Goal: Transaction & Acquisition: Book appointment/travel/reservation

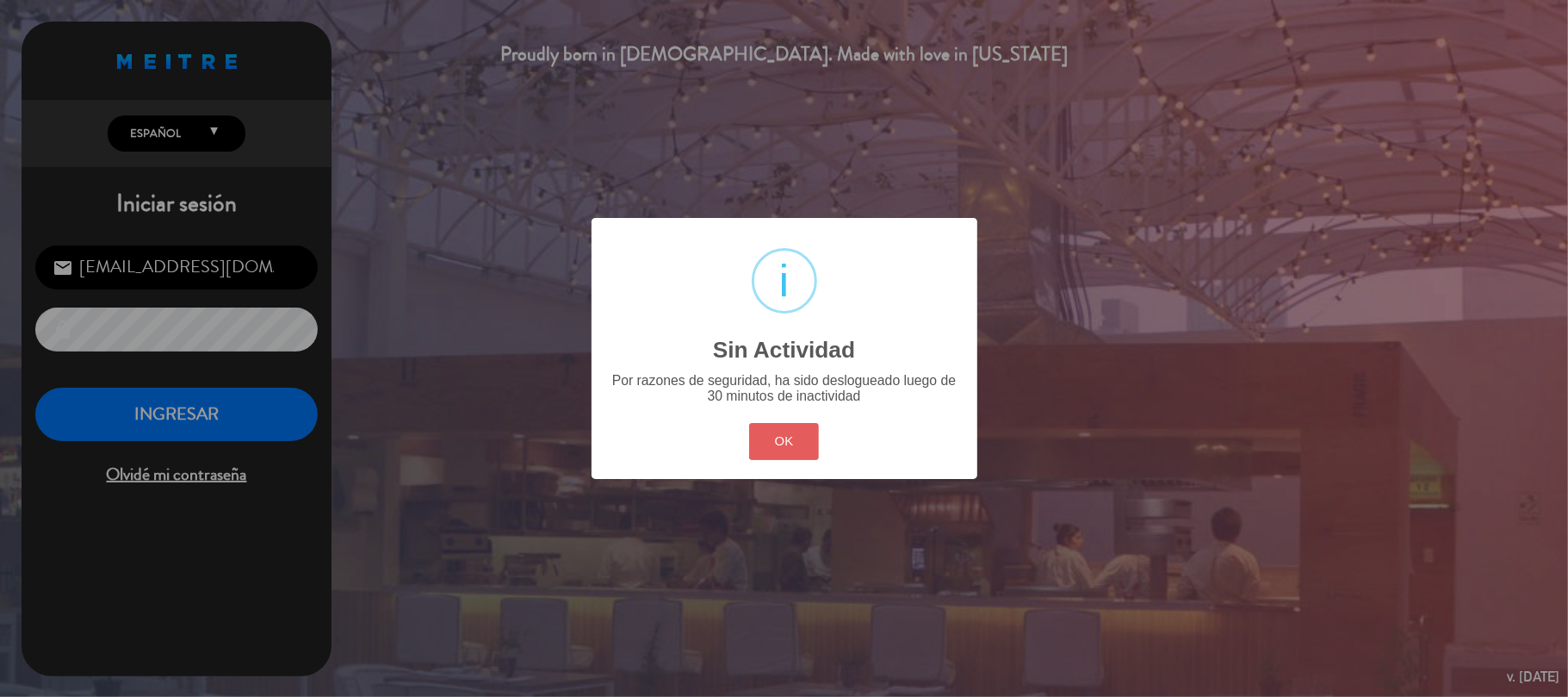
drag, startPoint x: 779, startPoint y: 428, endPoint x: 338, endPoint y: 425, distance: 441.0
click at [778, 428] on button "OK" at bounding box center [784, 441] width 69 height 37
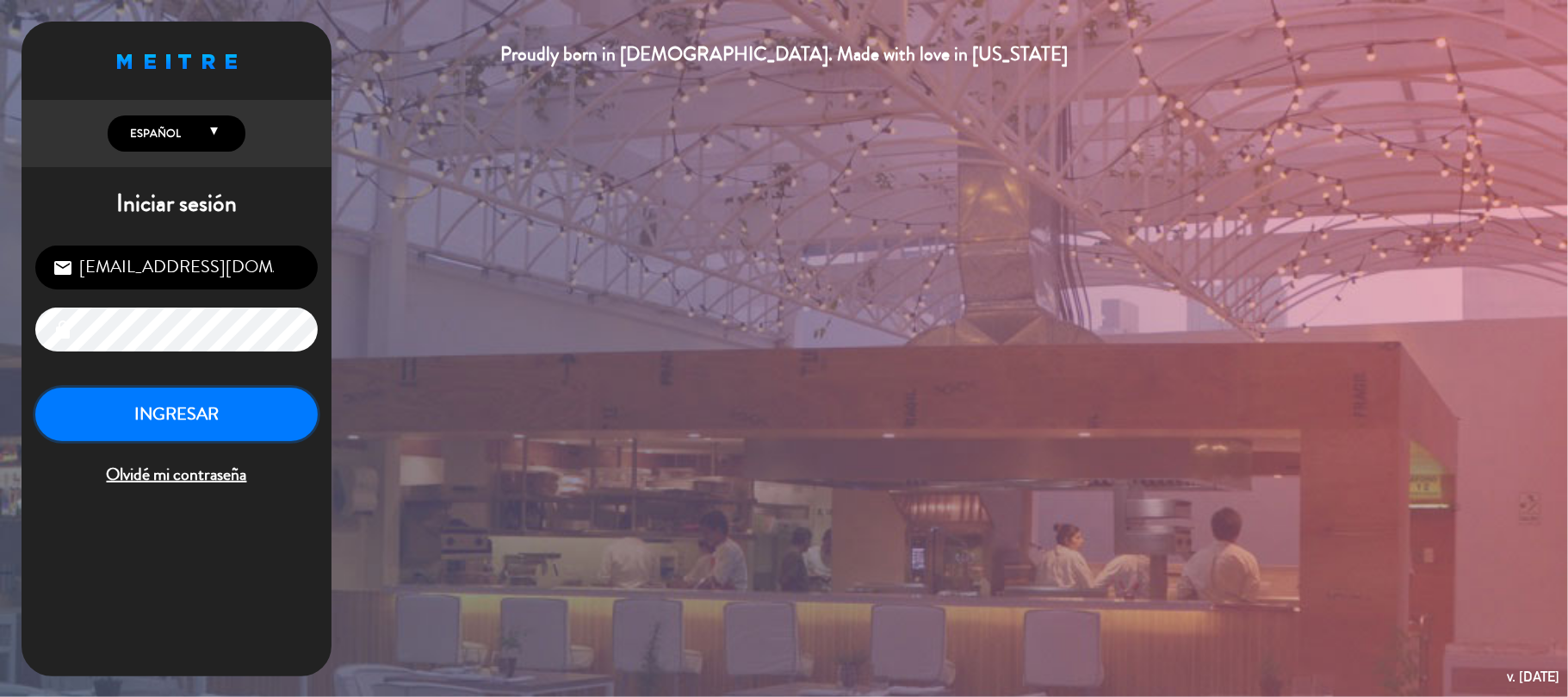
click at [248, 432] on button "INGRESAR" at bounding box center [177, 415] width 283 height 54
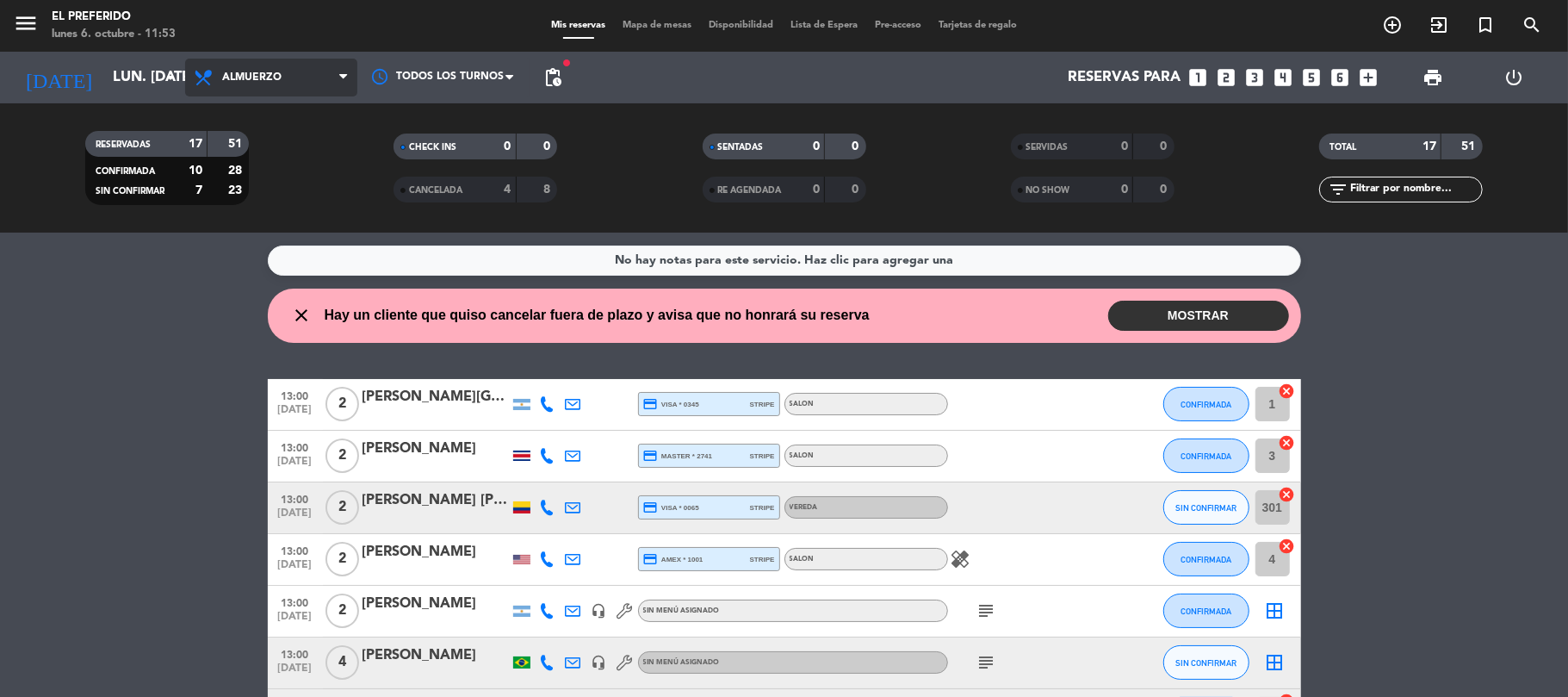
click at [231, 77] on span "Almuerzo" at bounding box center [252, 77] width 60 height 12
click at [269, 187] on div "menu El Preferido lunes 6. octubre - 11:53 Mis reservas Mapa de mesas Disponibi…" at bounding box center [784, 116] width 1568 height 233
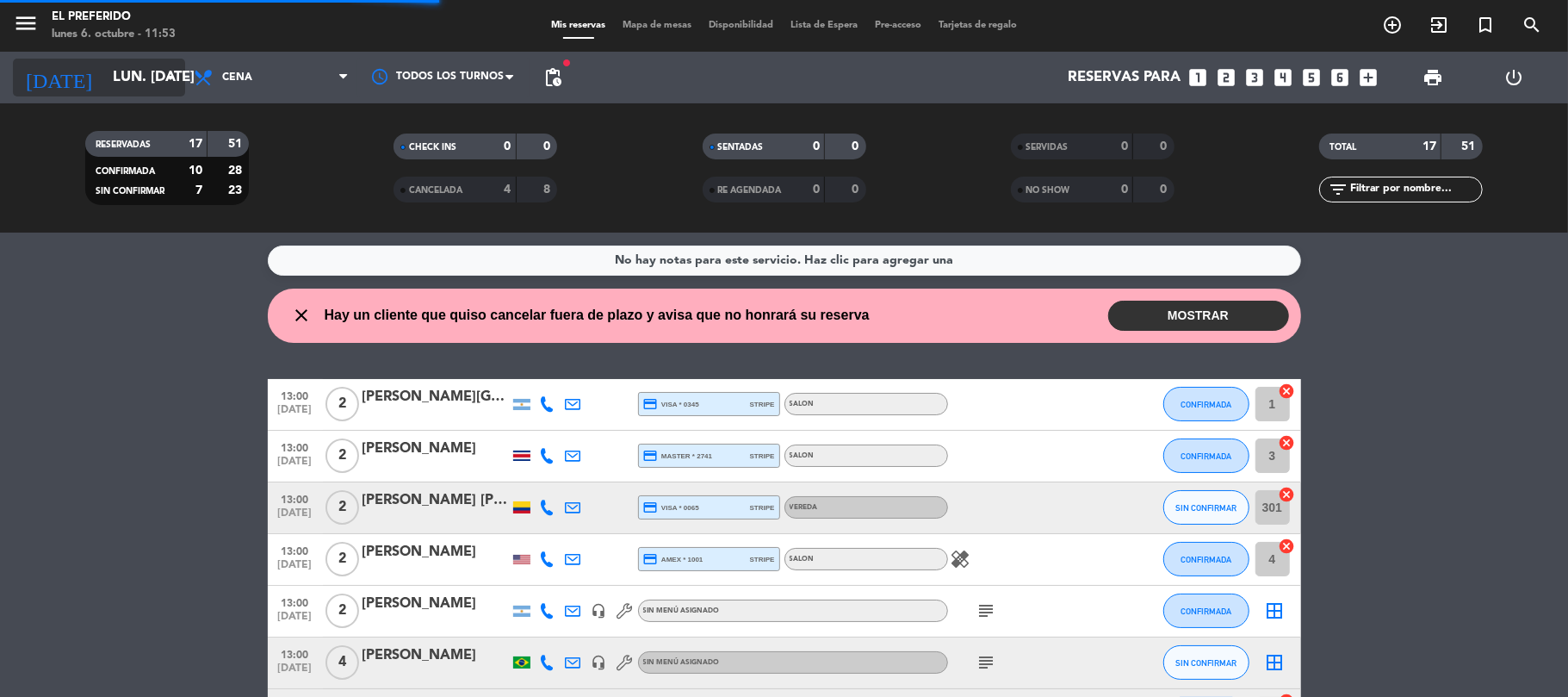
click at [128, 77] on input "lun. [DATE]" at bounding box center [198, 78] width 186 height 33
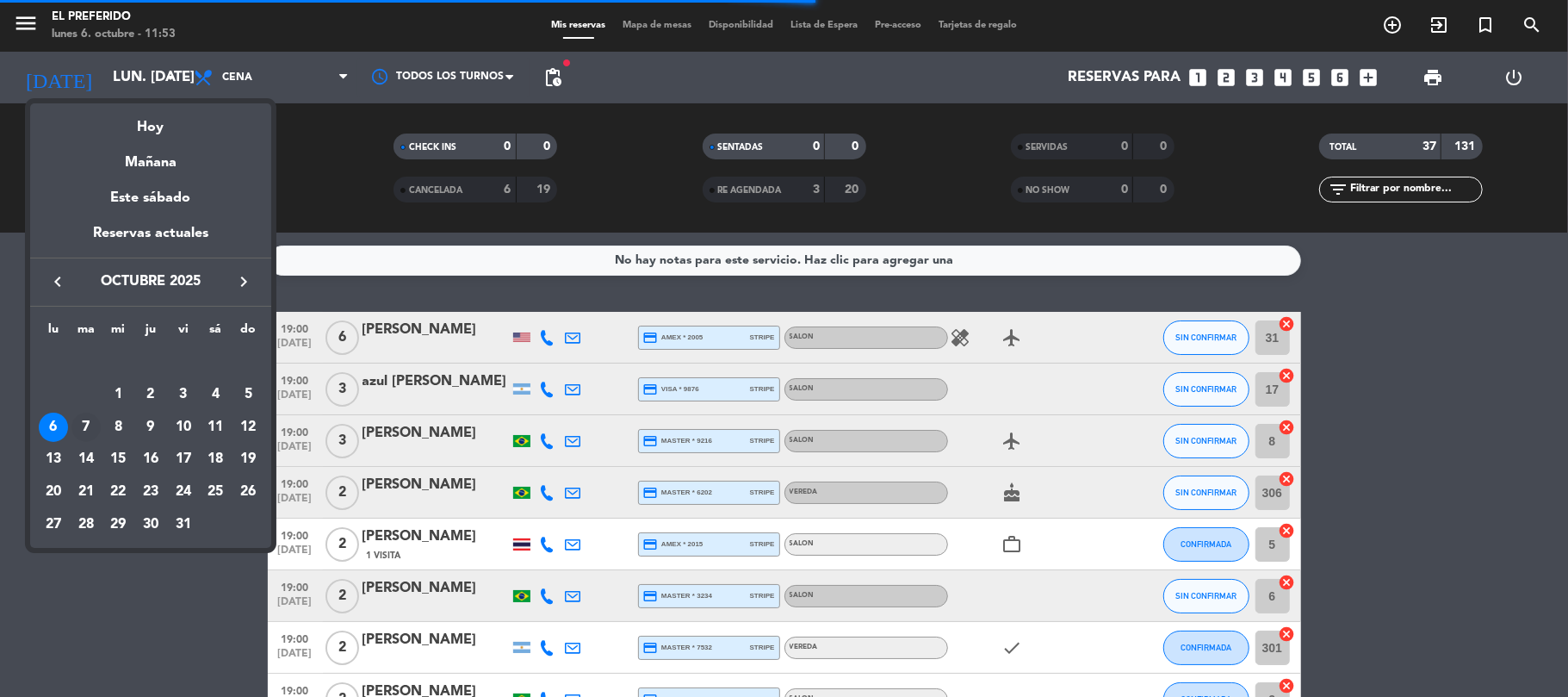
click at [88, 422] on div "7" at bounding box center [85, 427] width 29 height 29
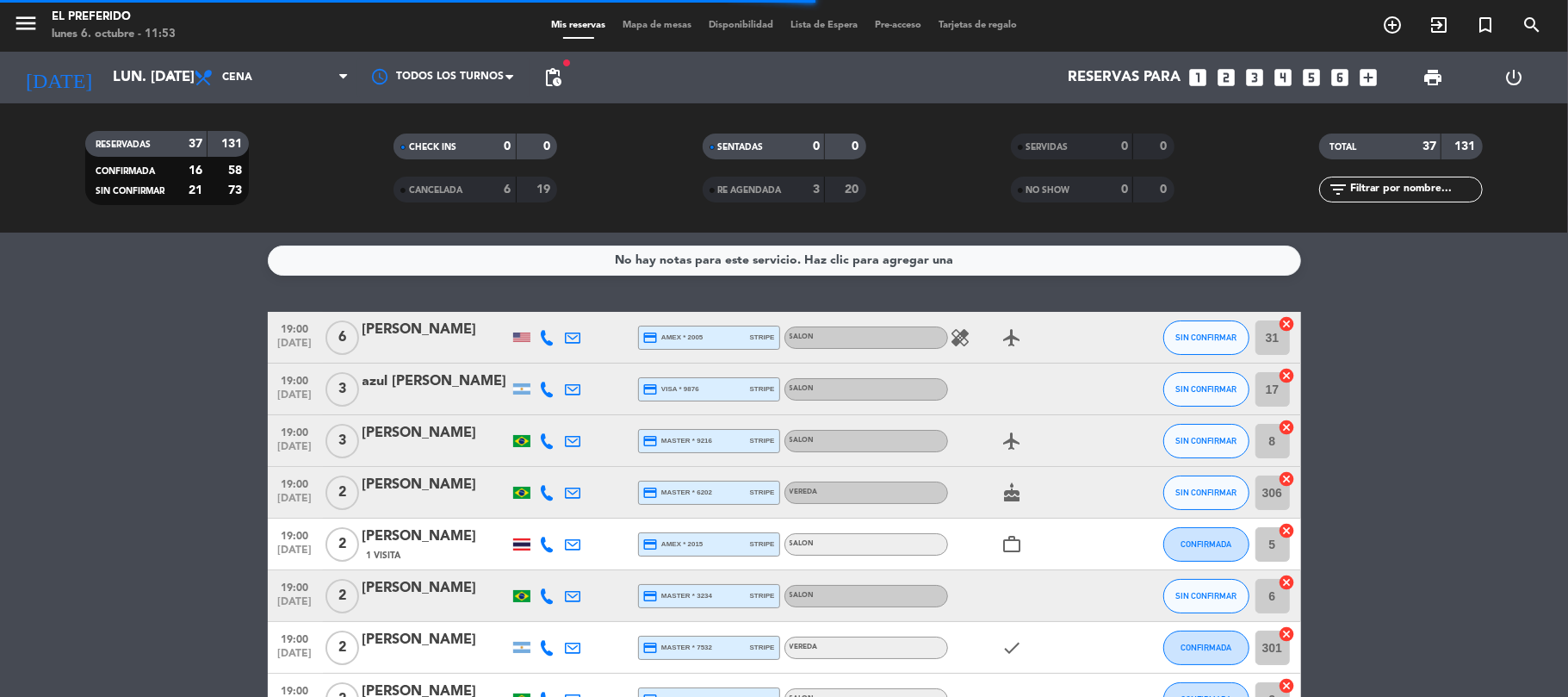
type input "[DATE] oct."
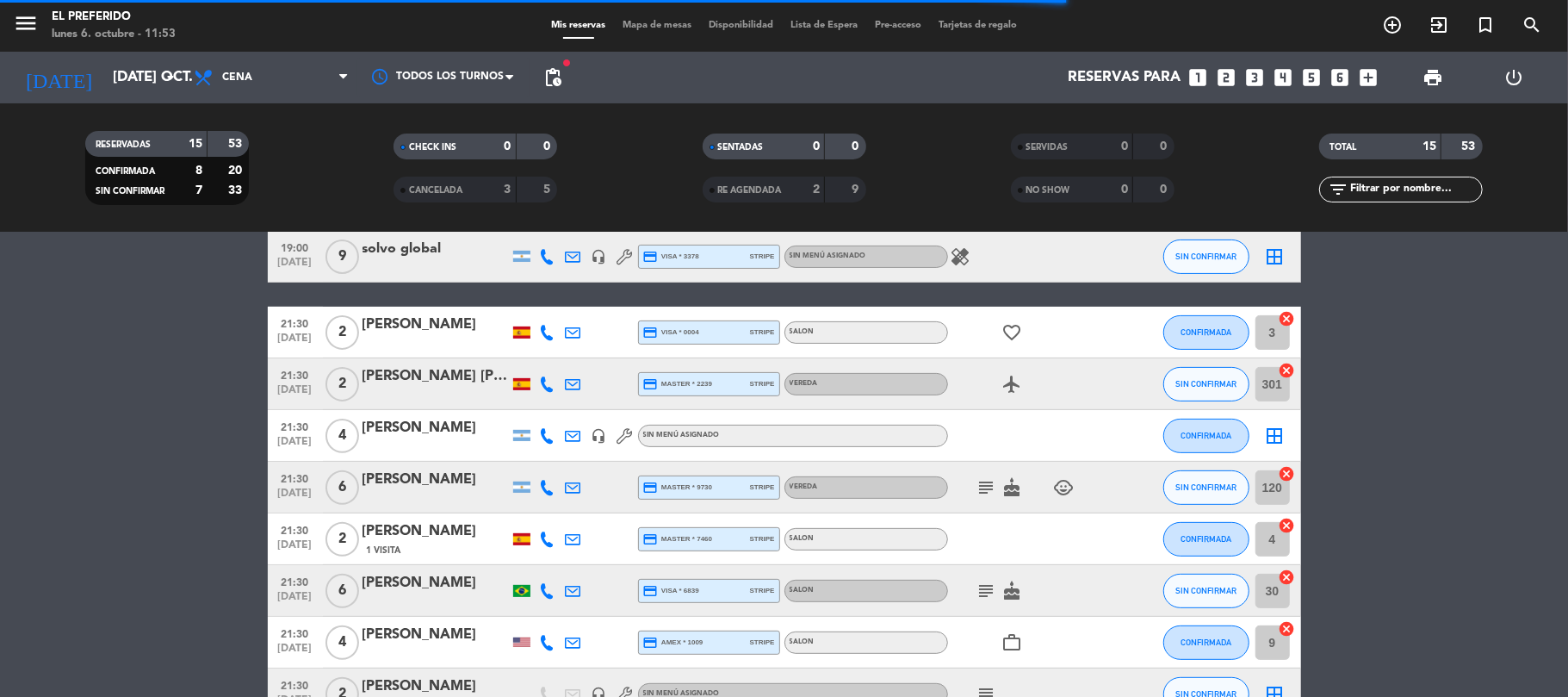
scroll to position [270, 0]
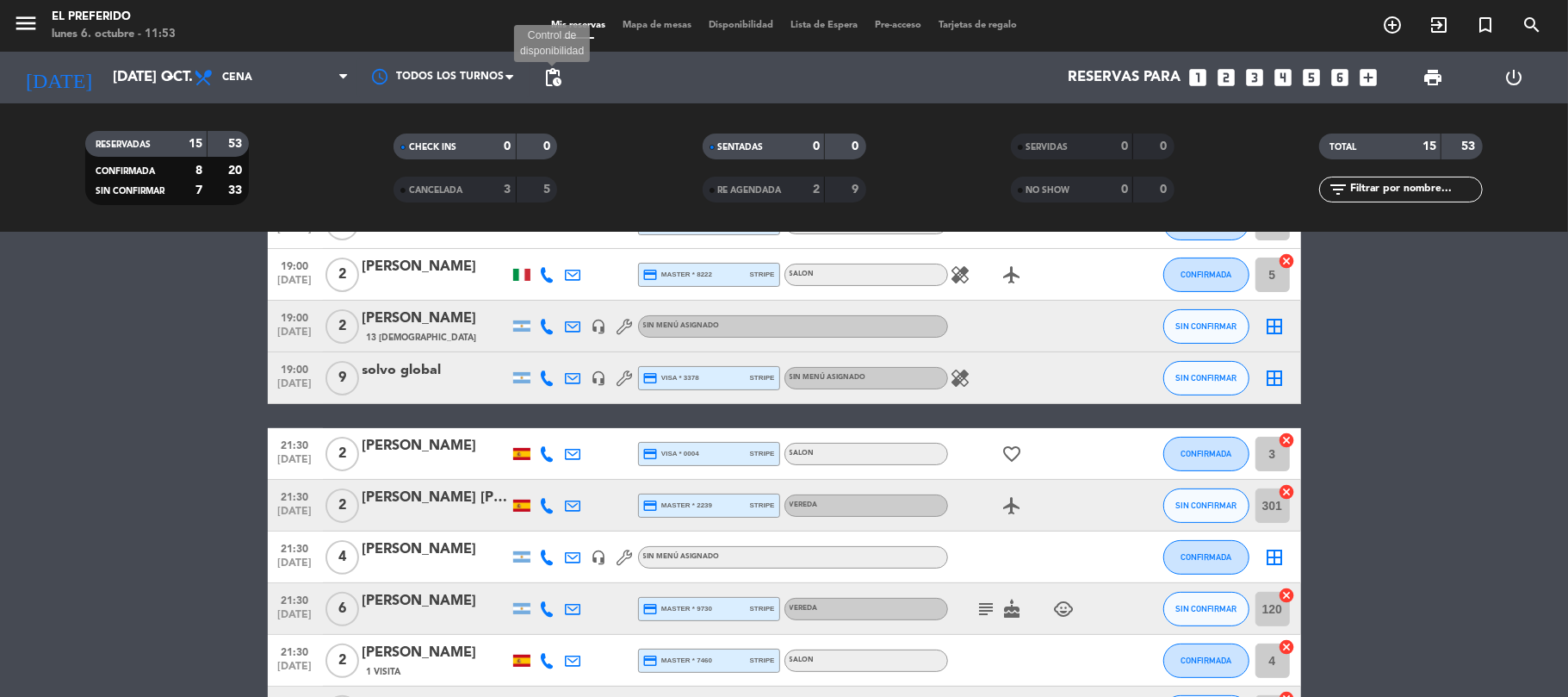
click at [562, 69] on span "pending_actions" at bounding box center [553, 77] width 21 height 21
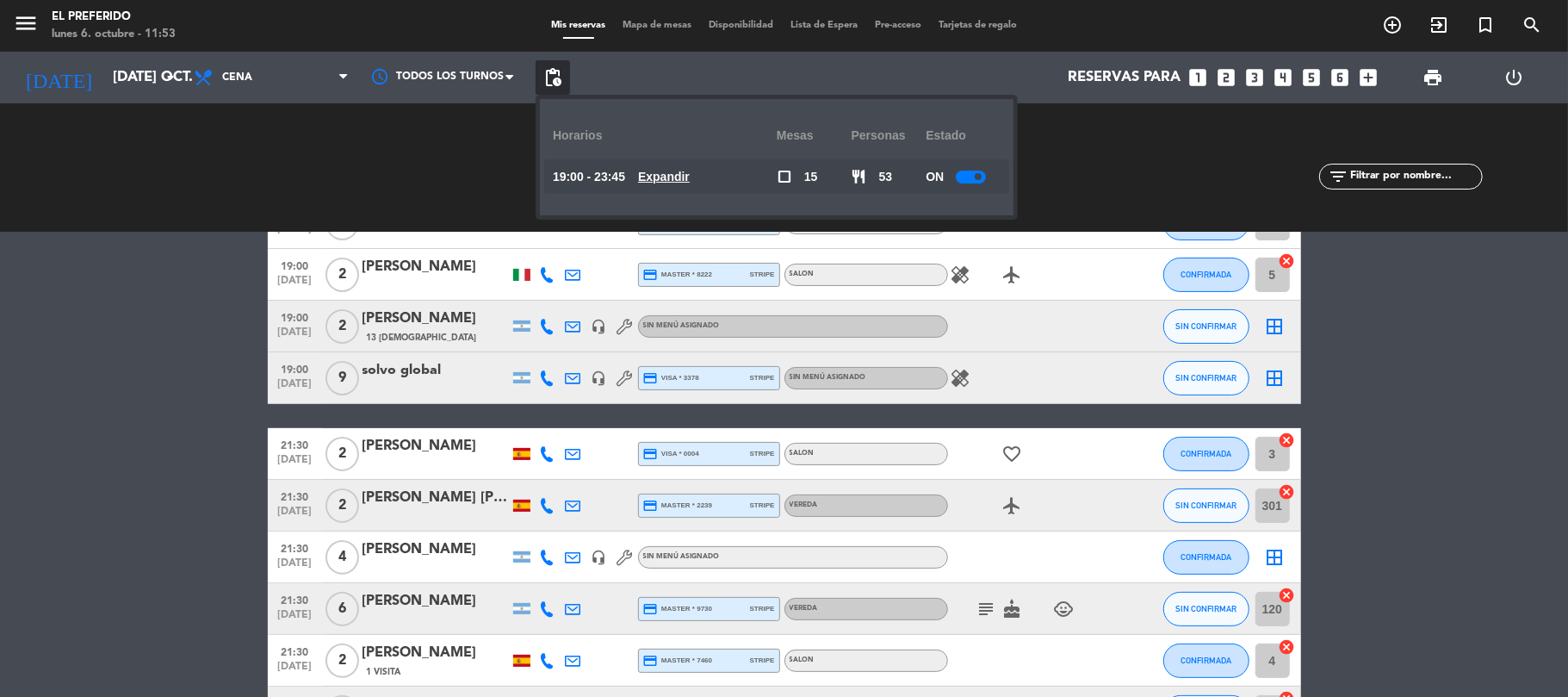
click at [678, 172] on u "Expandir" at bounding box center [663, 177] width 52 height 14
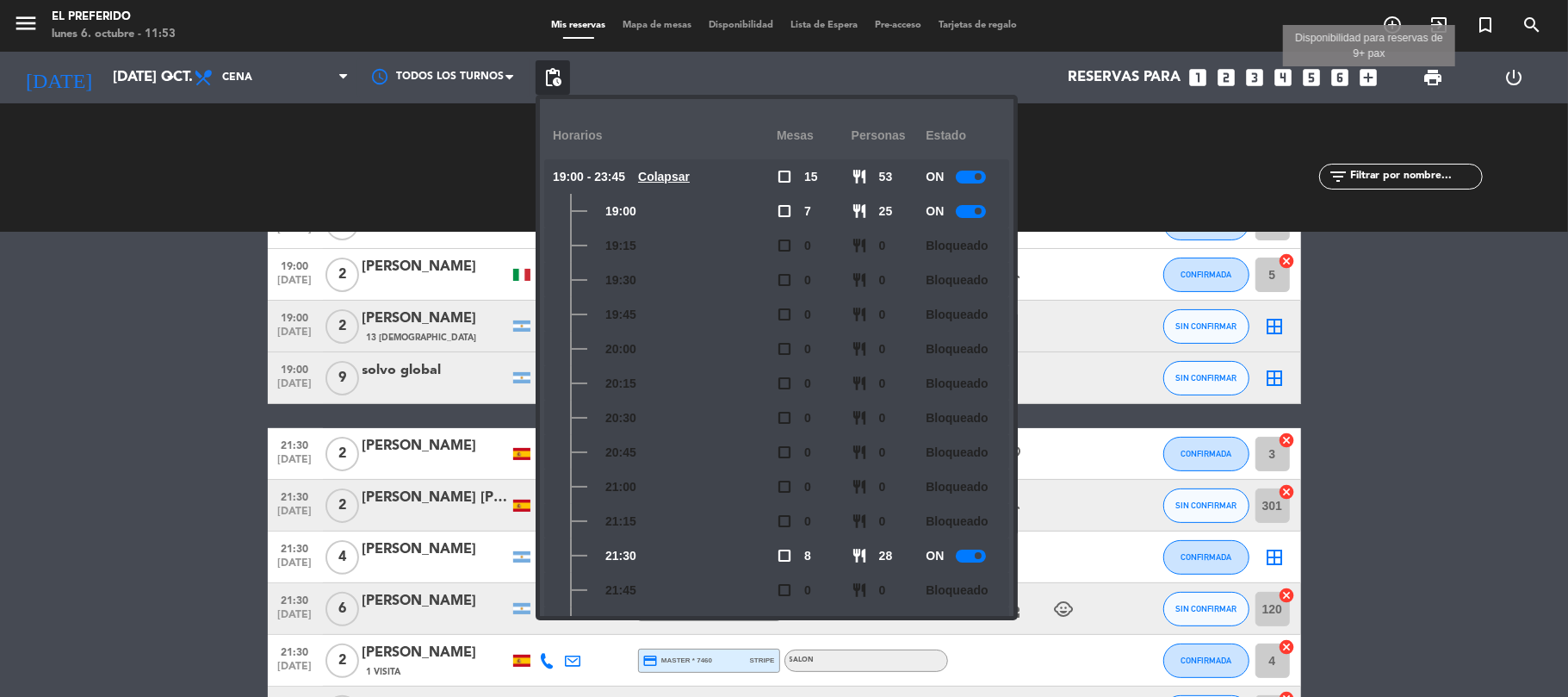
click at [1369, 73] on icon "add_box" at bounding box center [1369, 76] width 22 height 22
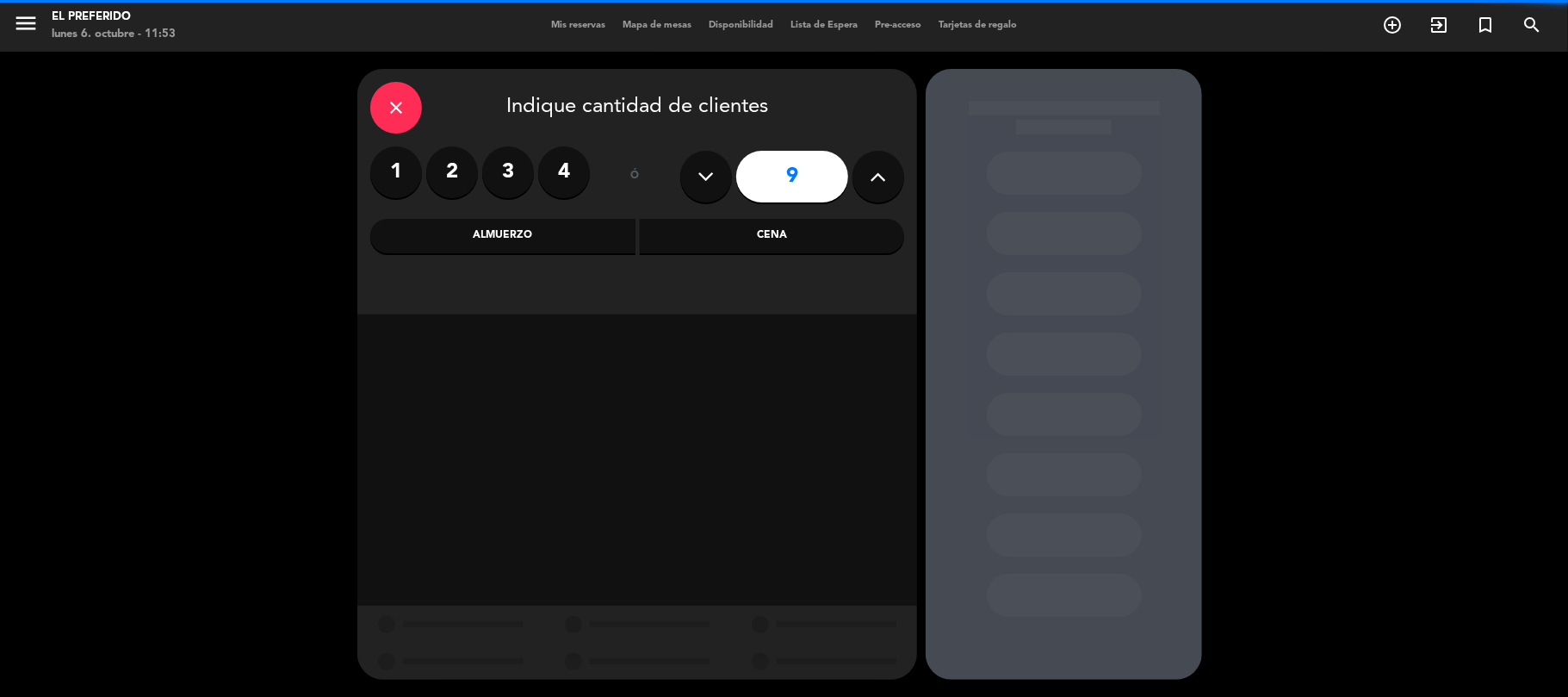
click at [706, 177] on icon at bounding box center [706, 176] width 17 height 25
type input "8"
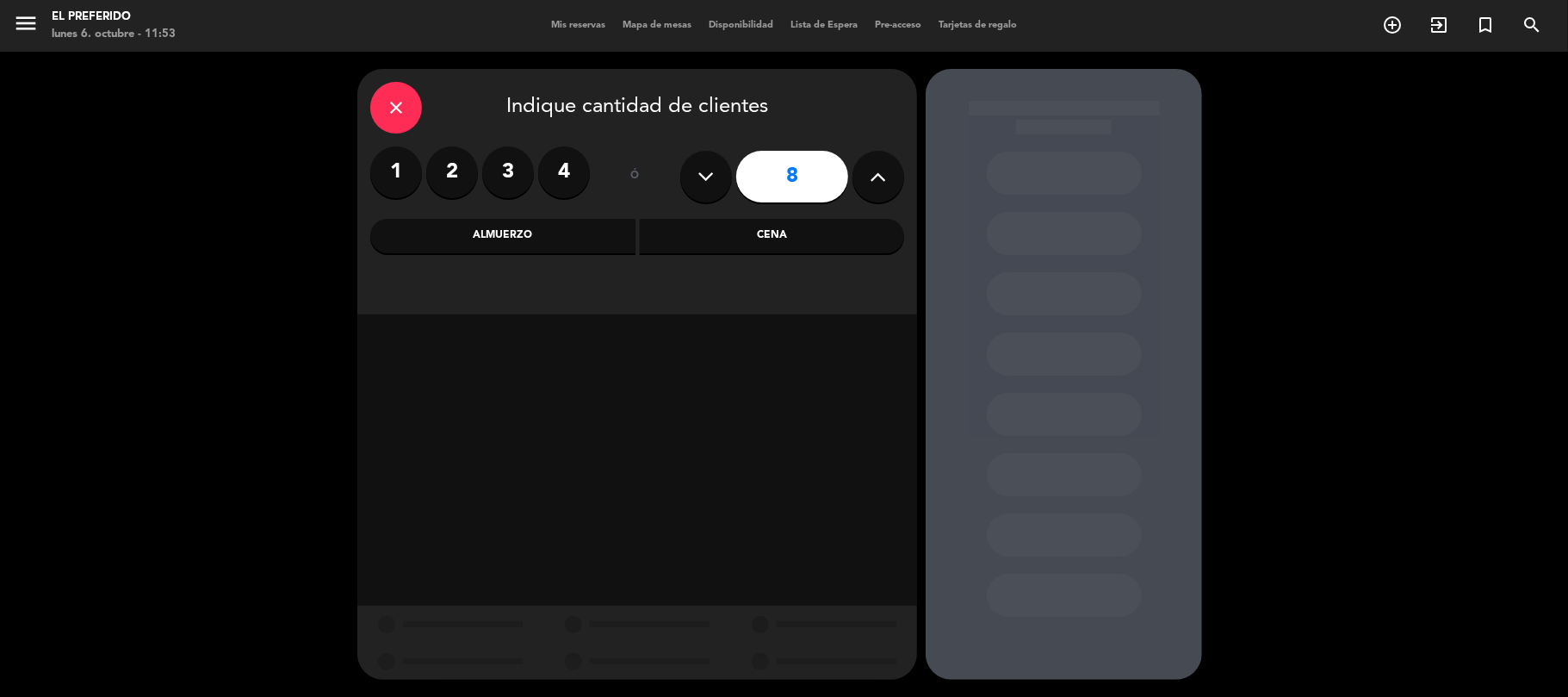
click at [733, 241] on div "Cena" at bounding box center [772, 236] width 265 height 34
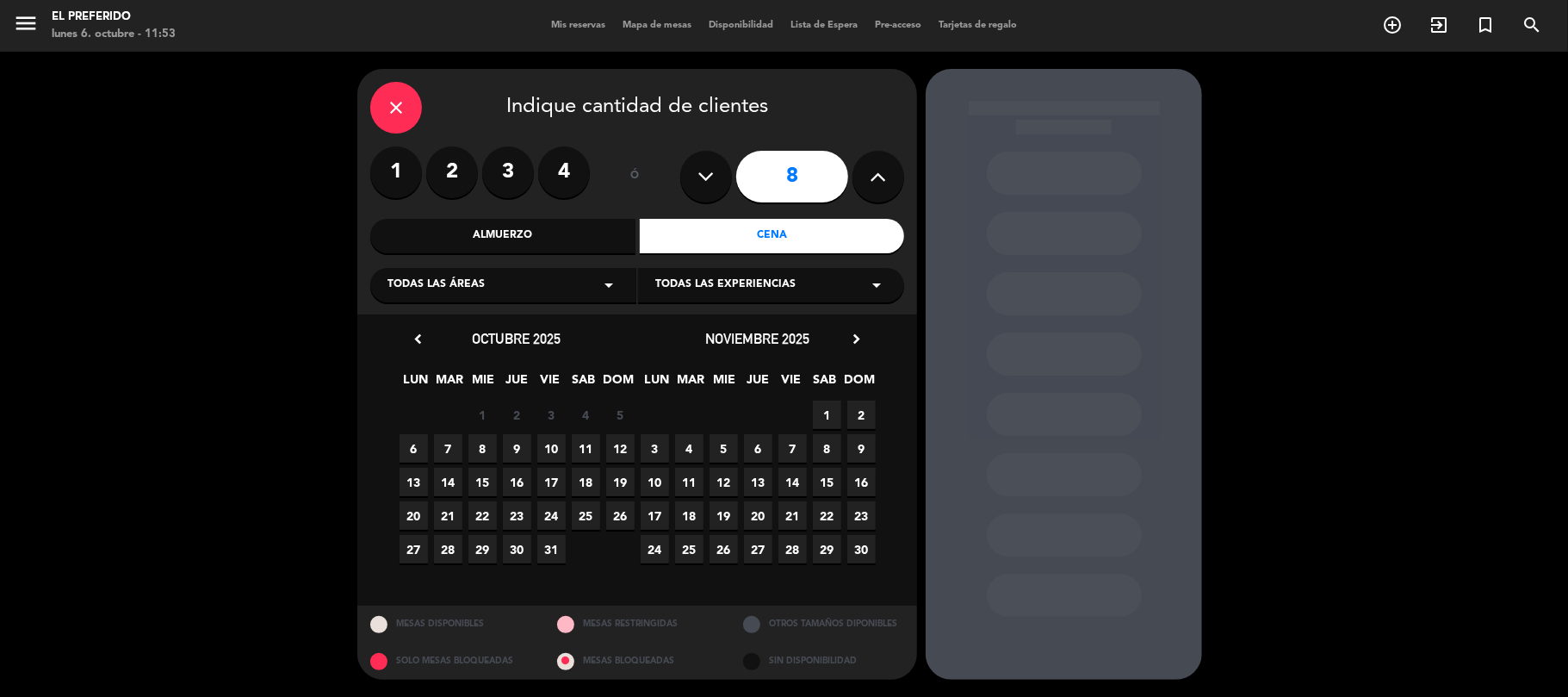
click at [452, 453] on span "7" at bounding box center [448, 448] width 28 height 28
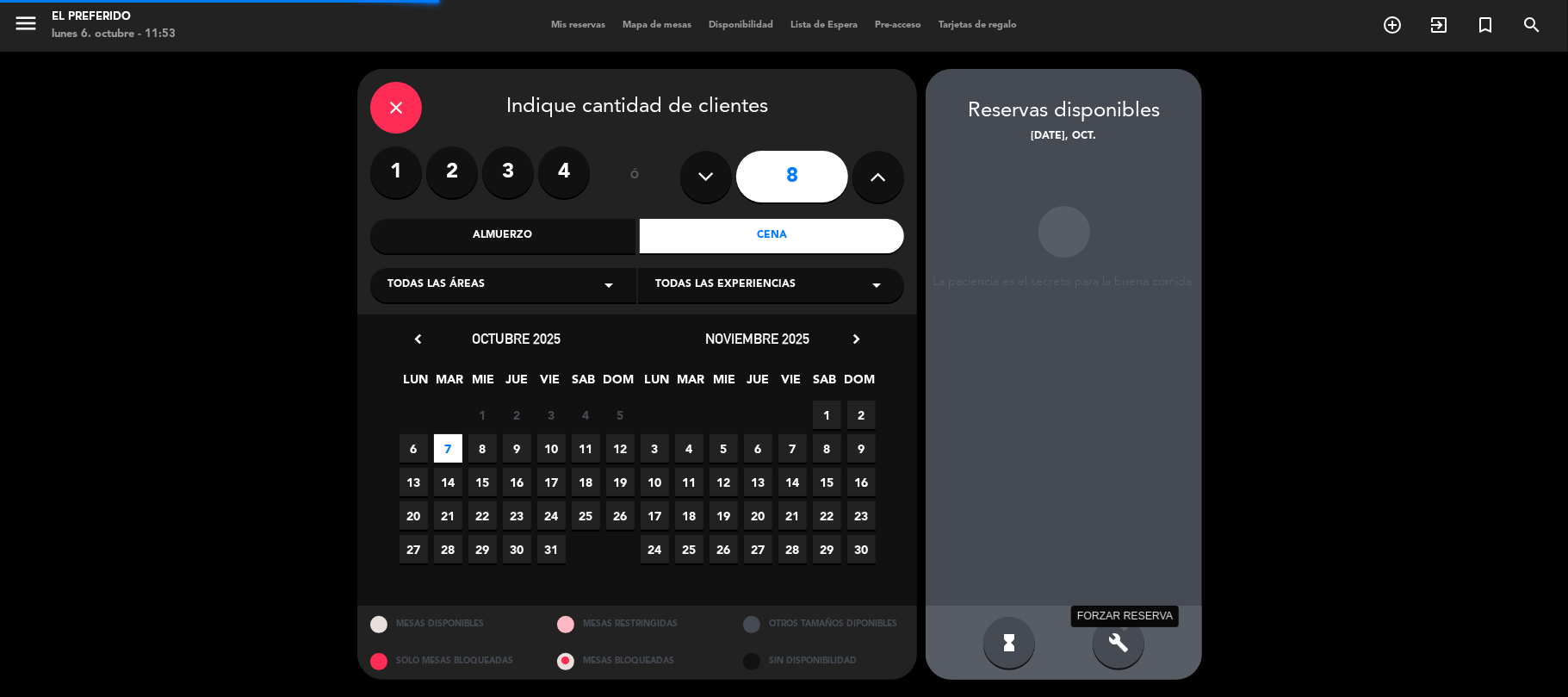
click at [1114, 646] on icon "build" at bounding box center [1119, 643] width 21 height 21
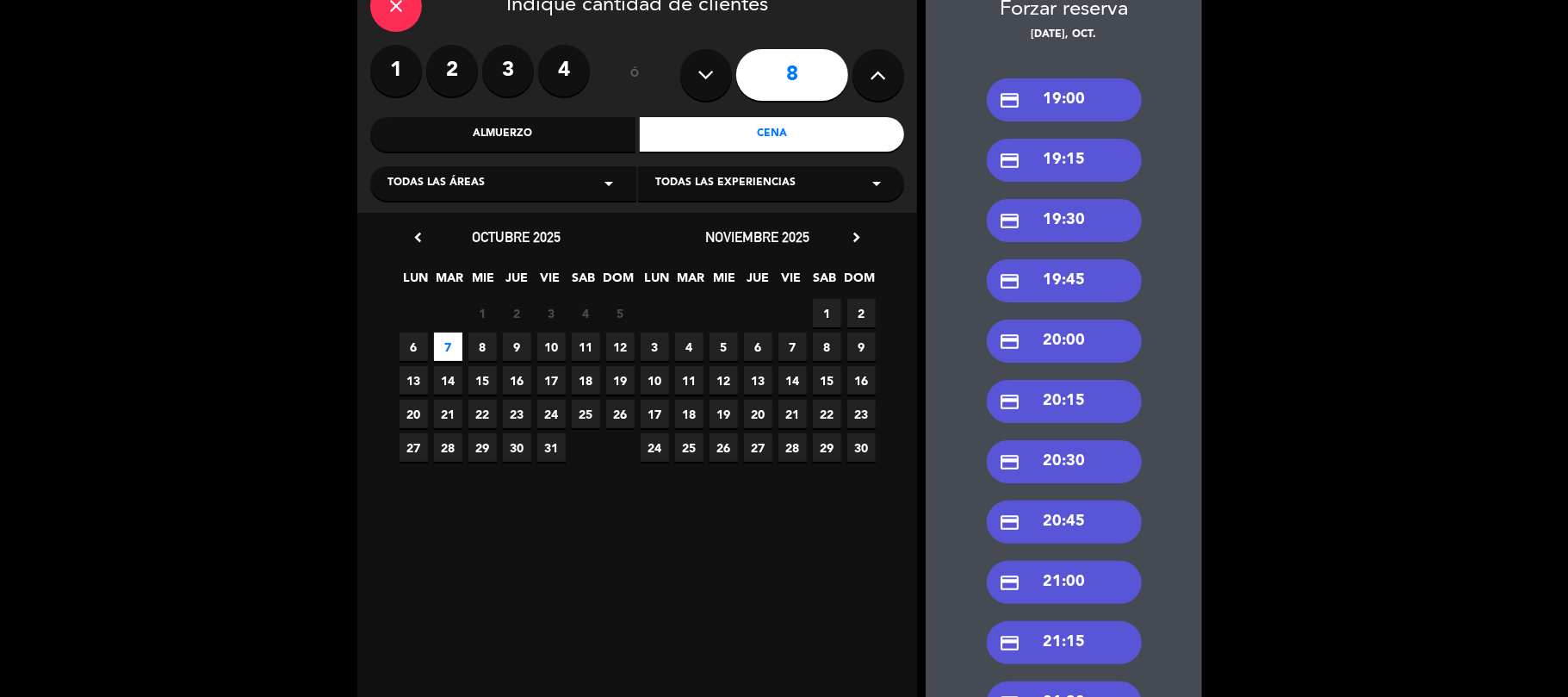
scroll to position [459, 0]
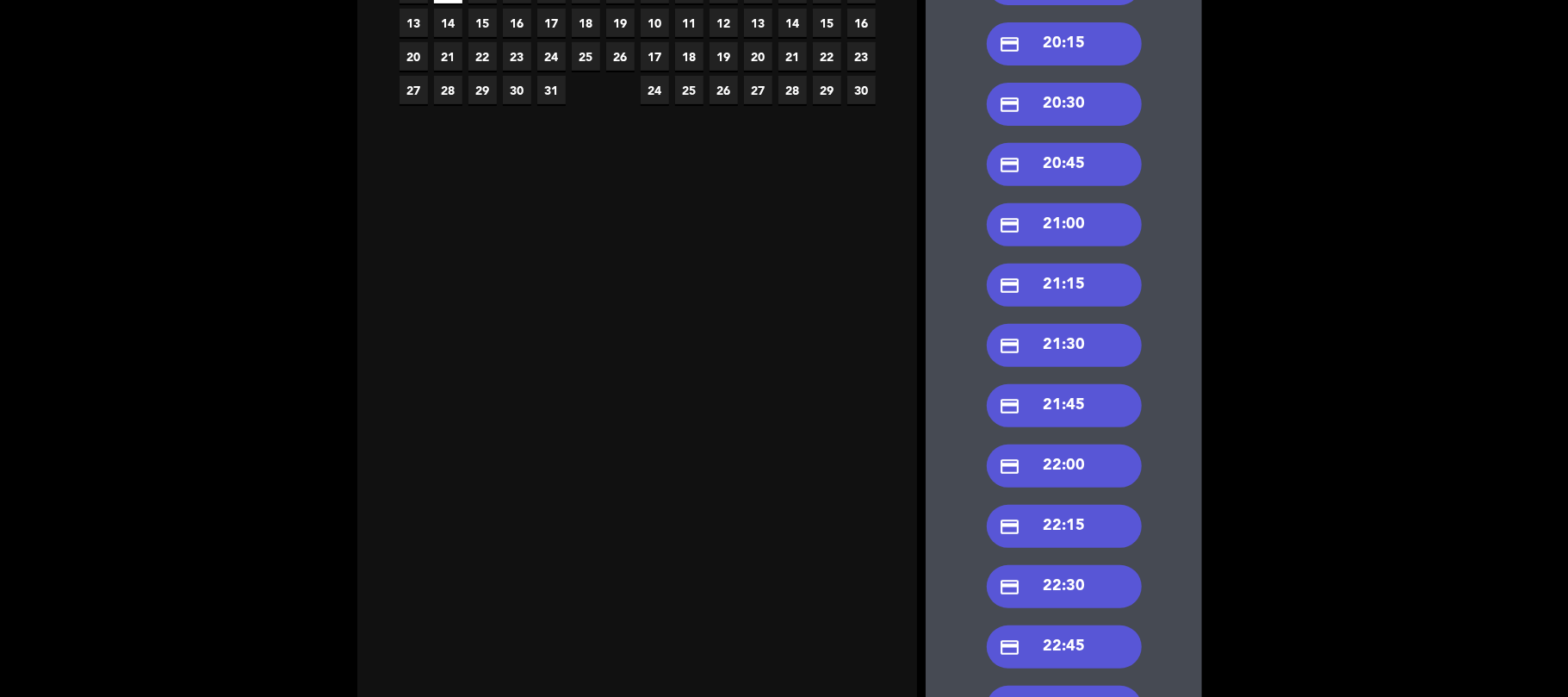
click at [1075, 359] on div "credit_card 21:30" at bounding box center [1064, 345] width 155 height 43
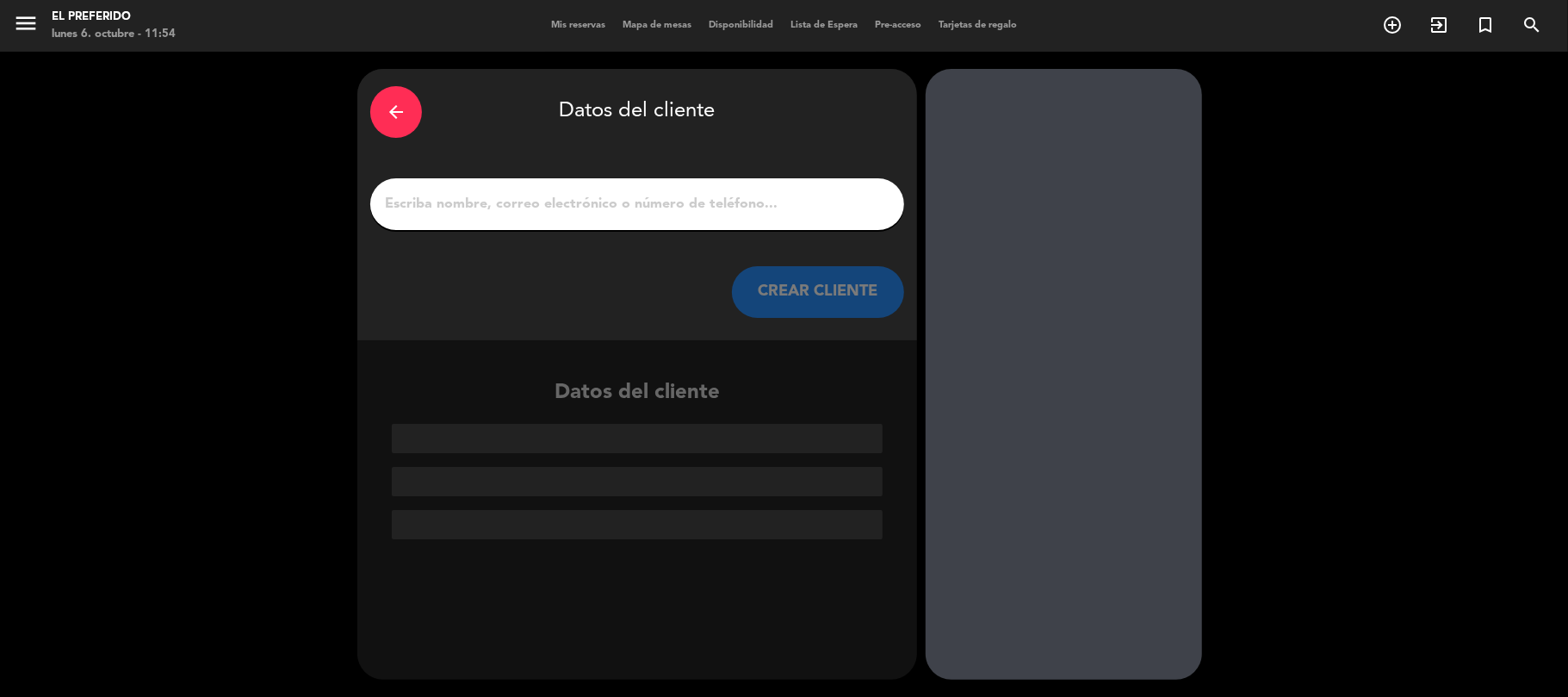
click at [663, 214] on input "1" at bounding box center [637, 204] width 508 height 24
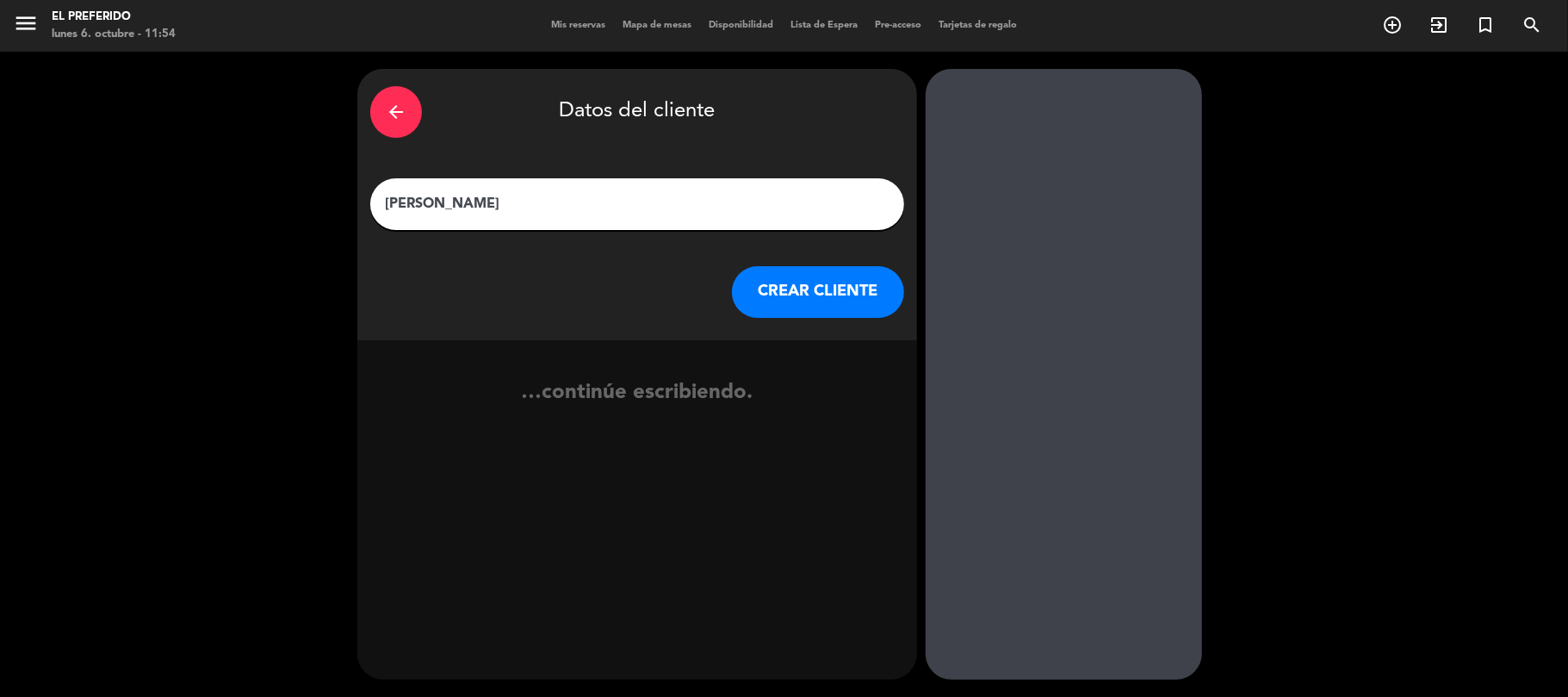
drag, startPoint x: 417, startPoint y: 198, endPoint x: 442, endPoint y: 197, distance: 25.0
click at [418, 198] on input "[PERSON_NAME]" at bounding box center [637, 204] width 508 height 24
type input "[PERSON_NAME]"
click at [793, 301] on button "CREAR CLIENTE" at bounding box center [818, 292] width 172 height 52
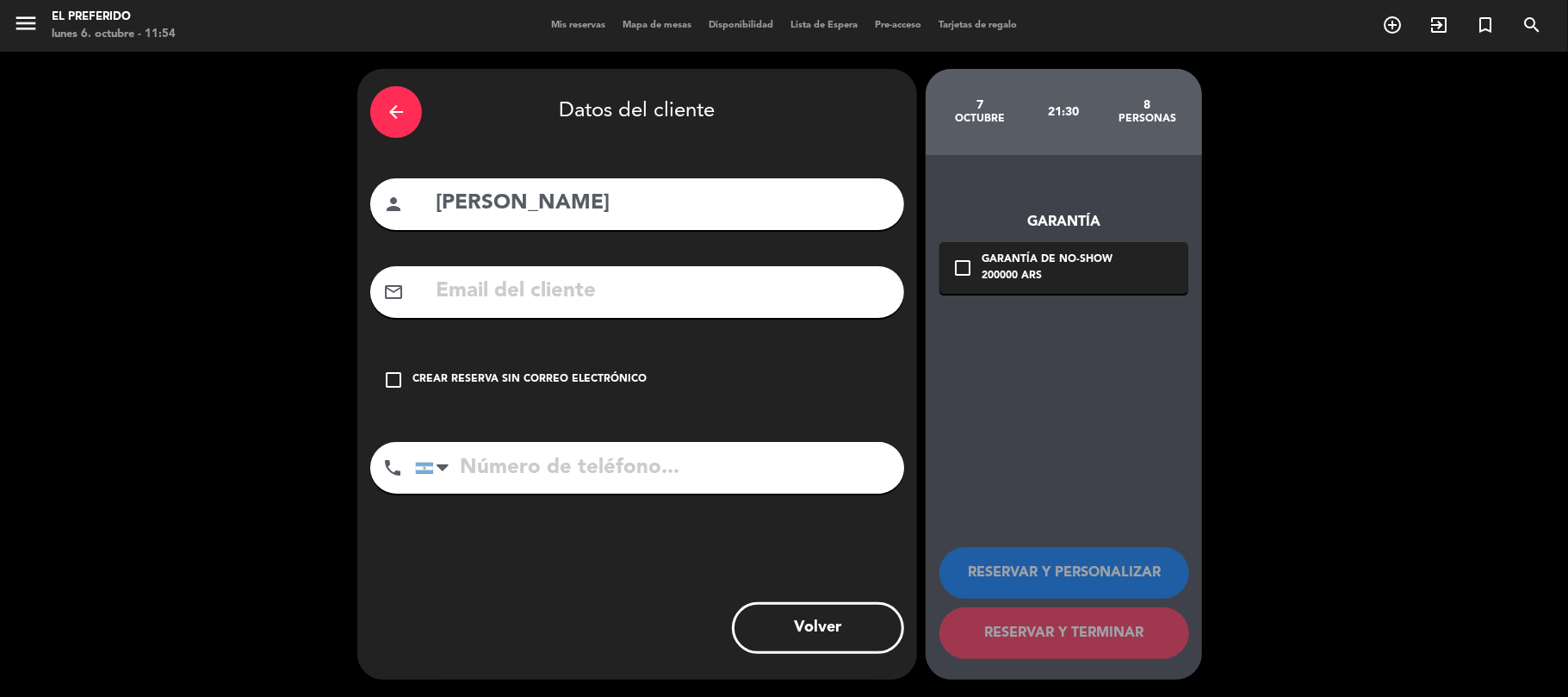
click at [652, 487] on input "tel" at bounding box center [659, 468] width 489 height 52
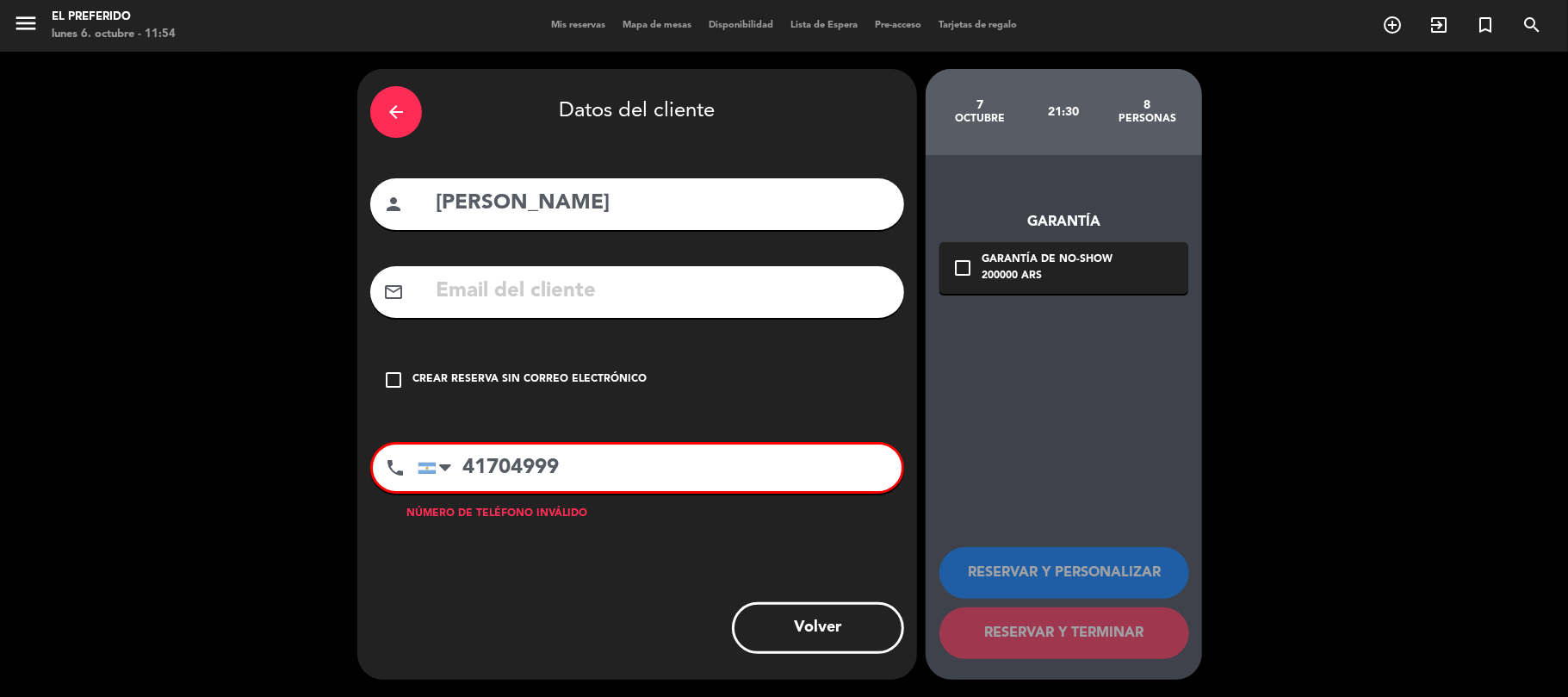
click at [466, 473] on input "41704999" at bounding box center [659, 468] width 484 height 47
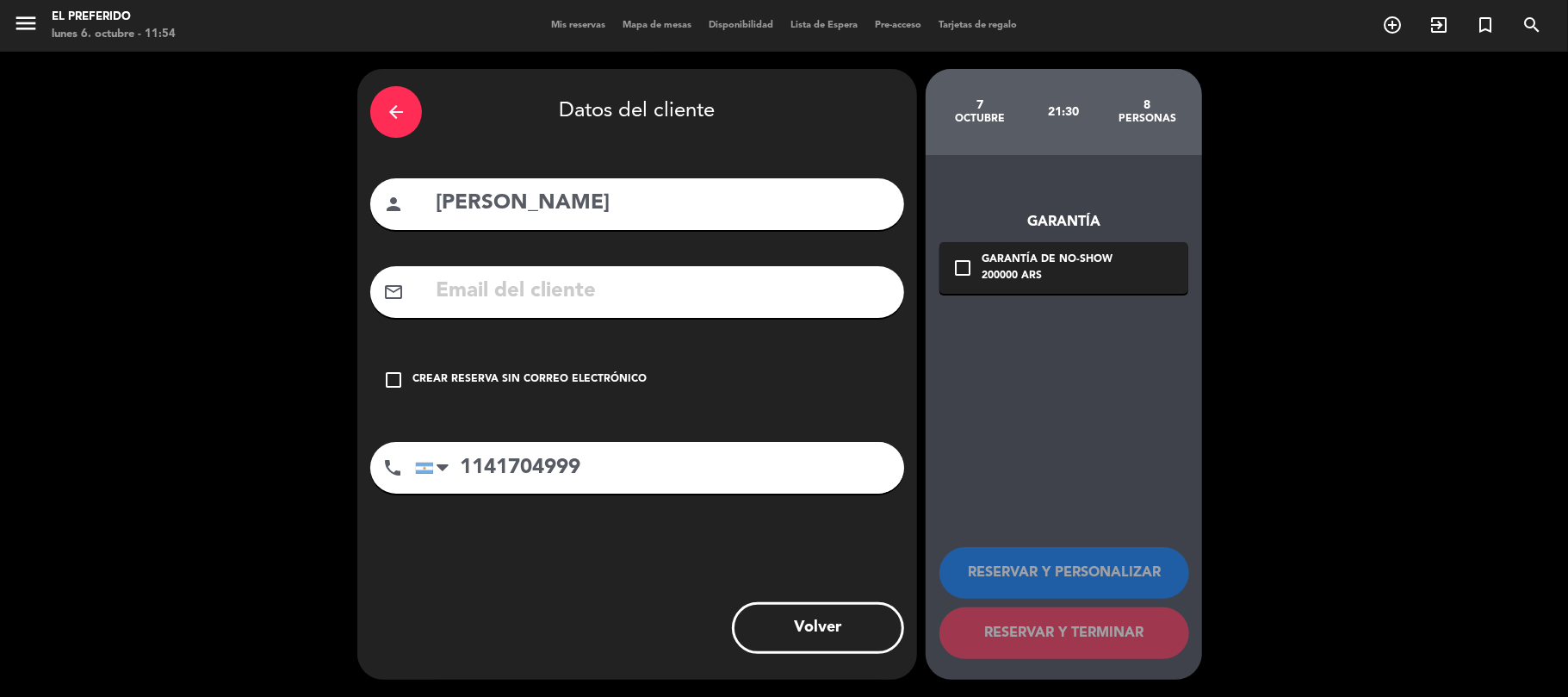
type input "1141704999"
click at [479, 293] on input "text" at bounding box center [662, 292] width 458 height 35
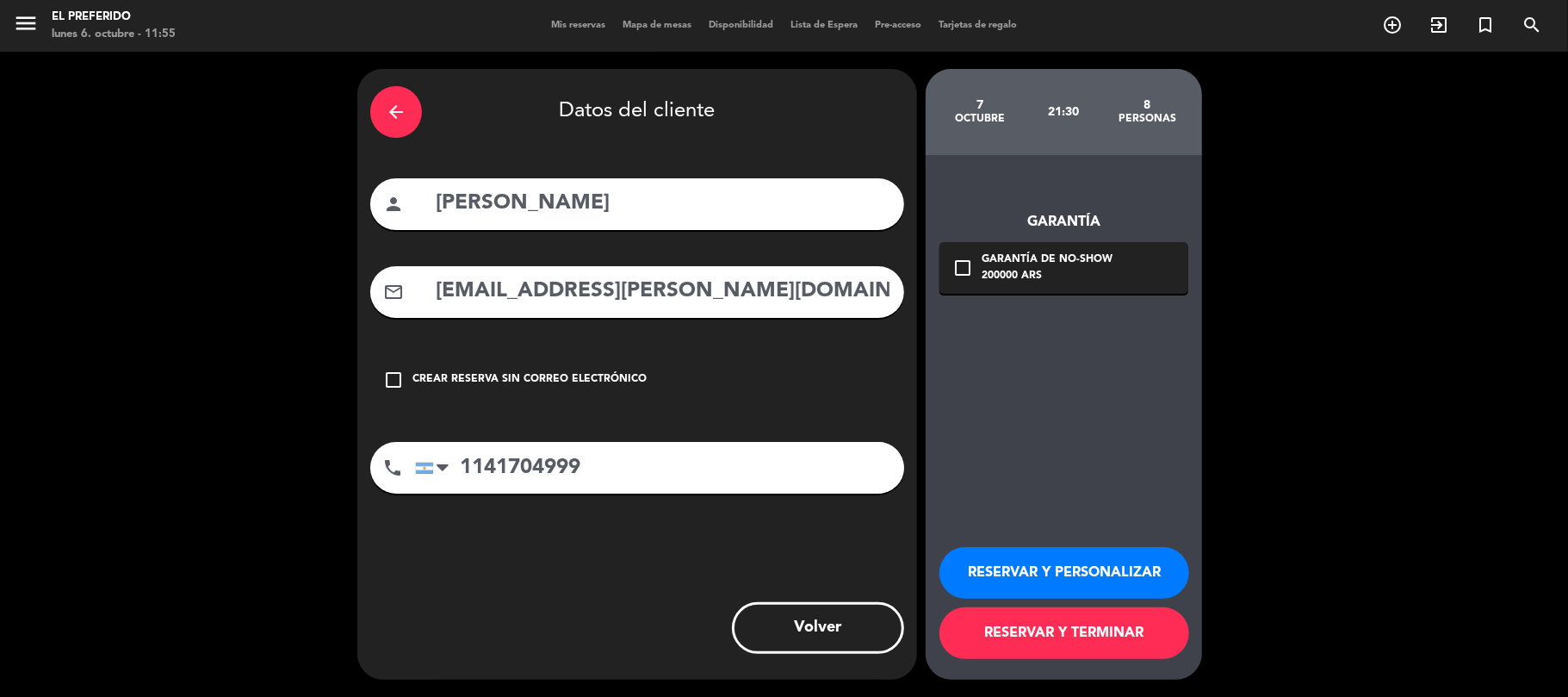
type input "[EMAIL_ADDRESS][PERSON_NAME][DOMAIN_NAME]"
drag, startPoint x: 999, startPoint y: 276, endPoint x: 1069, endPoint y: 314, distance: 79.6
click at [1000, 273] on div "200000 ARS" at bounding box center [1047, 277] width 131 height 18
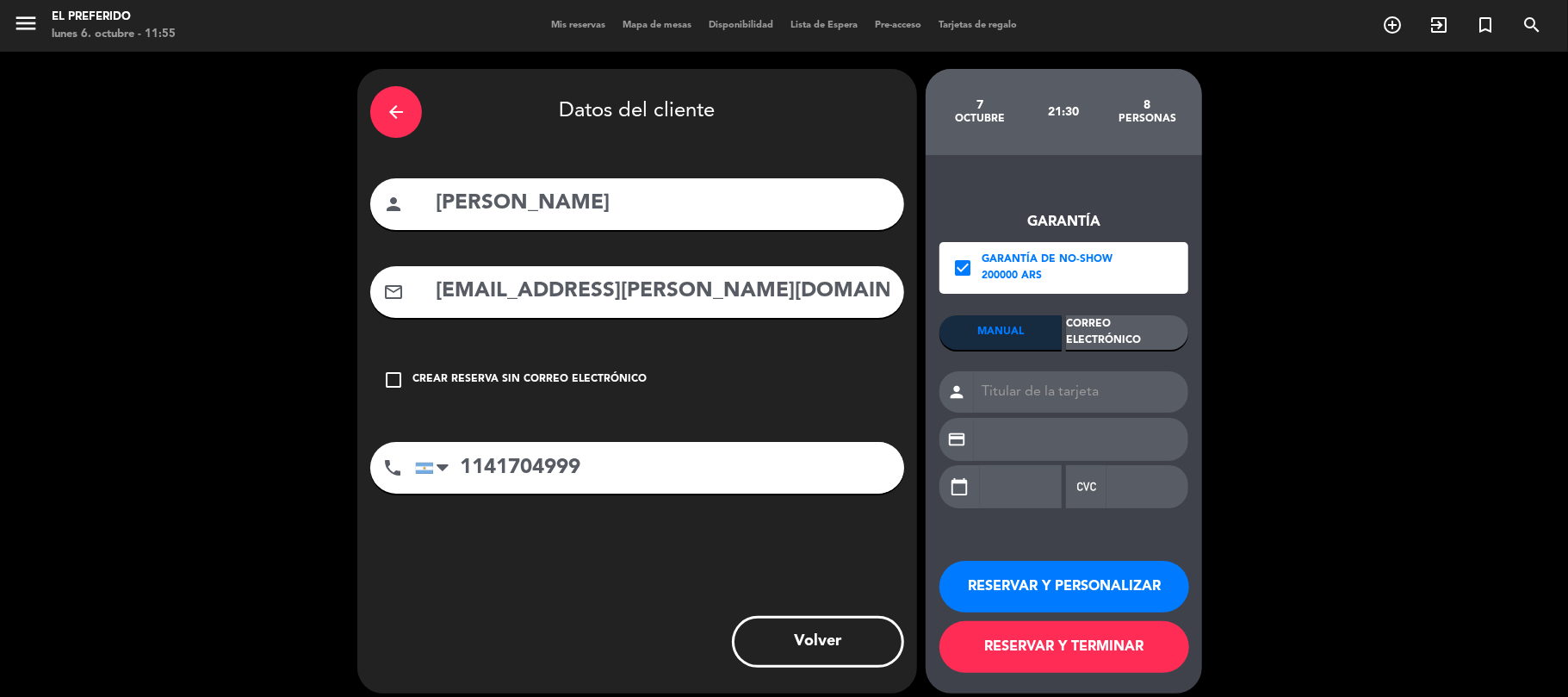
click at [1111, 330] on div "Correo Electrónico" at bounding box center [1127, 332] width 122 height 34
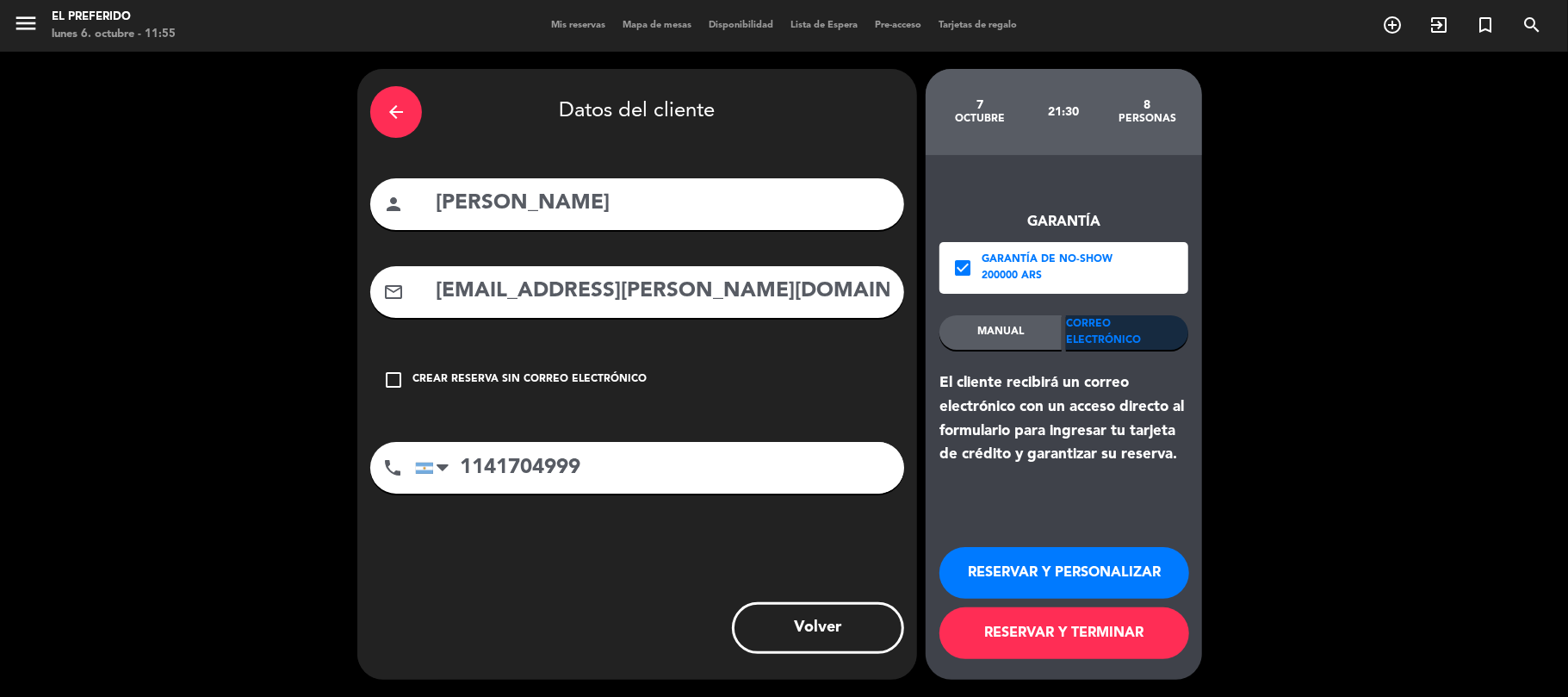
click at [1116, 570] on button "RESERVAR Y PERSONALIZAR" at bounding box center [1064, 572] width 249 height 52
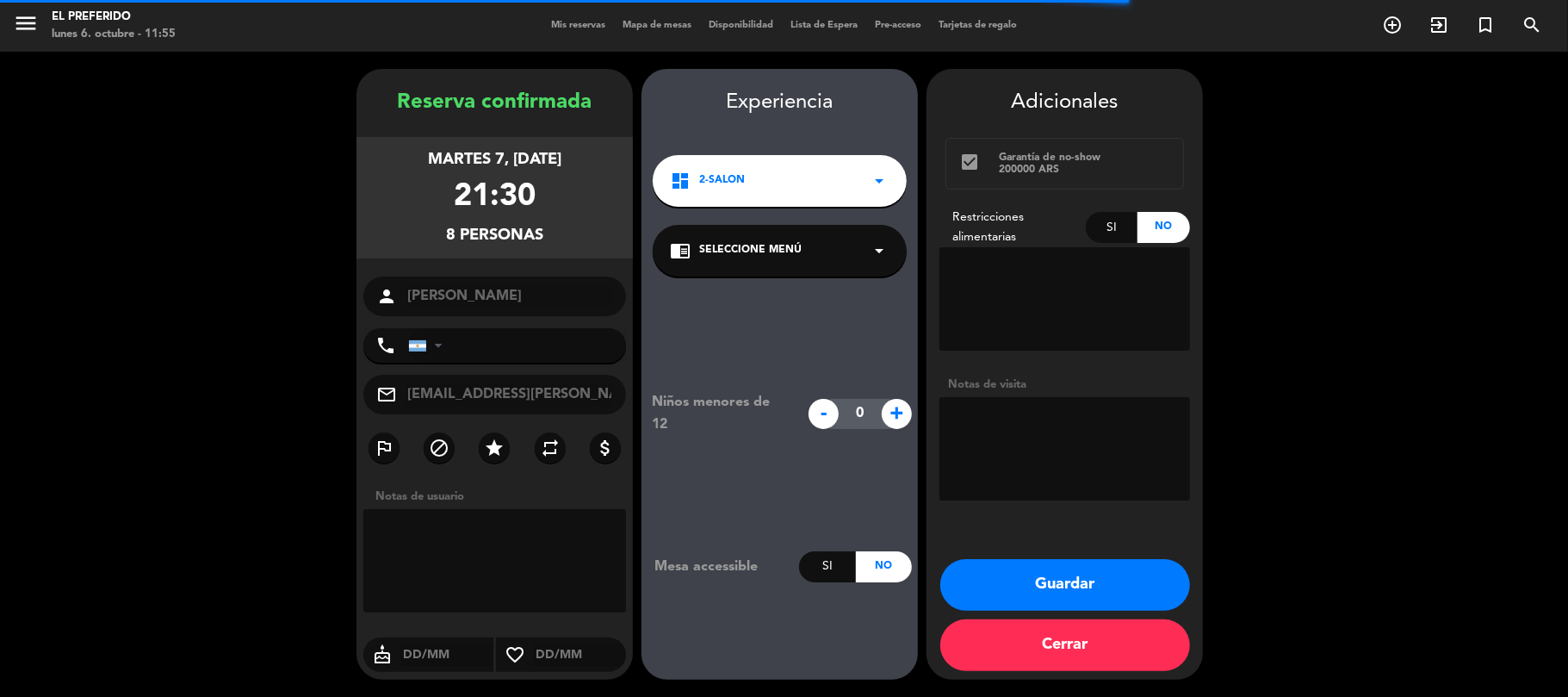
type input "[PHONE_NUMBER]"
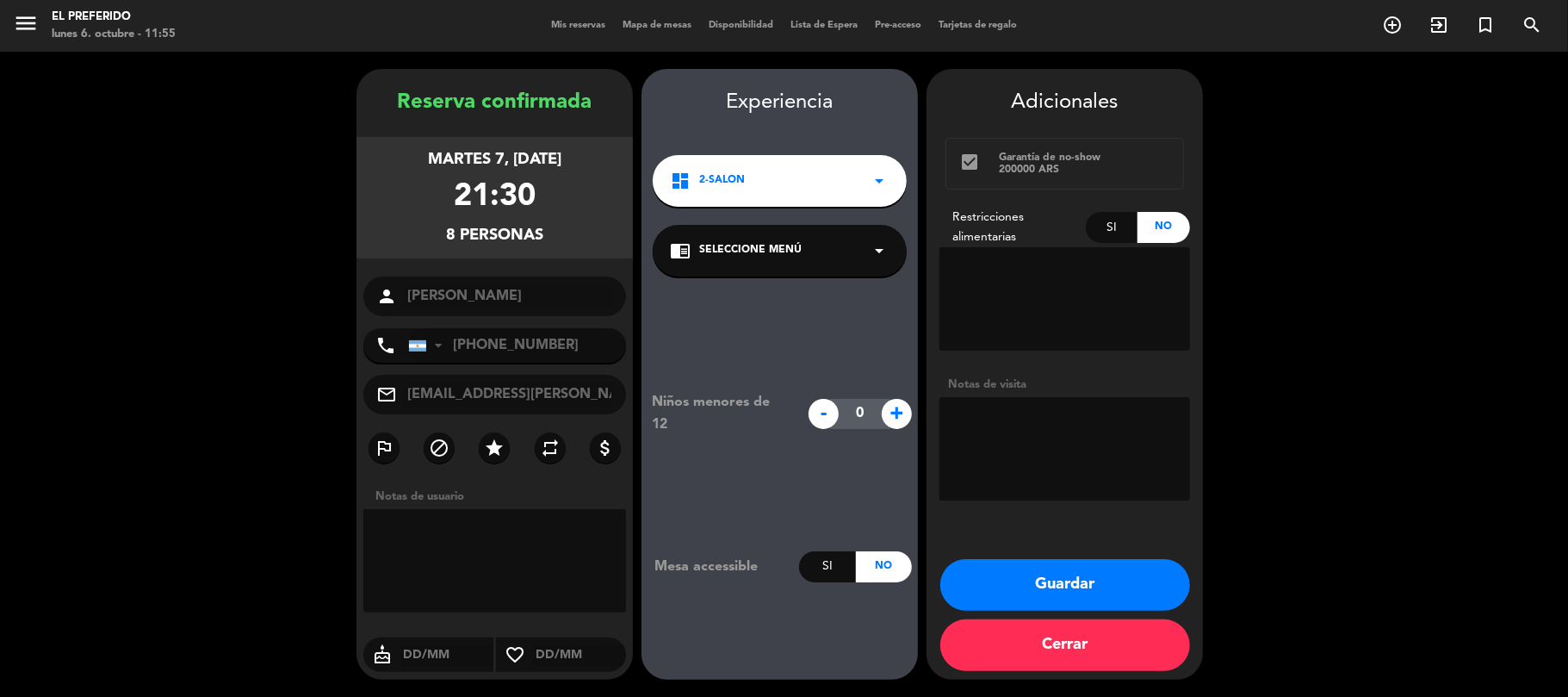
click at [1158, 466] on textarea at bounding box center [1064, 449] width 250 height 104
type textarea "donde haya dispo"
click at [1054, 570] on button "Guardar" at bounding box center [1065, 584] width 249 height 52
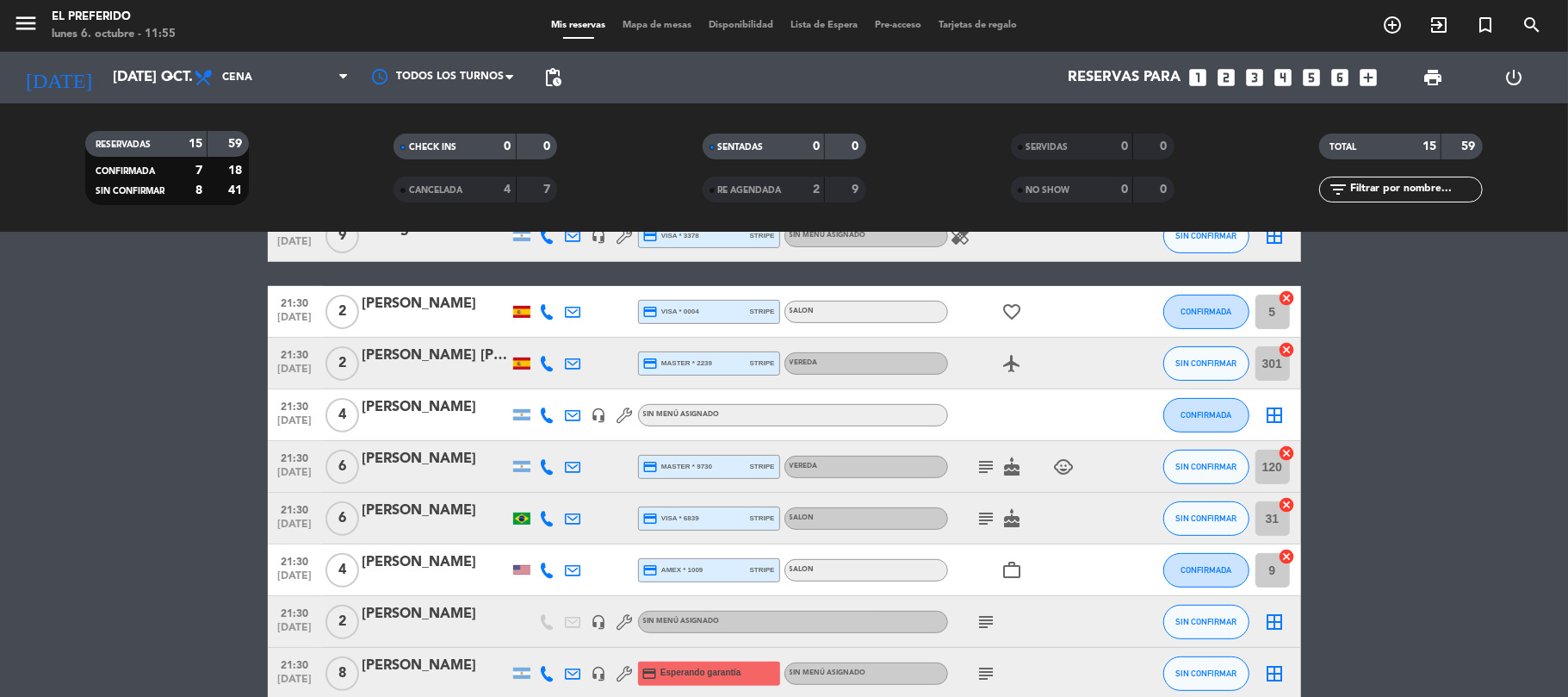
scroll to position [386, 0]
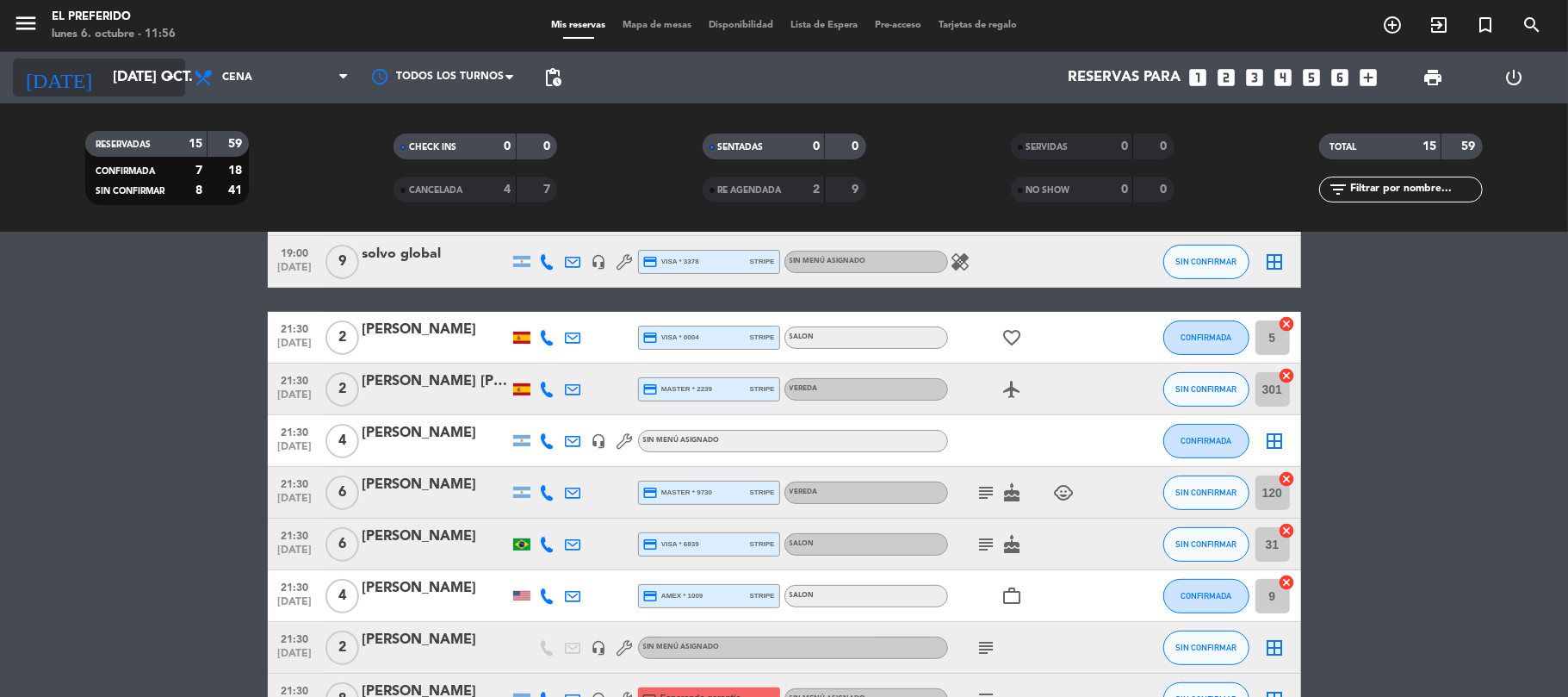
click at [108, 83] on input "[DATE] oct." at bounding box center [198, 78] width 186 height 33
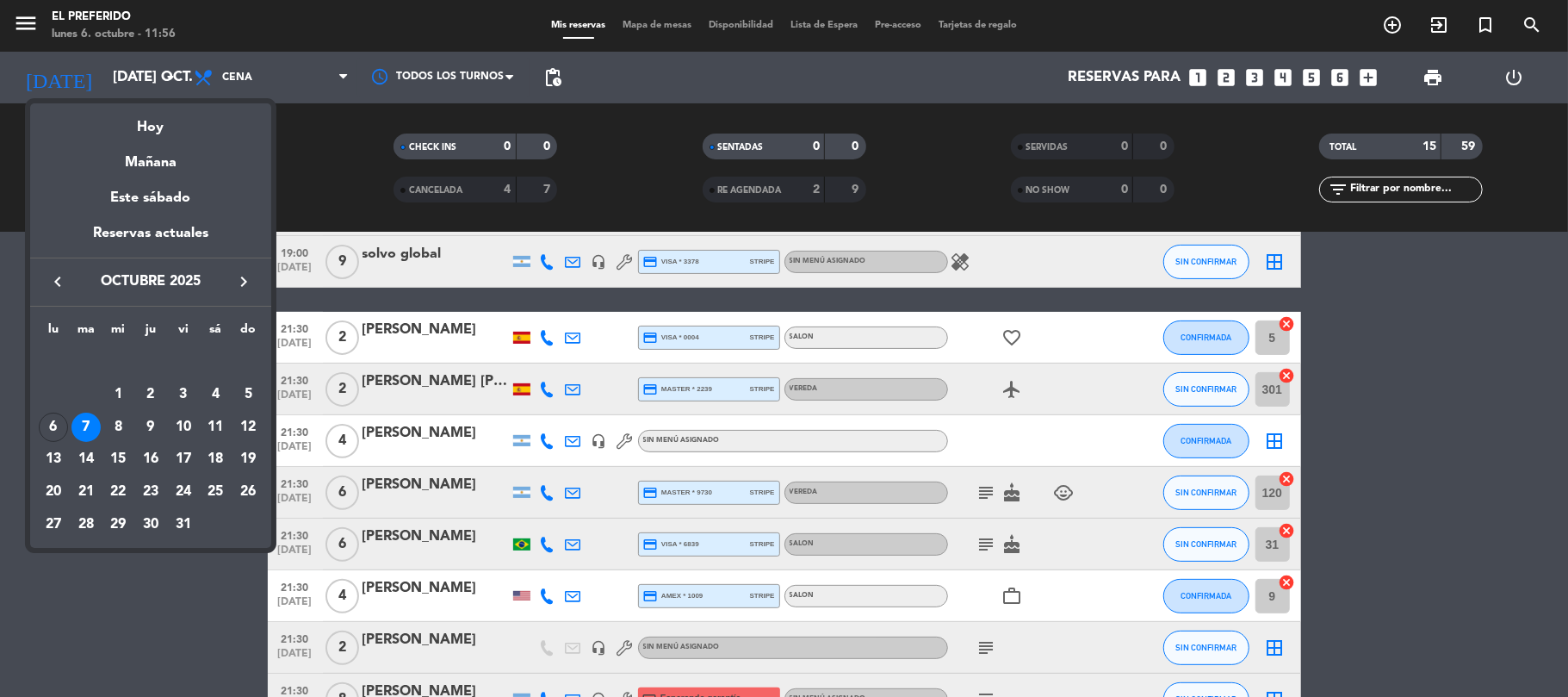
click at [155, 434] on div "9" at bounding box center [150, 427] width 29 height 29
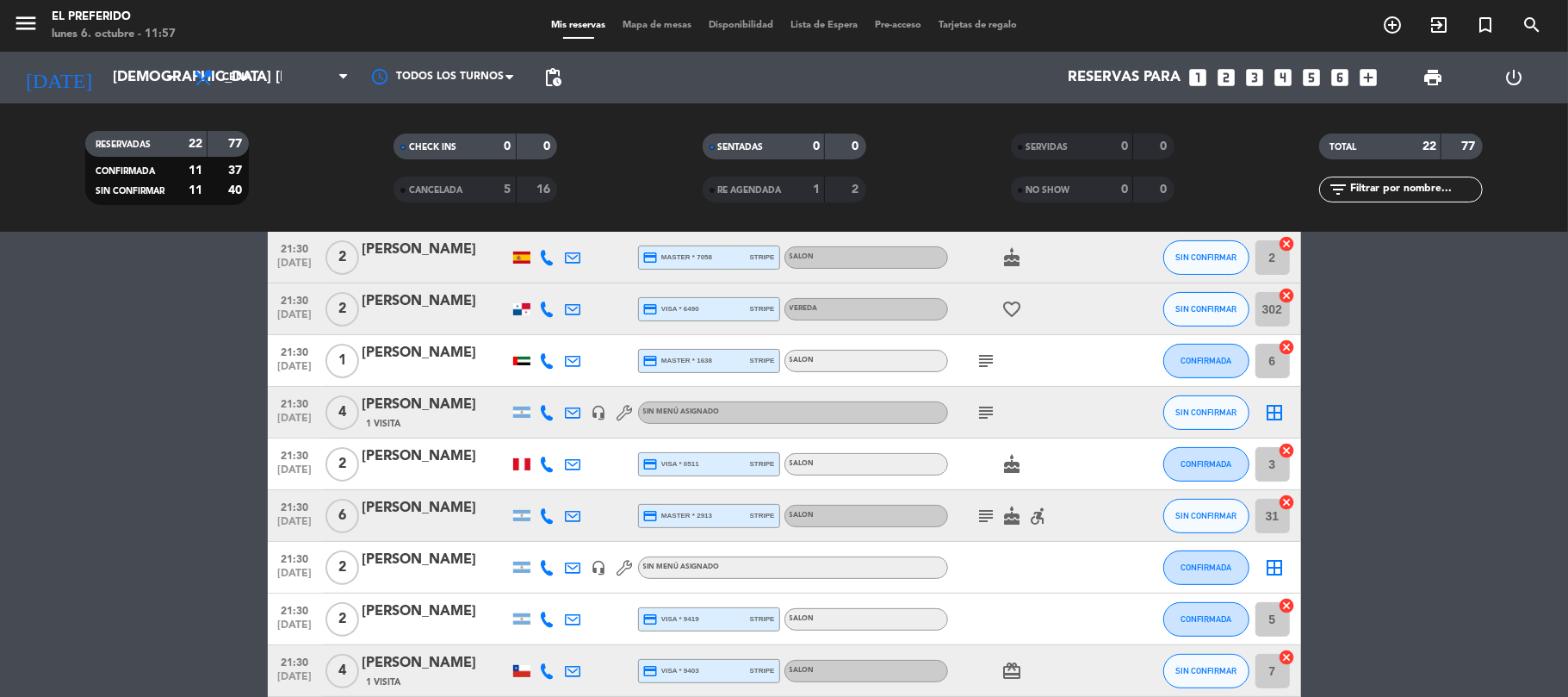
scroll to position [271, 0]
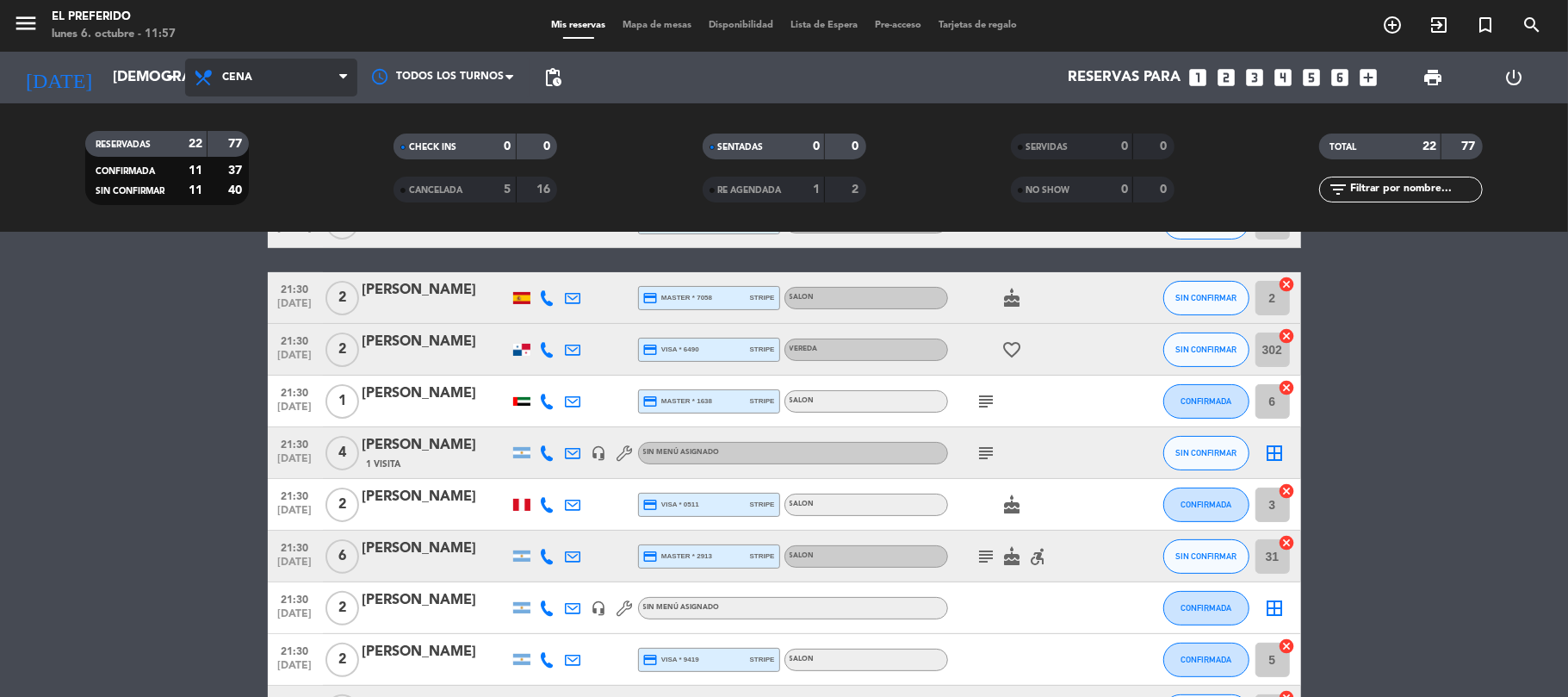
click at [248, 84] on span "Cena" at bounding box center [271, 77] width 172 height 38
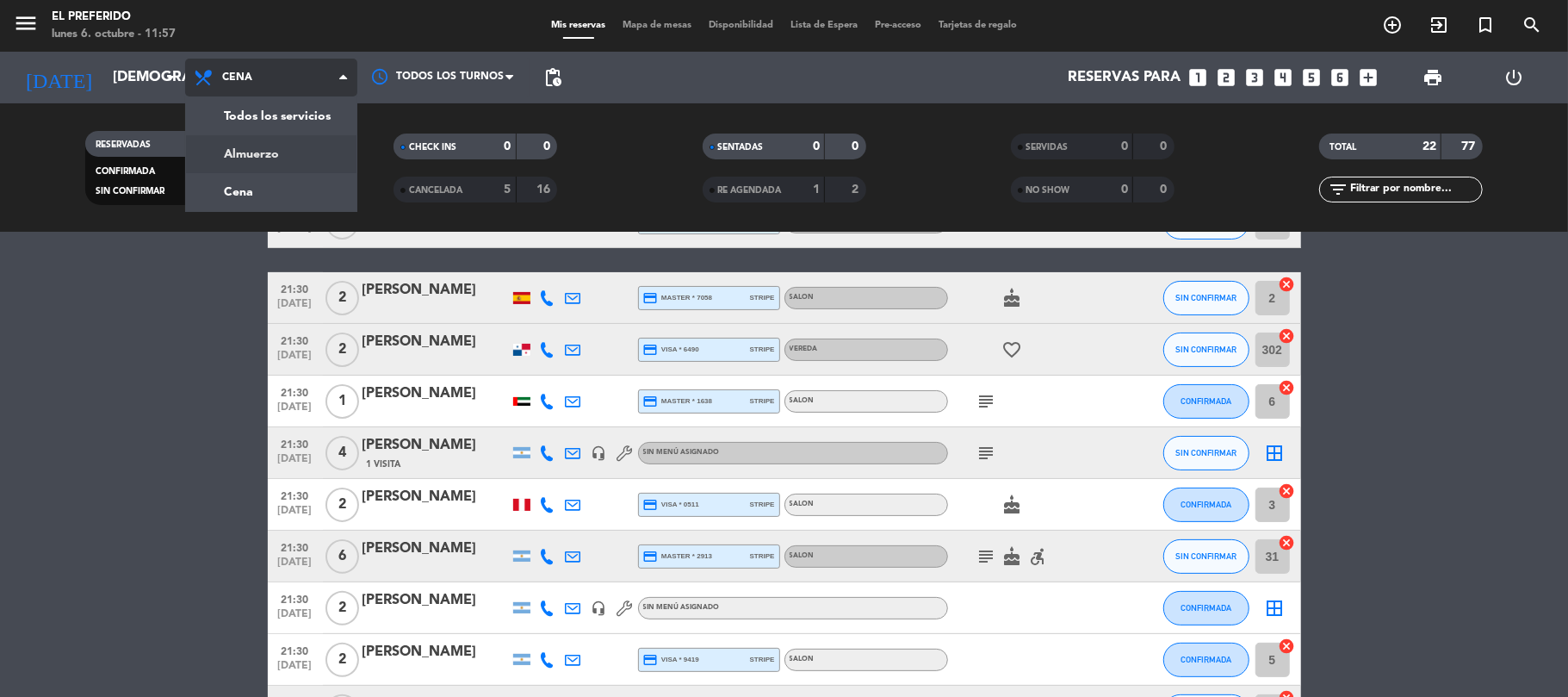
click at [265, 163] on div "menu El Preferido lunes 6. octubre - 11:57 Mis reservas Mapa de mesas Disponibi…" at bounding box center [784, 116] width 1568 height 233
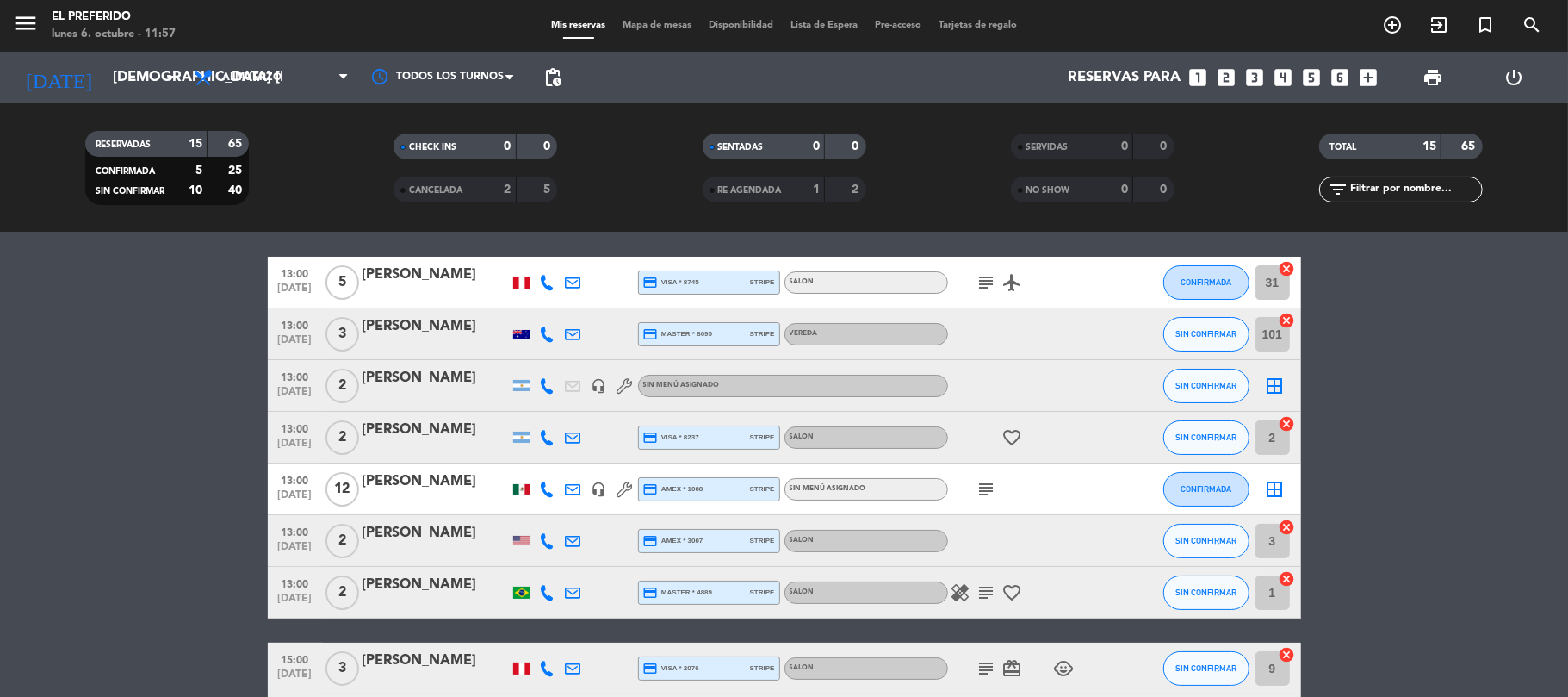
scroll to position [0, 0]
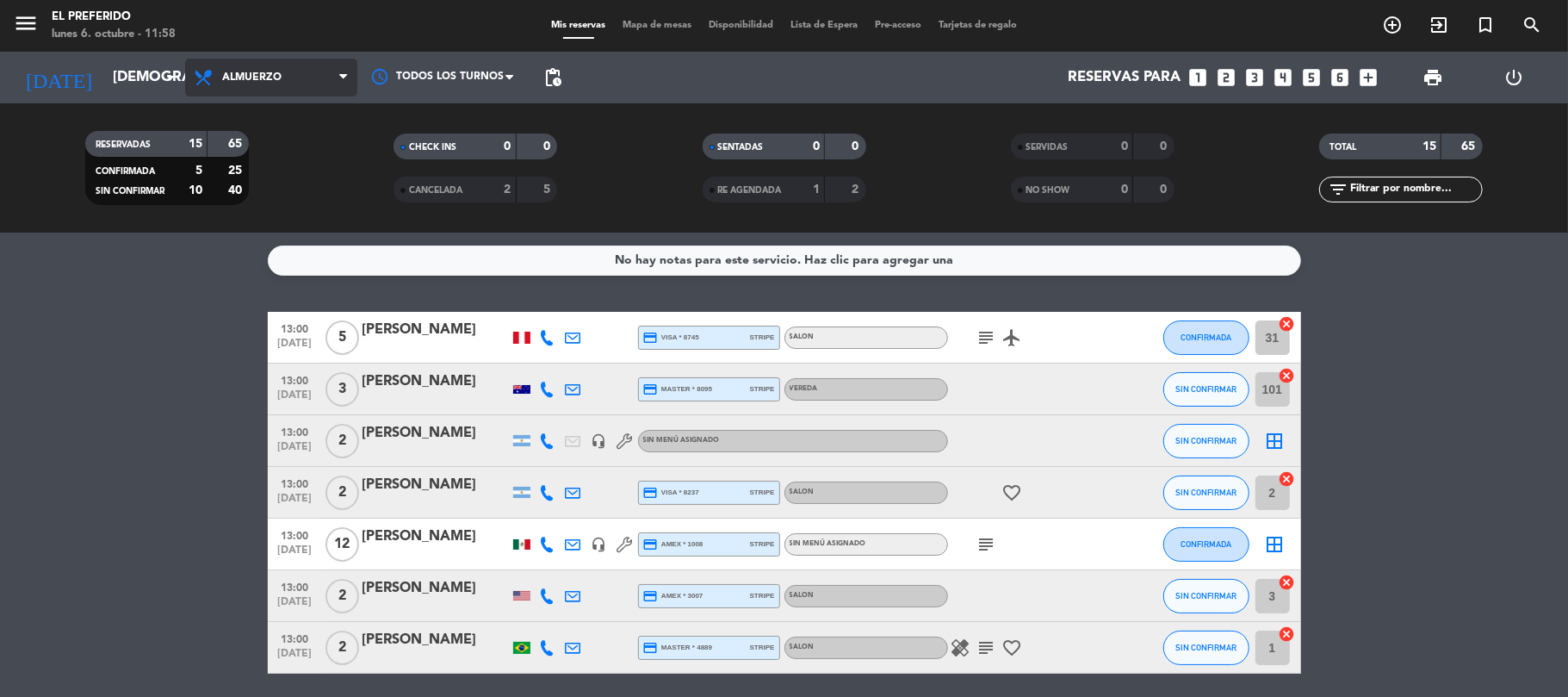
click at [253, 94] on span "Almuerzo" at bounding box center [271, 77] width 172 height 38
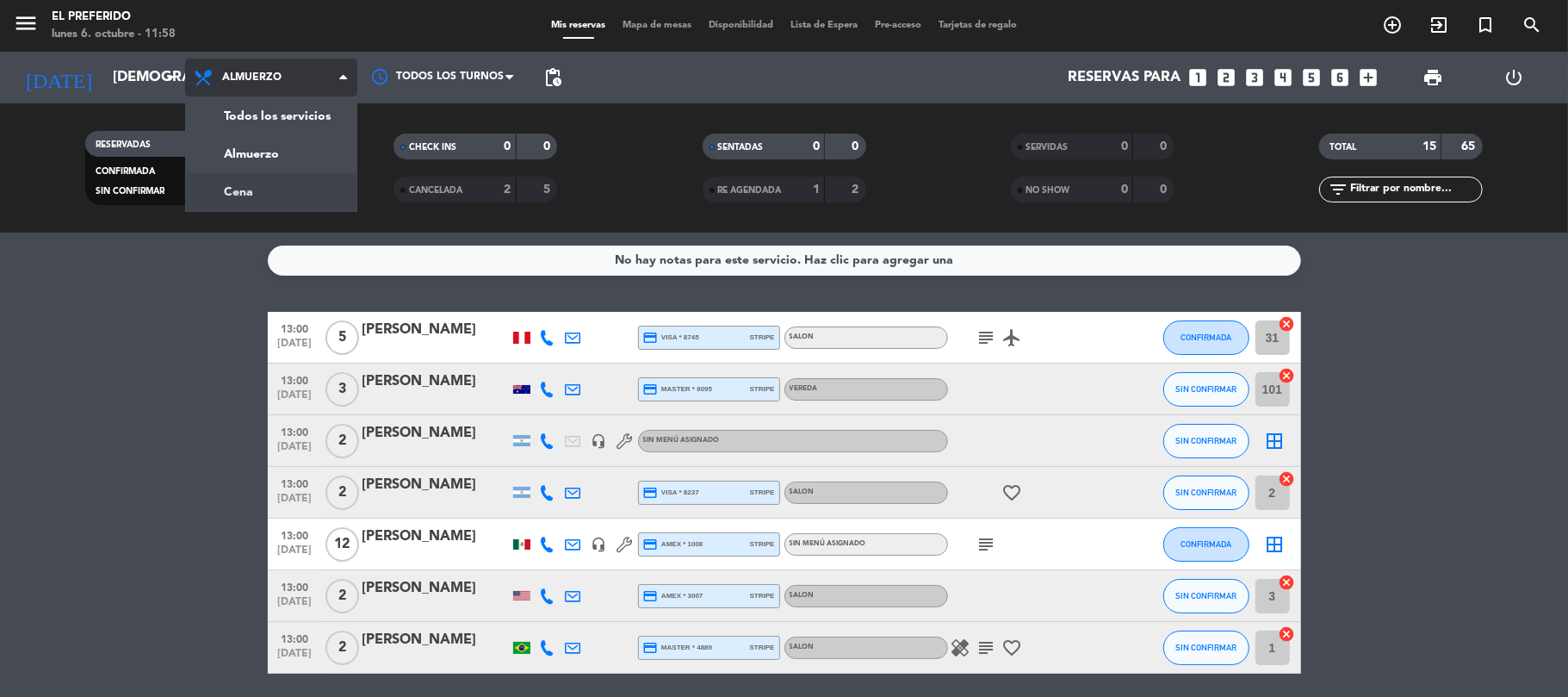
click at [285, 193] on div "menu El Preferido lunes 6. octubre - 11:58 Mis reservas Mapa de mesas Disponibi…" at bounding box center [784, 116] width 1568 height 233
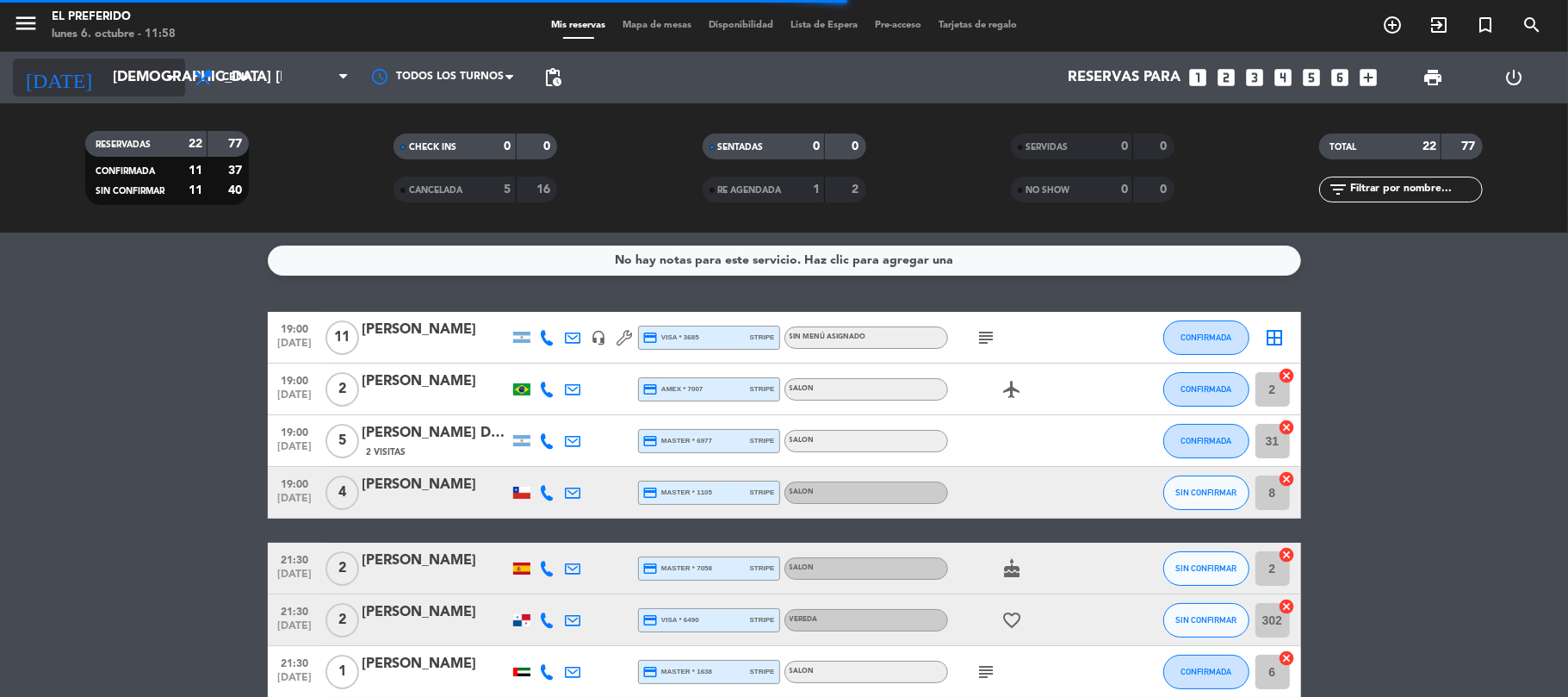
click at [145, 69] on input "[DEMOGRAPHIC_DATA] [DATE]" at bounding box center [198, 78] width 186 height 33
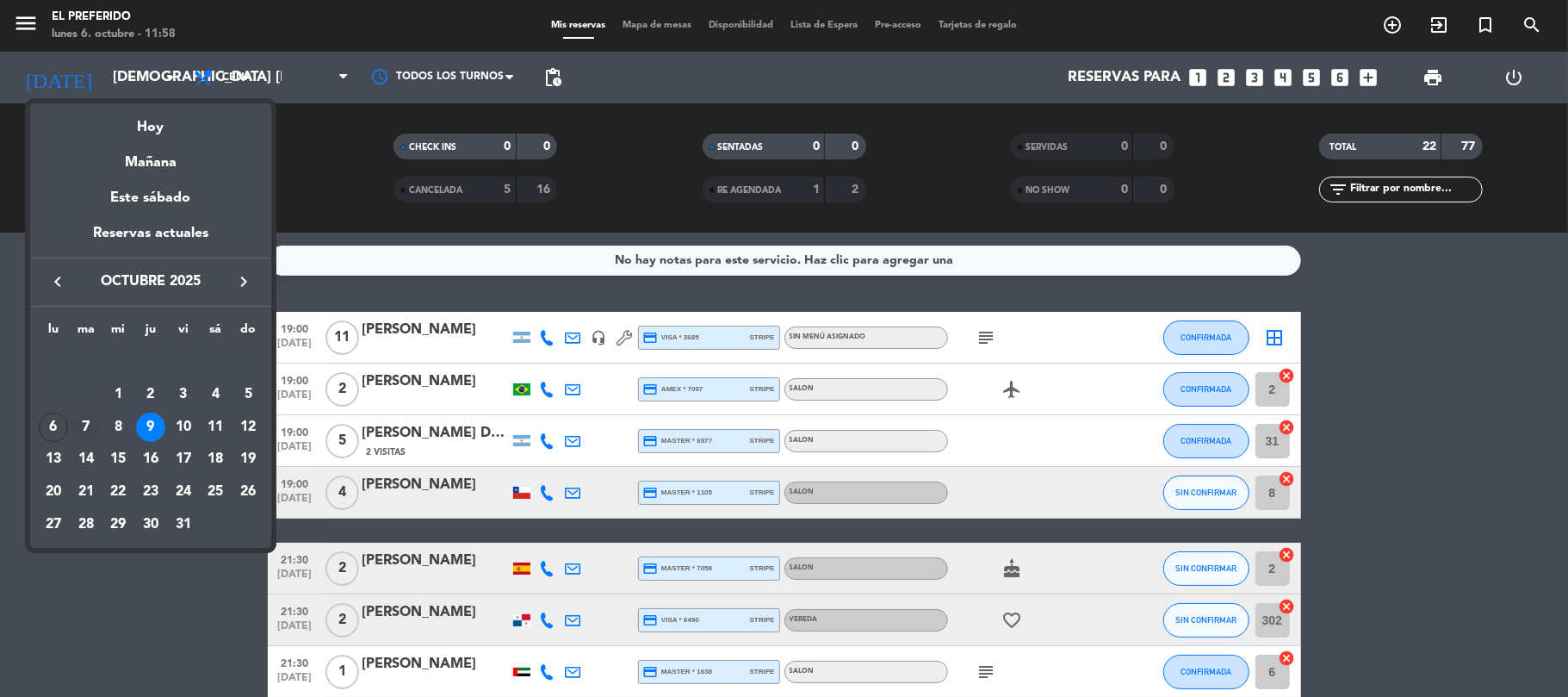
click at [88, 421] on div "7" at bounding box center [85, 427] width 29 height 29
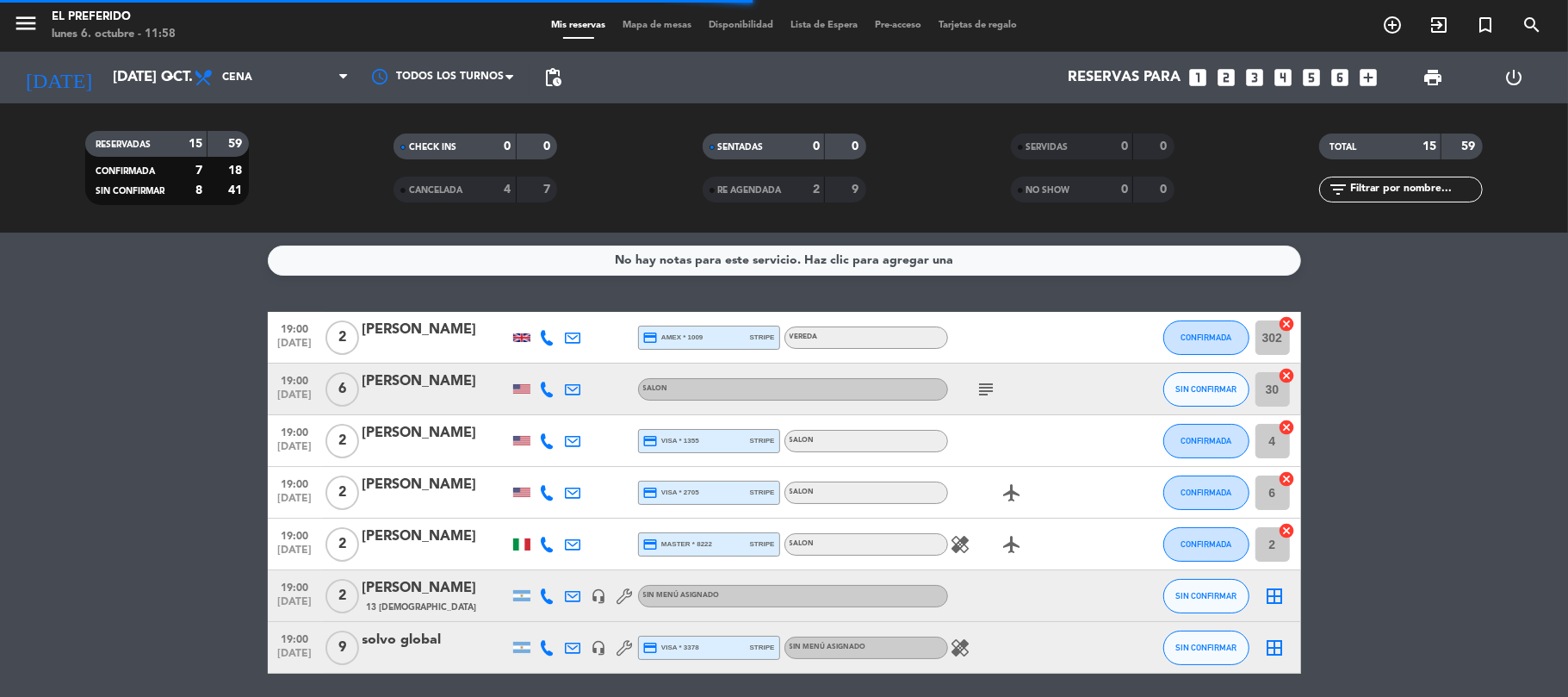
scroll to position [114, 0]
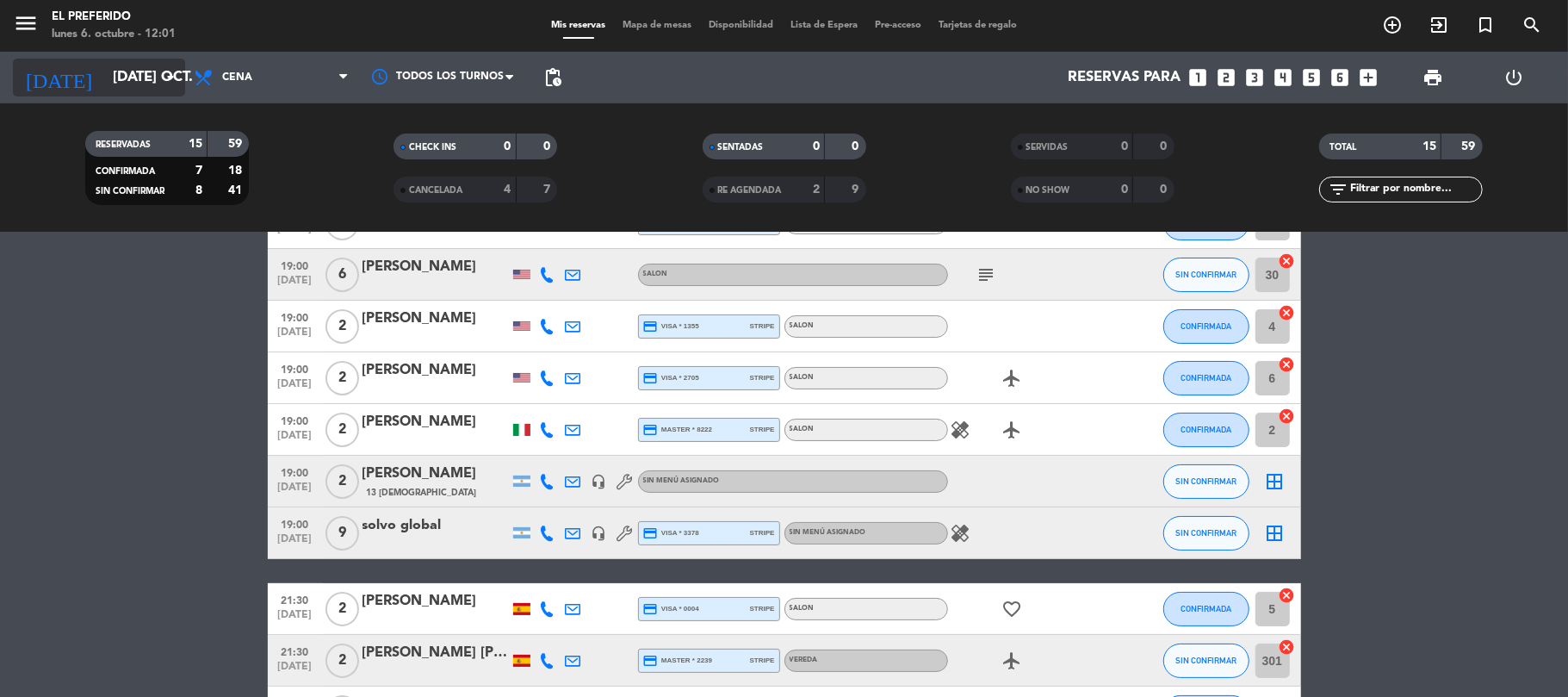
click at [163, 84] on icon "arrow_drop_down" at bounding box center [170, 77] width 21 height 21
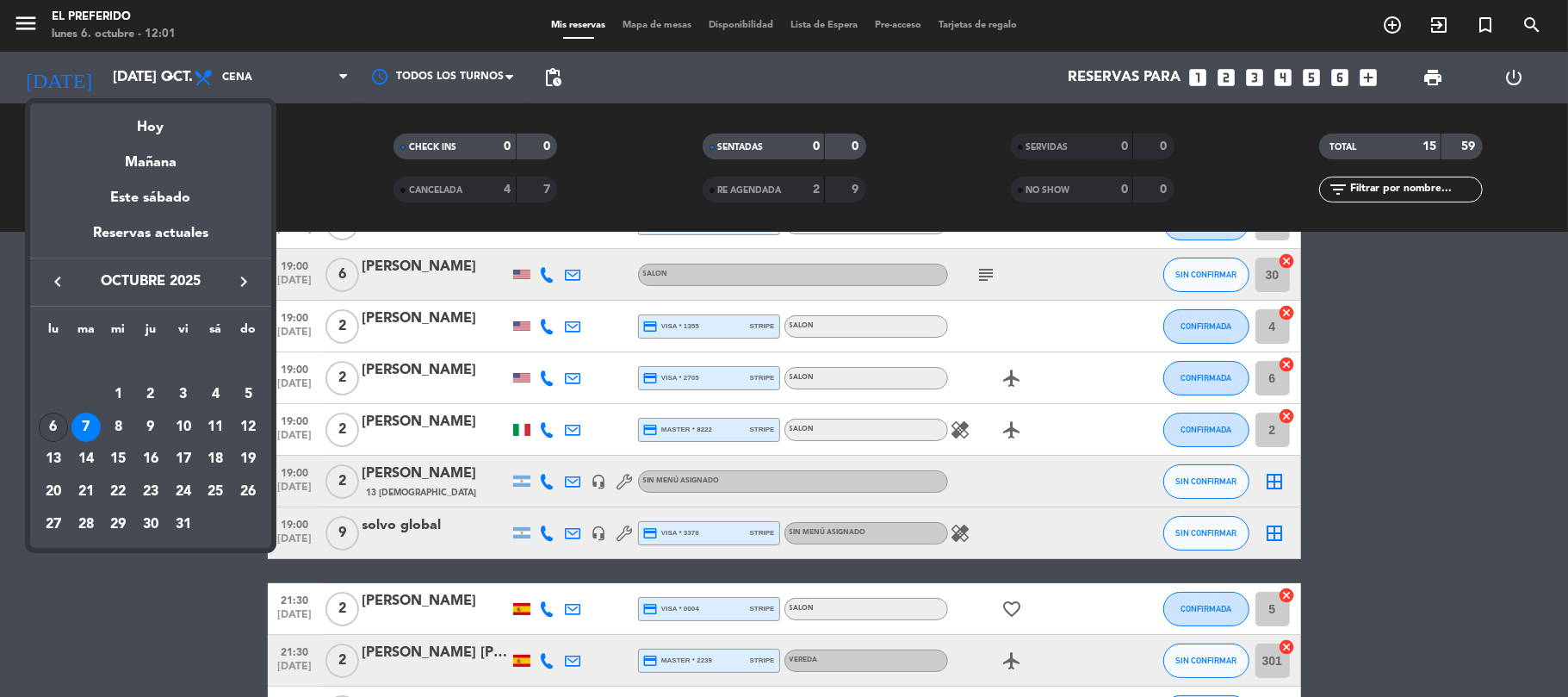
click at [48, 427] on div "6" at bounding box center [53, 427] width 29 height 29
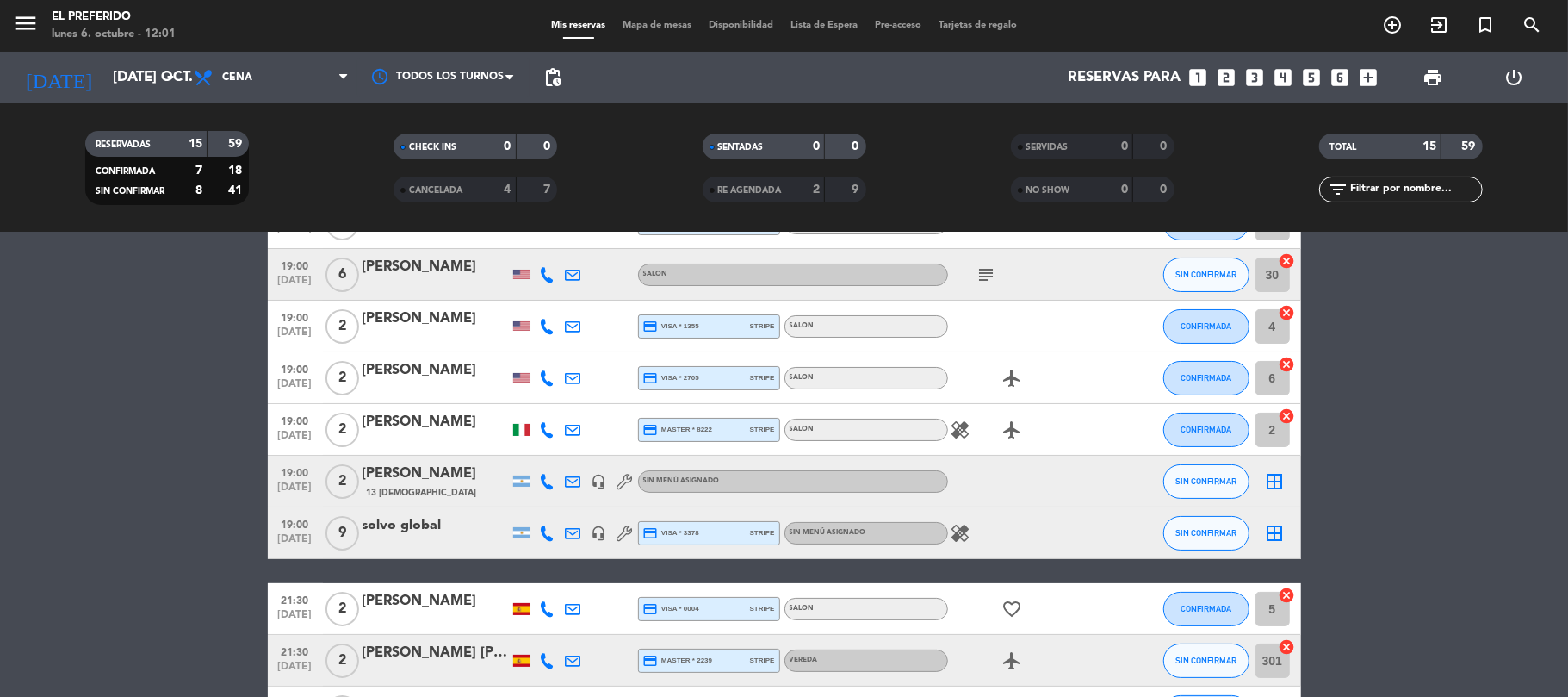
type input "lun. [DATE]"
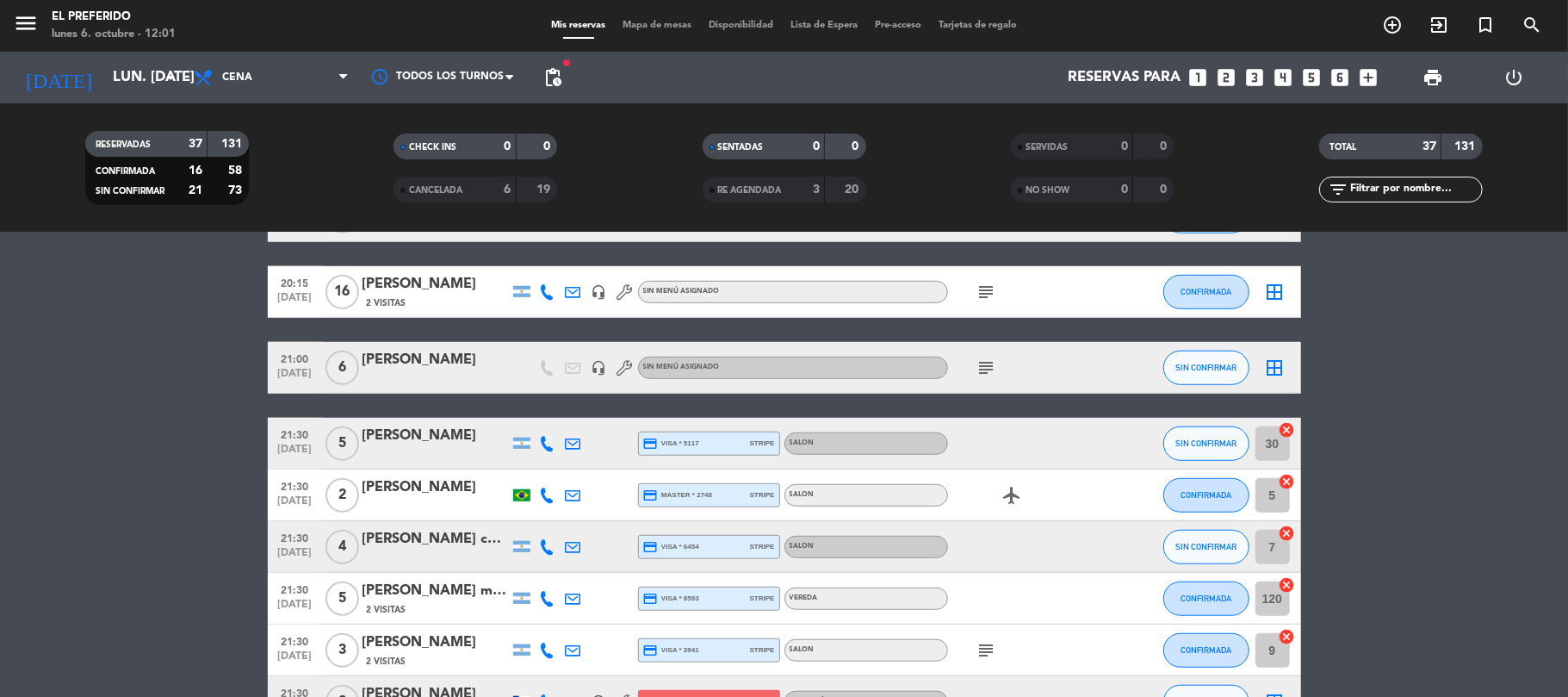
scroll to position [918, 0]
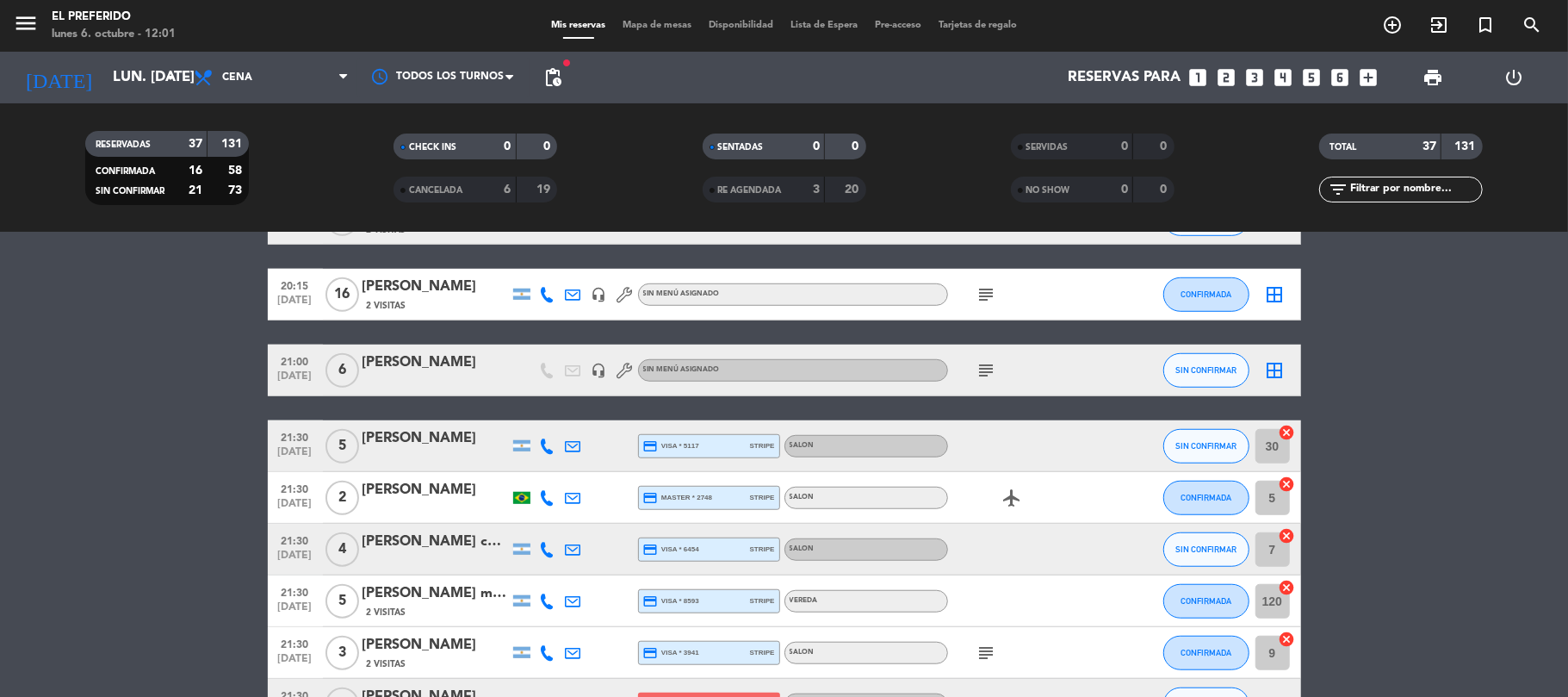
click at [443, 447] on div "[PERSON_NAME]" at bounding box center [436, 438] width 147 height 22
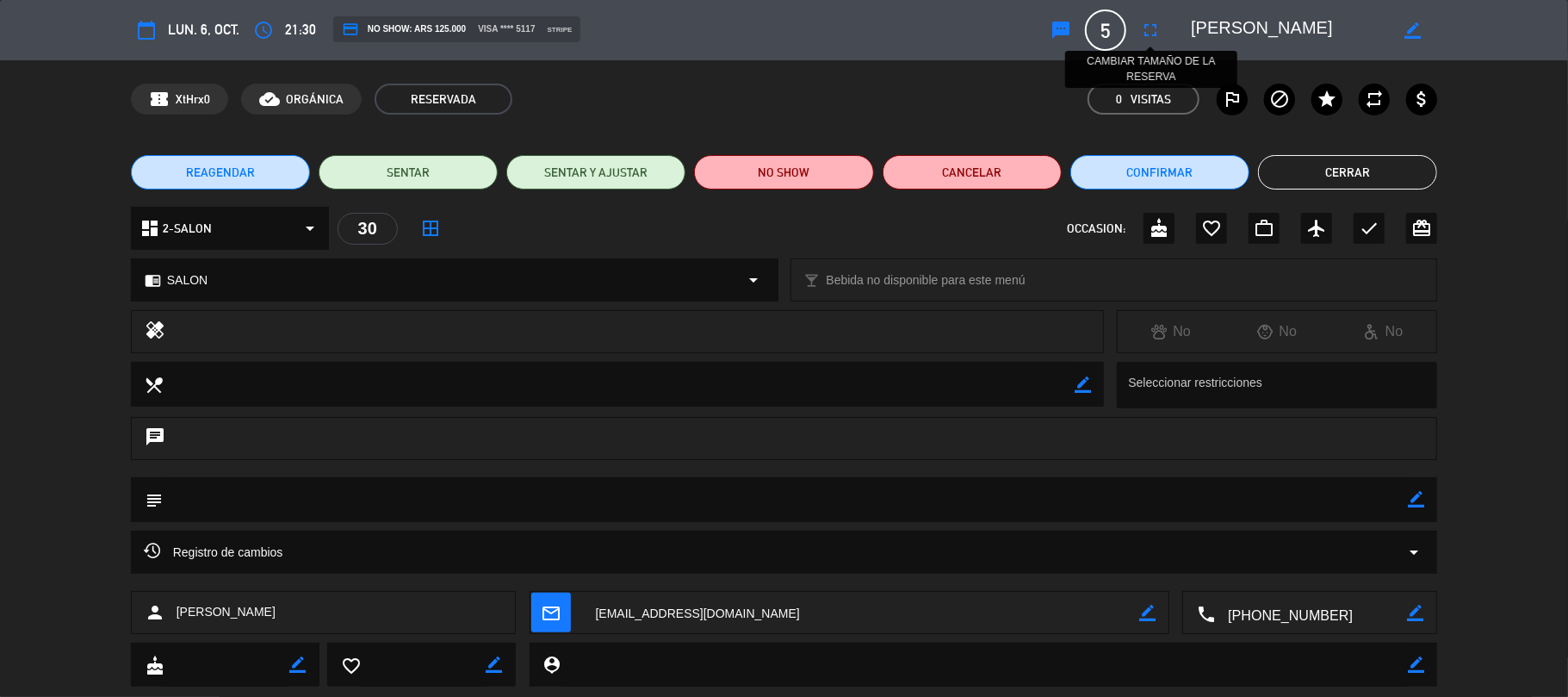
click at [1154, 31] on icon "fullscreen" at bounding box center [1151, 31] width 21 height 21
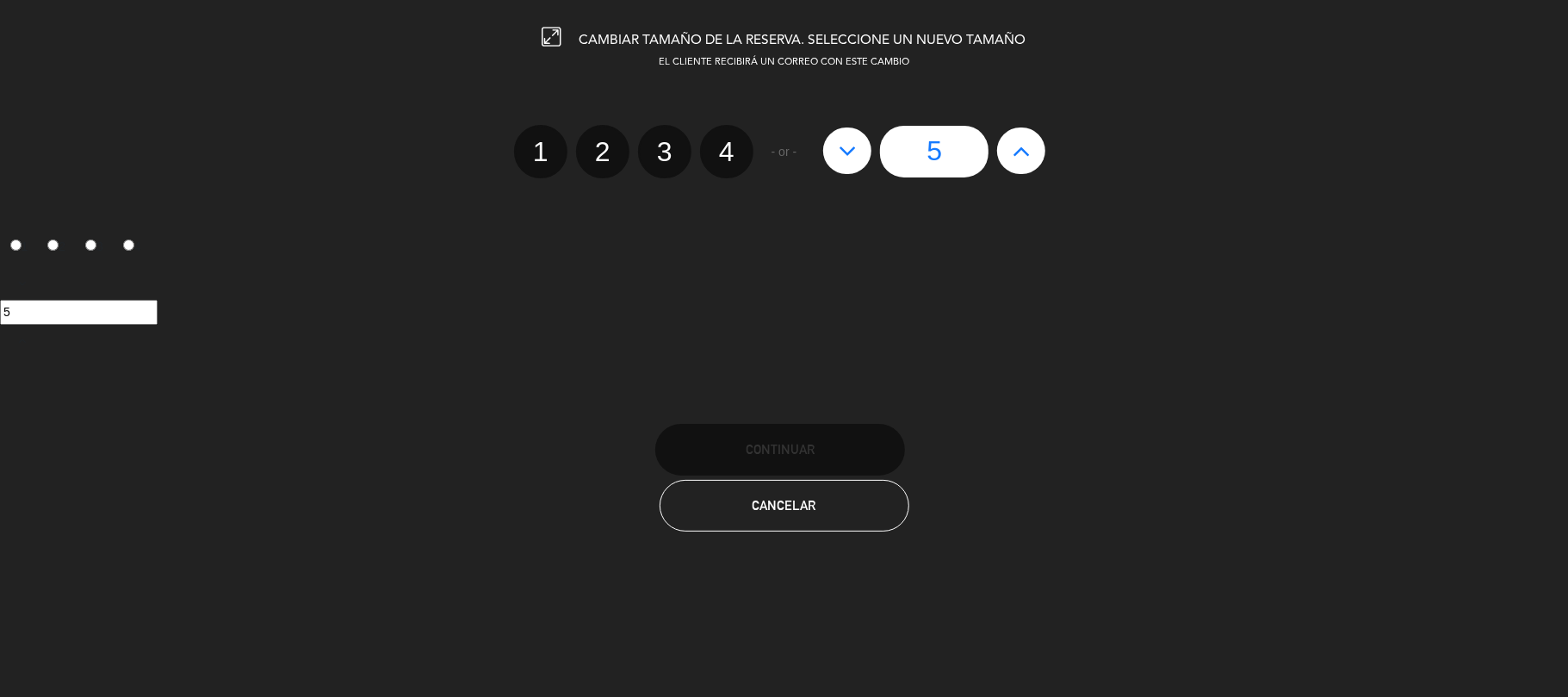
click at [1024, 152] on icon at bounding box center [1022, 150] width 18 height 27
type input "6"
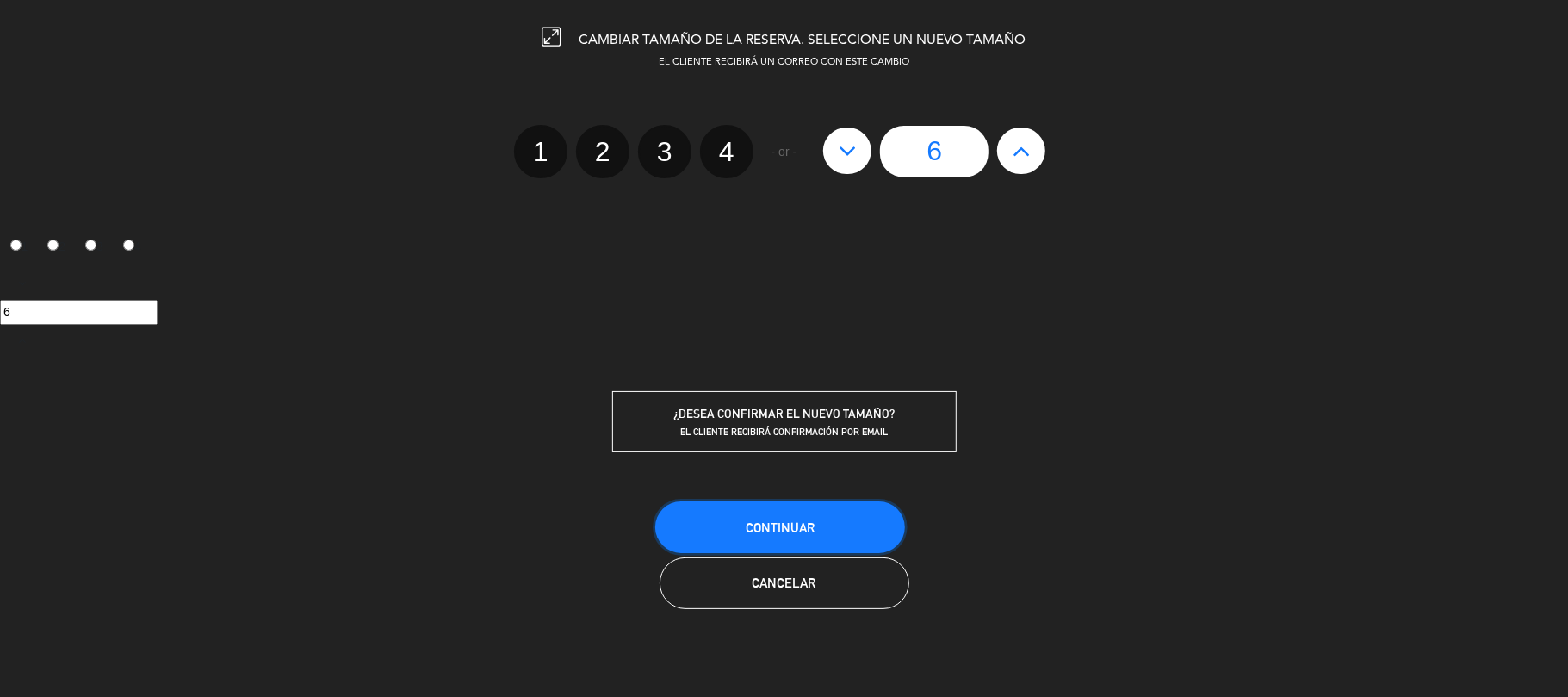
click at [851, 522] on button "Continuar" at bounding box center [780, 527] width 249 height 52
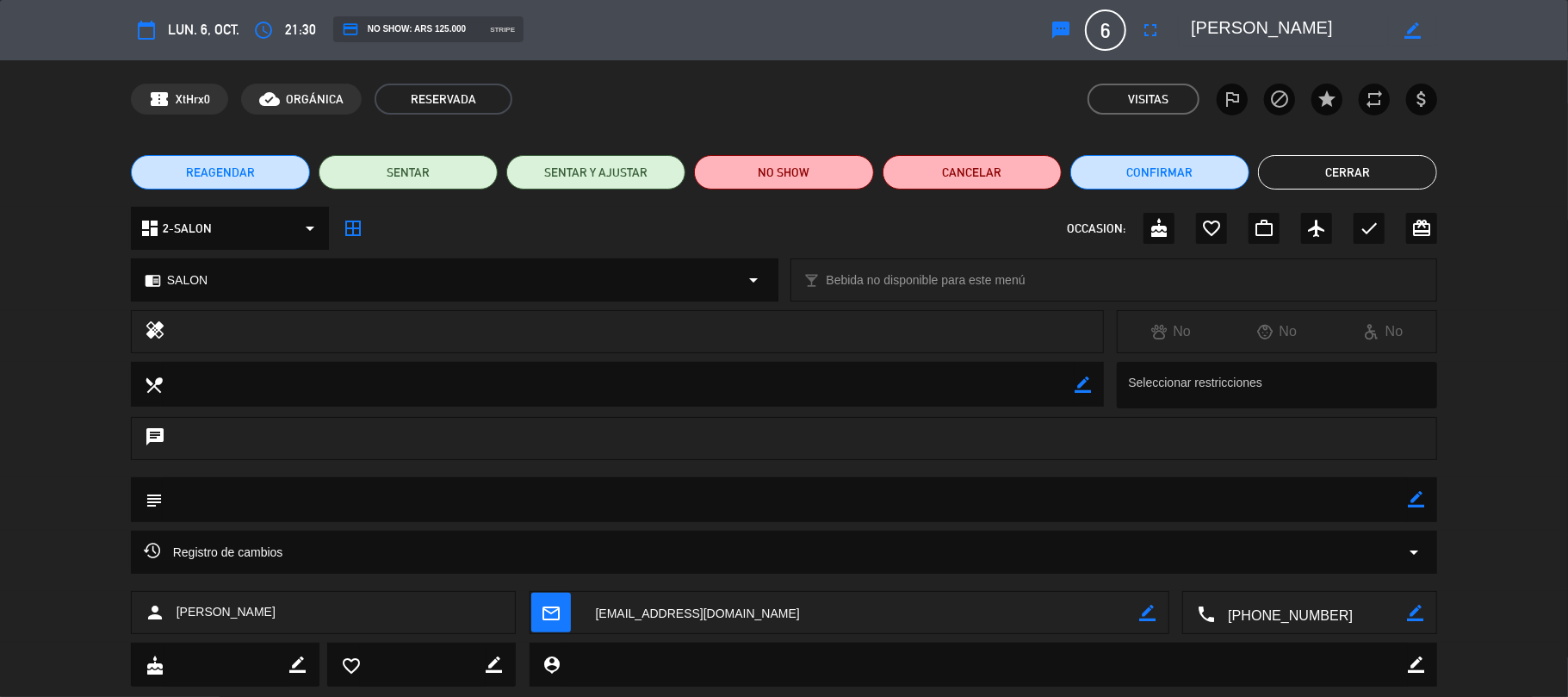
click at [1352, 165] on button "Cerrar" at bounding box center [1348, 171] width 179 height 34
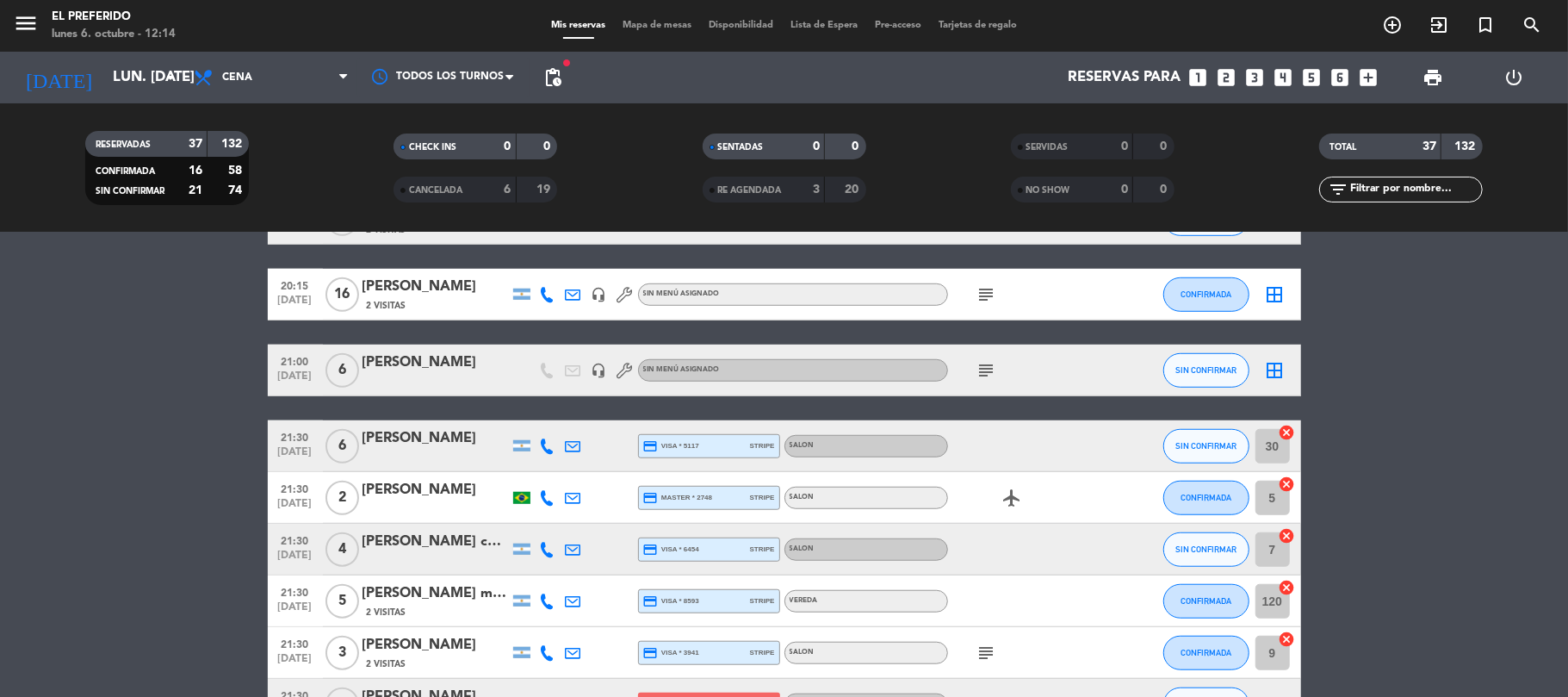
click at [1290, 79] on icon "looks_4" at bounding box center [1283, 76] width 22 height 22
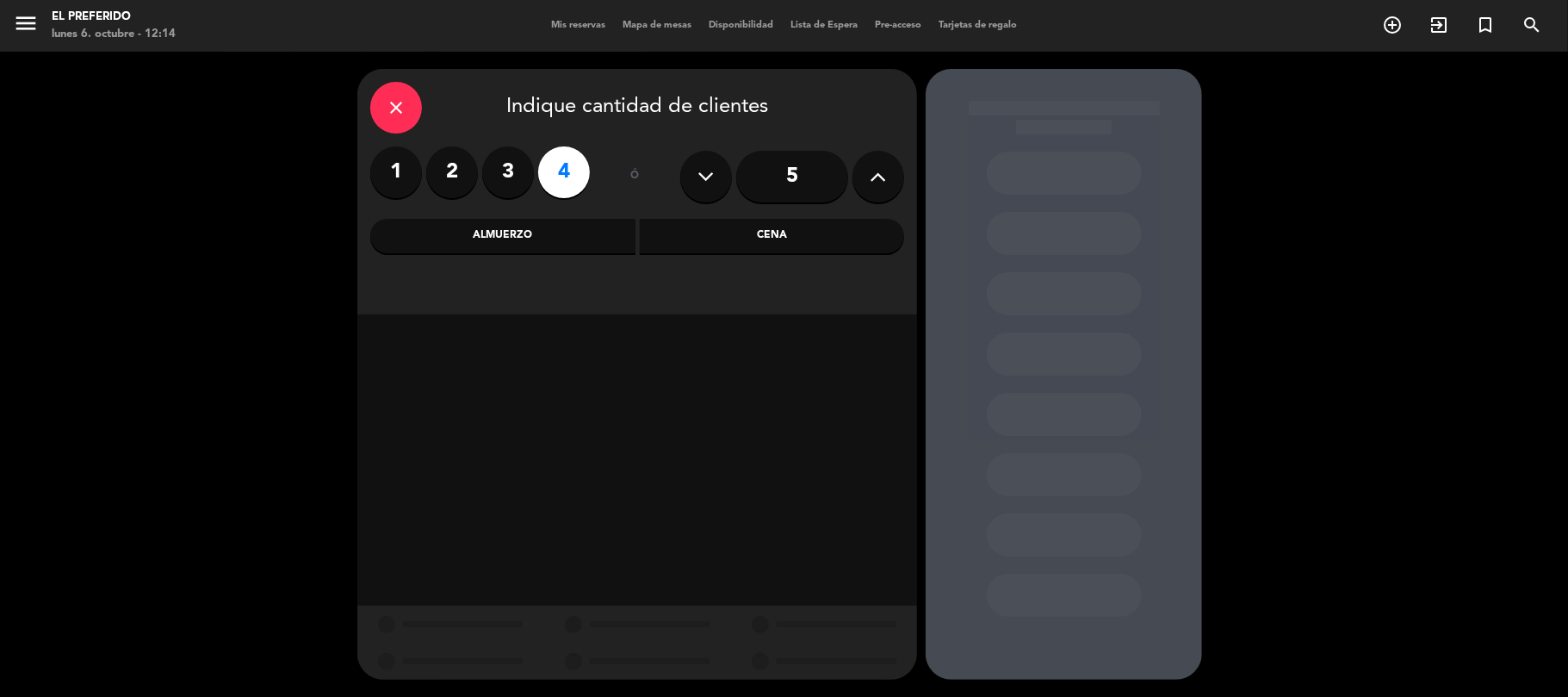
click at [746, 243] on div "Cena" at bounding box center [772, 236] width 265 height 34
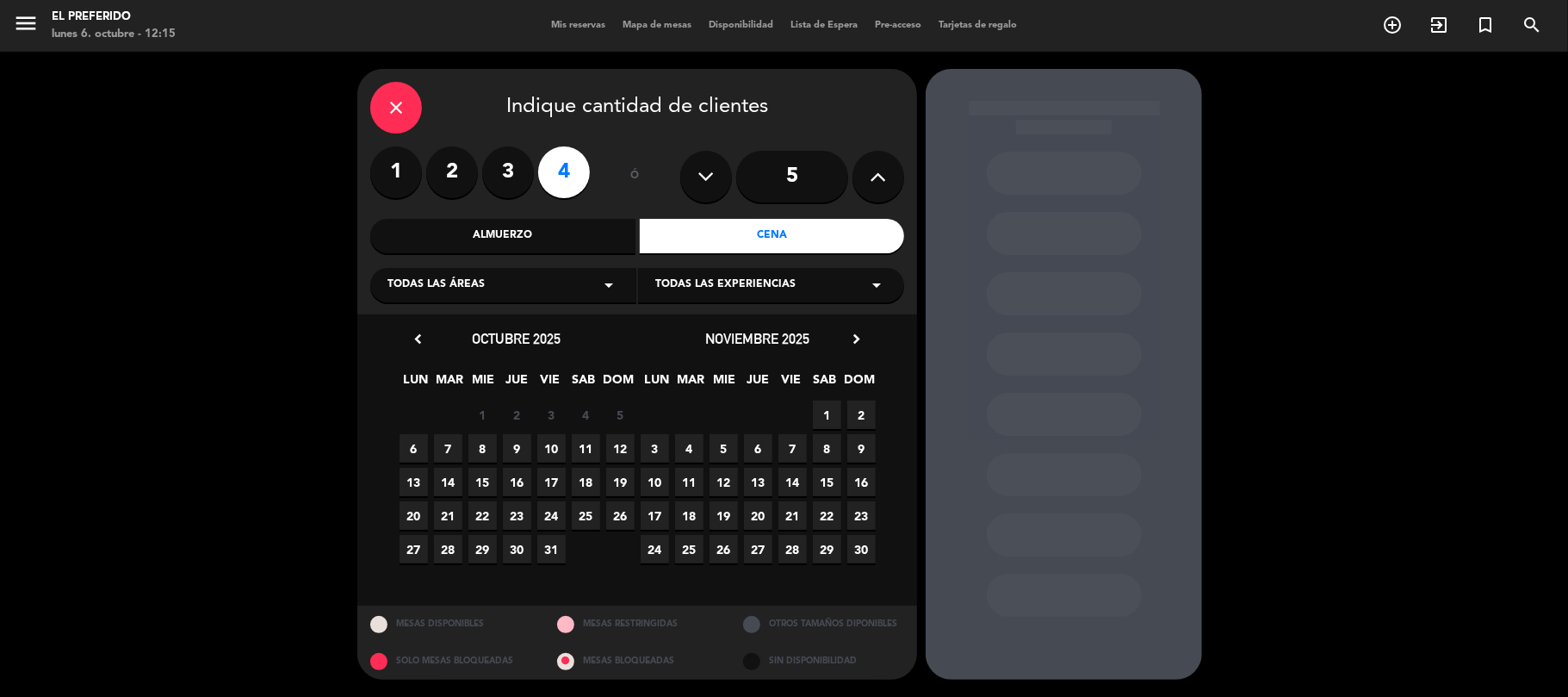
click at [415, 454] on span "6" at bounding box center [414, 448] width 28 height 28
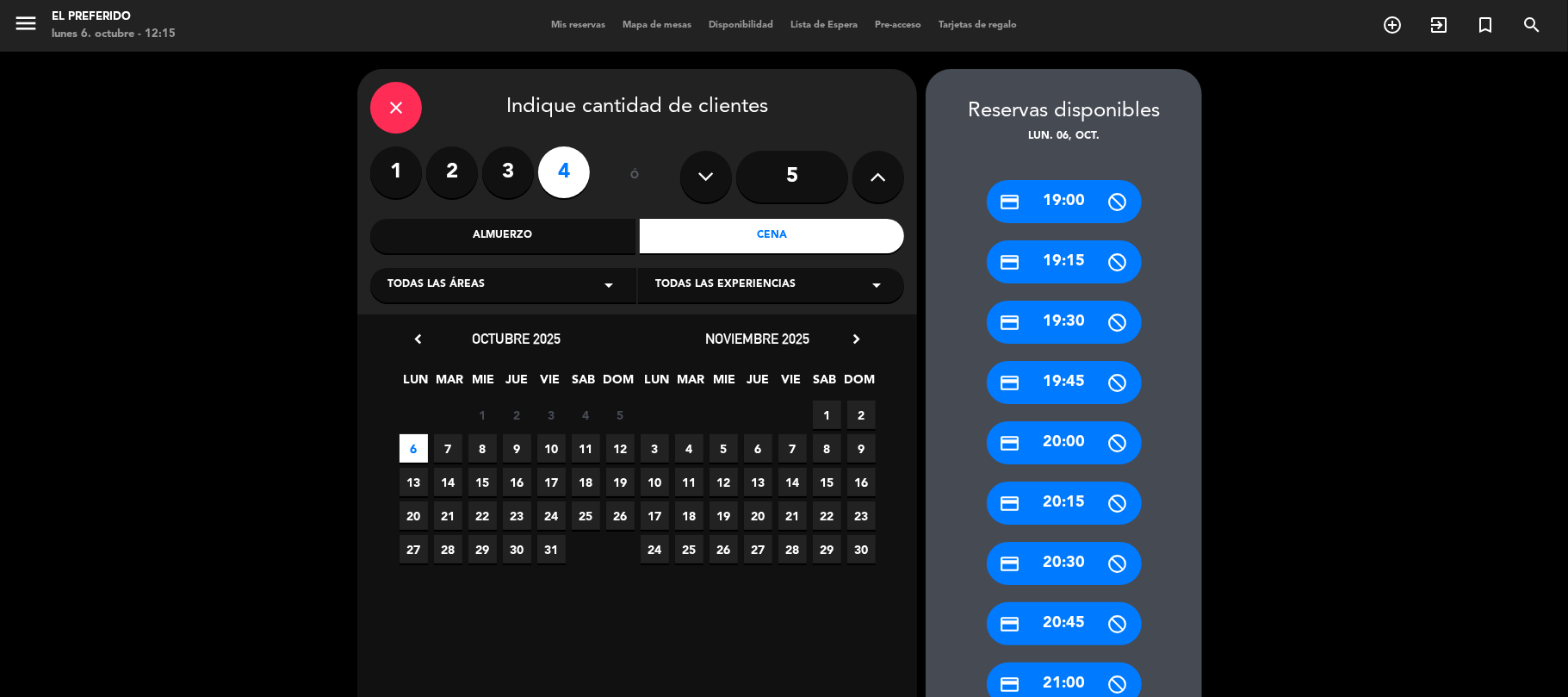
drag, startPoint x: 411, startPoint y: 519, endPoint x: 416, endPoint y: 502, distance: 17.7
click at [411, 518] on span "20" at bounding box center [414, 516] width 28 height 28
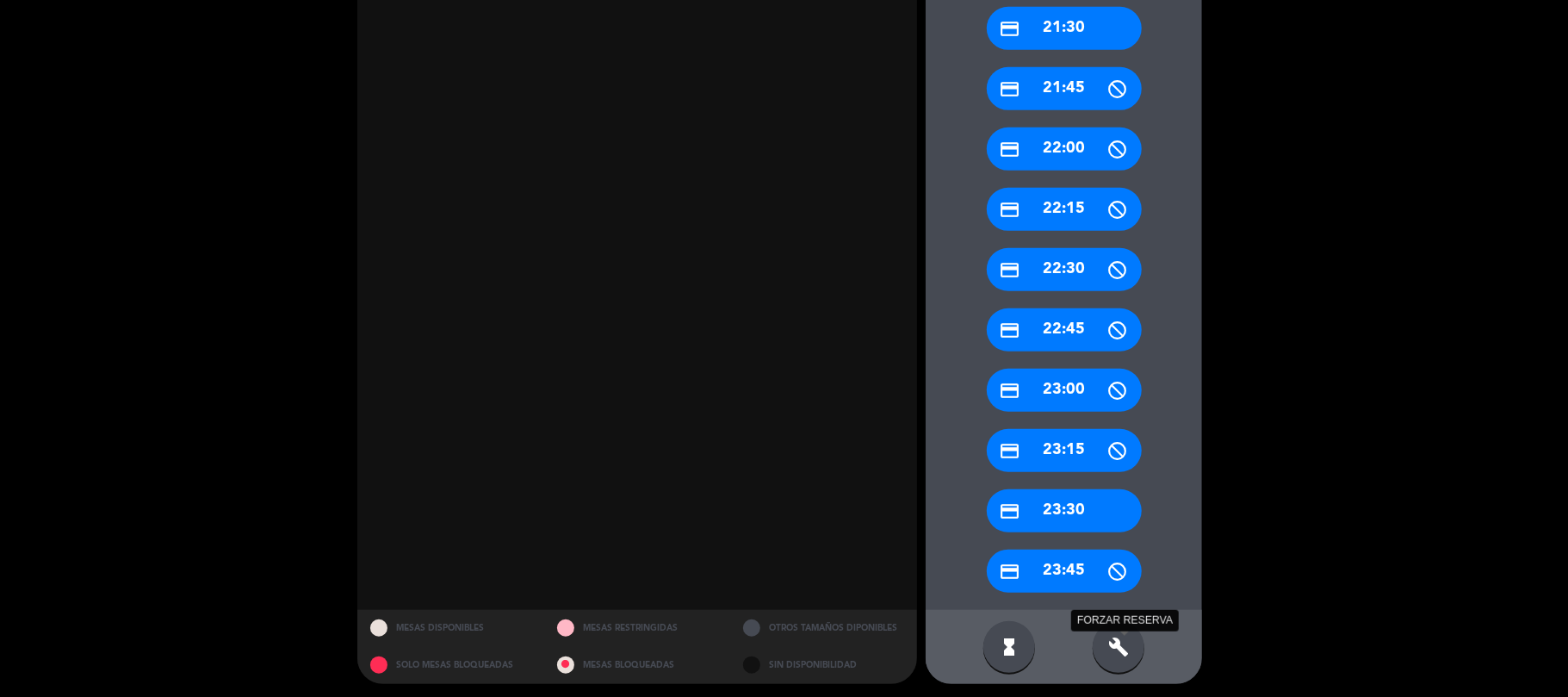
scroll to position [780, 0]
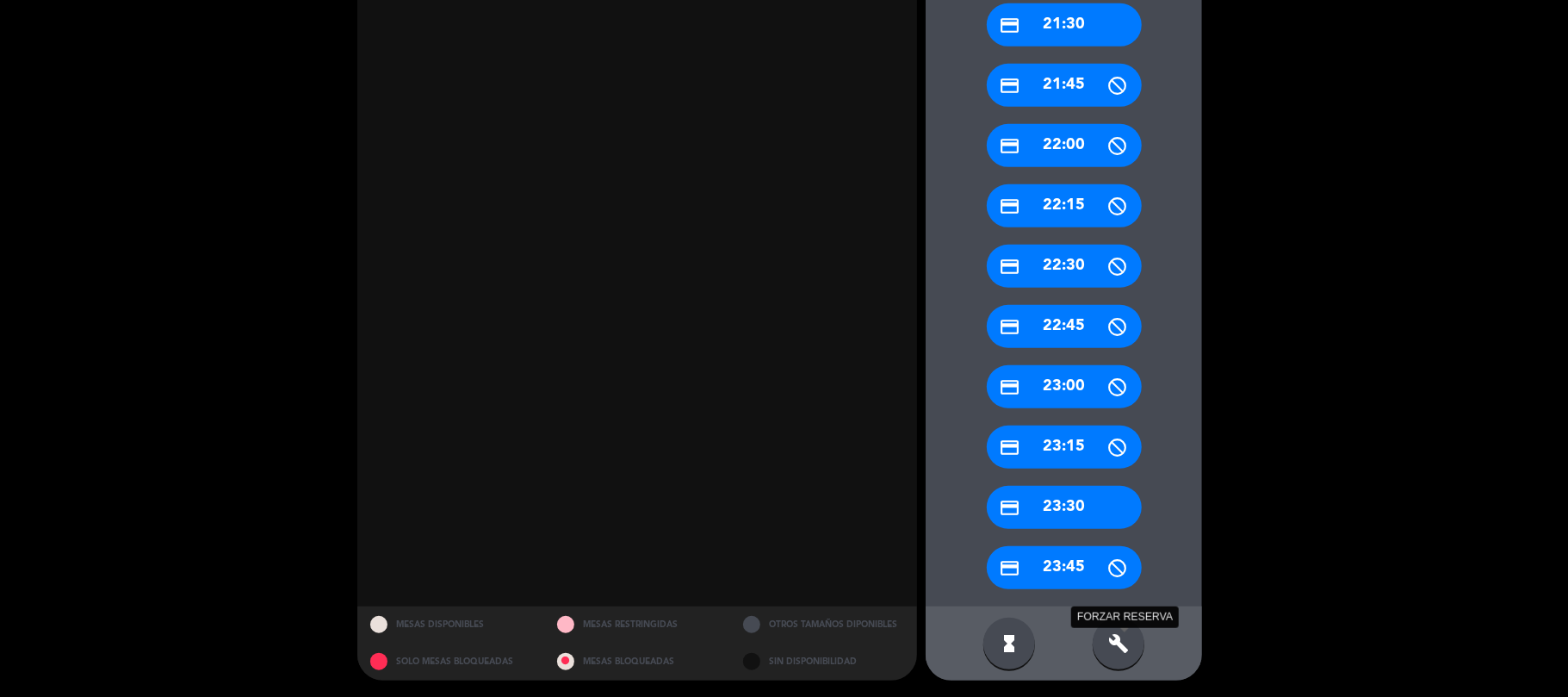
click at [1117, 638] on icon "build" at bounding box center [1119, 644] width 21 height 21
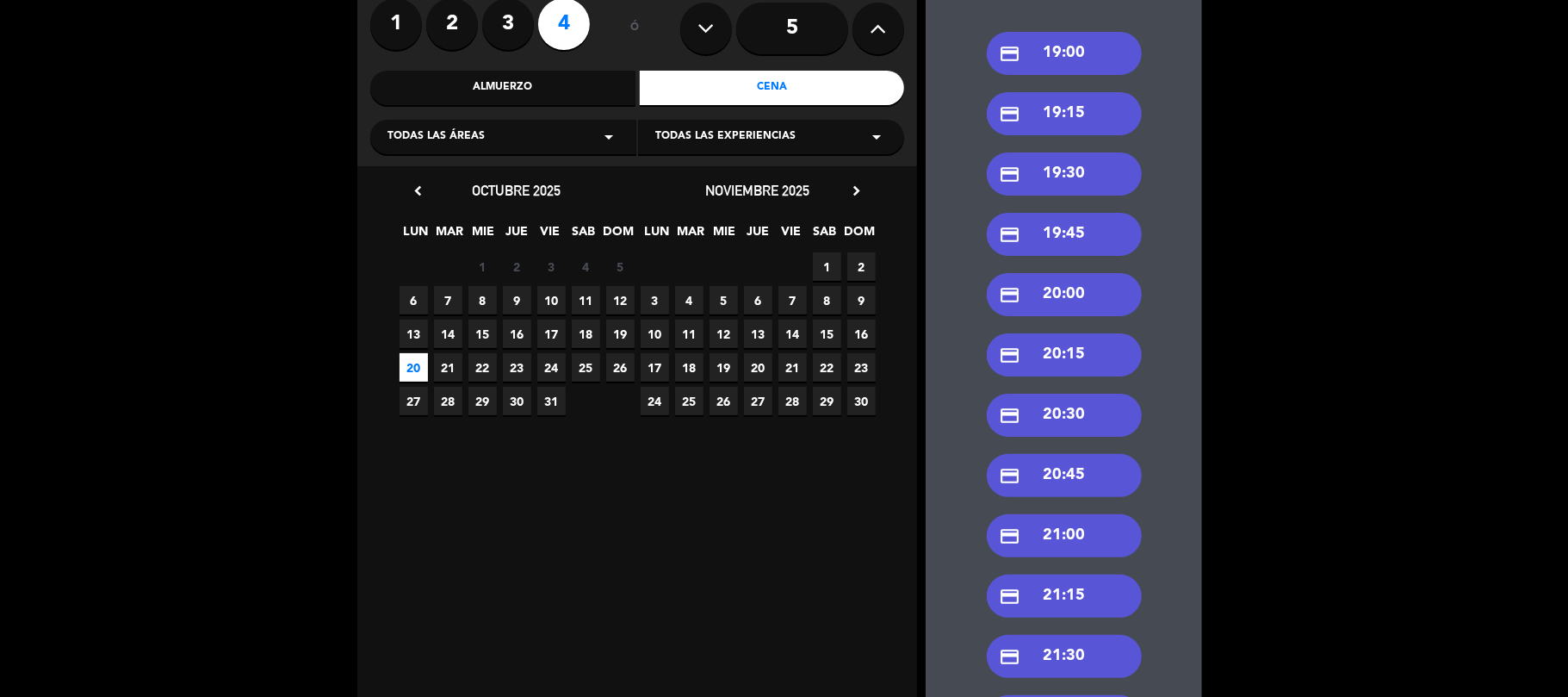
scroll to position [0, 0]
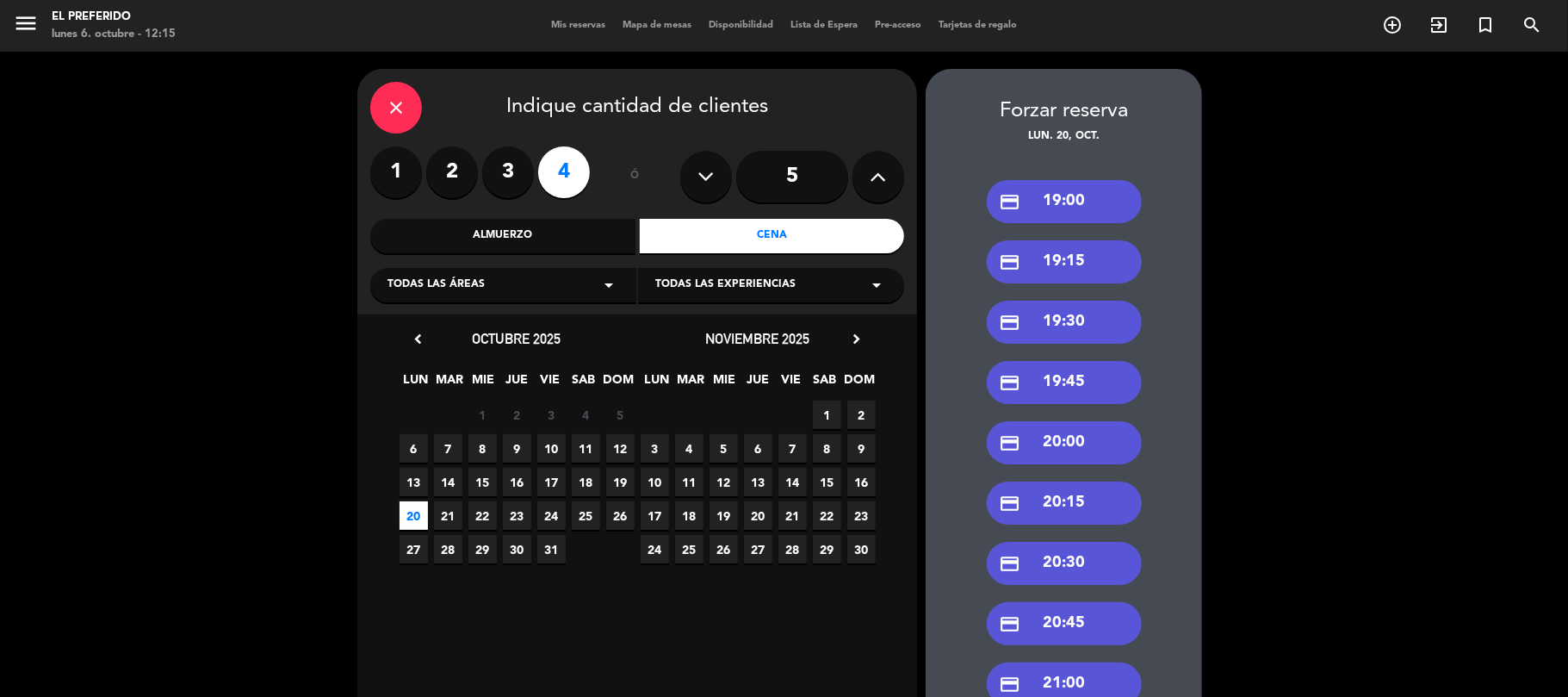
click at [1071, 188] on div "credit_card 19:00" at bounding box center [1064, 201] width 155 height 43
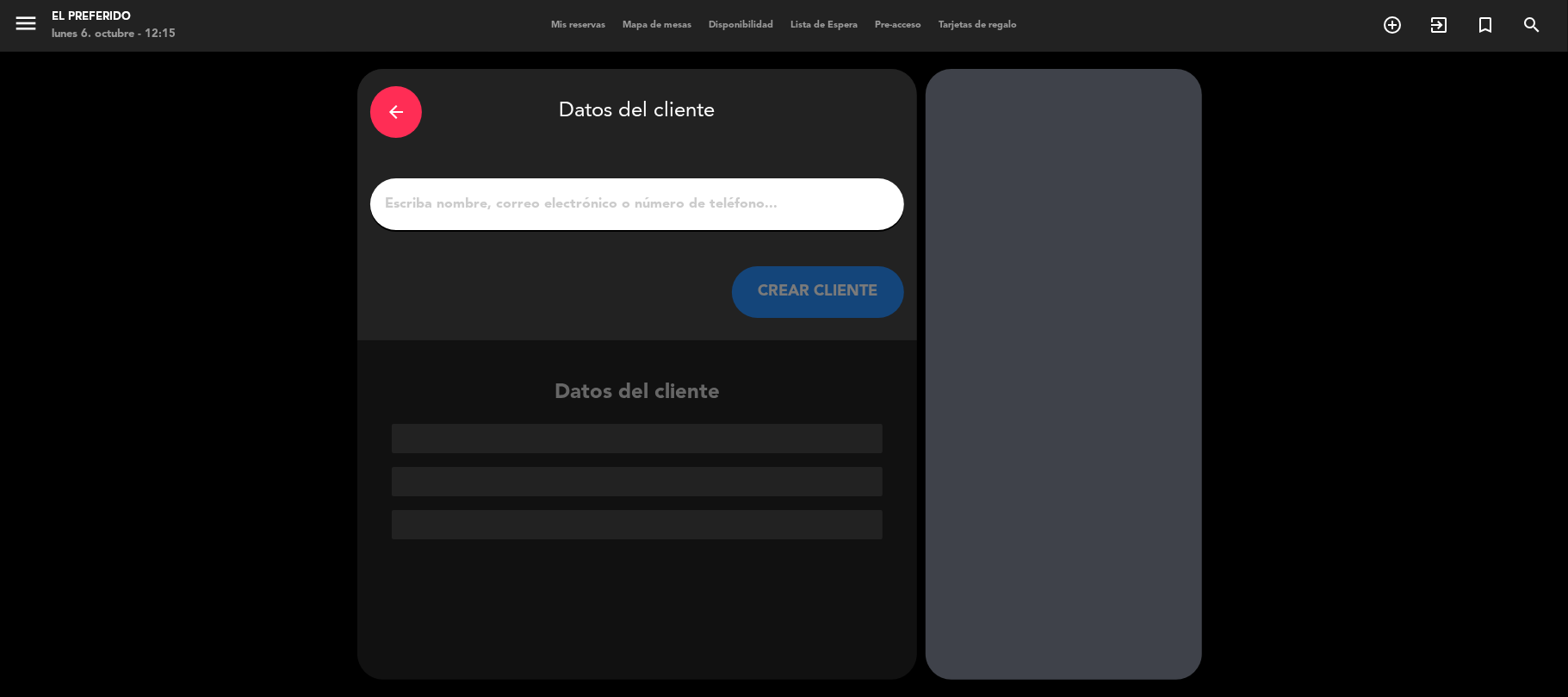
click at [667, 208] on input "1" at bounding box center [637, 204] width 508 height 24
paste input "⁠Maca Pottage"
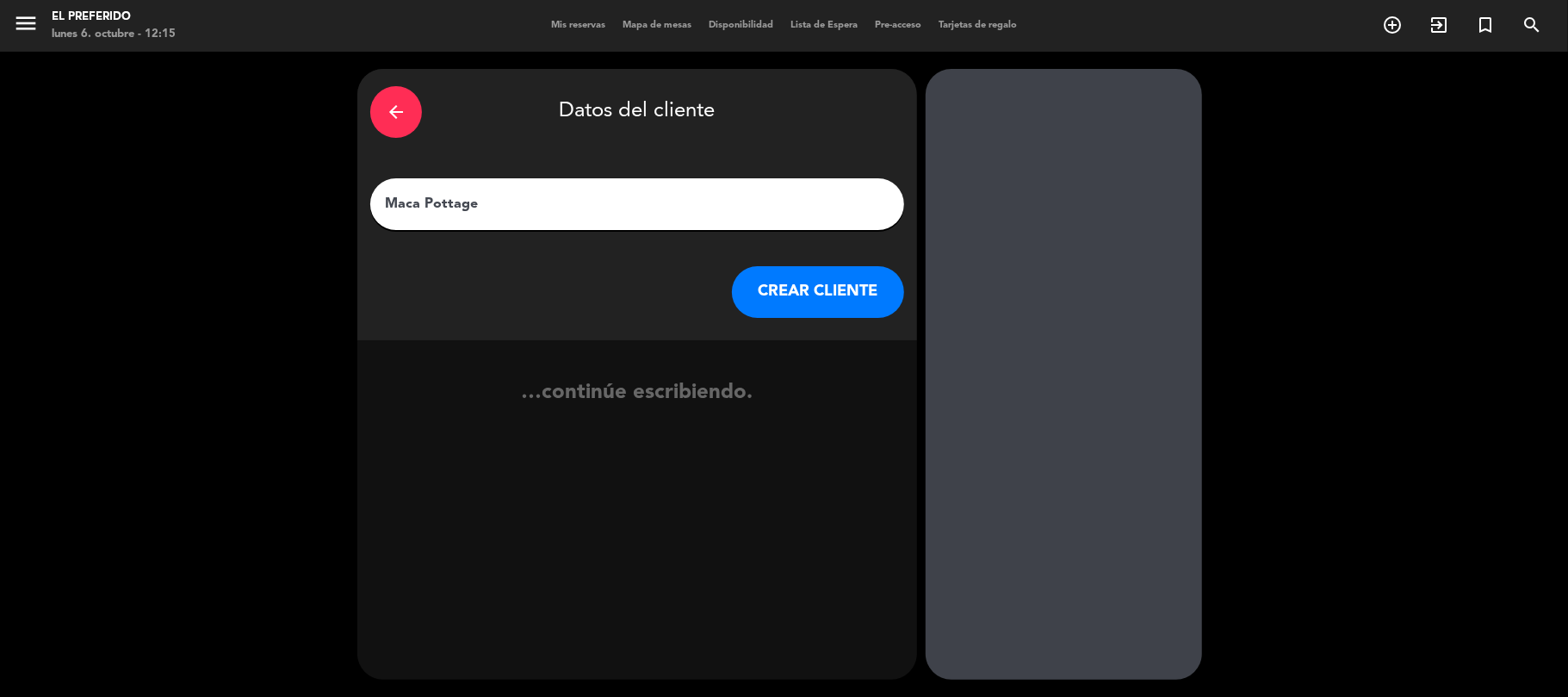
type input "⁠Maca Pottage"
click at [827, 297] on button "CREAR CLIENTE" at bounding box center [818, 292] width 172 height 52
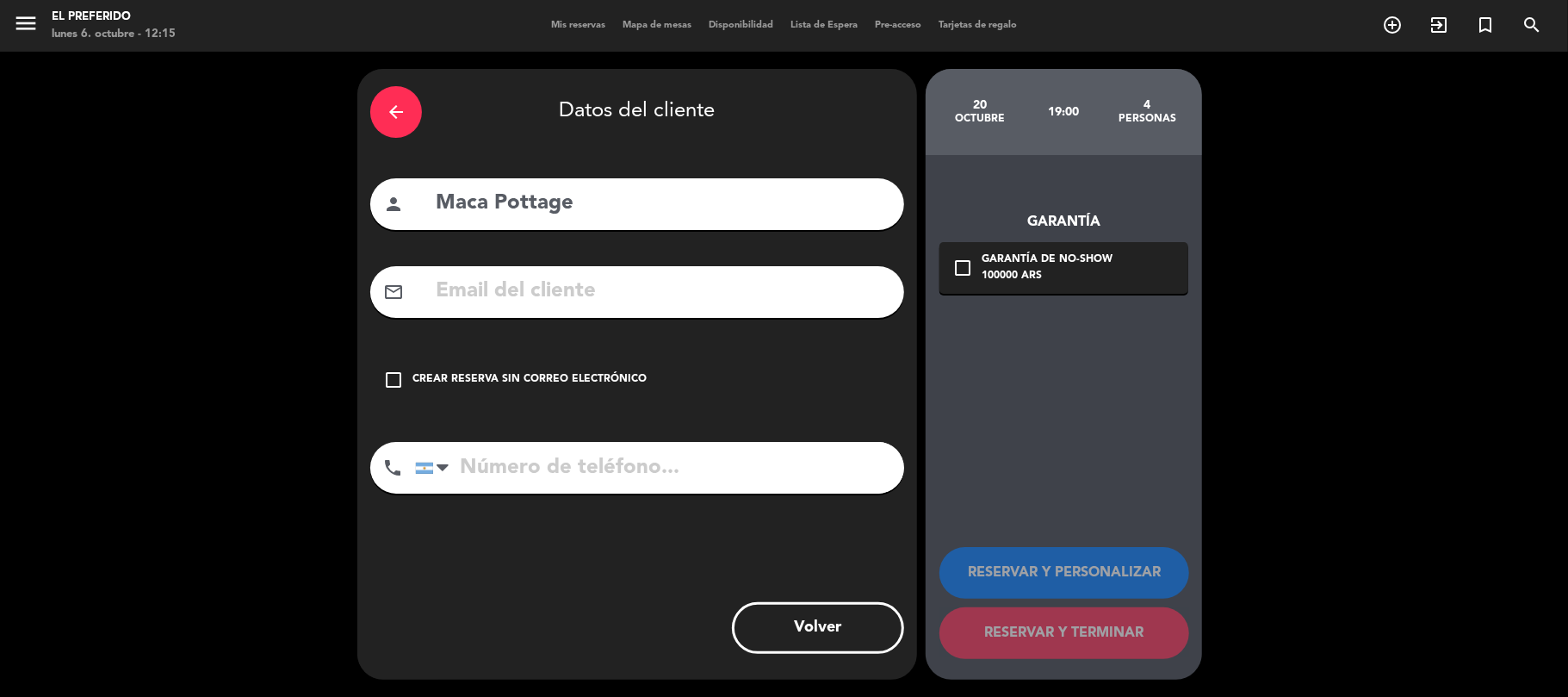
click at [504, 293] on input "text" at bounding box center [662, 292] width 458 height 35
paste input "[EMAIL_ADDRESS][DOMAIN_NAME]"
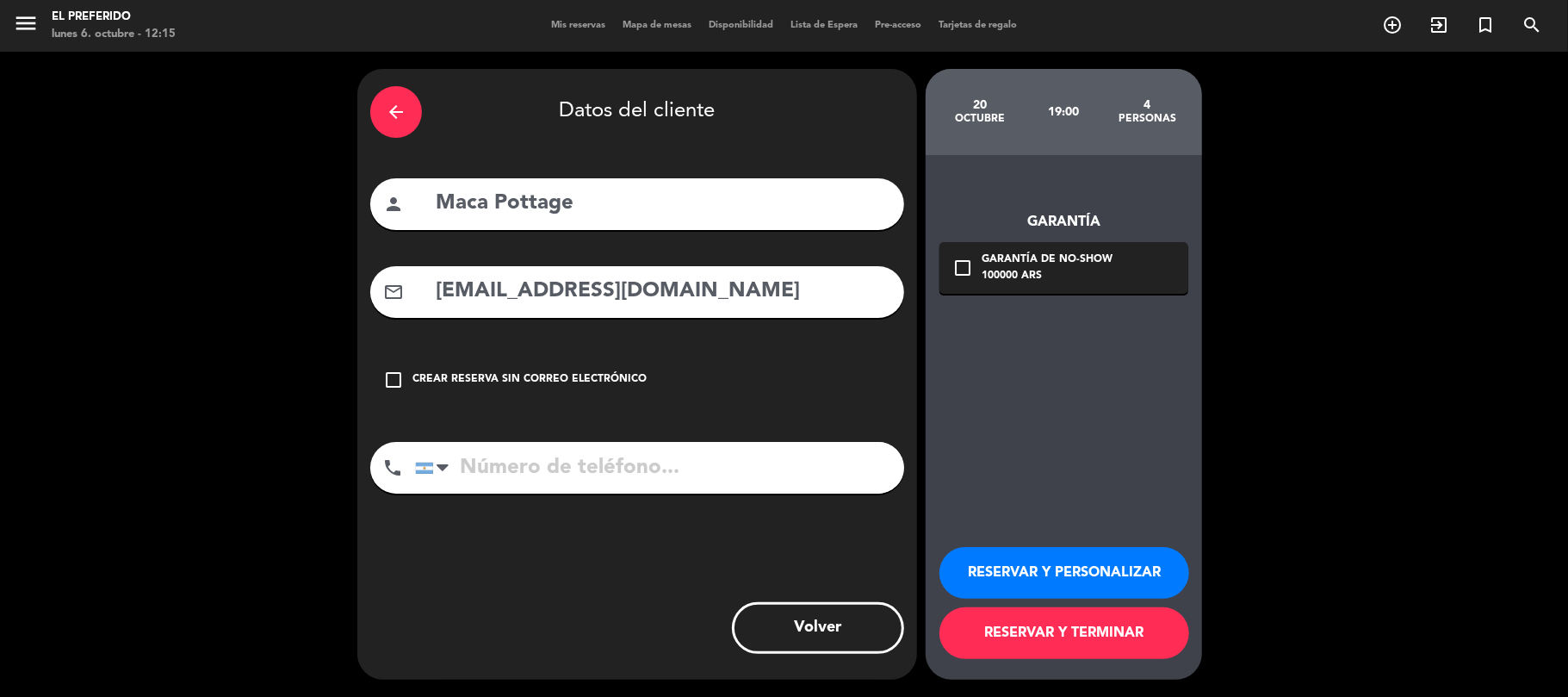
type input "[EMAIL_ADDRESS][DOMAIN_NAME]"
click at [1040, 563] on button "RESERVAR Y PERSONALIZAR" at bounding box center [1064, 572] width 249 height 52
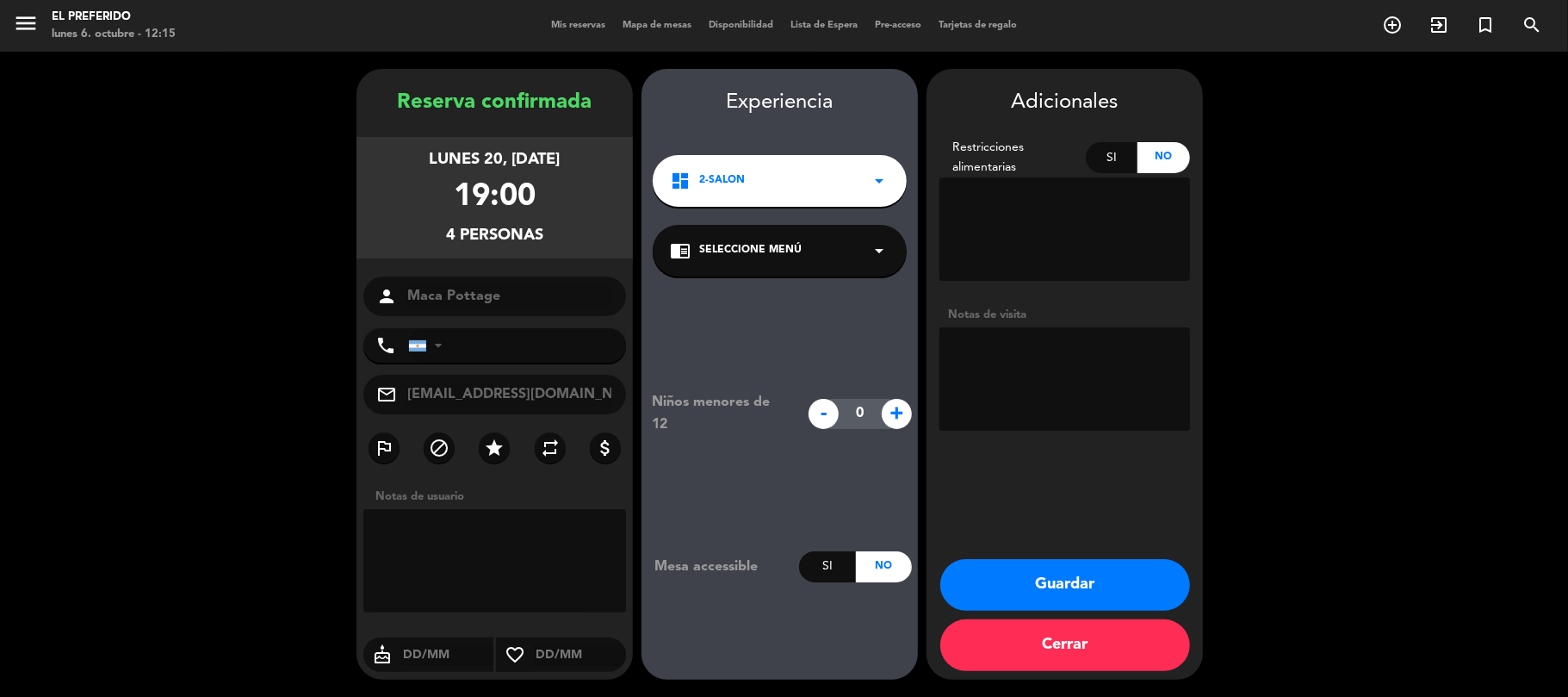
click at [1034, 335] on textarea at bounding box center [1064, 380] width 250 height 104
drag, startPoint x: 570, startPoint y: 236, endPoint x: 379, endPoint y: 100, distance: 234.5
click at [379, 100] on div "Reserva confirmada lunes 20, [DATE] 19:00 4 personas person ⁠Maca Pottage phone…" at bounding box center [495, 391] width 277 height 611
copy div "Reserva confirmada lunes 20, [DATE] 19:00 4 personas"
click at [1103, 352] on textarea at bounding box center [1064, 380] width 250 height 104
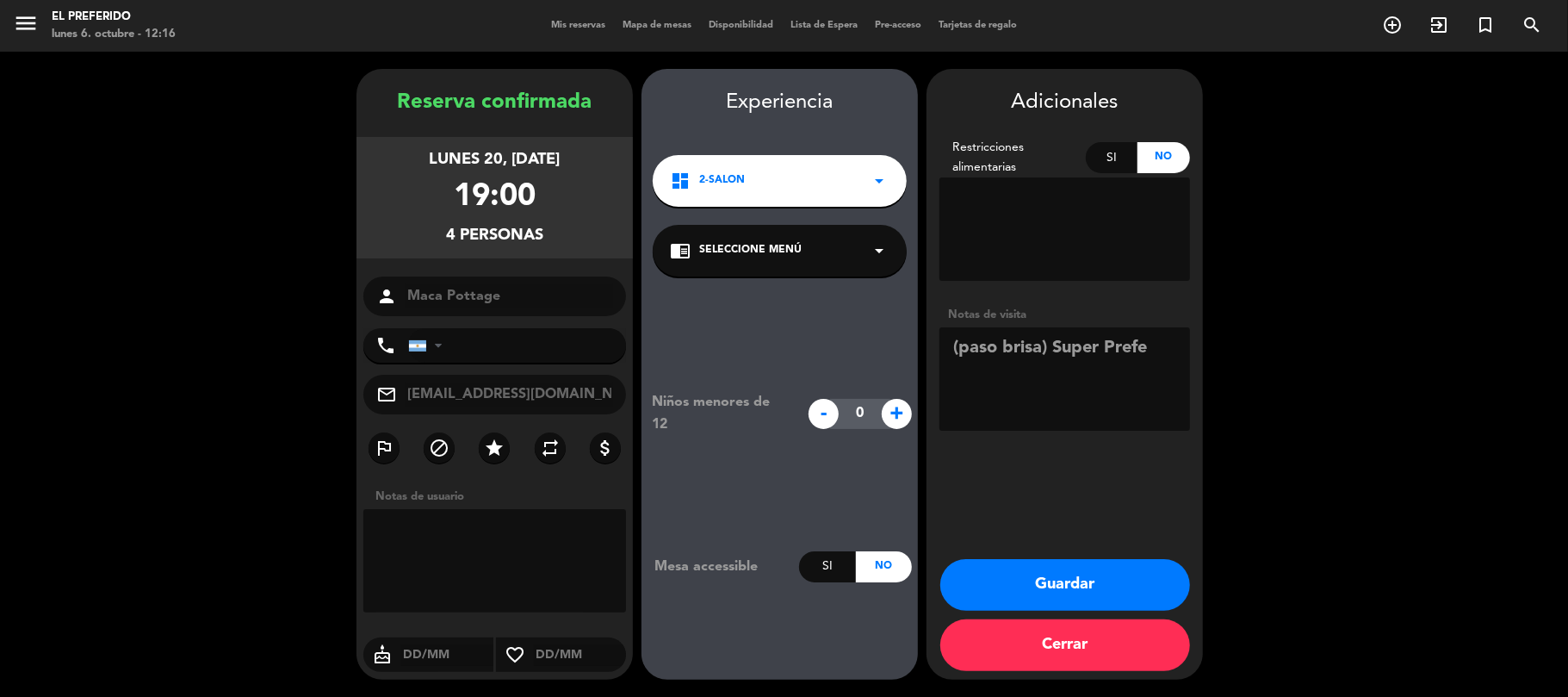
type textarea "(paso brisa) Super Prefe"
drag, startPoint x: 1027, startPoint y: 577, endPoint x: 979, endPoint y: 569, distance: 48.7
click at [1025, 577] on button "Guardar" at bounding box center [1065, 584] width 249 height 52
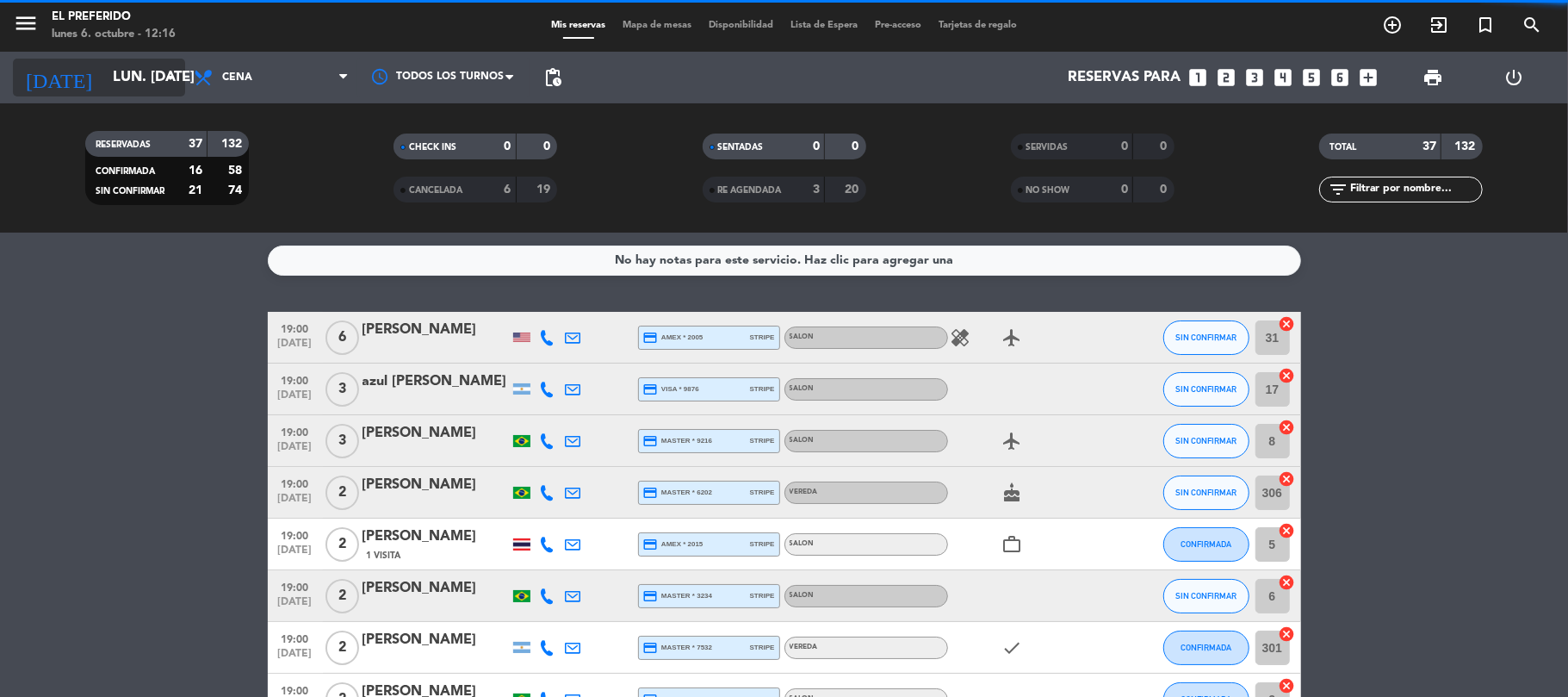
click at [139, 86] on input "lun. [DATE]" at bounding box center [198, 78] width 186 height 33
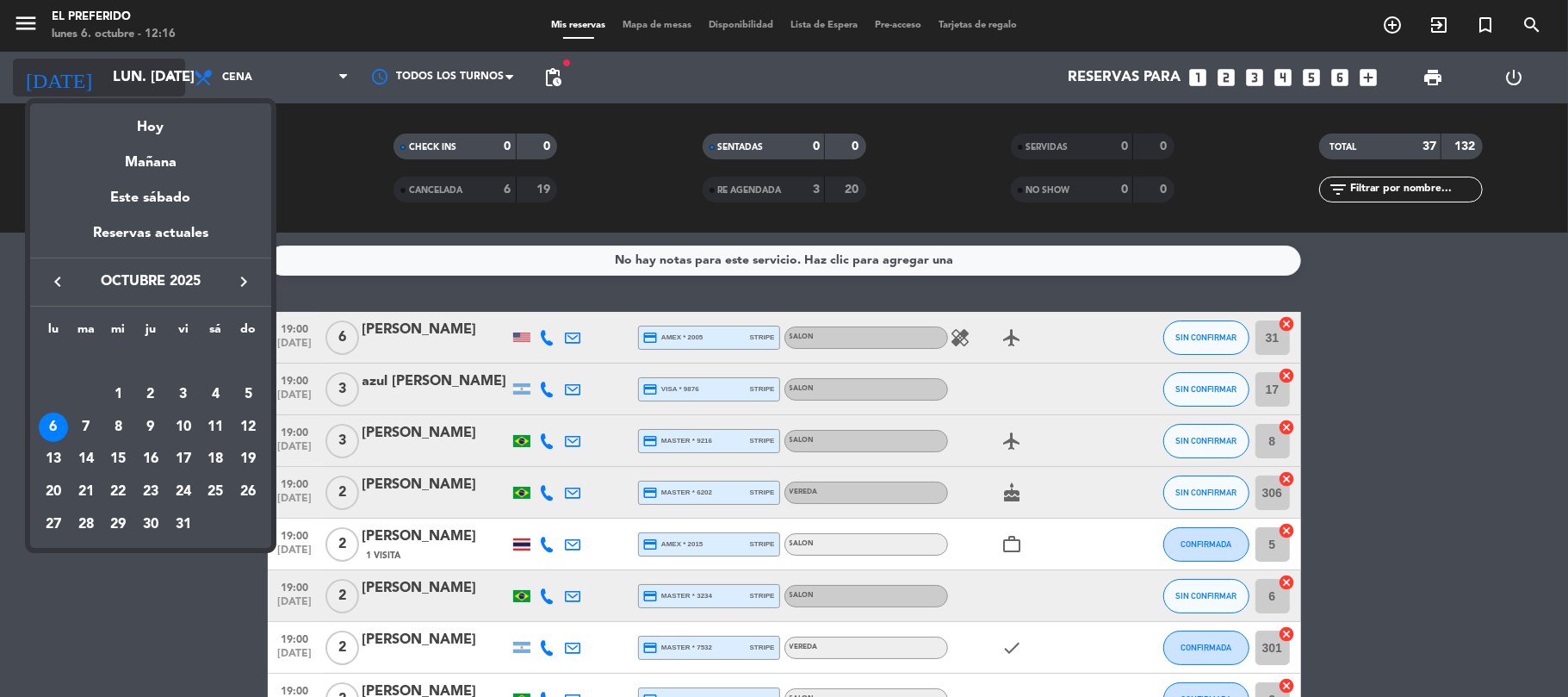
drag, startPoint x: 155, startPoint y: 432, endPoint x: 90, endPoint y: 77, distance: 360.9
click at [153, 429] on div "9" at bounding box center [150, 427] width 29 height 29
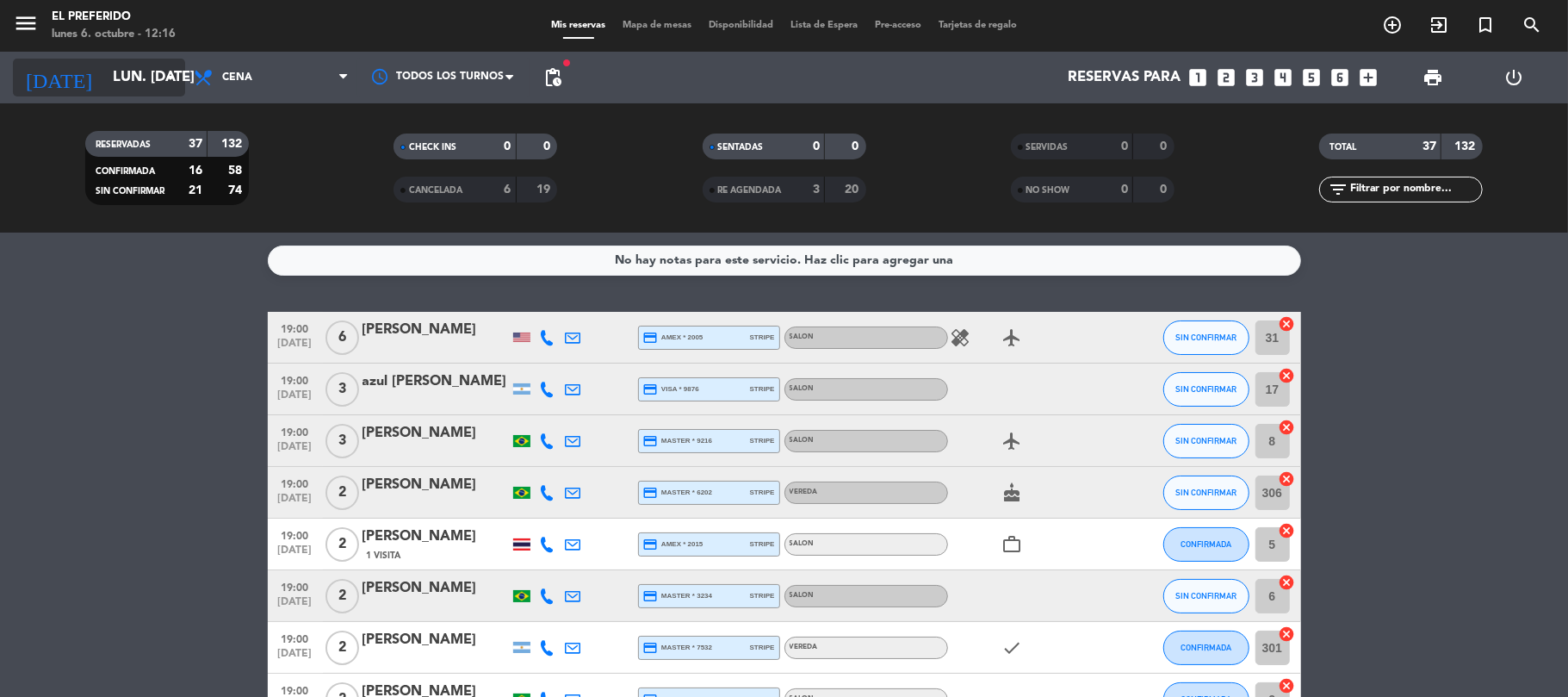
type input "[DEMOGRAPHIC_DATA] [DATE]"
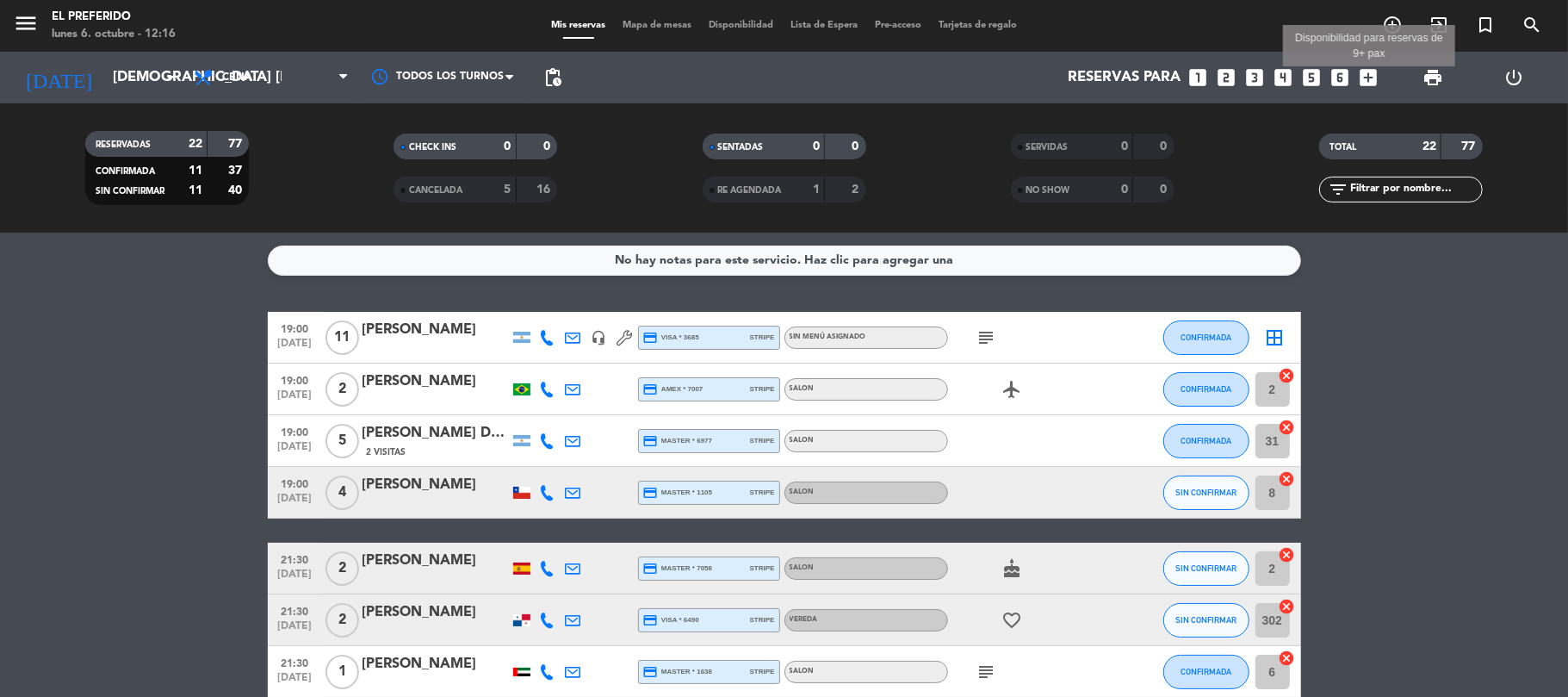
click at [1376, 83] on icon "add_box" at bounding box center [1369, 76] width 22 height 22
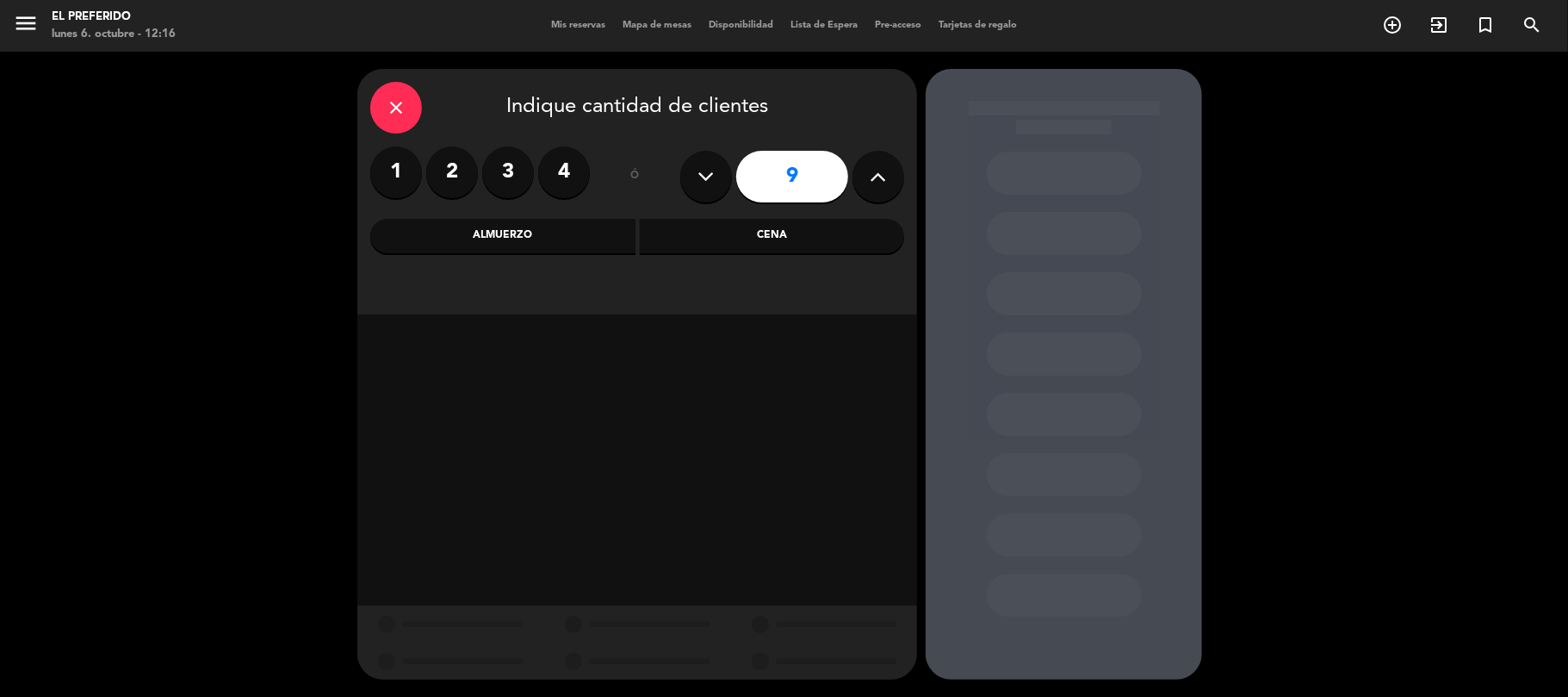
click at [883, 186] on icon at bounding box center [878, 176] width 17 height 25
type input "10"
click at [724, 253] on div "close Indique cantidad de clientes 1 2 3 4 ó 10 Almuerzo Cena" at bounding box center [637, 191] width 560 height 245
click at [738, 236] on div "Cena" at bounding box center [772, 236] width 265 height 34
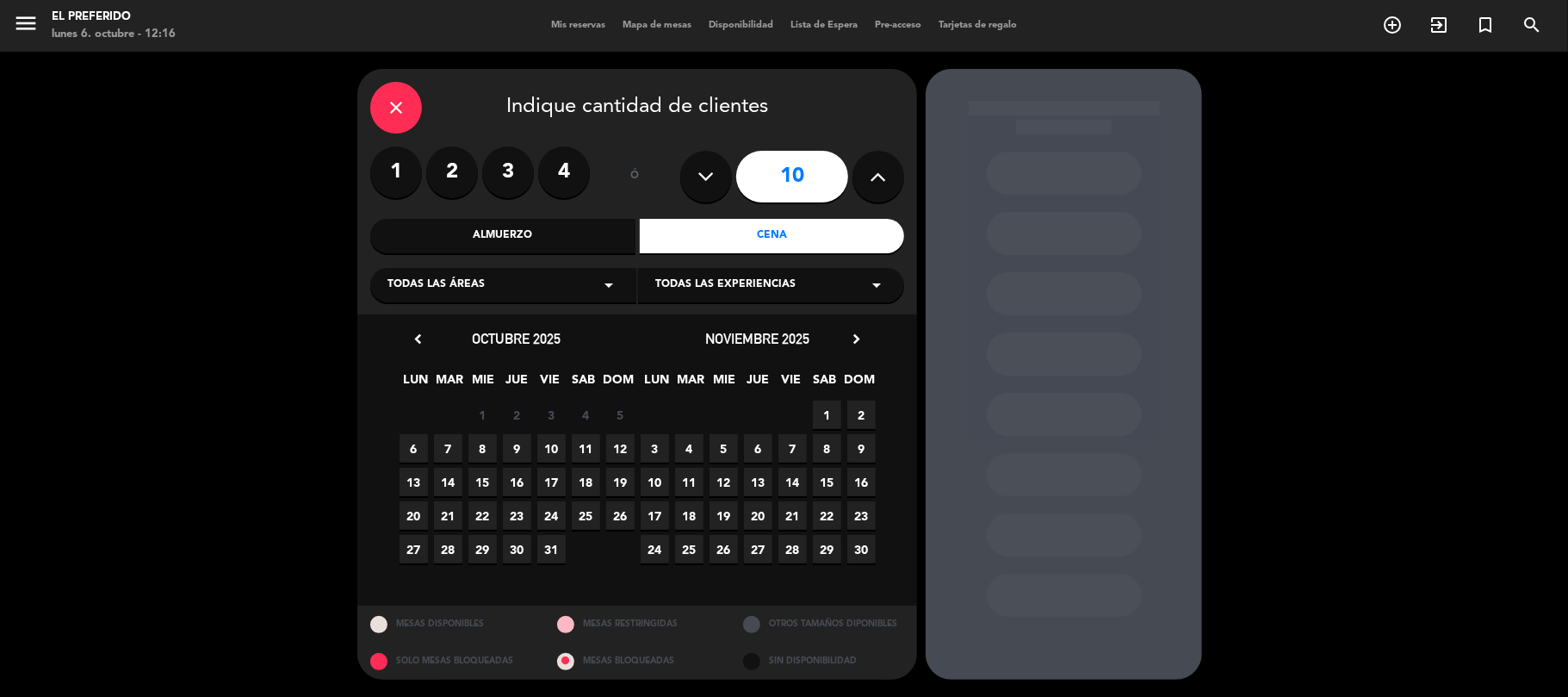
click at [524, 449] on span "9" at bounding box center [517, 448] width 28 height 28
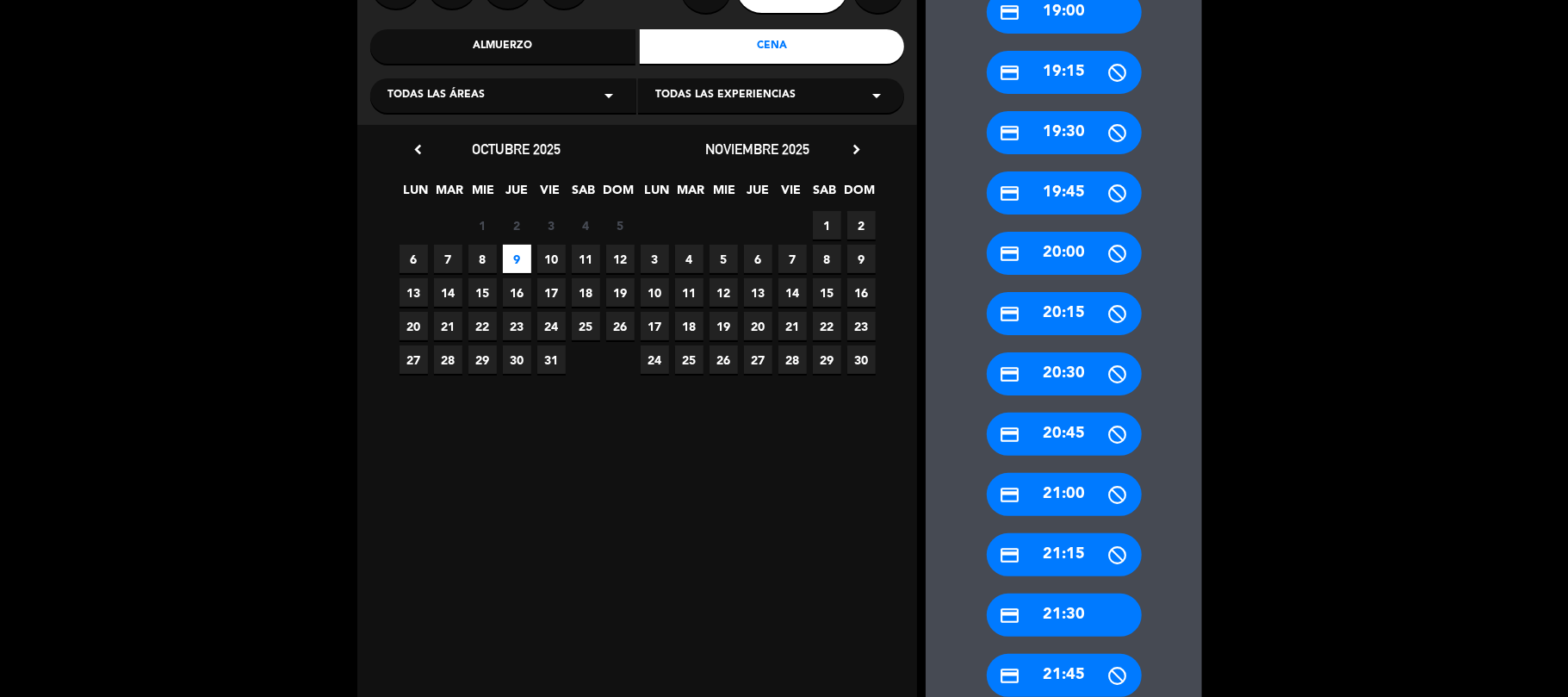
scroll to position [229, 0]
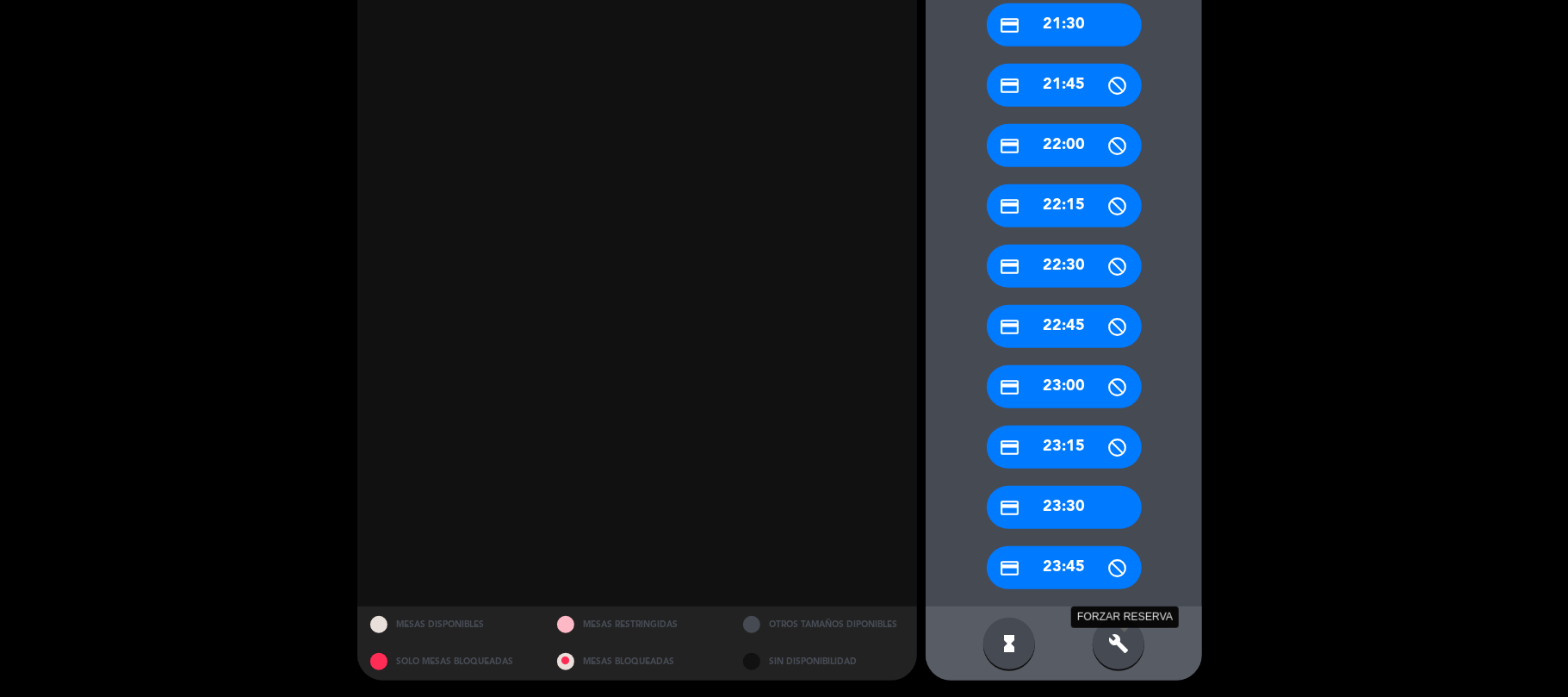
click at [1124, 646] on icon "build" at bounding box center [1119, 644] width 21 height 21
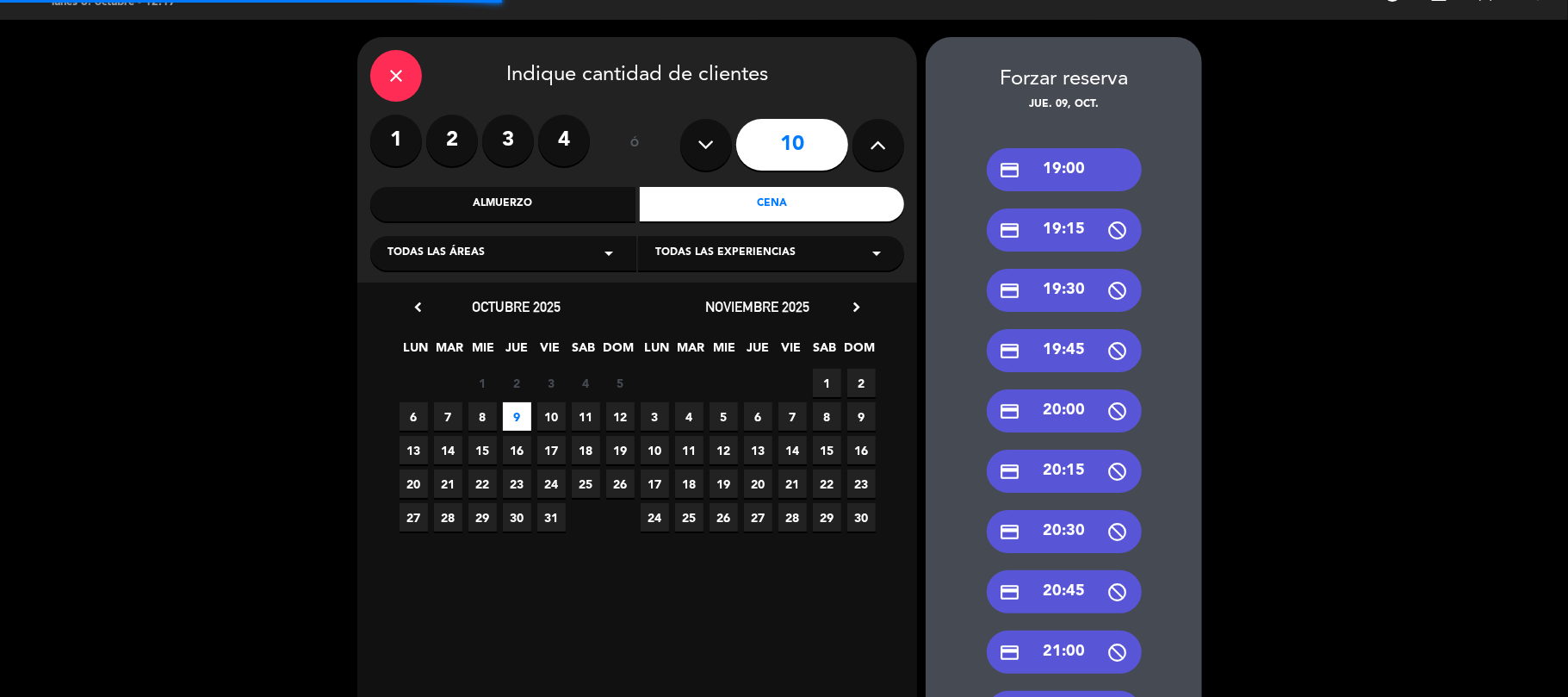
scroll to position [0, 0]
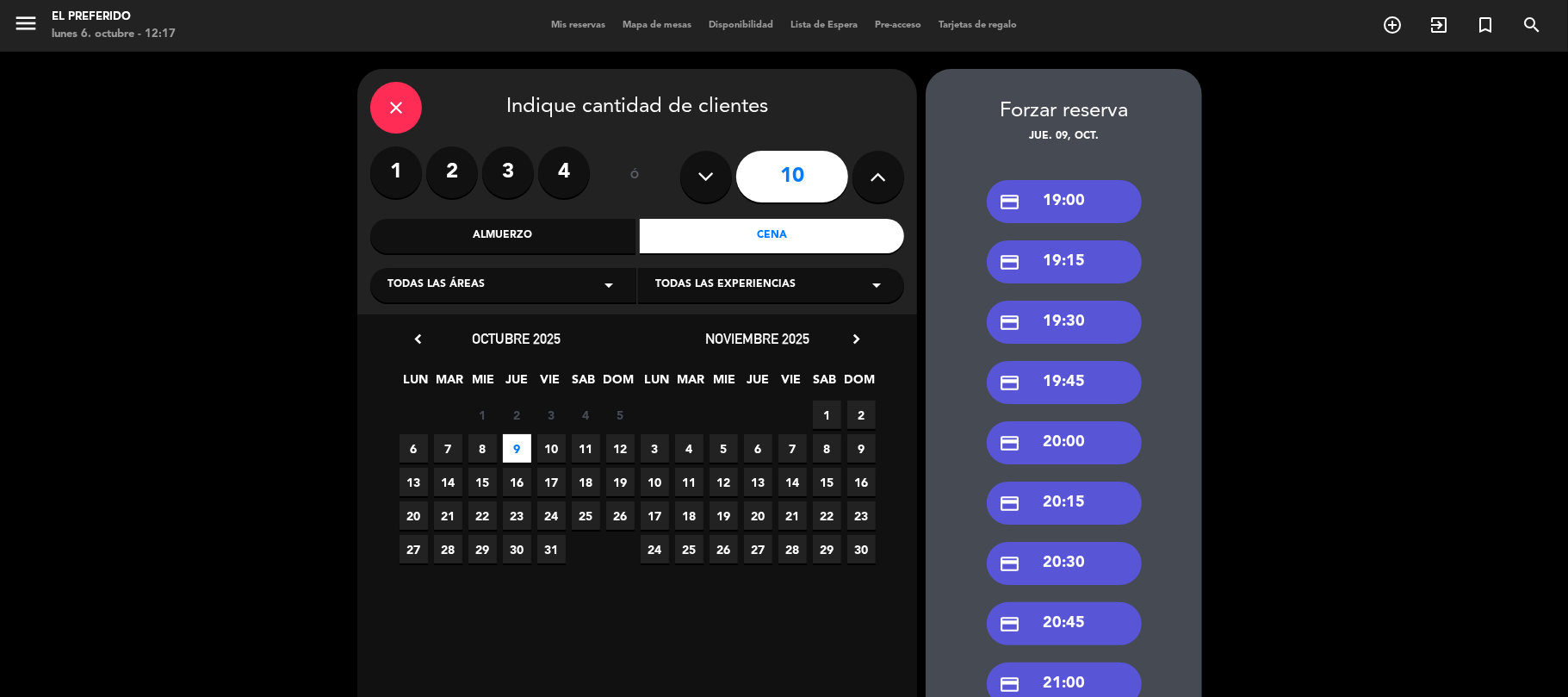
click at [1103, 203] on div "credit_card 19:00" at bounding box center [1064, 201] width 155 height 43
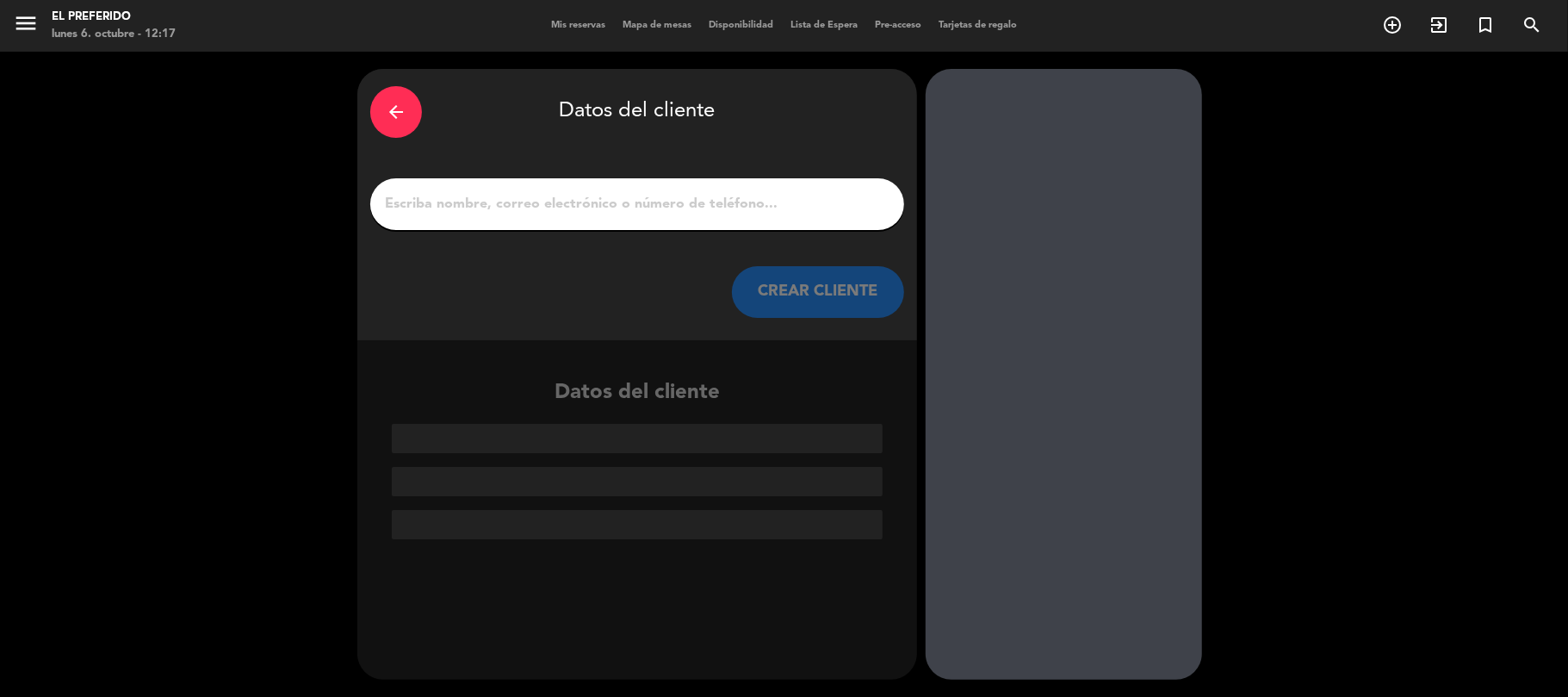
click at [706, 215] on div at bounding box center [638, 204] width 534 height 52
click at [706, 207] on input "1" at bounding box center [637, 204] width 508 height 24
click at [714, 200] on input "1" at bounding box center [637, 204] width 508 height 24
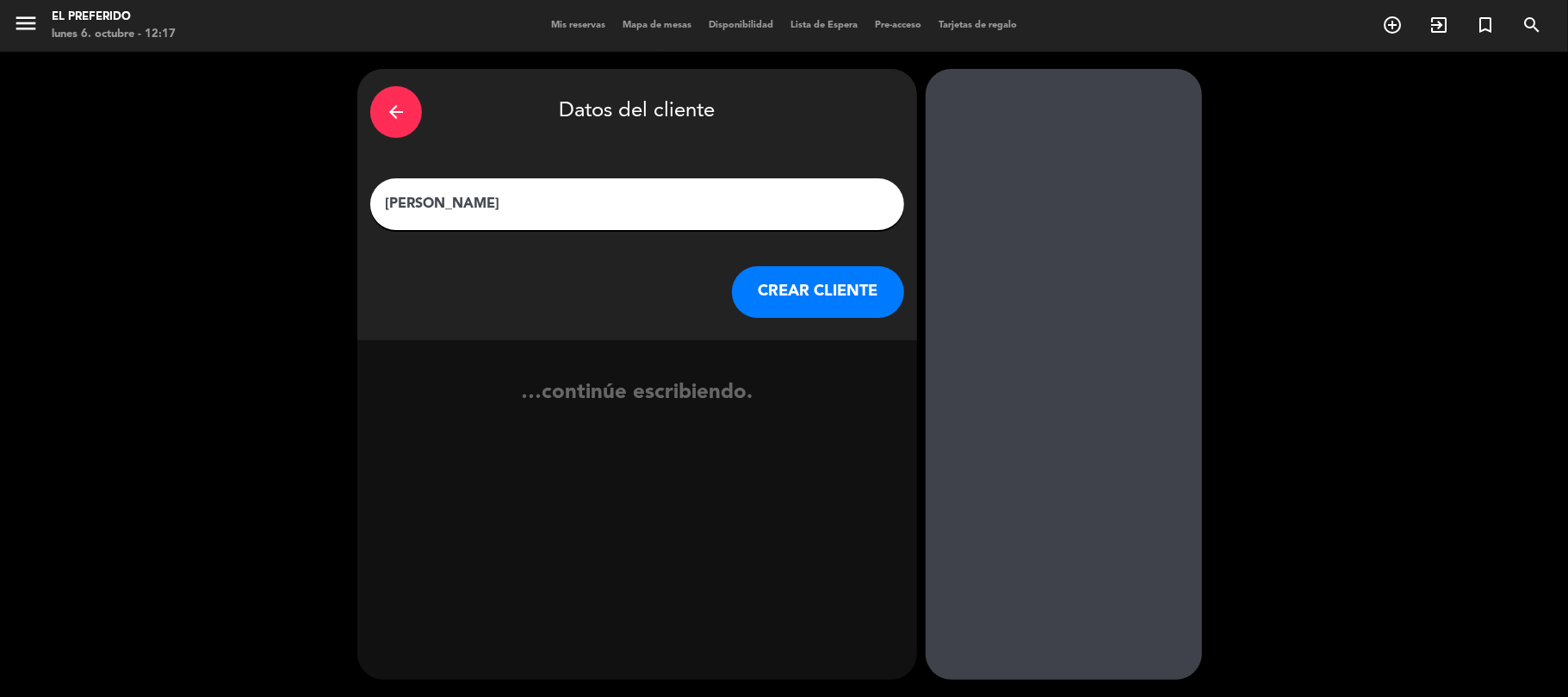
type input "[PERSON_NAME]"
click at [794, 301] on button "CREAR CLIENTE" at bounding box center [818, 292] width 172 height 52
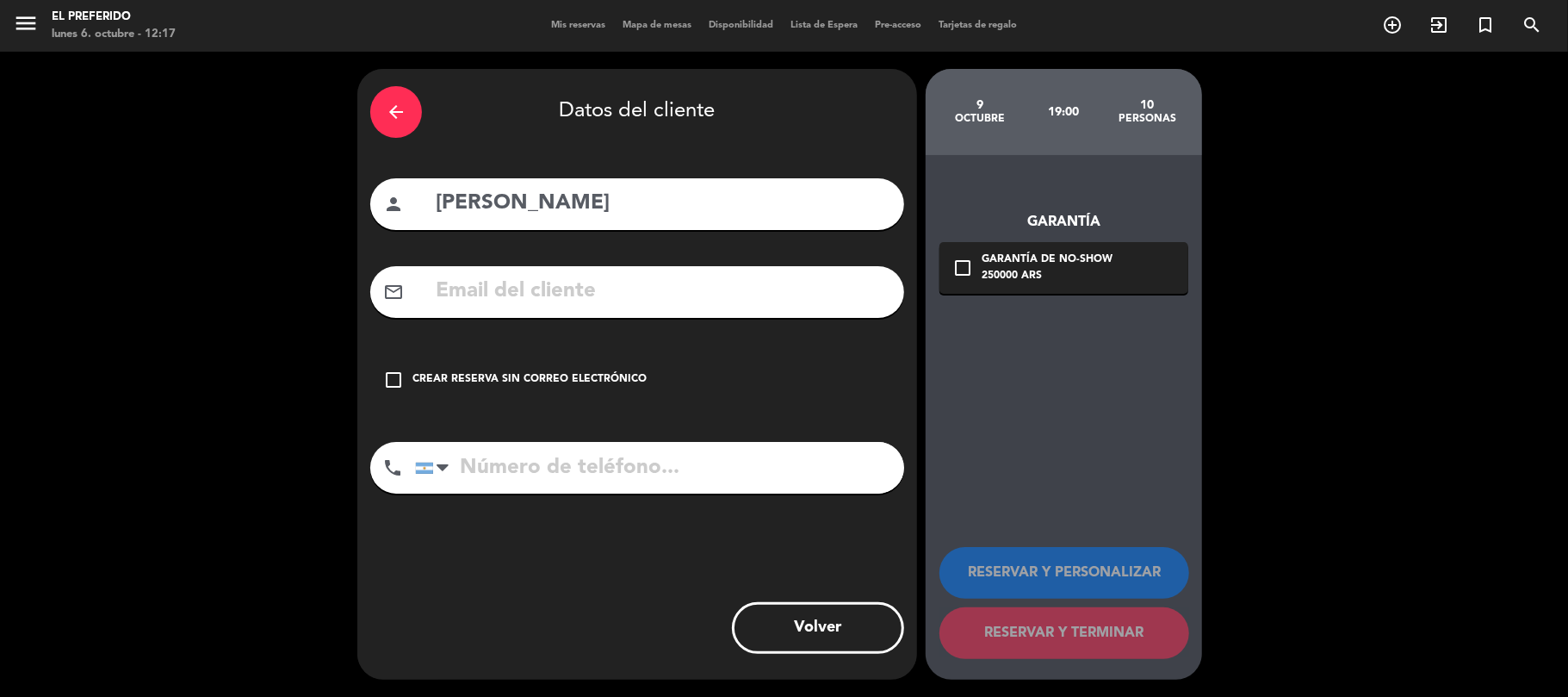
click at [480, 381] on div "Crear reserva sin correo electrónico" at bounding box center [530, 381] width 235 height 18
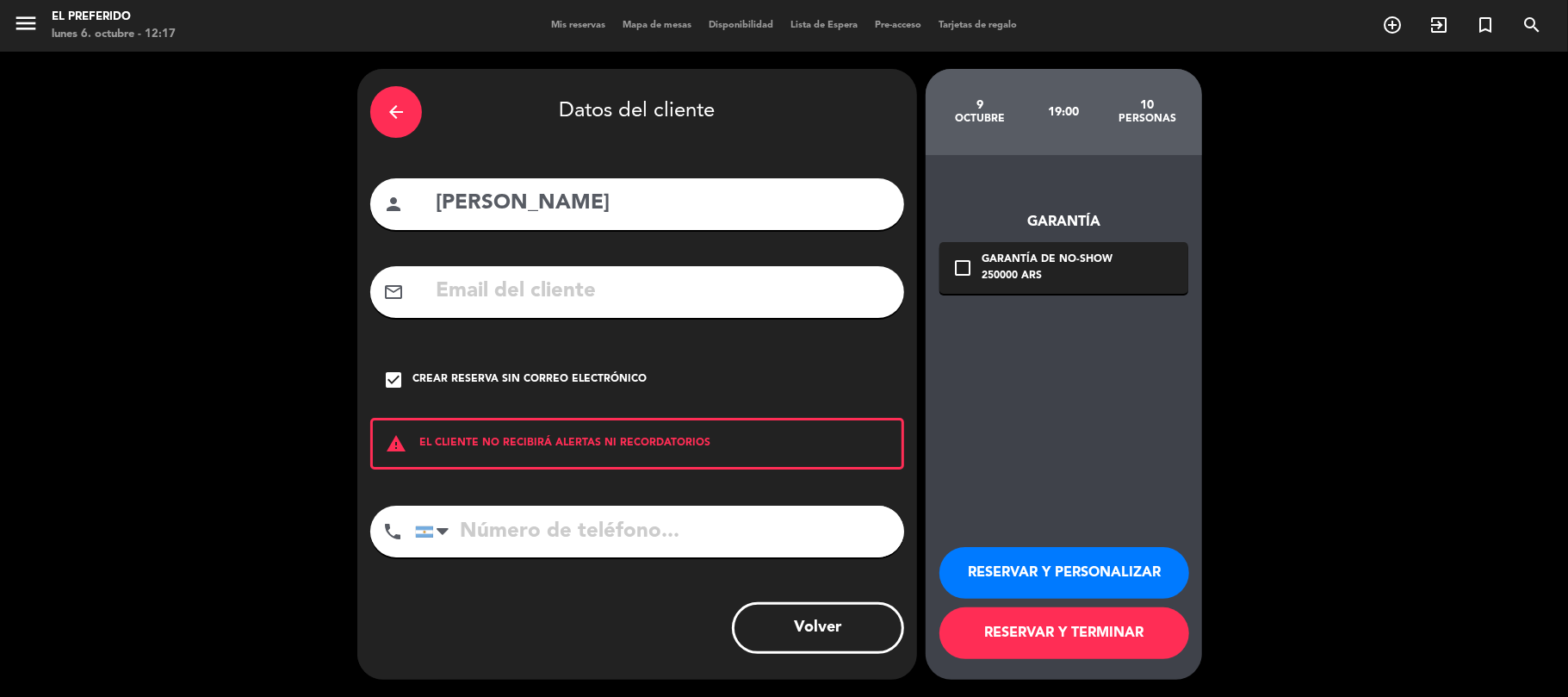
click at [498, 527] on input "tel" at bounding box center [659, 531] width 489 height 52
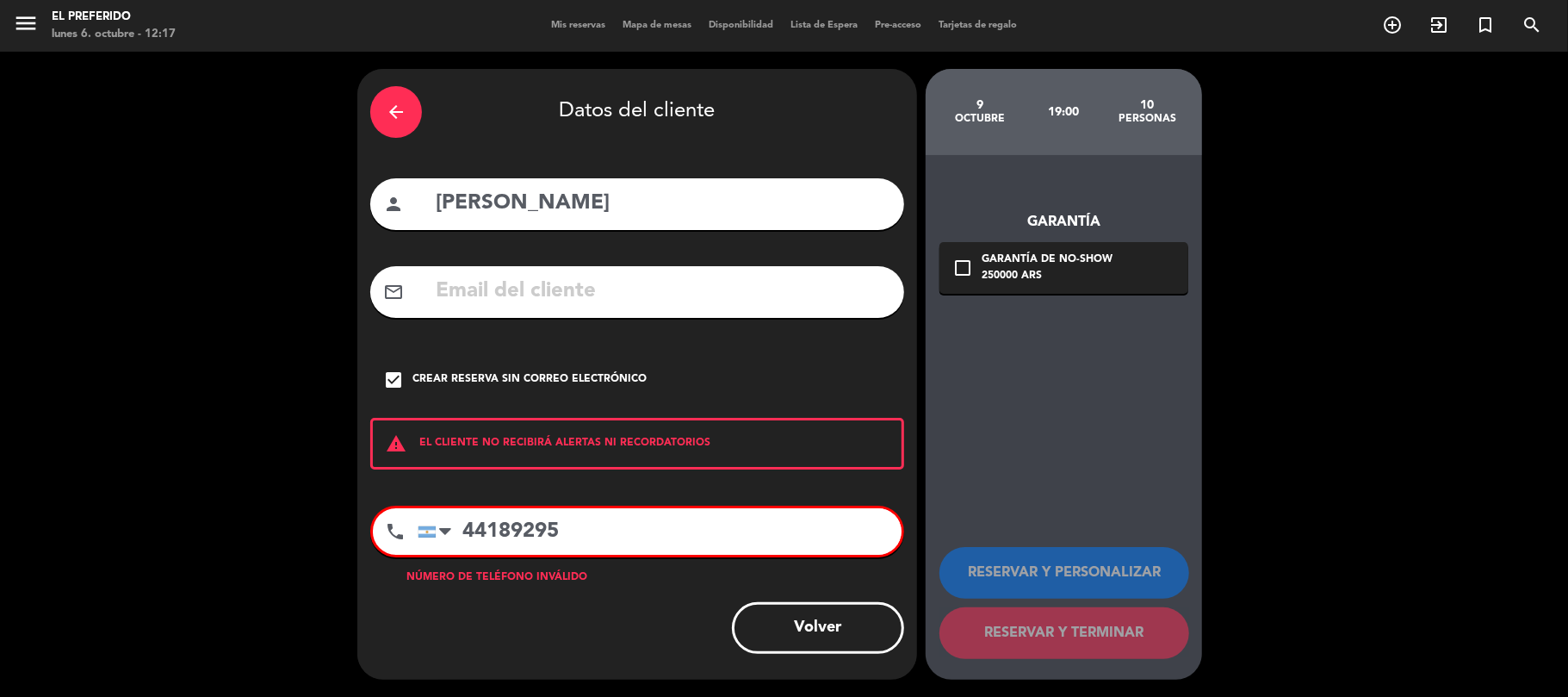
click at [461, 533] on input "44189295" at bounding box center [659, 531] width 484 height 47
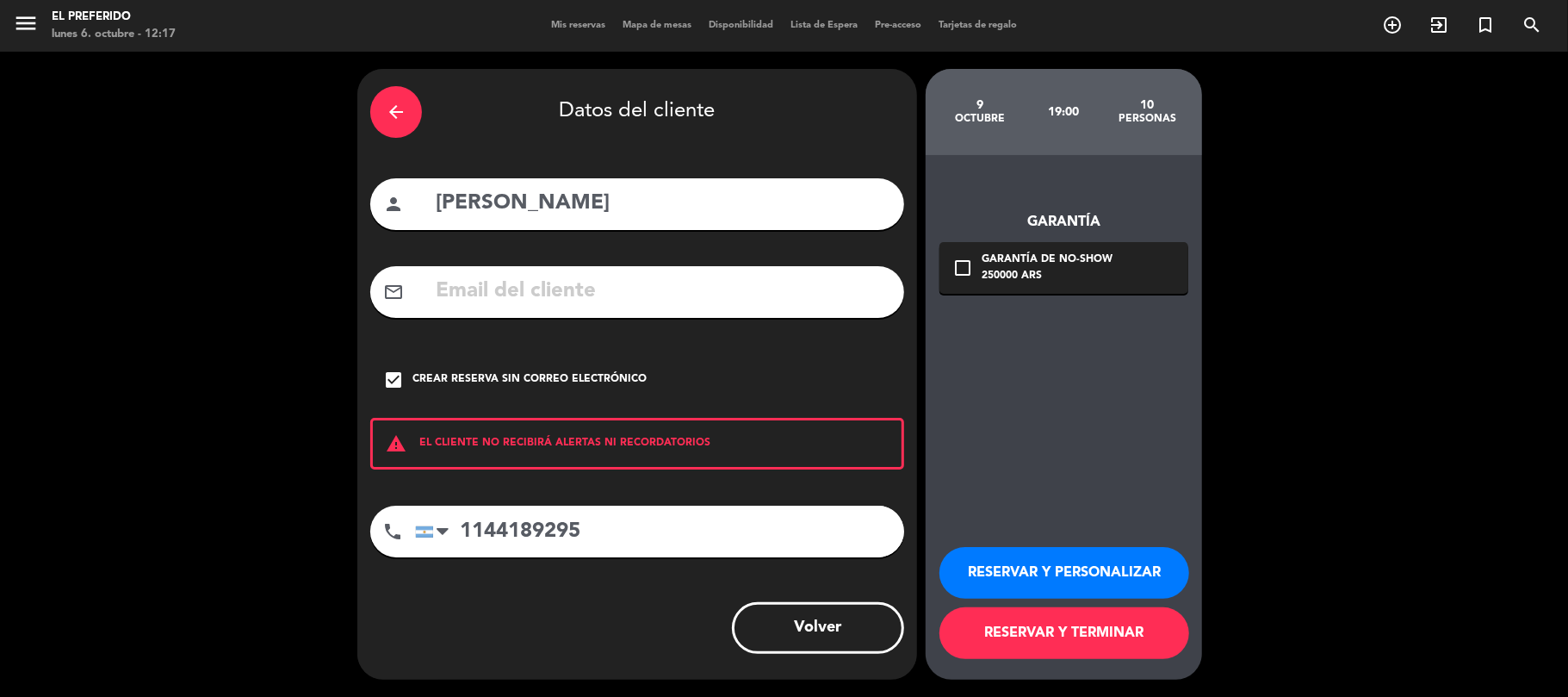
type input "1144189295"
click at [400, 366] on div "check_box Crear reserva sin correo electrónico" at bounding box center [638, 380] width 534 height 52
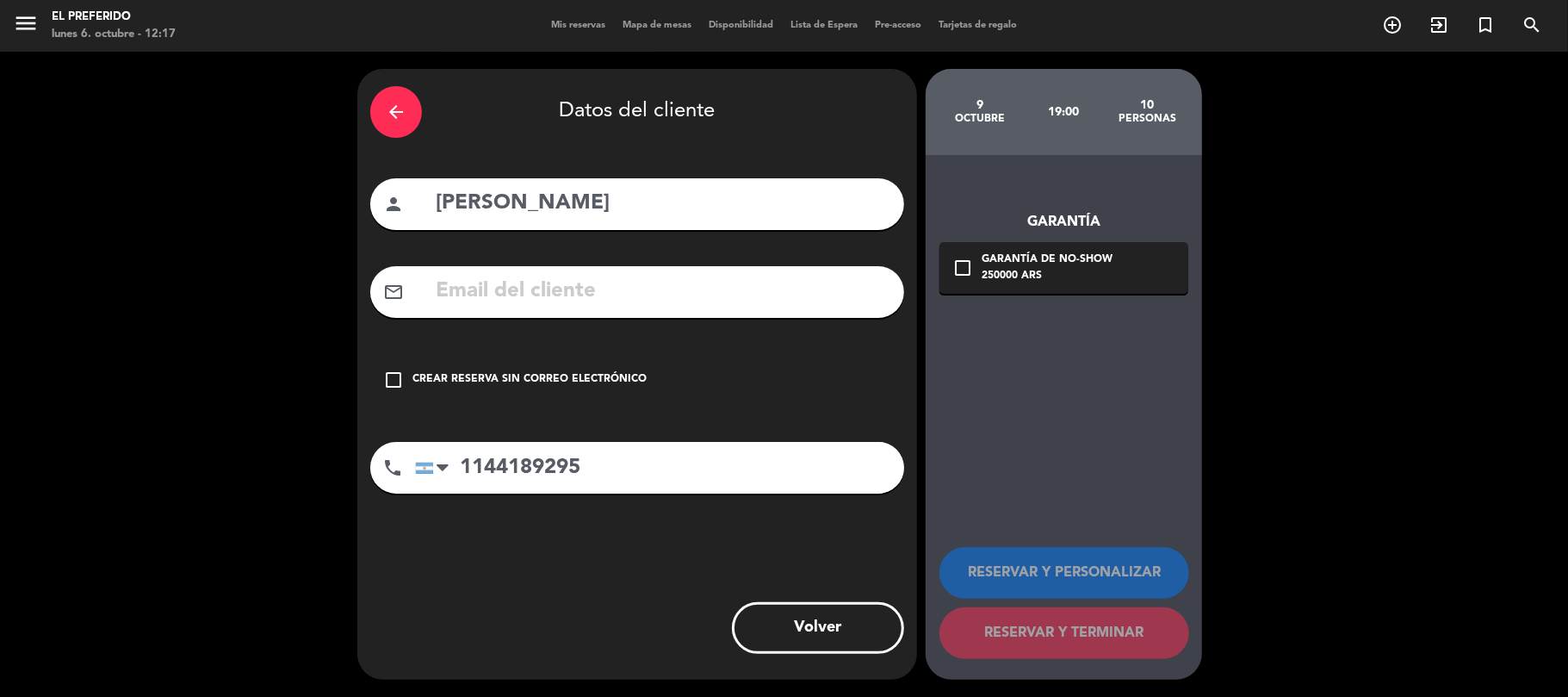
click at [468, 280] on input "text" at bounding box center [662, 292] width 458 height 35
click at [517, 290] on input "[PERSON_NAME].idahl" at bounding box center [662, 292] width 458 height 35
type input "[PERSON_NAME].inharlgue"
click at [522, 207] on input "[PERSON_NAME]" at bounding box center [662, 204] width 458 height 35
type input "[PERSON_NAME]"
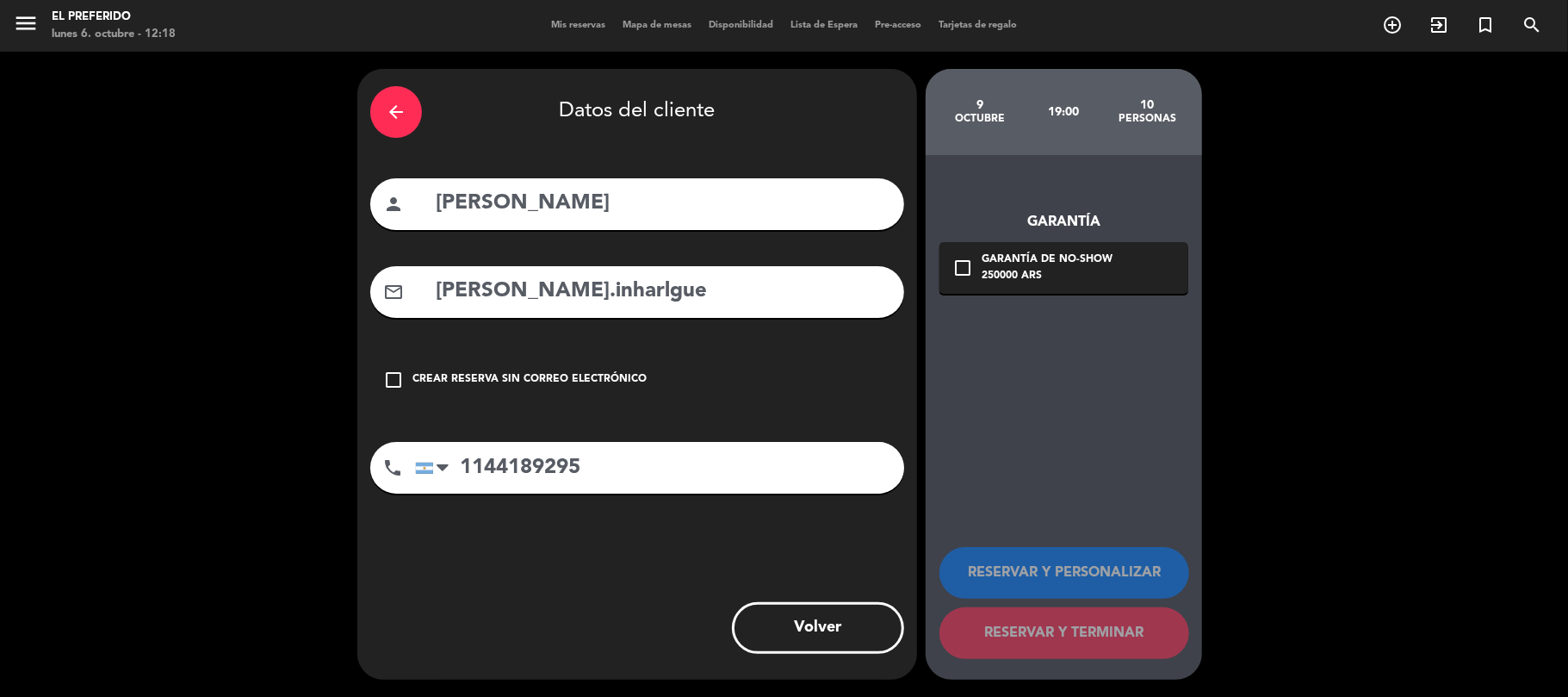
click at [1025, 280] on div "250000 ARS" at bounding box center [1047, 277] width 131 height 18
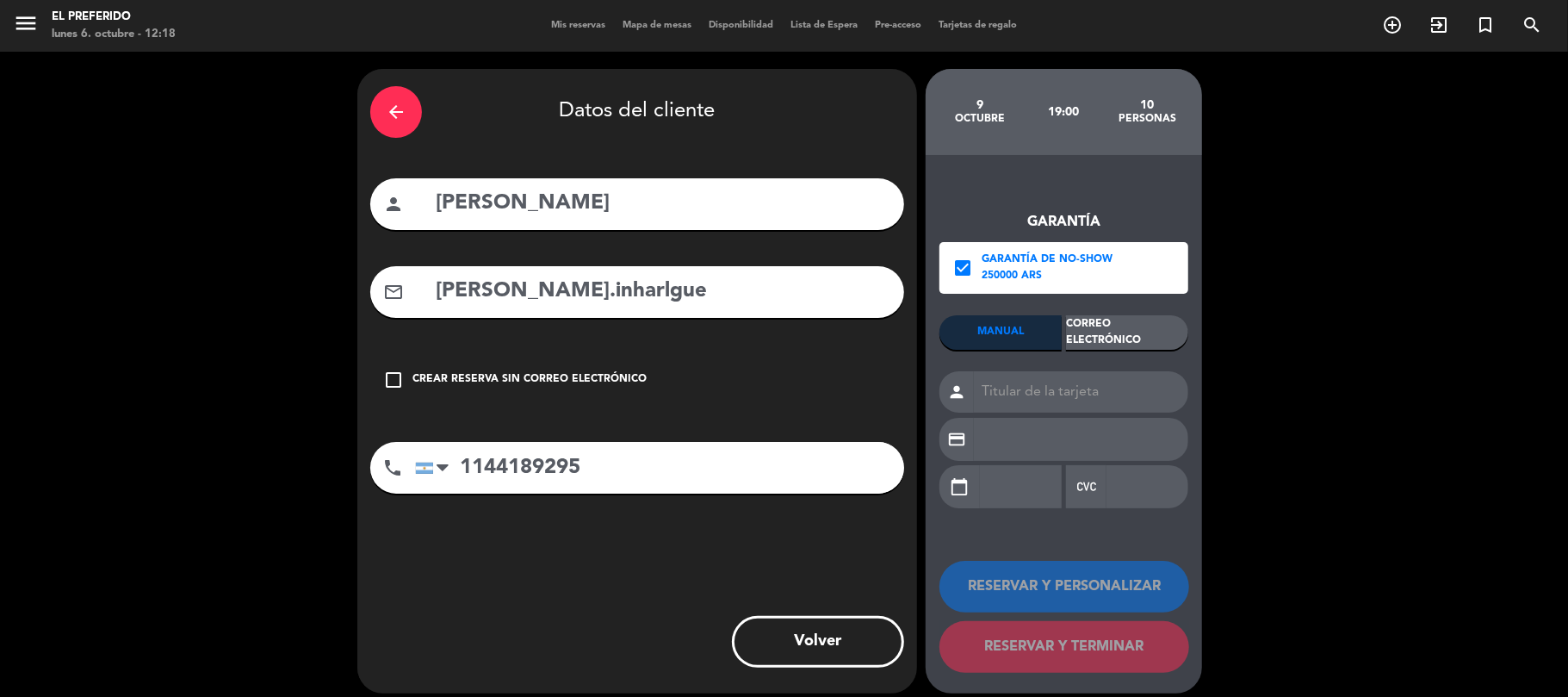
drag, startPoint x: 1100, startPoint y: 331, endPoint x: 1101, endPoint y: 352, distance: 21.0
click at [1101, 331] on div "Correo Electrónico" at bounding box center [1127, 332] width 122 height 34
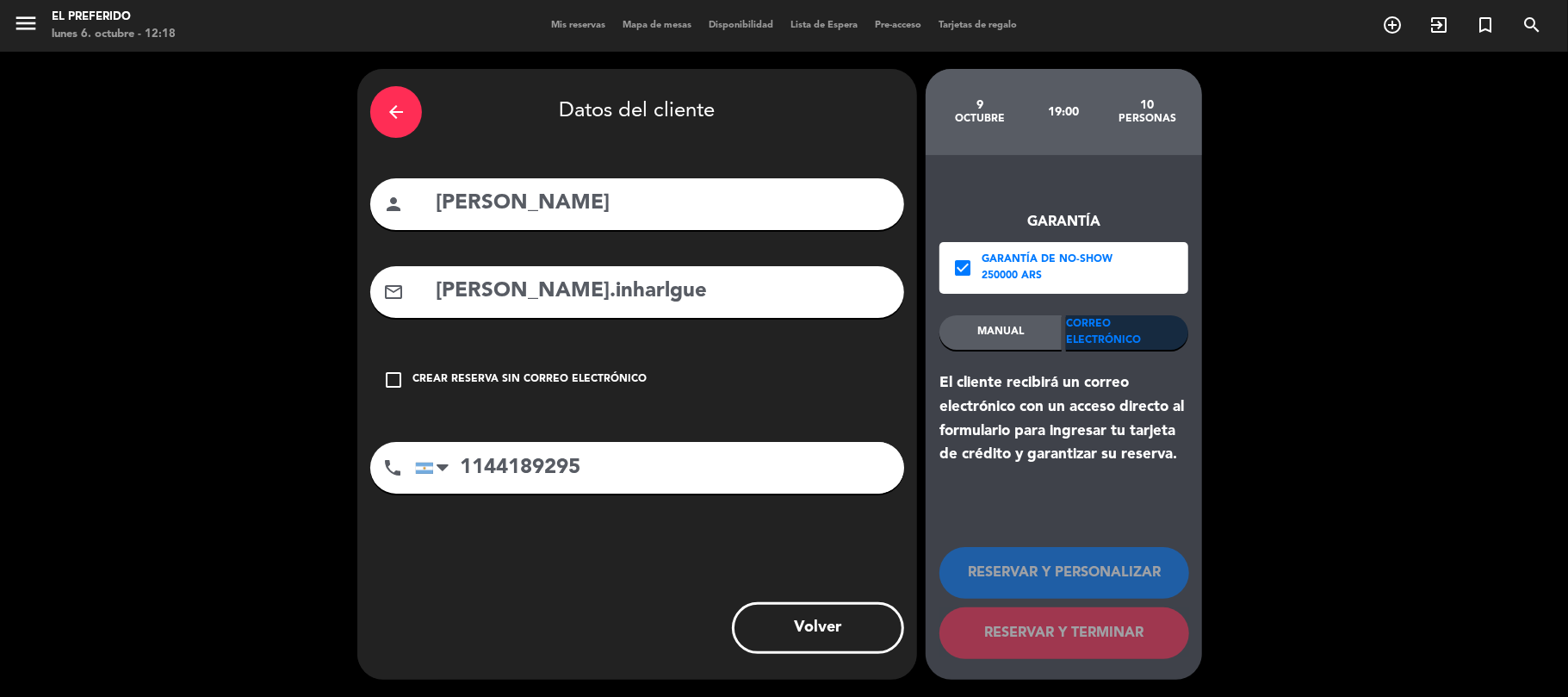
click at [1145, 483] on div "Garantía check_box Garantía de no-show 250000 ARS MANUAL Correo Electrónico El …" at bounding box center [1064, 417] width 277 height 525
click at [647, 287] on input "[PERSON_NAME].inharlgue" at bounding box center [662, 292] width 458 height 35
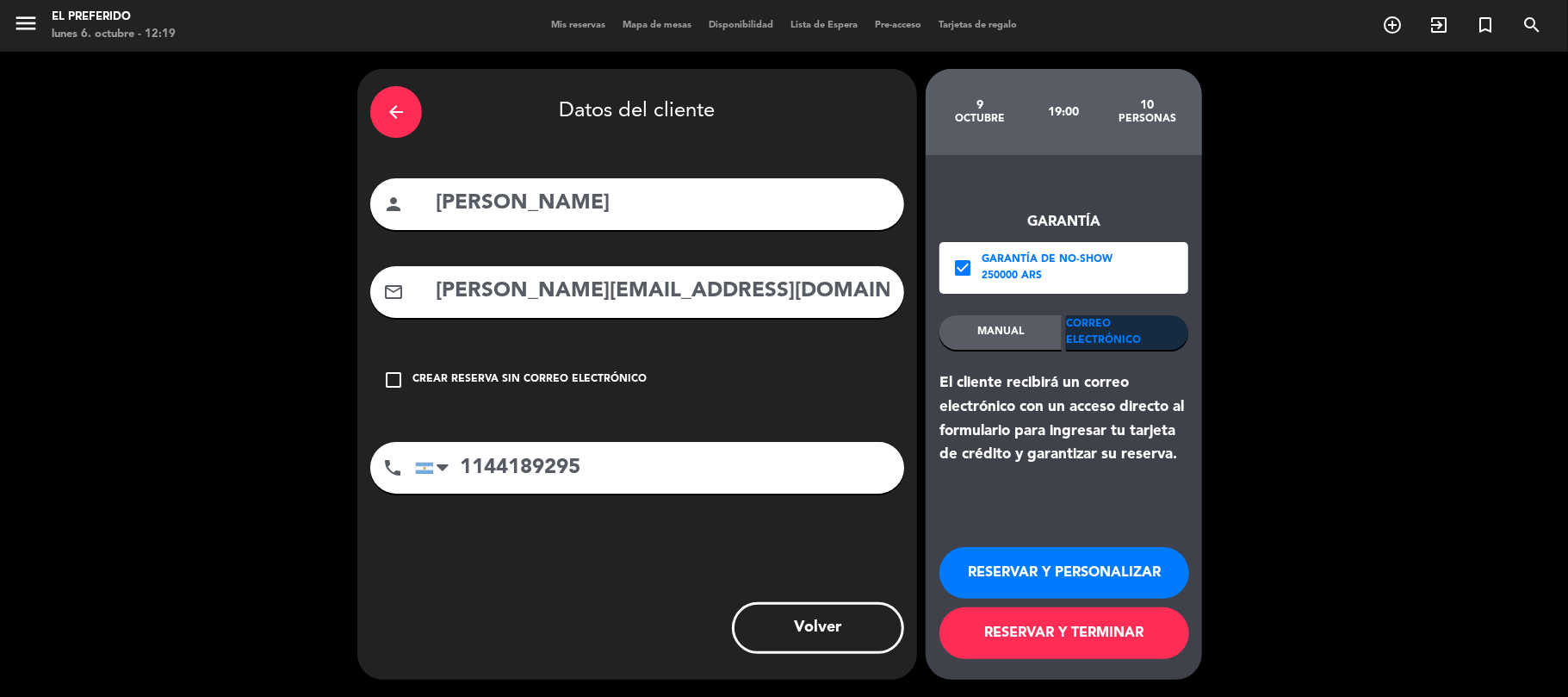
type input "[PERSON_NAME][EMAIL_ADDRESS][DOMAIN_NAME]"
click at [1047, 569] on button "RESERVAR Y PERSONALIZAR" at bounding box center [1064, 572] width 249 height 52
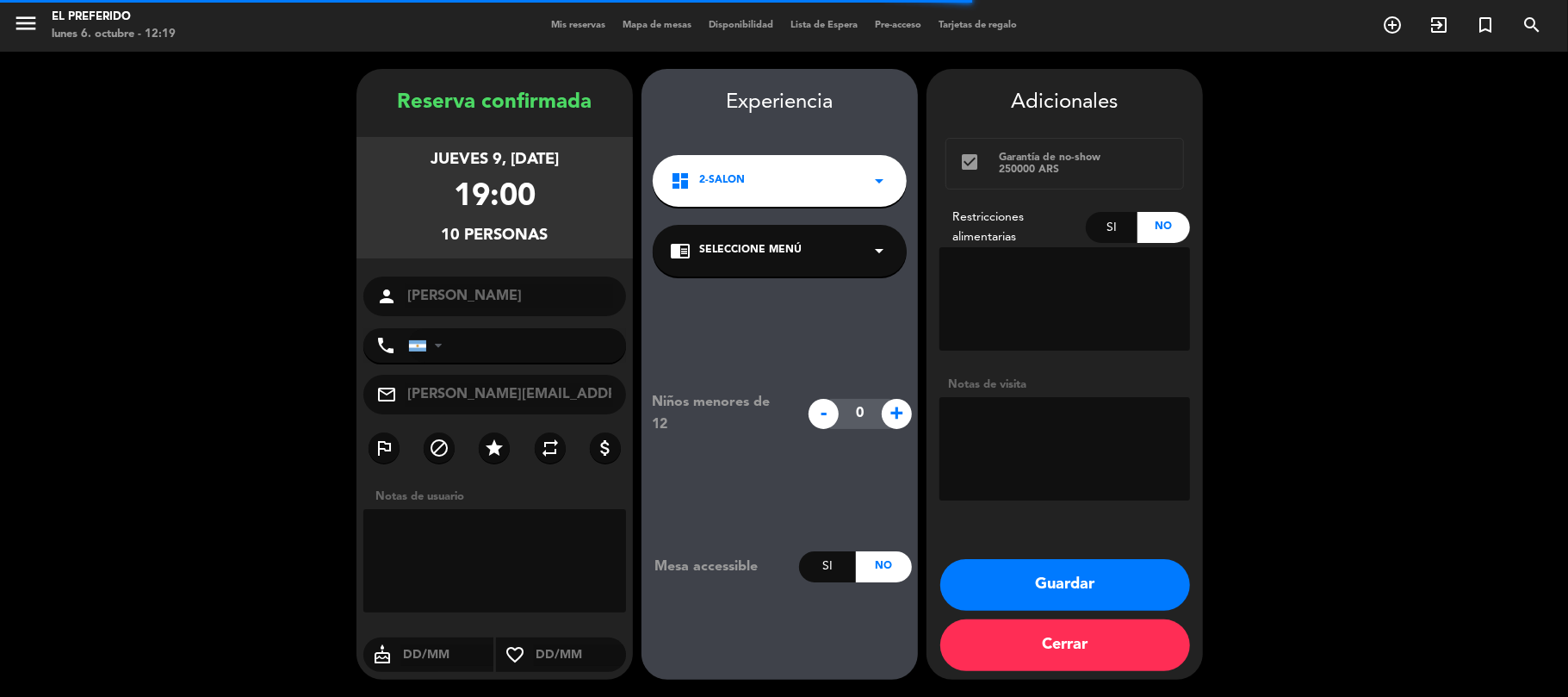
type input "[PHONE_NUMBER]"
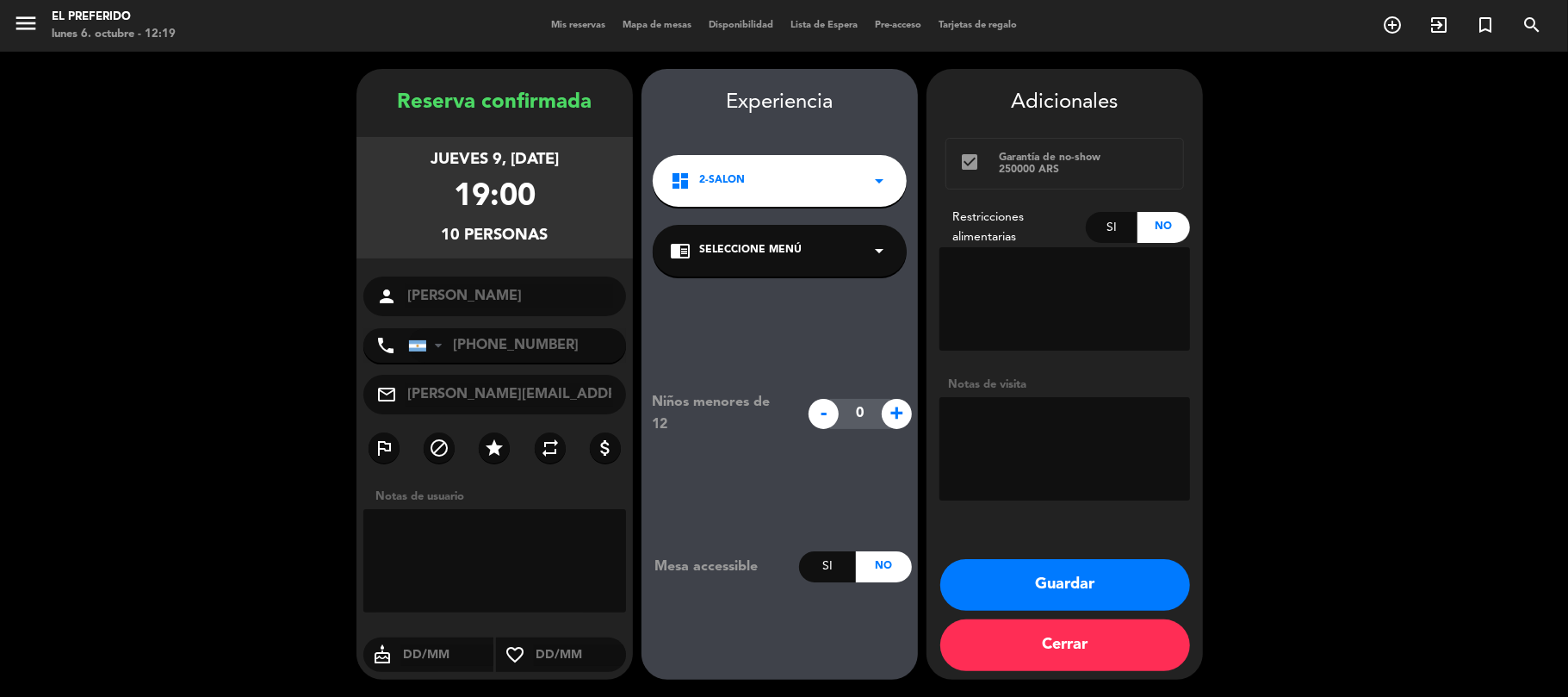
click at [1061, 441] on textarea at bounding box center [1064, 449] width 250 height 104
click at [1033, 559] on button "Guardar" at bounding box center [1065, 584] width 249 height 52
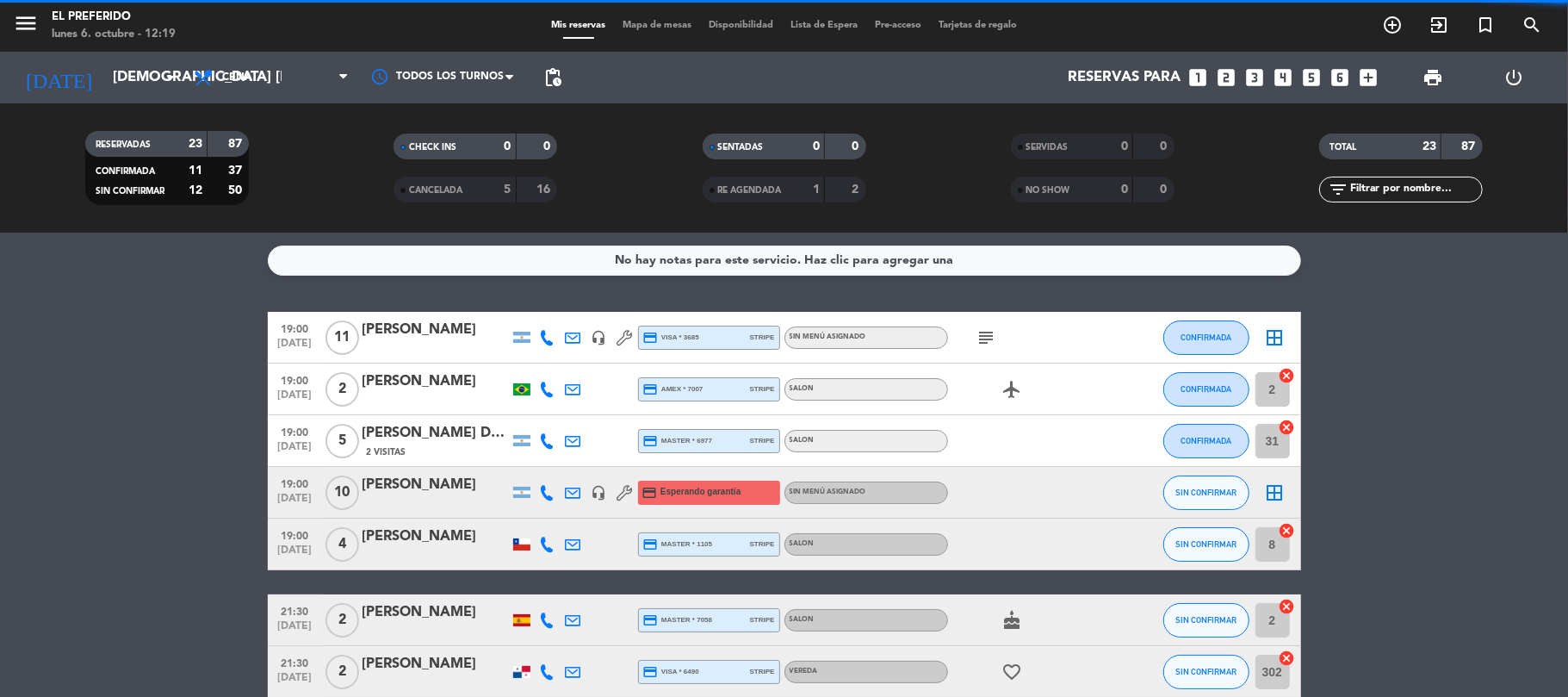
click at [420, 491] on div "[PERSON_NAME]" at bounding box center [436, 484] width 147 height 22
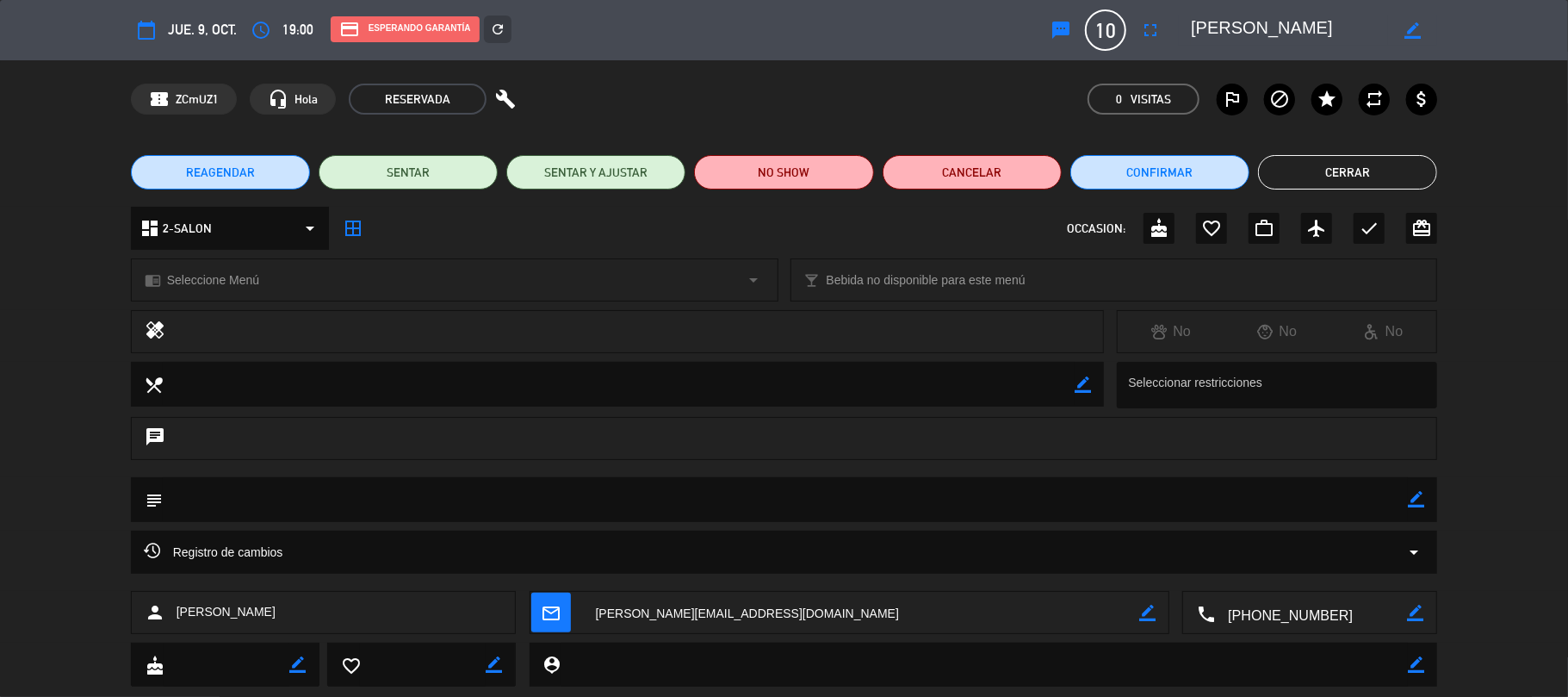
click at [1139, 610] on icon "border_color" at bounding box center [1147, 613] width 17 height 17
click at [649, 610] on textarea at bounding box center [862, 613] width 557 height 43
type textarea "[PERSON_NAME][EMAIL_ADDRESS][DOMAIN_NAME]"
click at [1151, 612] on icon at bounding box center [1147, 613] width 17 height 17
click at [1407, 35] on icon "border_color" at bounding box center [1413, 30] width 17 height 17
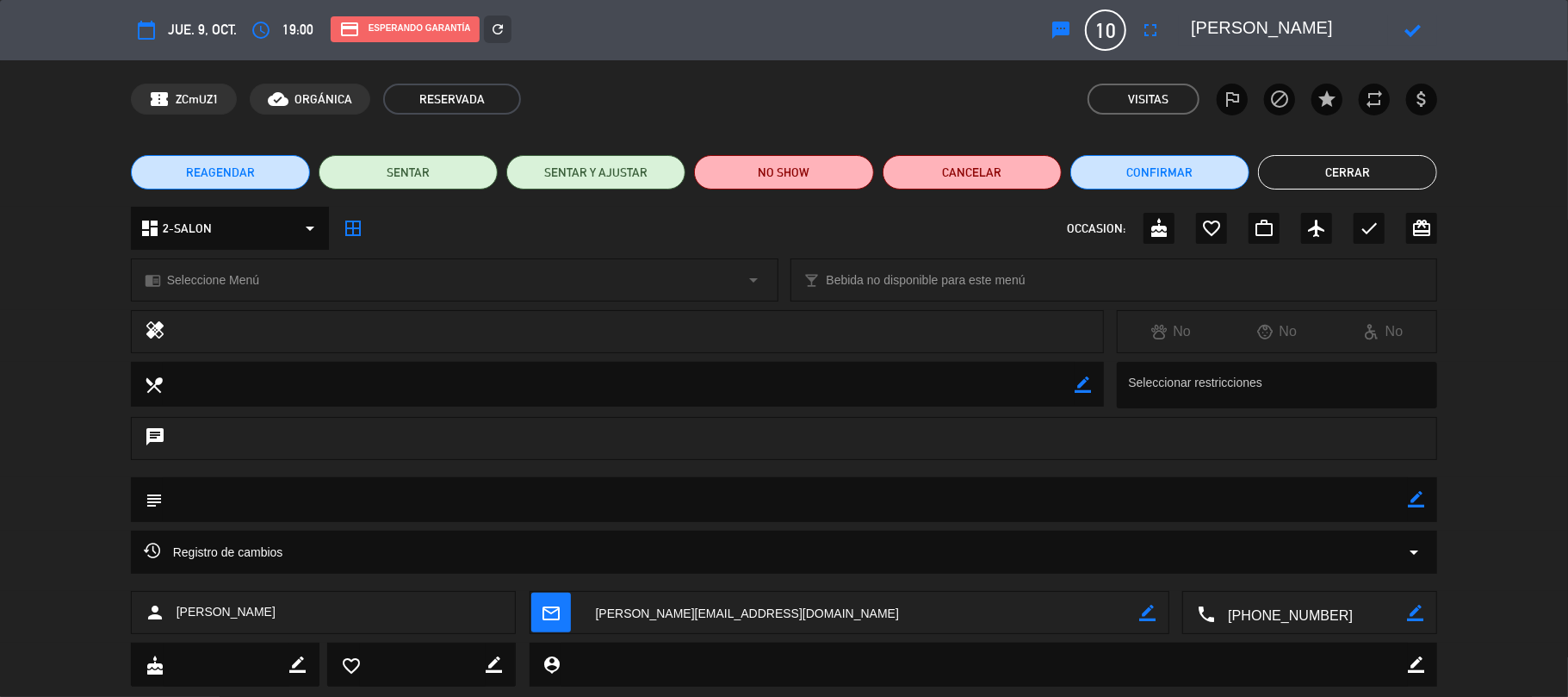
click at [1285, 31] on textarea at bounding box center [1290, 30] width 197 height 31
type textarea "[PERSON_NAME]"
click at [1410, 33] on icon at bounding box center [1413, 30] width 17 height 17
click at [498, 32] on icon "refresh" at bounding box center [498, 30] width 16 height 16
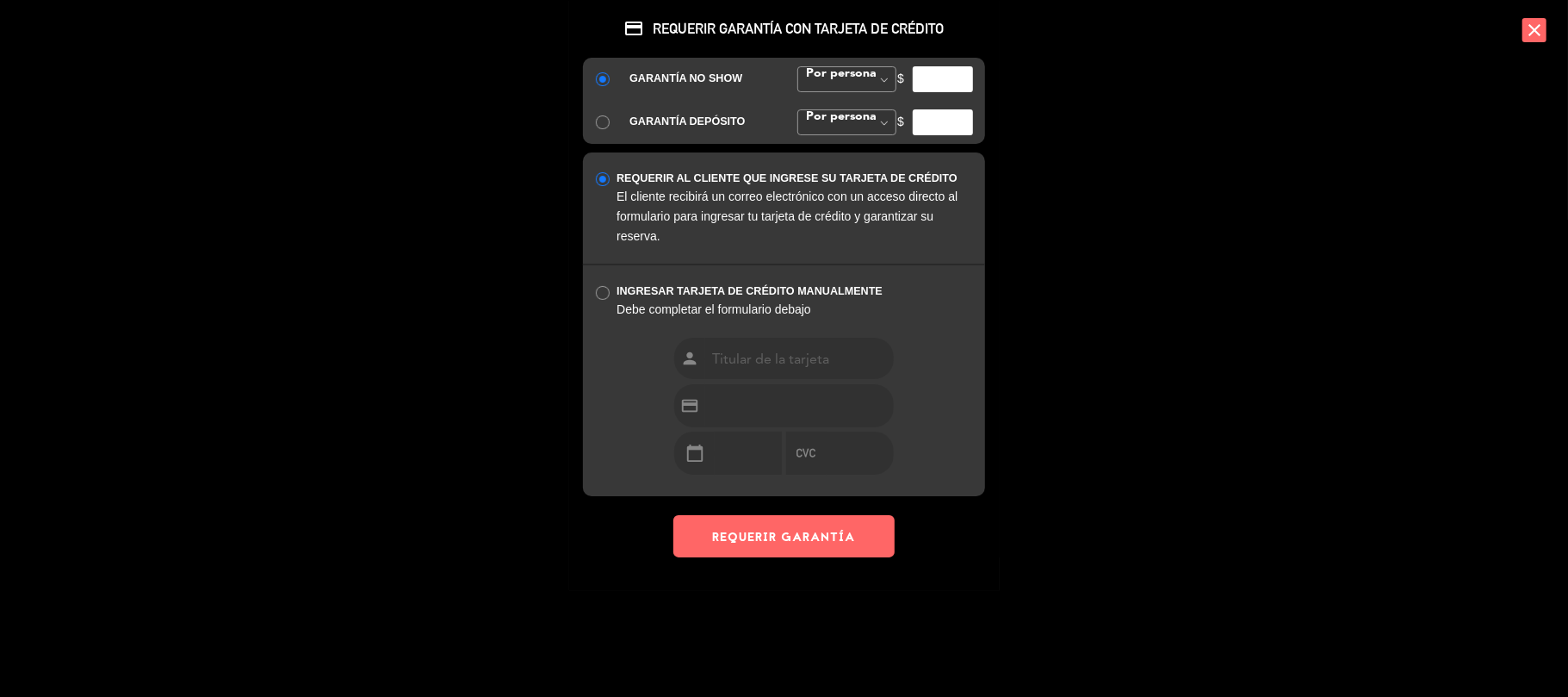
click at [944, 80] on input "number" at bounding box center [943, 78] width 61 height 25
type input "175000"
click at [816, 551] on button "REQUERIR GARANTÍA" at bounding box center [784, 536] width 220 height 42
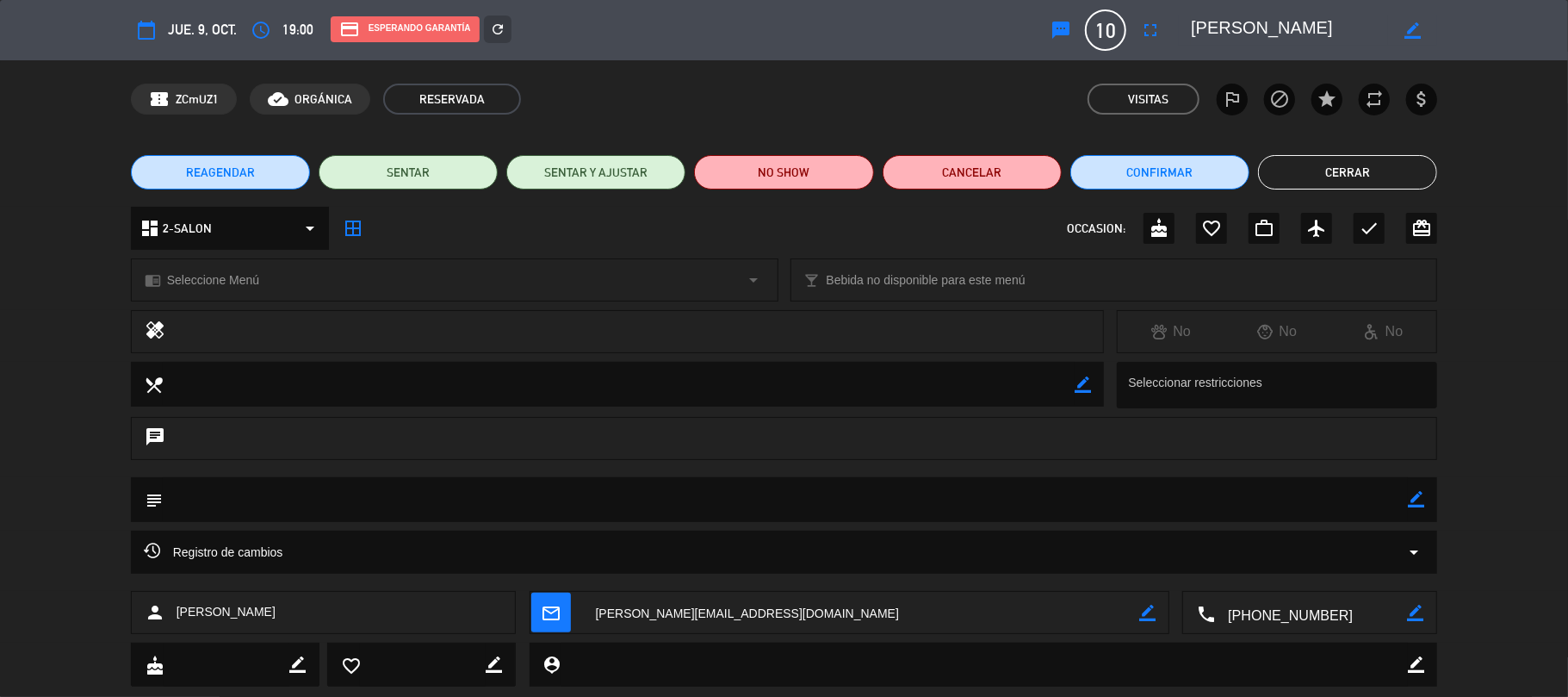
click at [1364, 153] on div "REAGENDAR SENTAR SENTAR Y AJUSTAR NO SHOW Cancelar Confirmar Cerrar" at bounding box center [784, 172] width 1568 height 69
click at [1358, 172] on button "Cerrar" at bounding box center [1348, 171] width 179 height 34
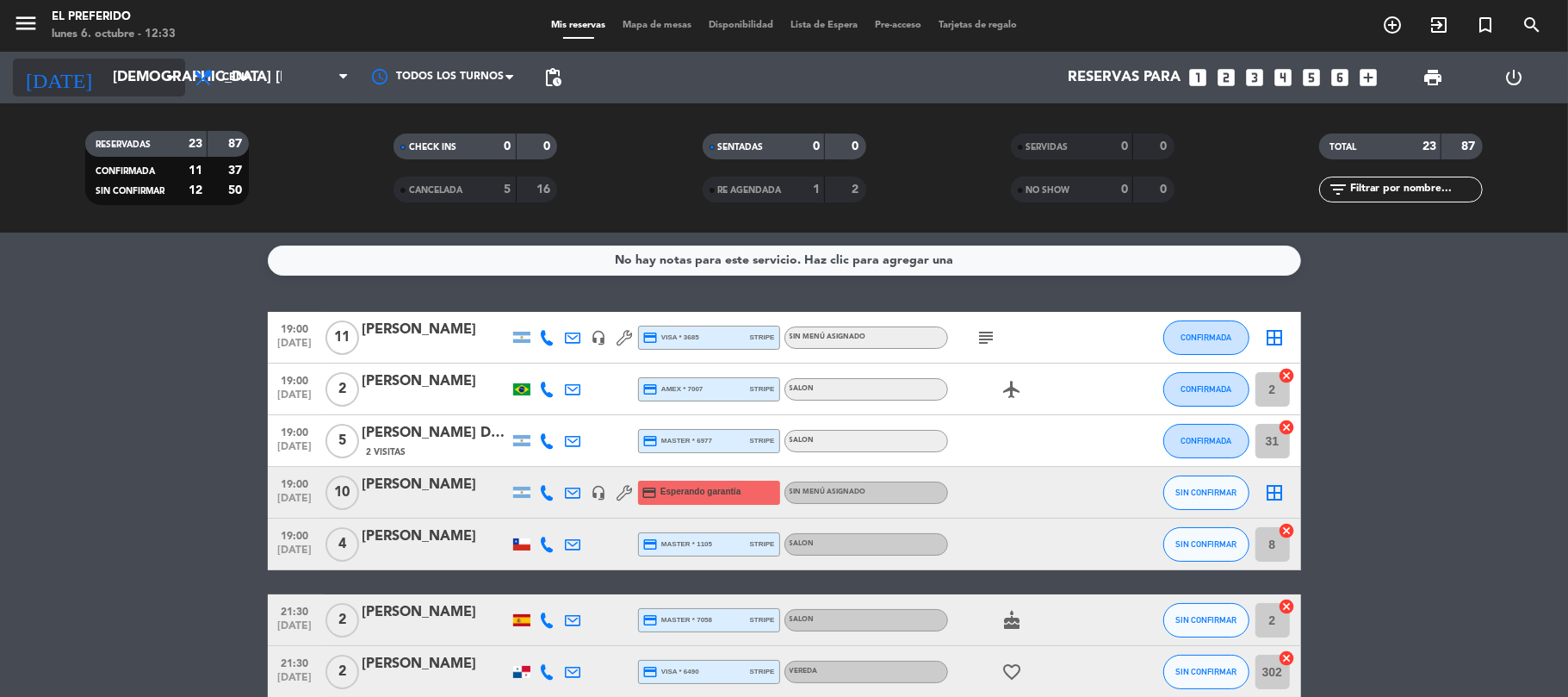
click at [133, 79] on input "[DEMOGRAPHIC_DATA] [DATE]" at bounding box center [198, 78] width 186 height 33
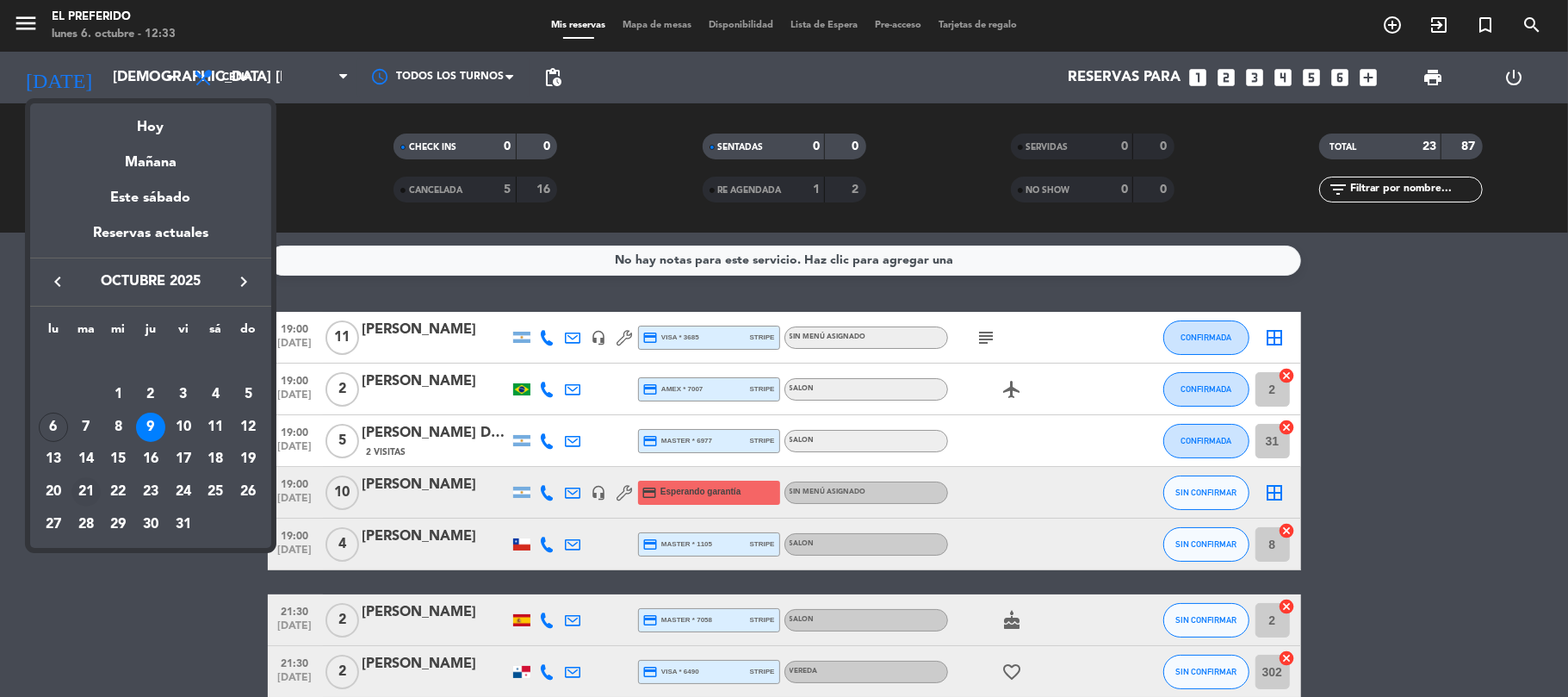
click at [94, 490] on div "21" at bounding box center [85, 491] width 29 height 29
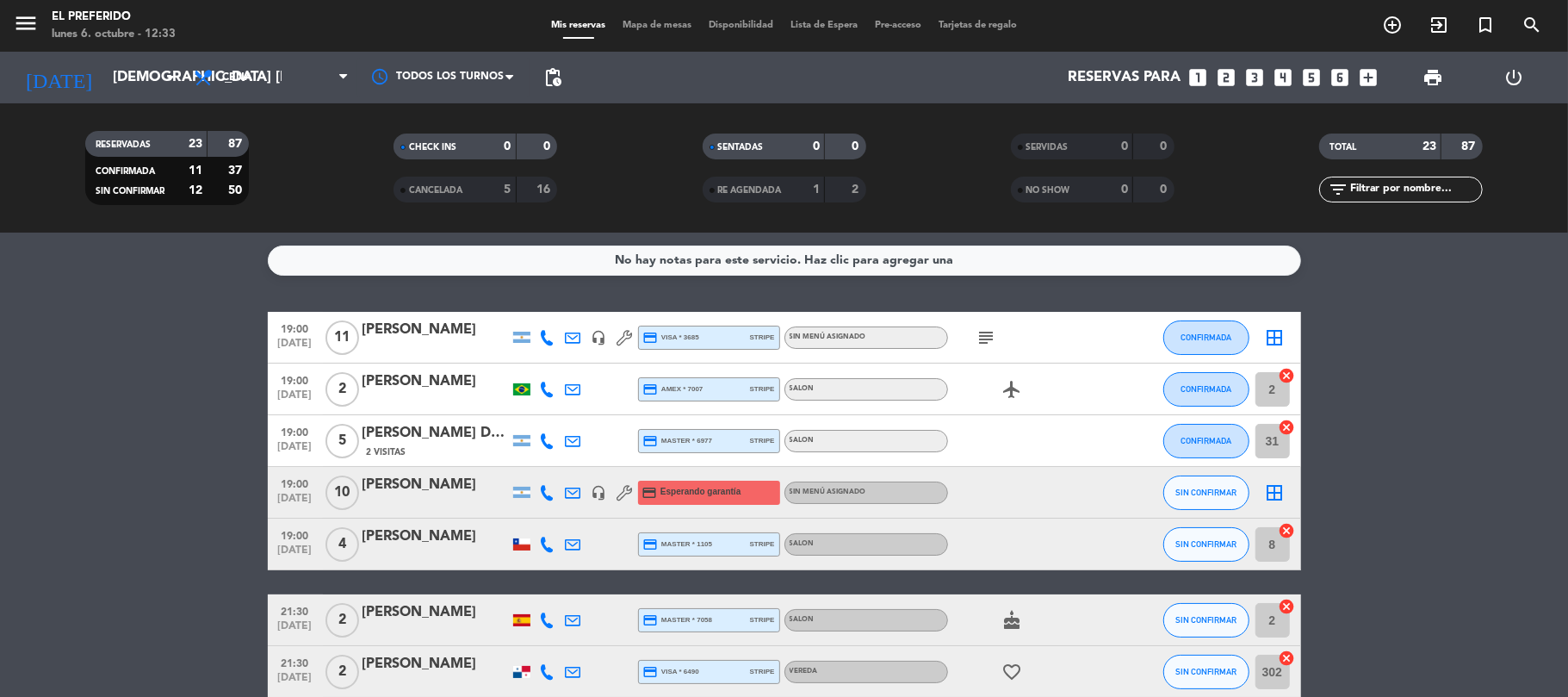
type input "[DATE] oct."
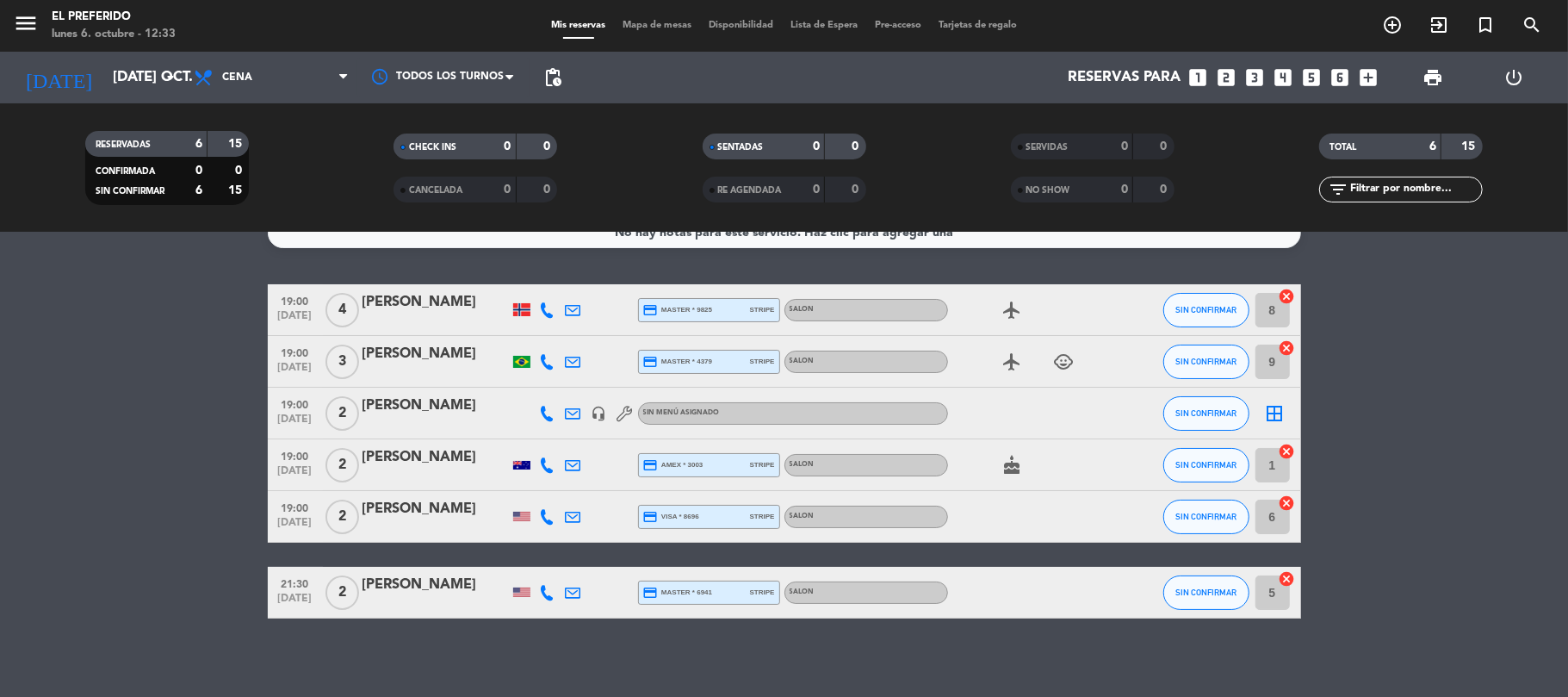
scroll to position [34, 0]
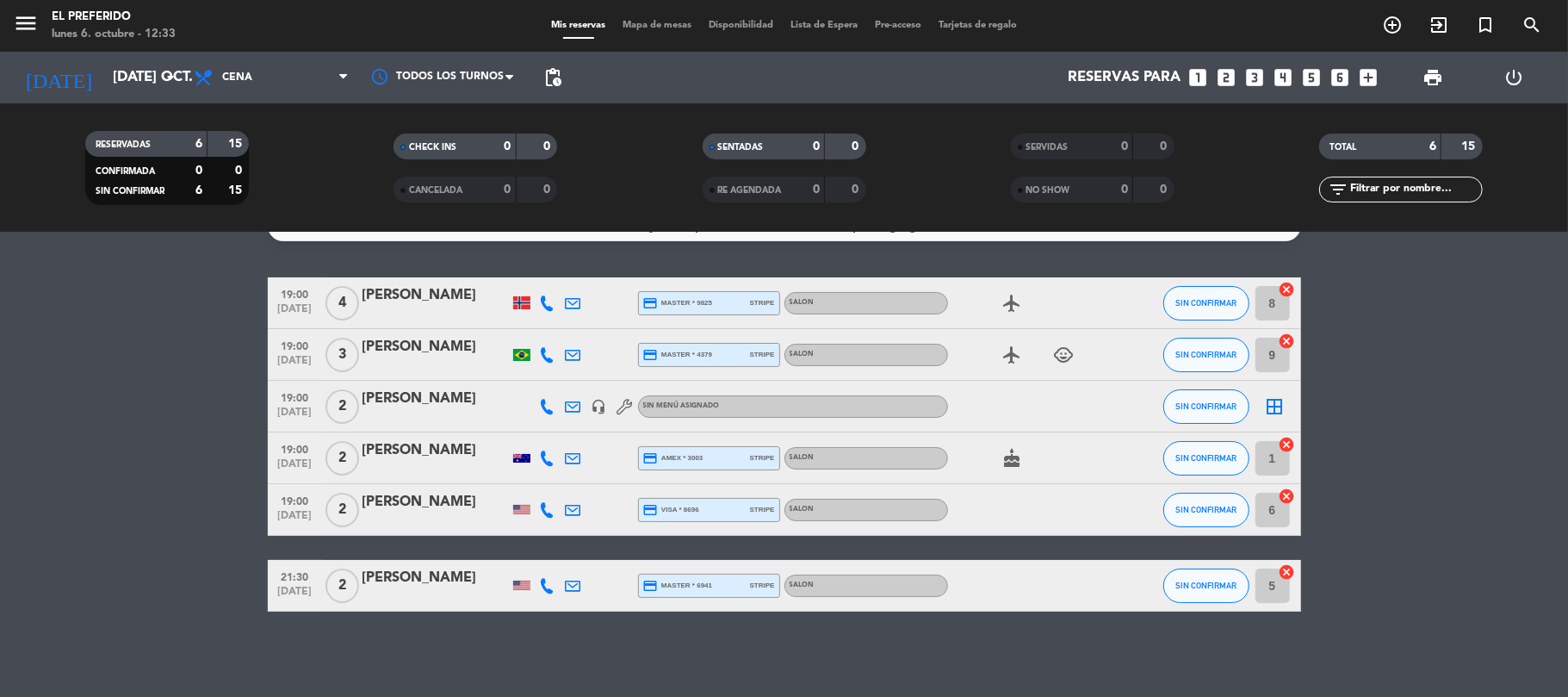
click at [1261, 69] on icon "looks_3" at bounding box center [1255, 76] width 22 height 22
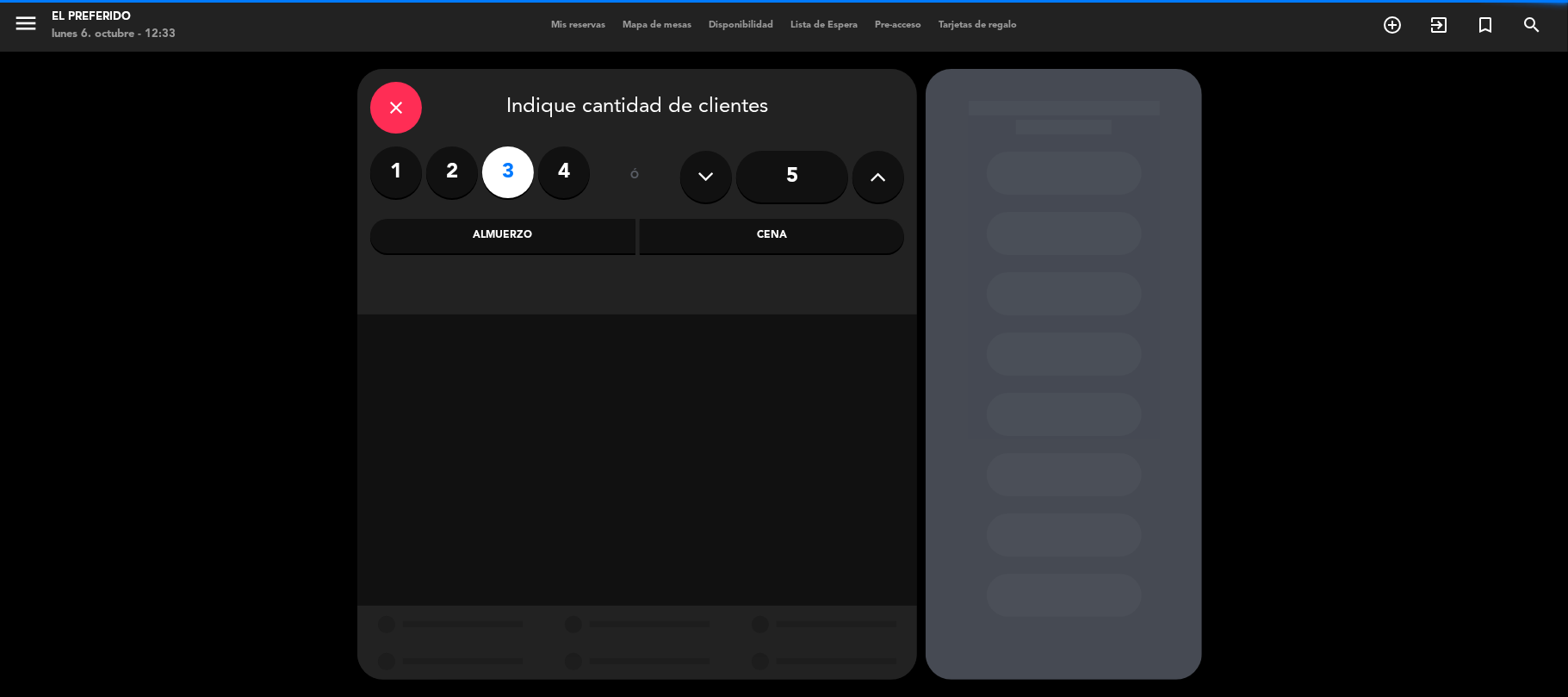
click at [712, 222] on div "Cena" at bounding box center [772, 236] width 265 height 34
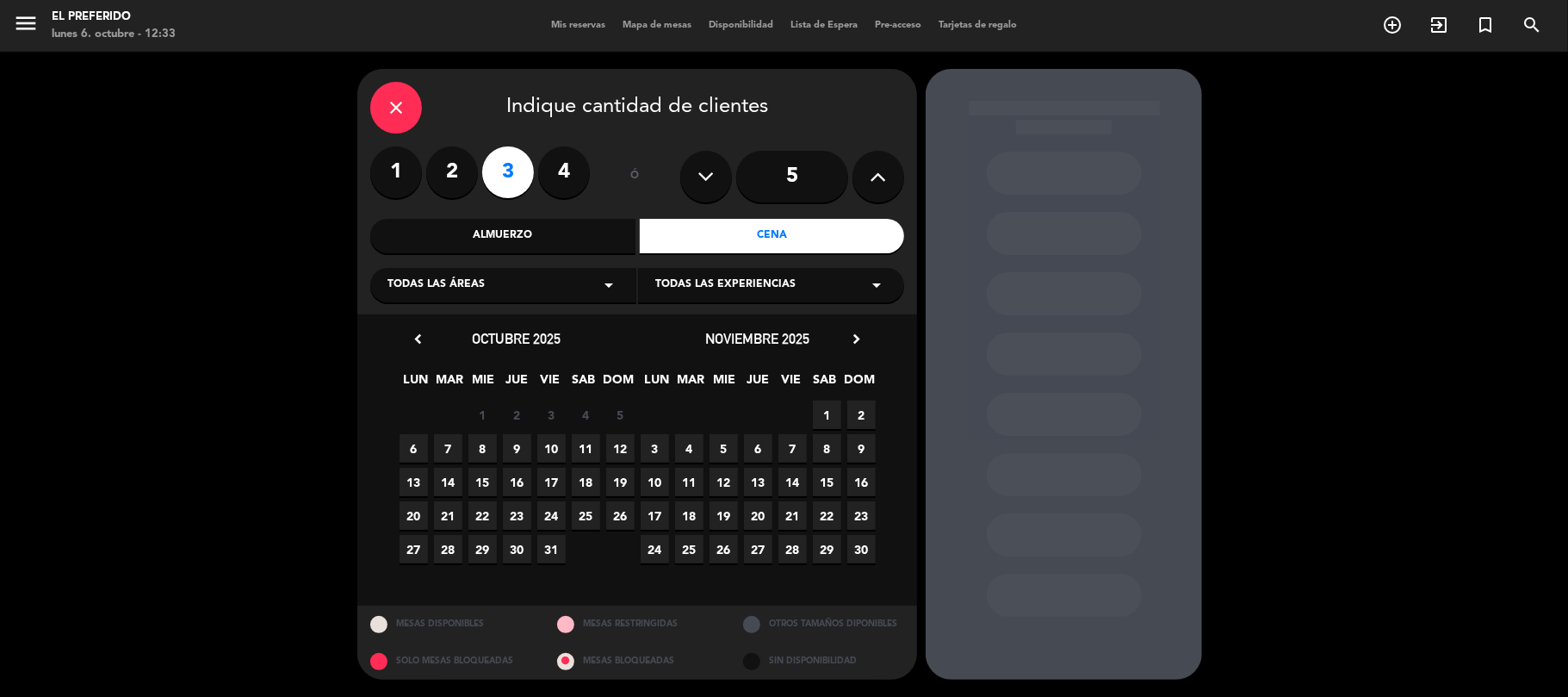
click at [448, 519] on span "21" at bounding box center [448, 516] width 28 height 28
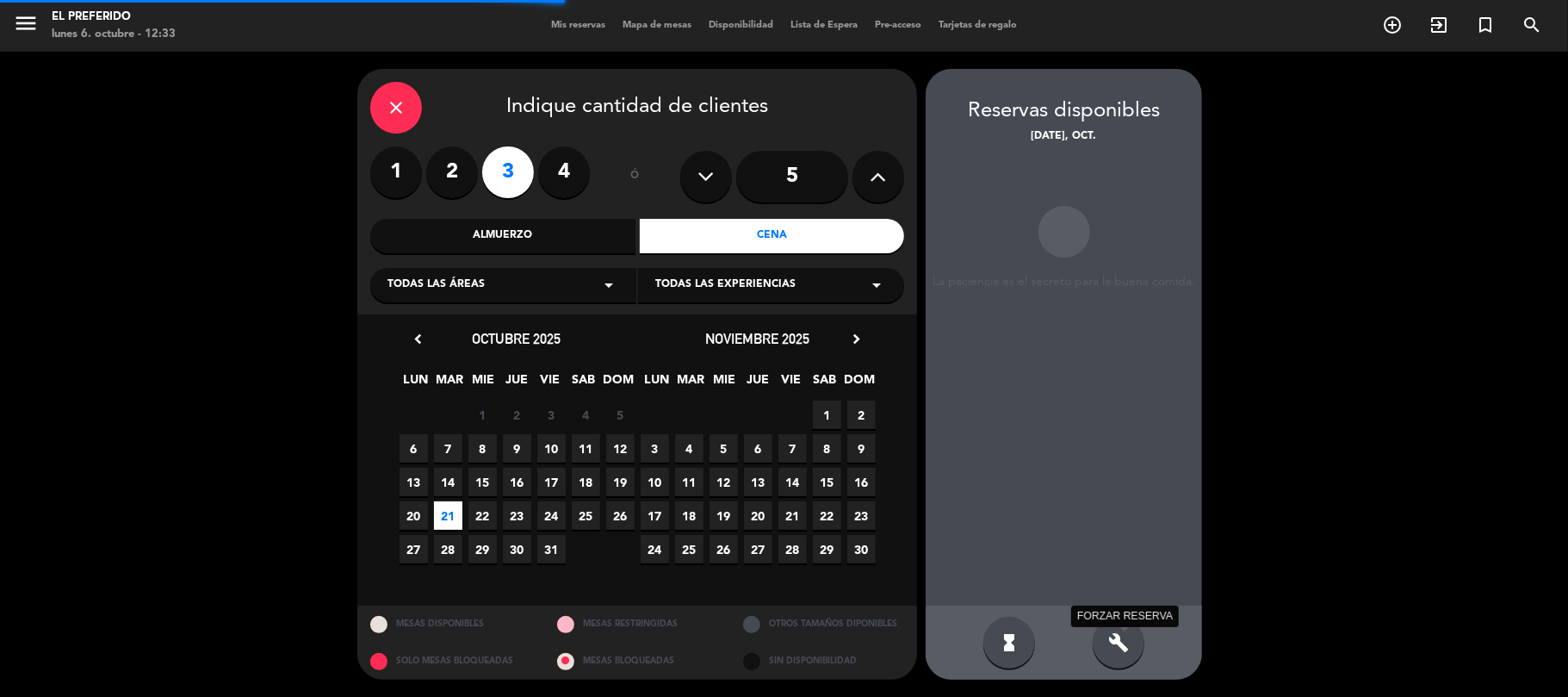
click at [1121, 641] on icon "build" at bounding box center [1119, 643] width 21 height 21
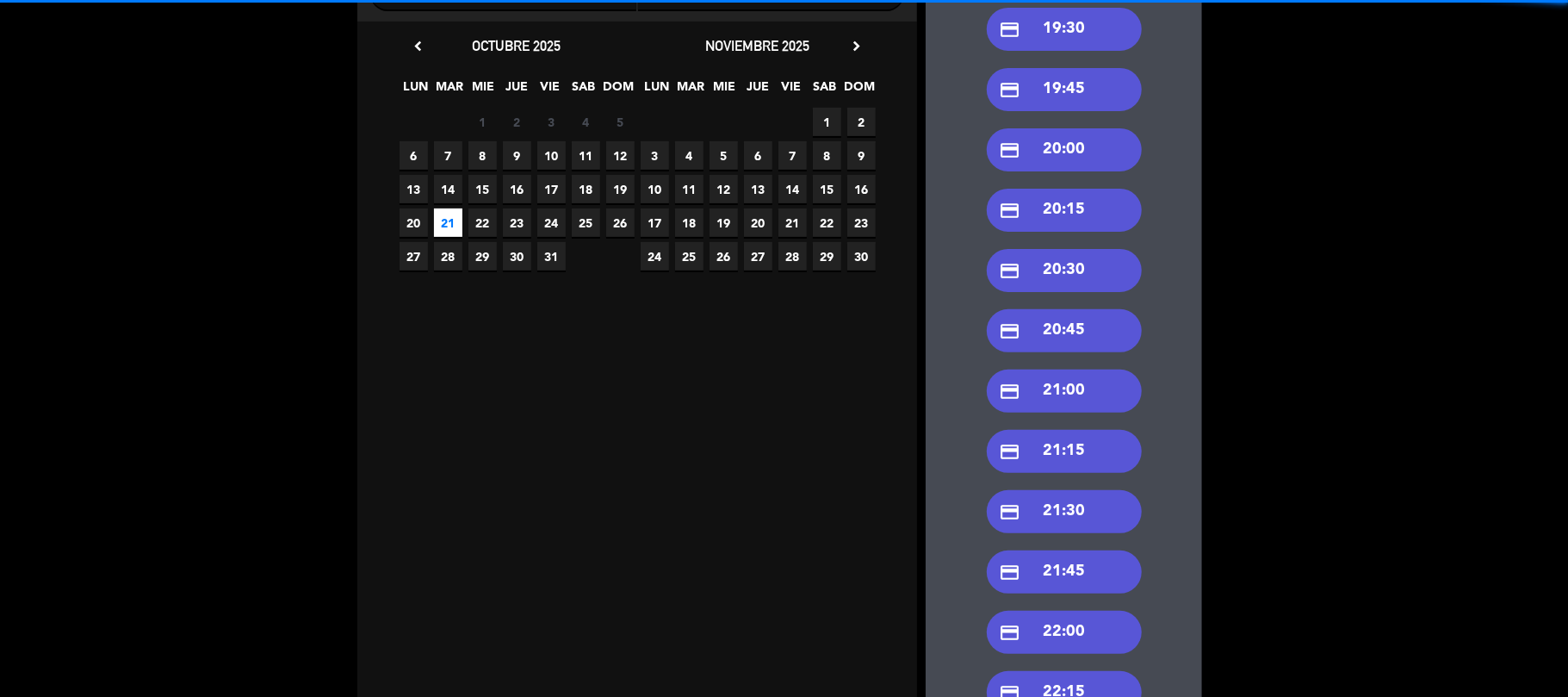
scroll to position [345, 0]
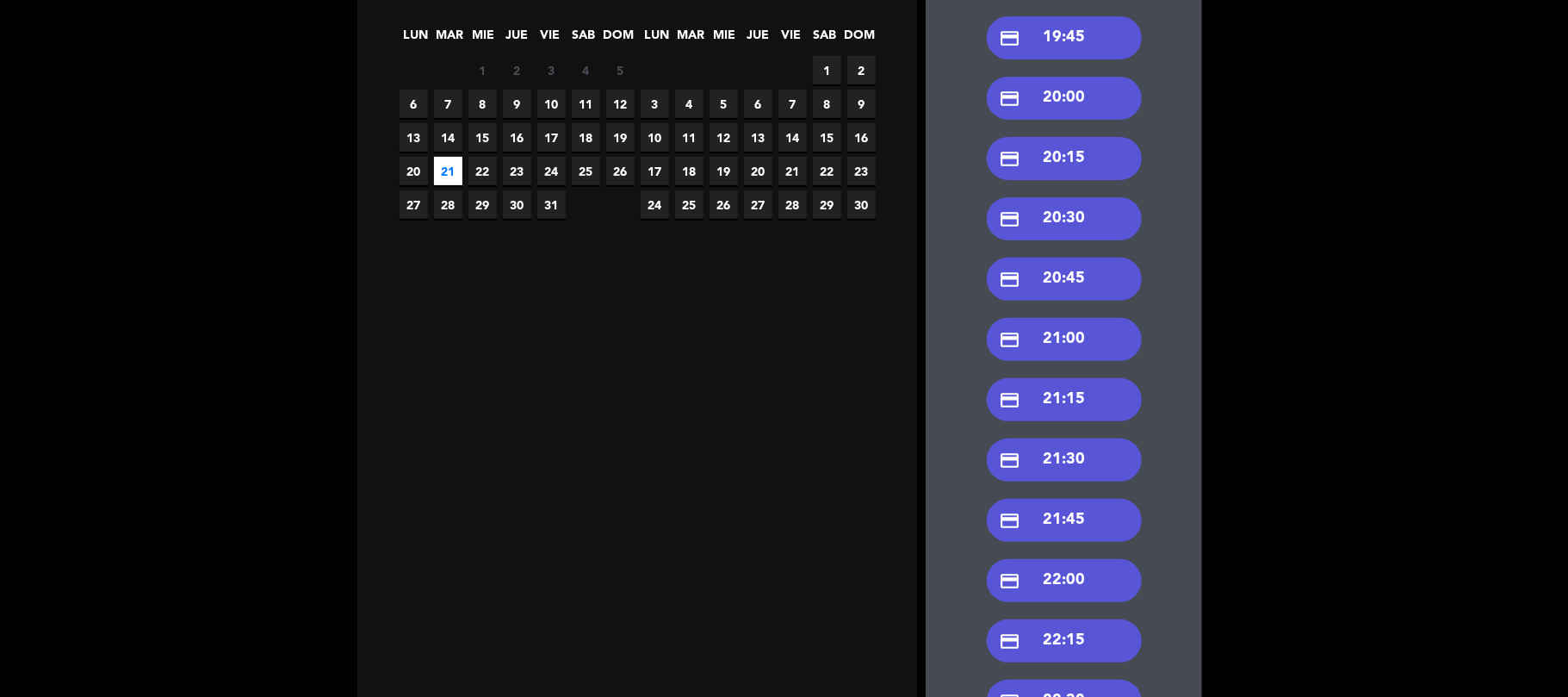
click at [1066, 469] on div "credit_card 21:30" at bounding box center [1064, 460] width 155 height 43
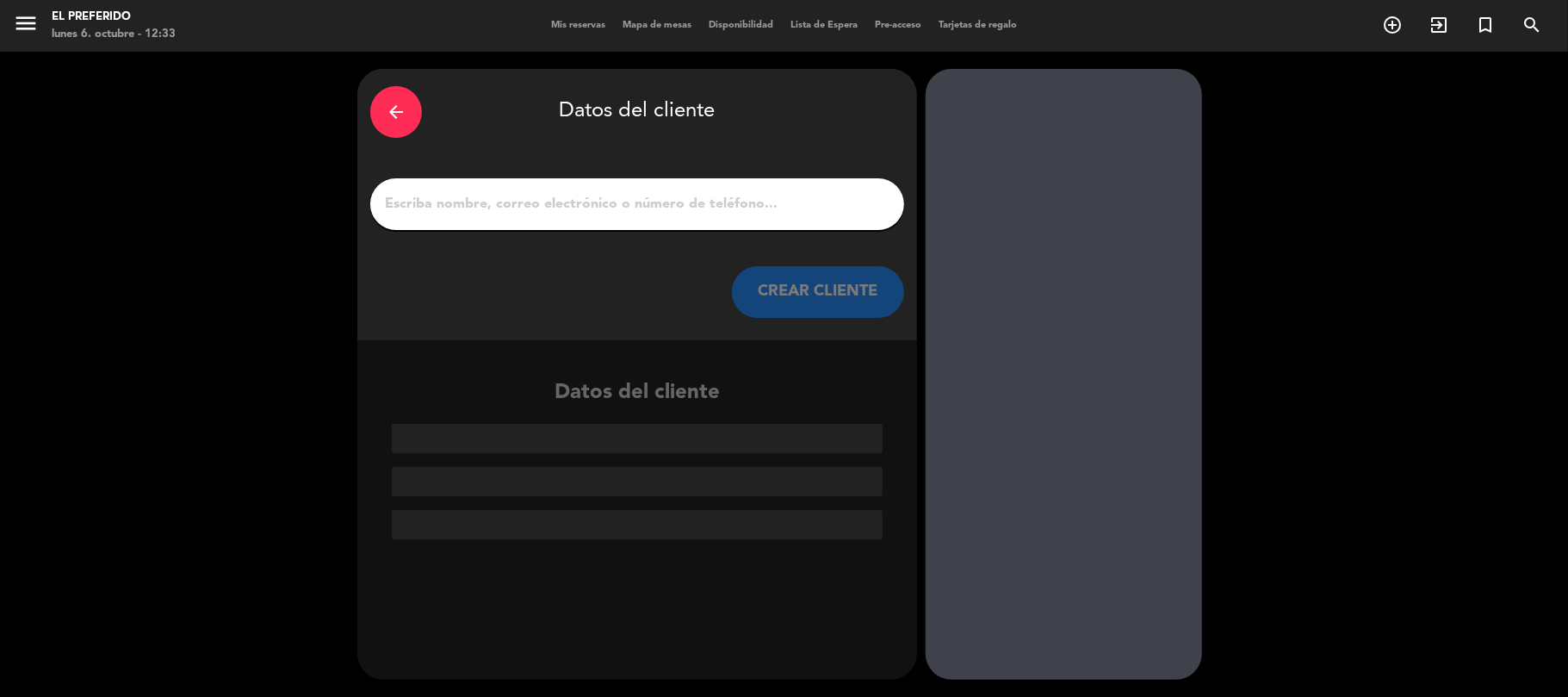
click at [796, 210] on input "1" at bounding box center [637, 204] width 508 height 24
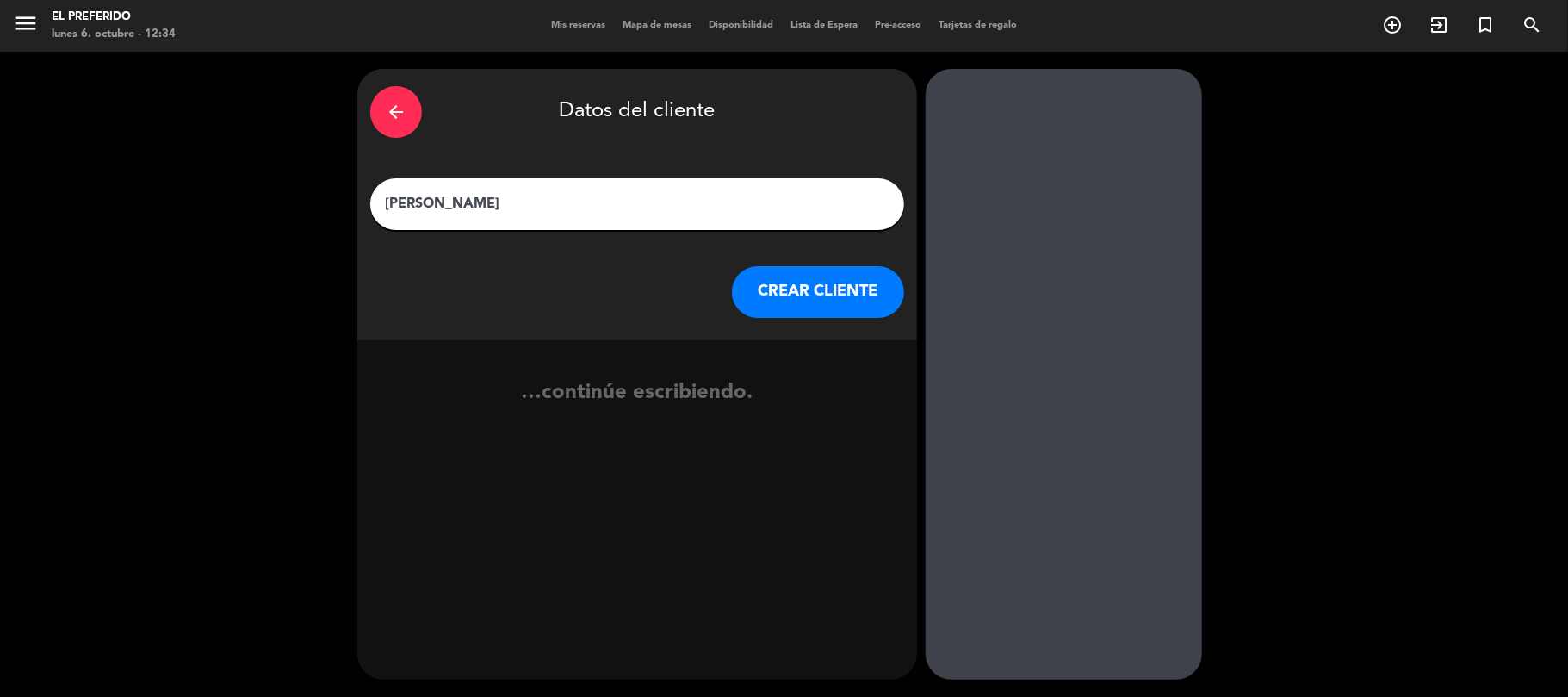
click at [387, 203] on input "[PERSON_NAME]" at bounding box center [637, 204] width 508 height 24
type input "[PERSON_NAME]"
click at [854, 283] on button "CREAR CLIENTE" at bounding box center [818, 292] width 172 height 52
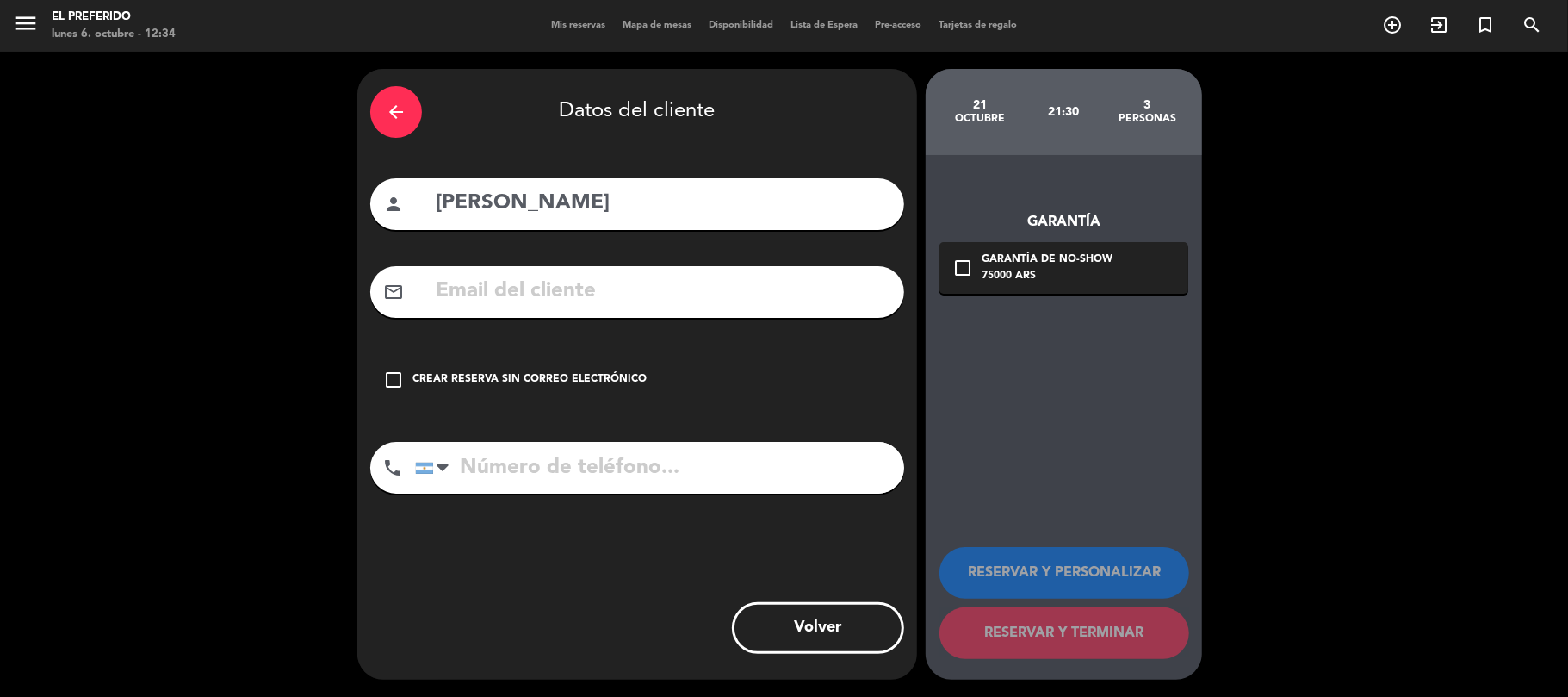
click at [596, 493] on input "tel" at bounding box center [659, 468] width 489 height 52
type input "1154731003"
click at [593, 388] on div "Crear reserva sin correo electrónico" at bounding box center [530, 381] width 235 height 18
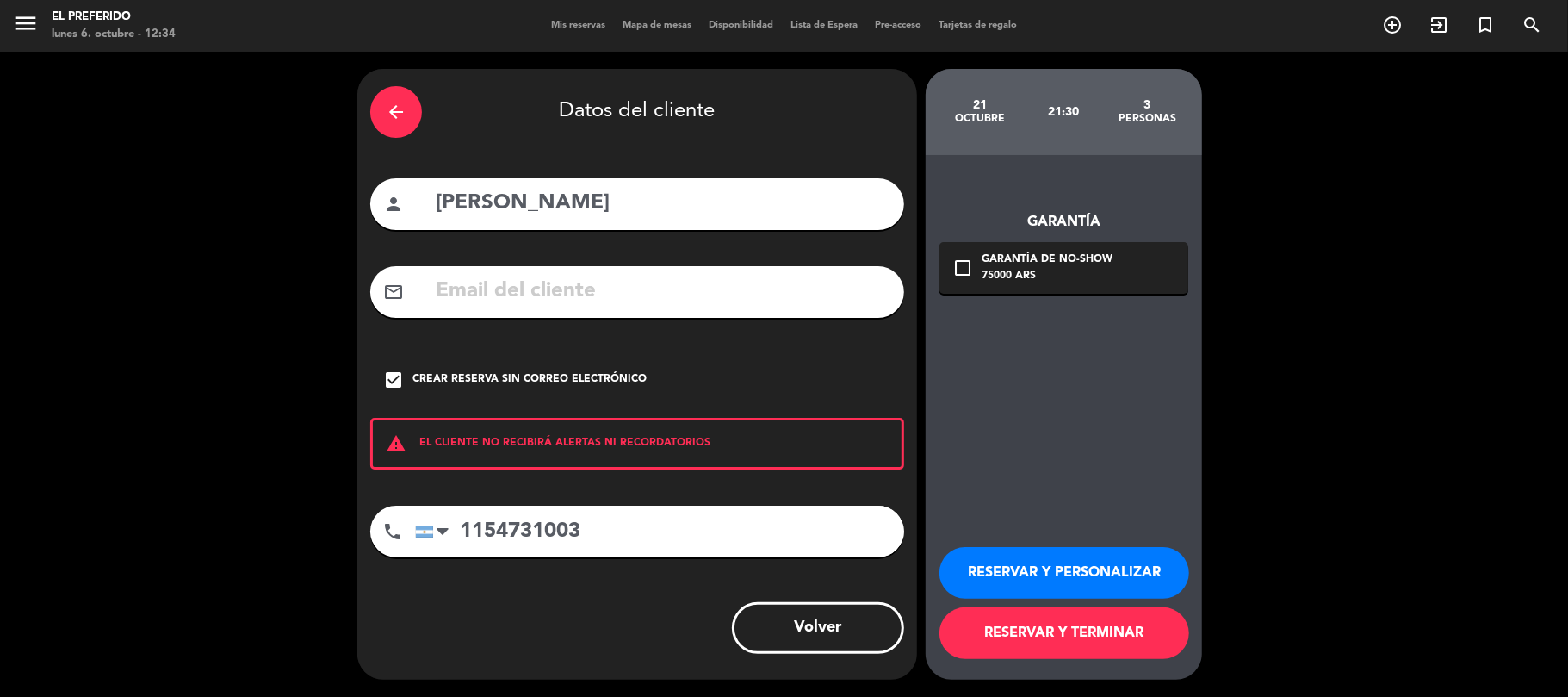
click at [1106, 570] on button "RESERVAR Y PERSONALIZAR" at bounding box center [1064, 572] width 249 height 52
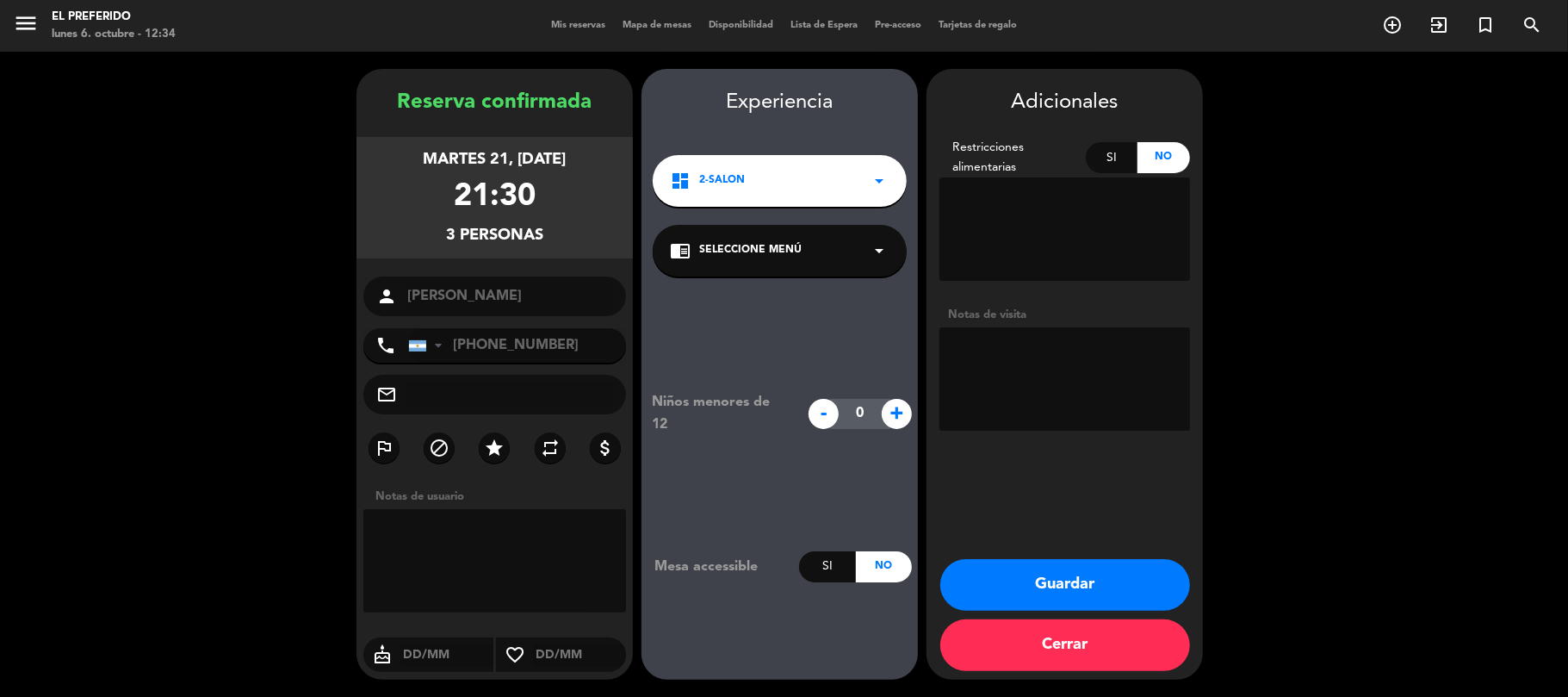
click at [1027, 598] on button "Guardar" at bounding box center [1065, 584] width 249 height 52
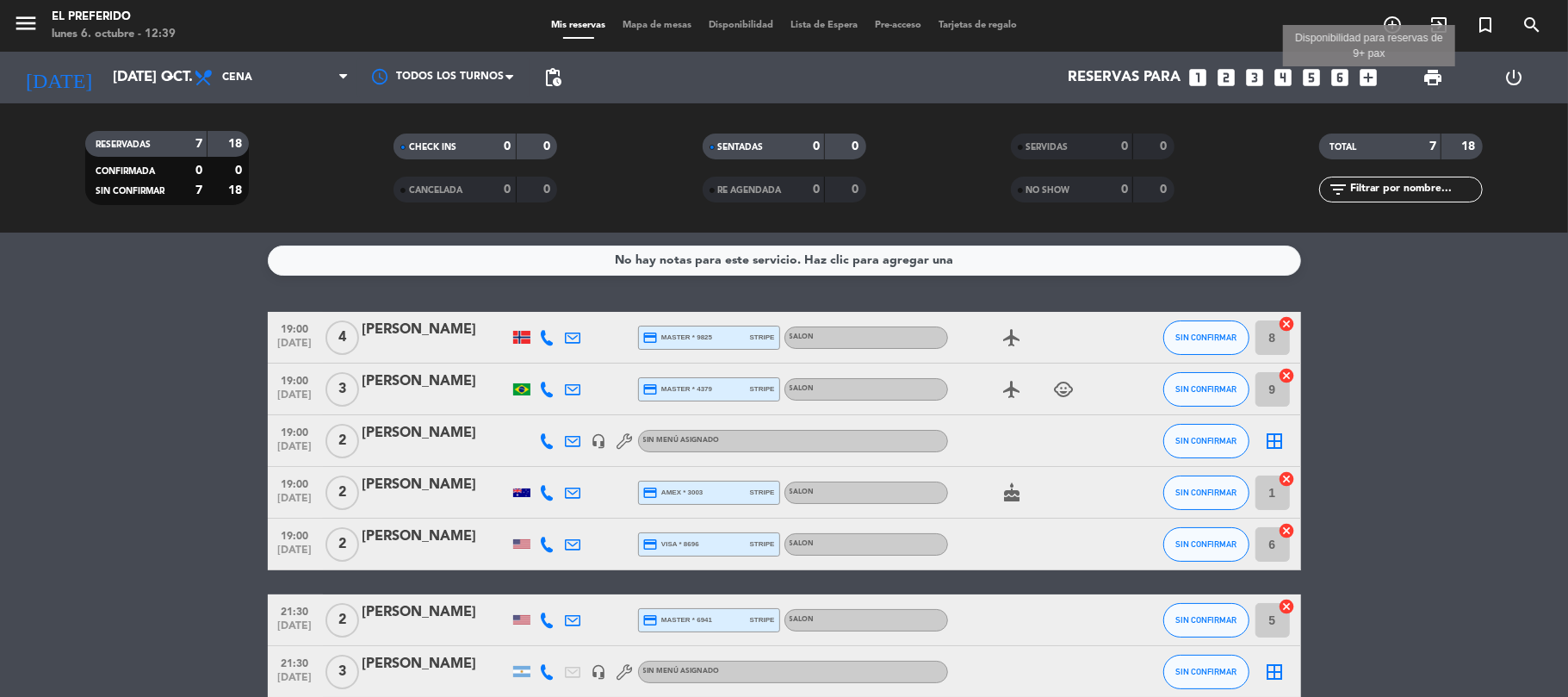
click at [1368, 76] on icon "add_box" at bounding box center [1369, 76] width 22 height 22
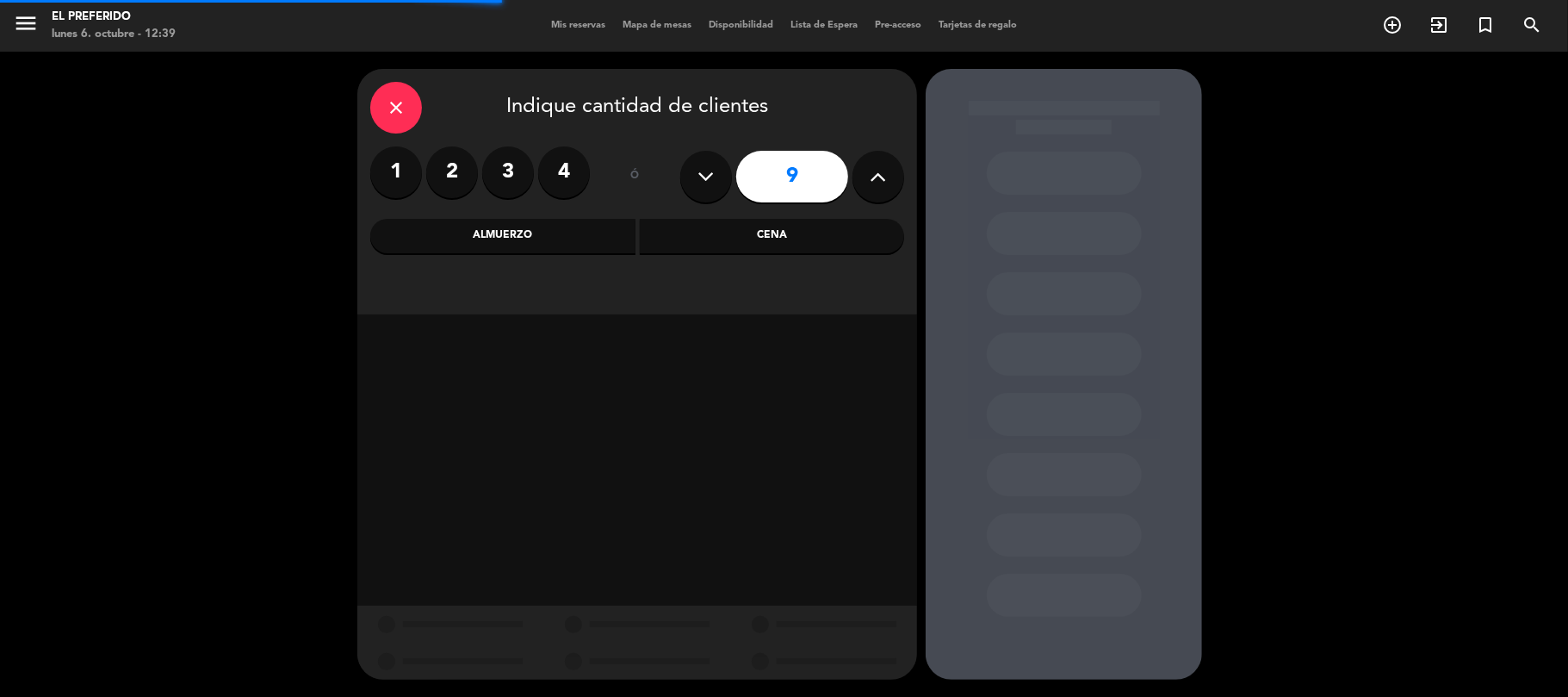
click at [731, 185] on div "9" at bounding box center [791, 177] width 224 height 61
click at [719, 184] on button at bounding box center [705, 177] width 52 height 52
type input "7"
click at [690, 255] on div "close Indique cantidad de clientes 1 2 3 4 ó 7 Almuerzo Cena" at bounding box center [637, 191] width 560 height 245
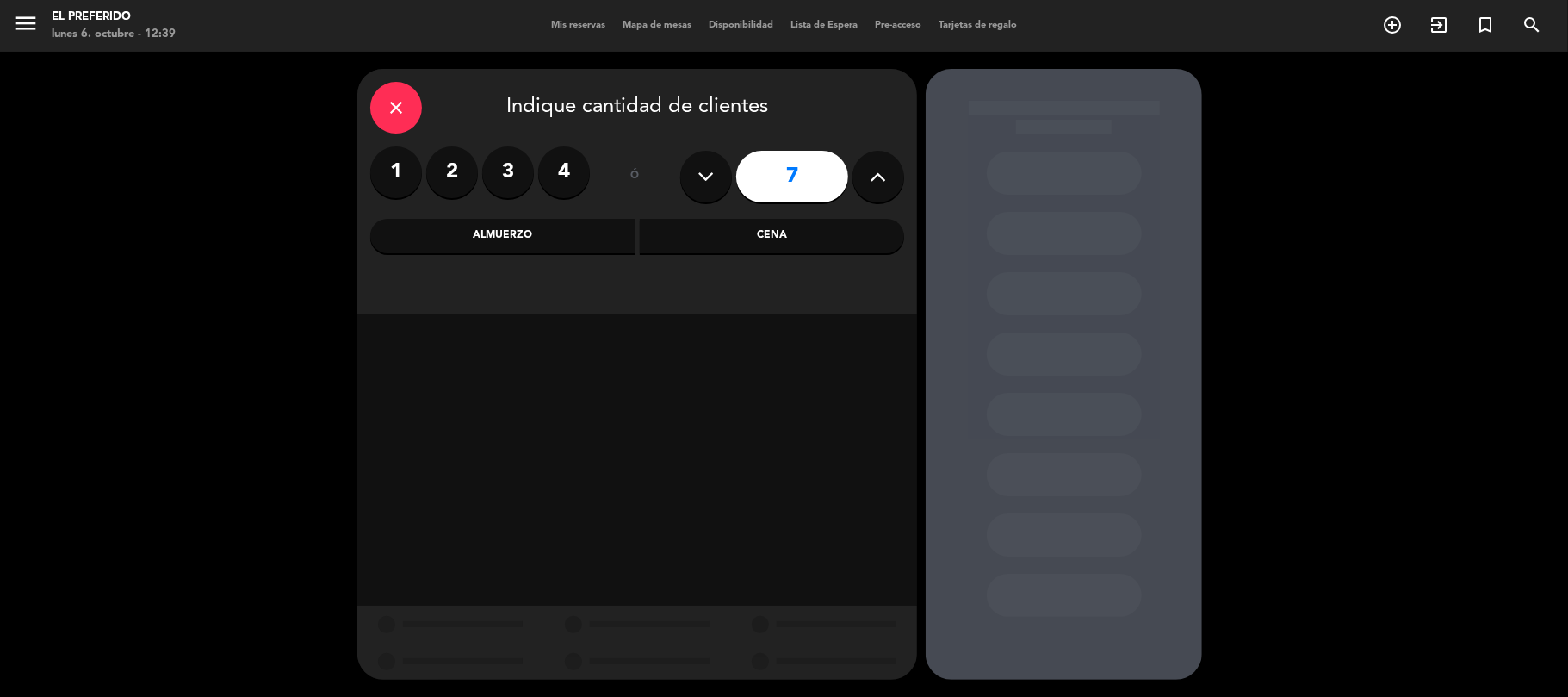
click at [696, 241] on div "Cena" at bounding box center [772, 236] width 265 height 34
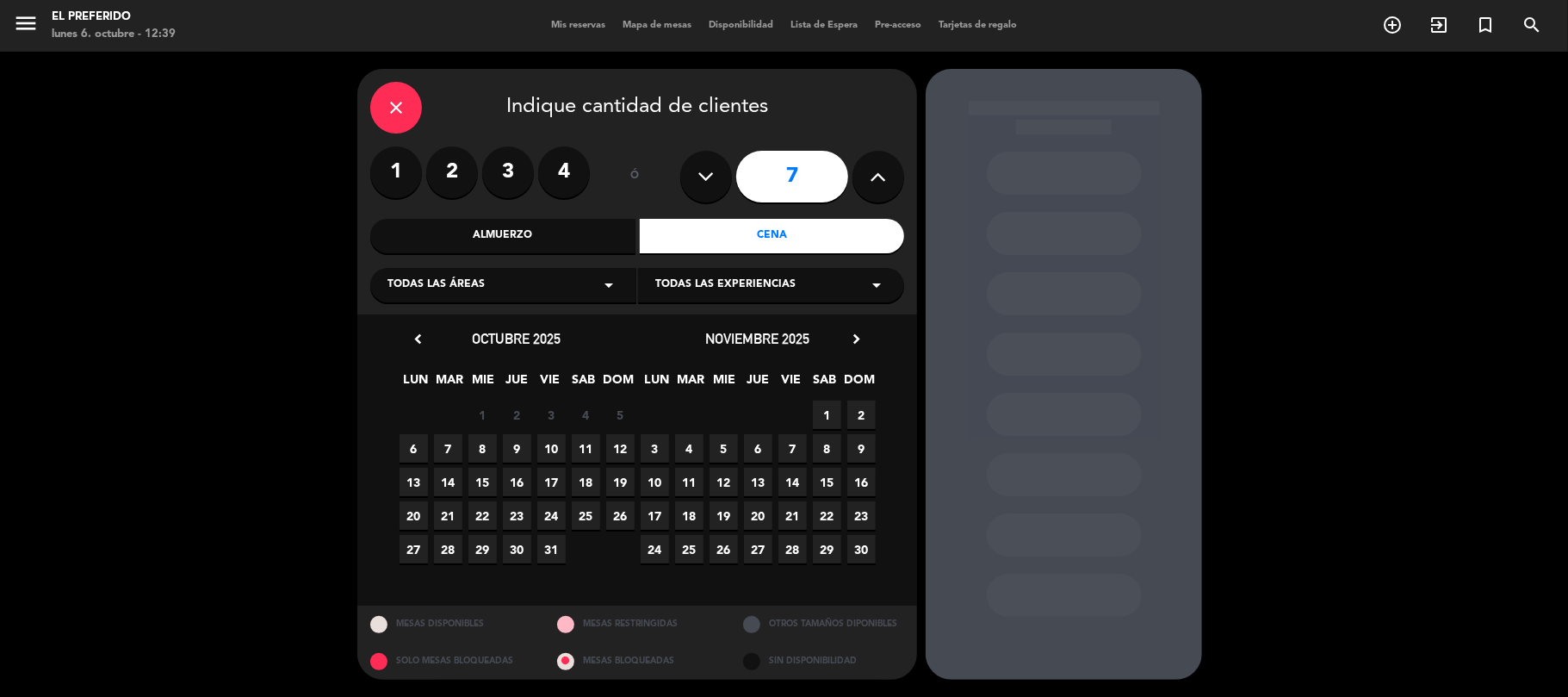
click at [488, 450] on span "8" at bounding box center [482, 448] width 28 height 28
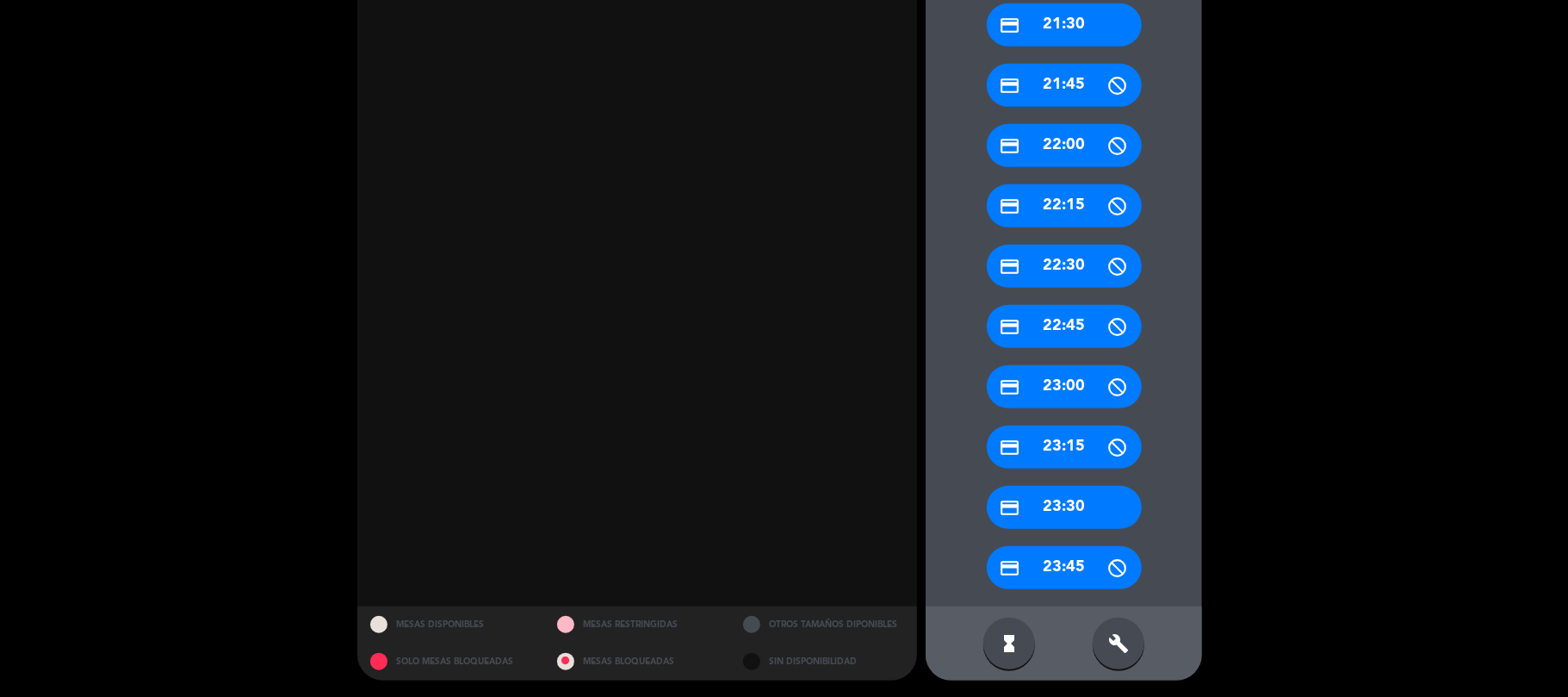
click at [1127, 663] on div "build" at bounding box center [1118, 643] width 52 height 52
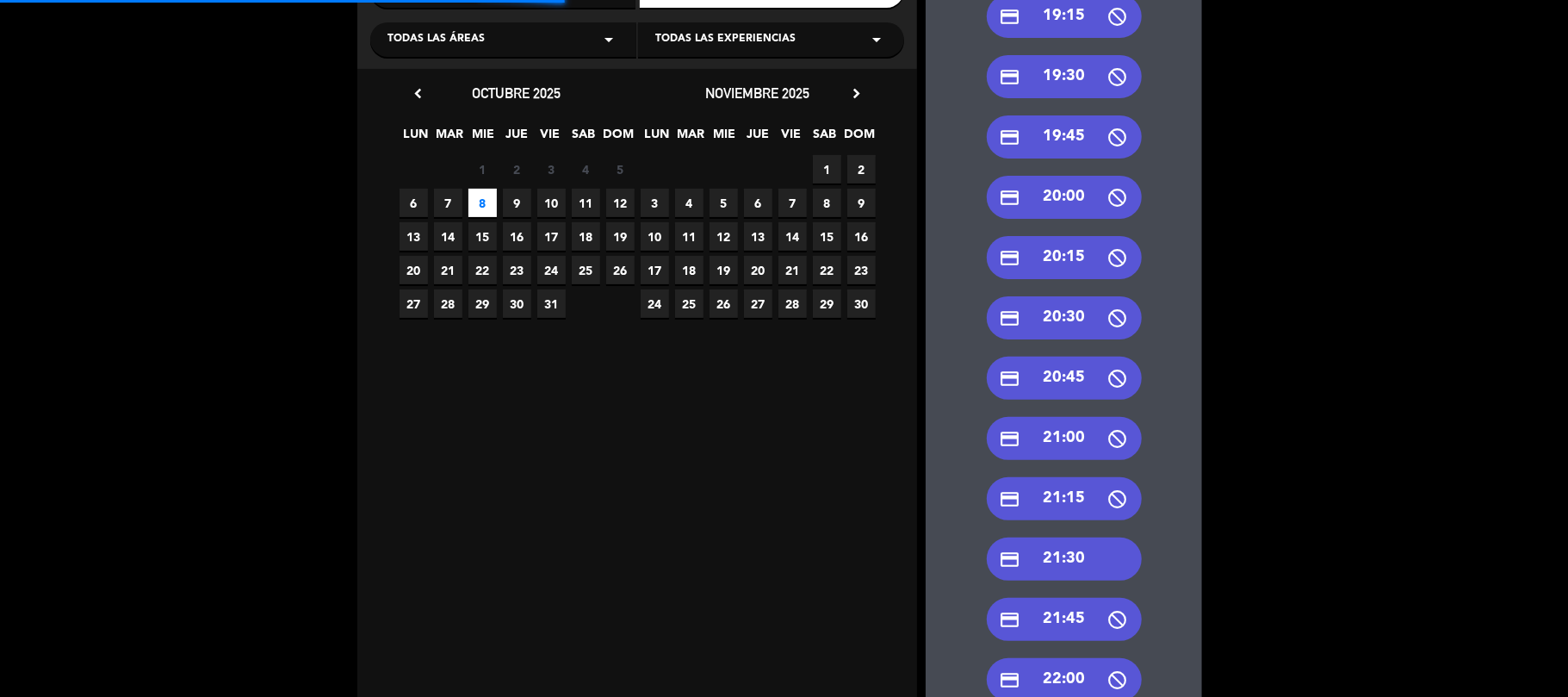
scroll to position [205, 0]
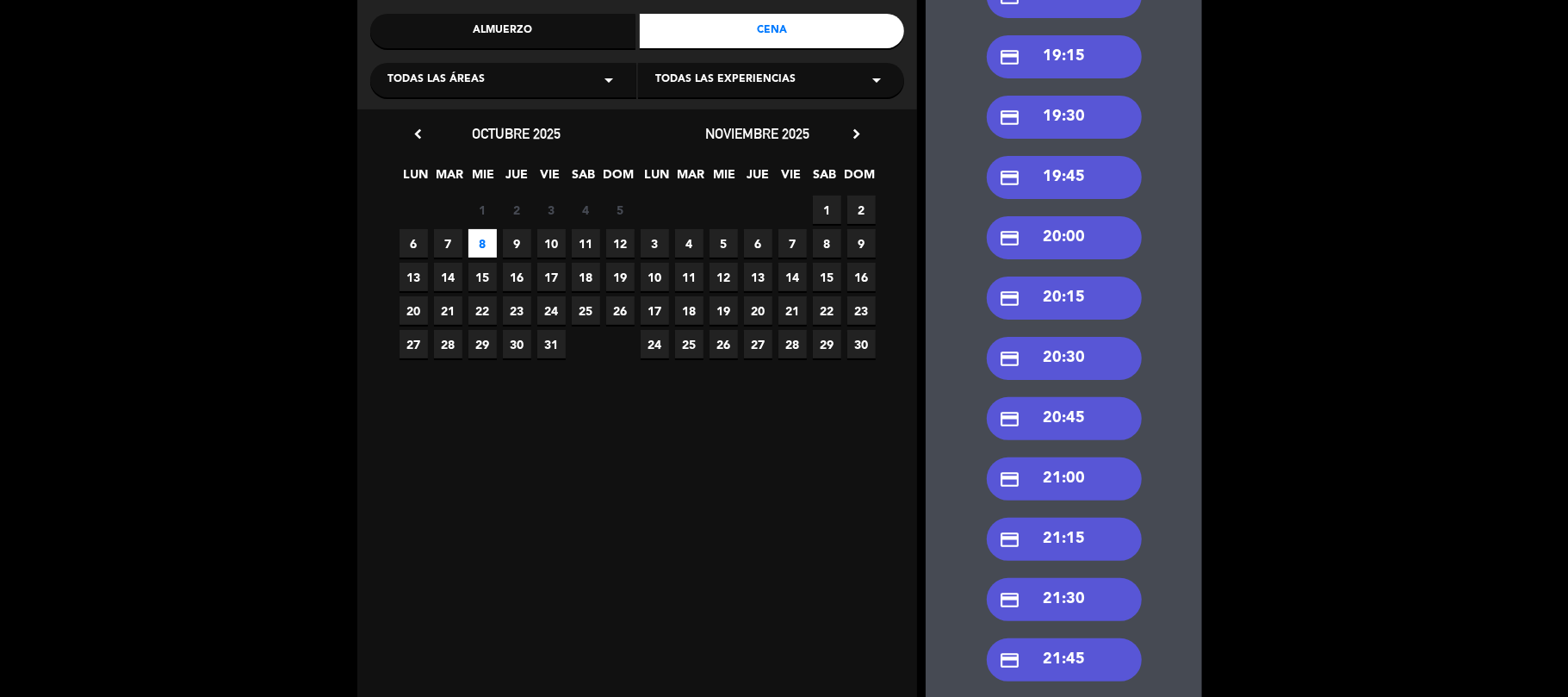
click at [1069, 479] on div "credit_card 21:00" at bounding box center [1064, 479] width 155 height 43
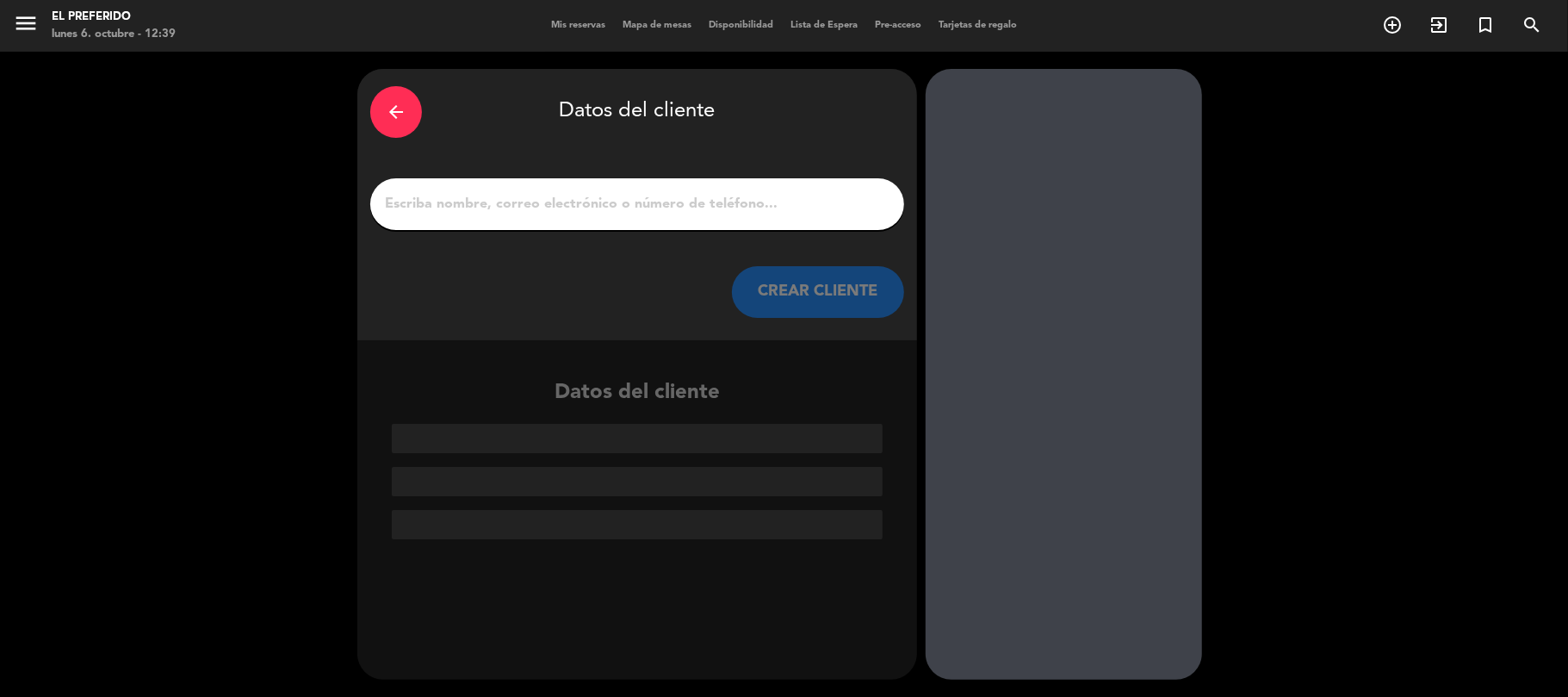
click at [476, 212] on input "1" at bounding box center [637, 204] width 508 height 24
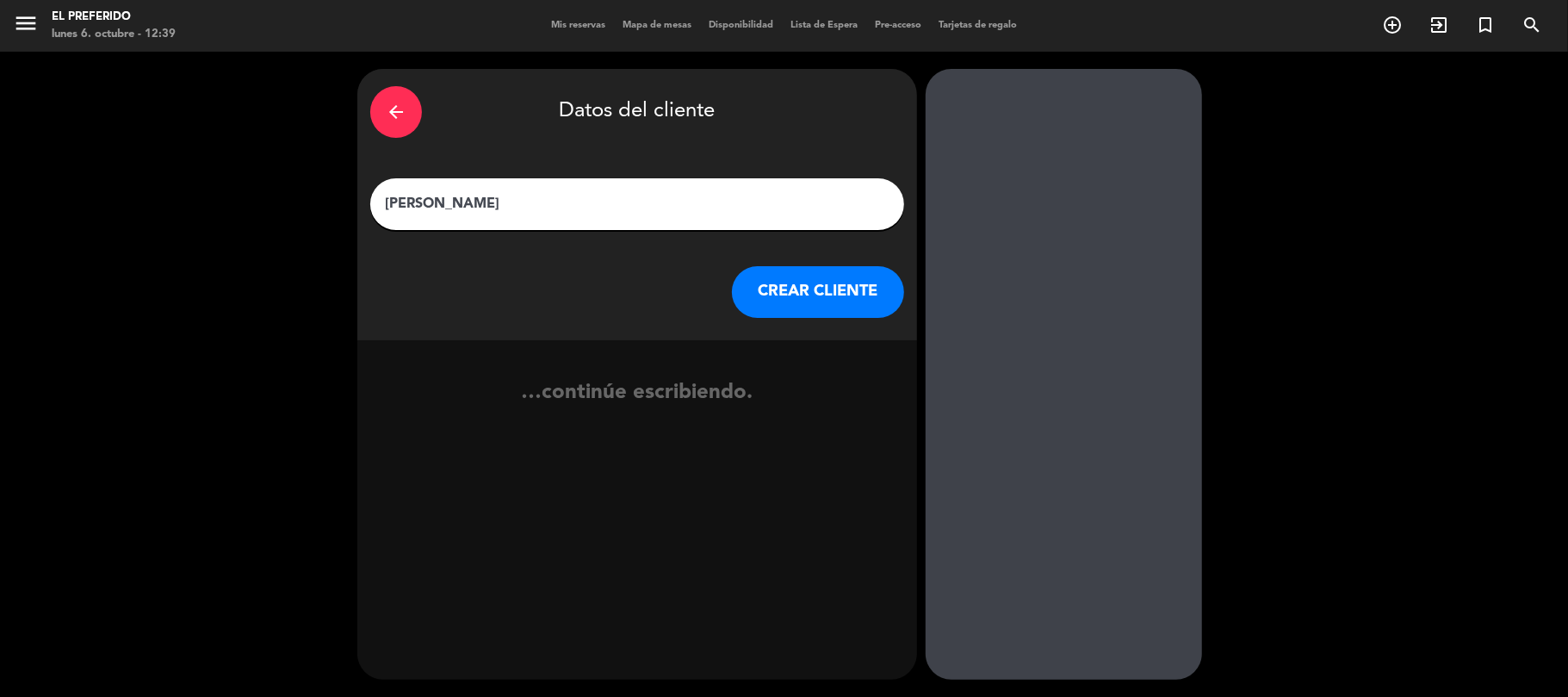
paste input "text"
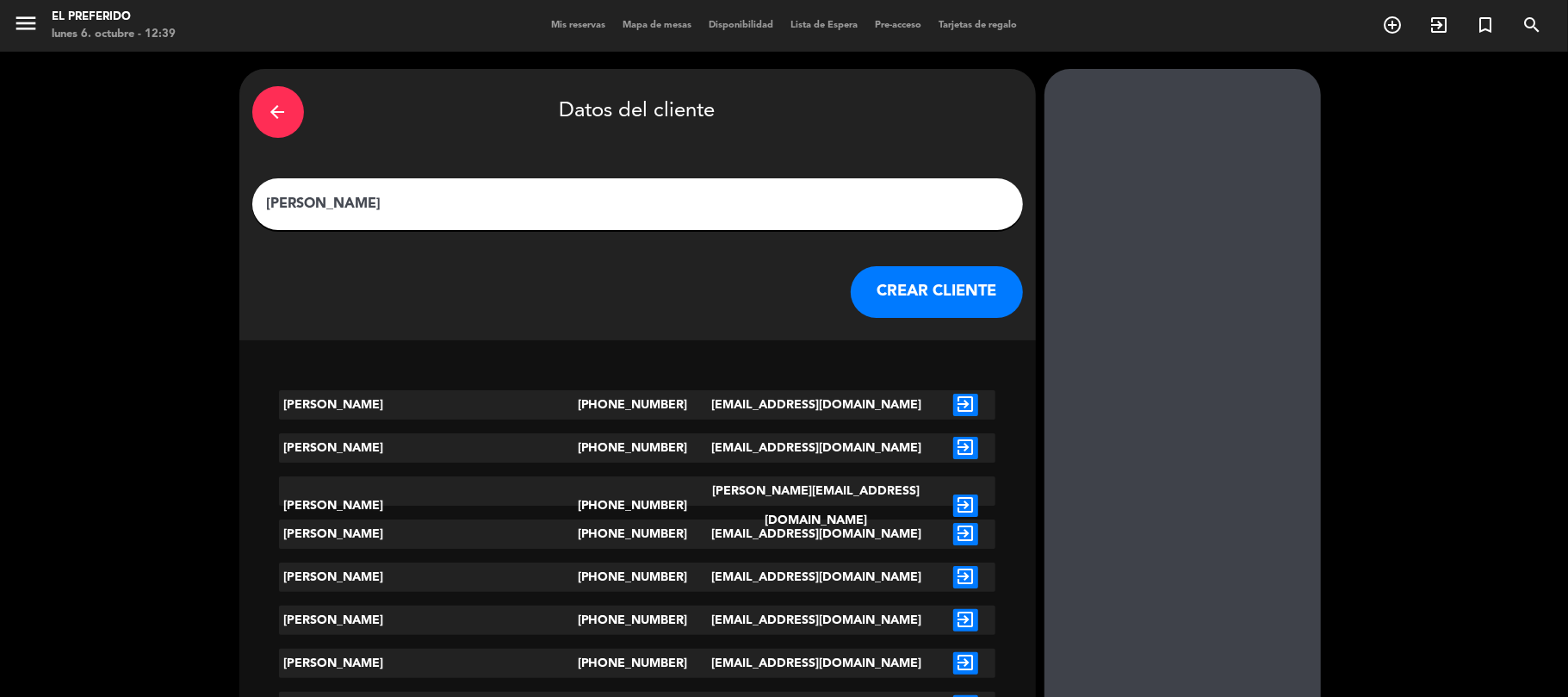
paste input "Naistat"
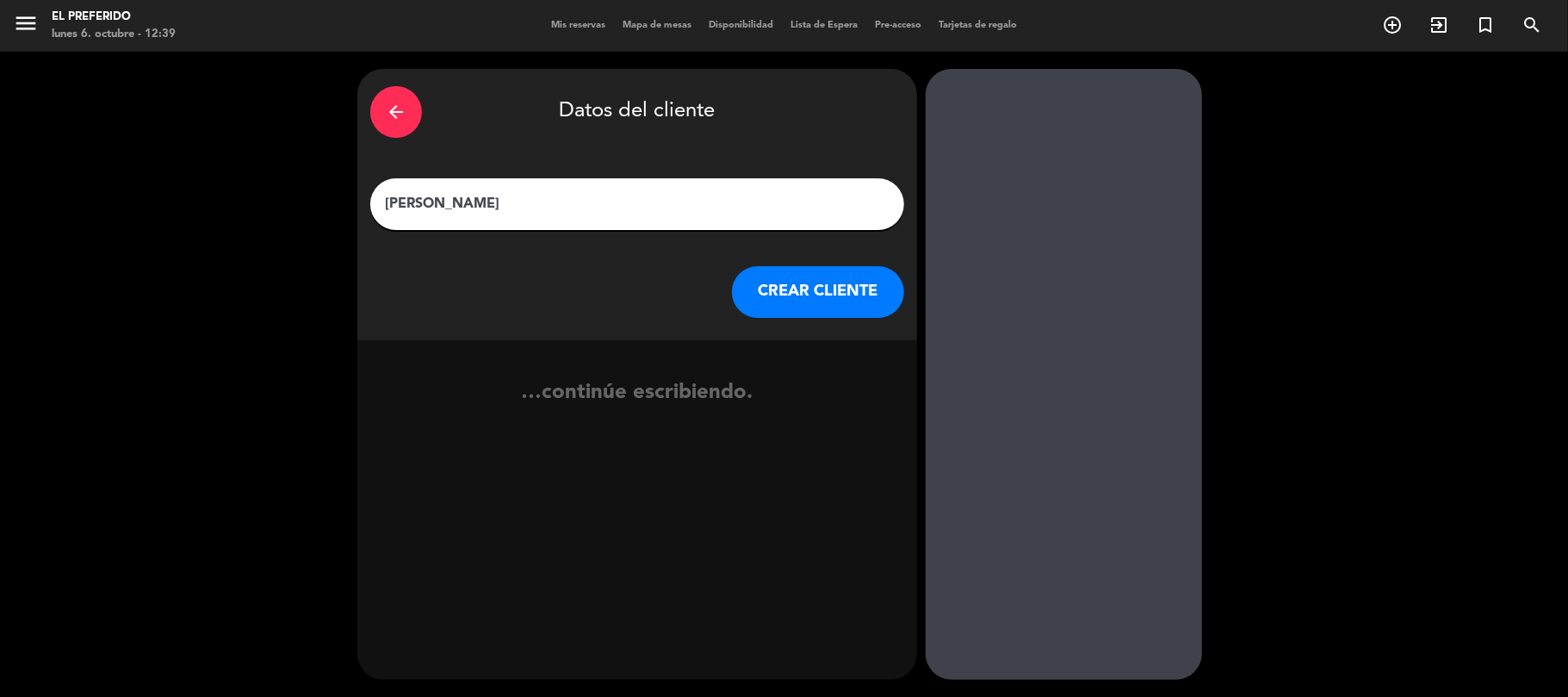
type input "[PERSON_NAME]"
click at [783, 284] on button "CREAR CLIENTE" at bounding box center [818, 292] width 172 height 52
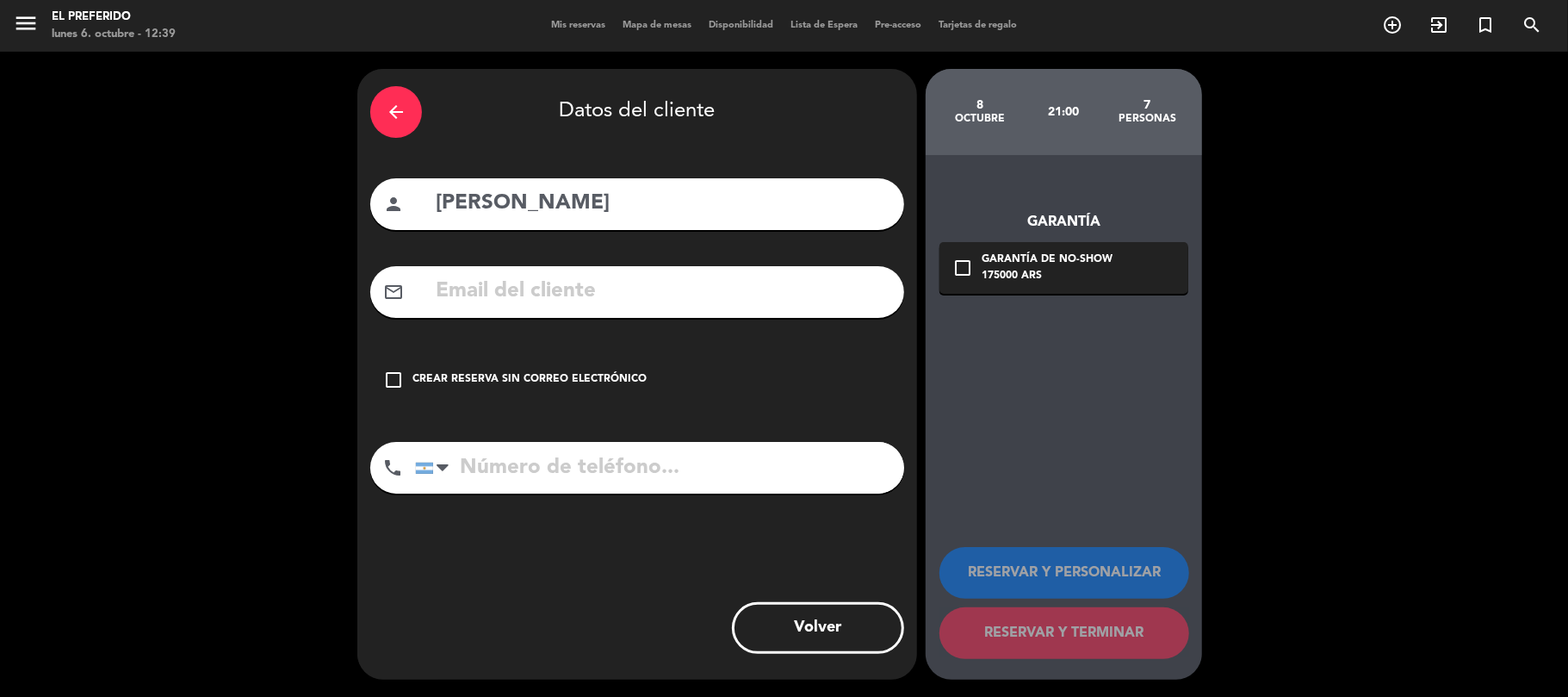
click at [639, 294] on input "text" at bounding box center [662, 292] width 458 height 35
paste input "[EMAIL_ADDRESS][DOMAIN_NAME]"
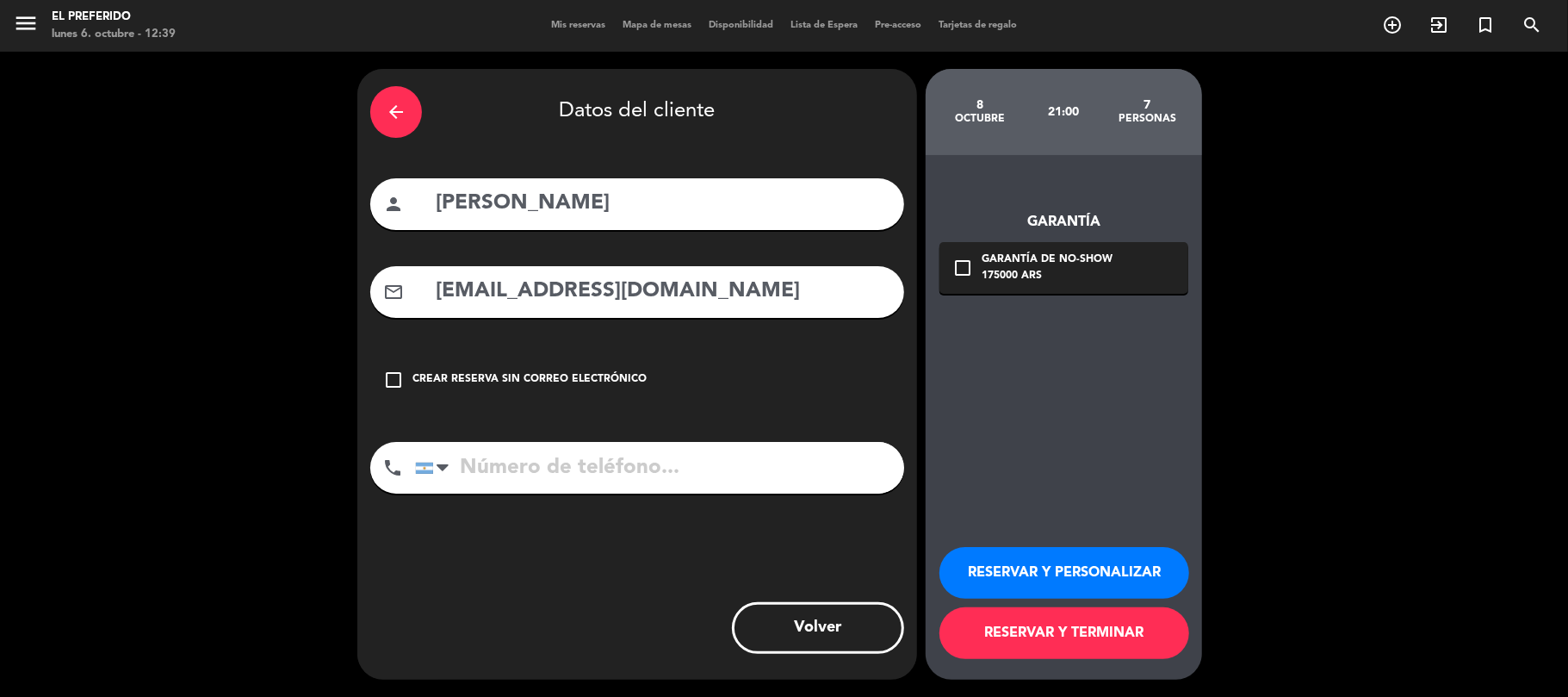
type input "[EMAIL_ADDRESS][DOMAIN_NAME]"
click at [667, 461] on input "tel" at bounding box center [659, 468] width 489 height 52
paste input "1155812121"
type input "1155812121"
click at [983, 563] on button "RESERVAR Y PERSONALIZAR" at bounding box center [1064, 572] width 249 height 52
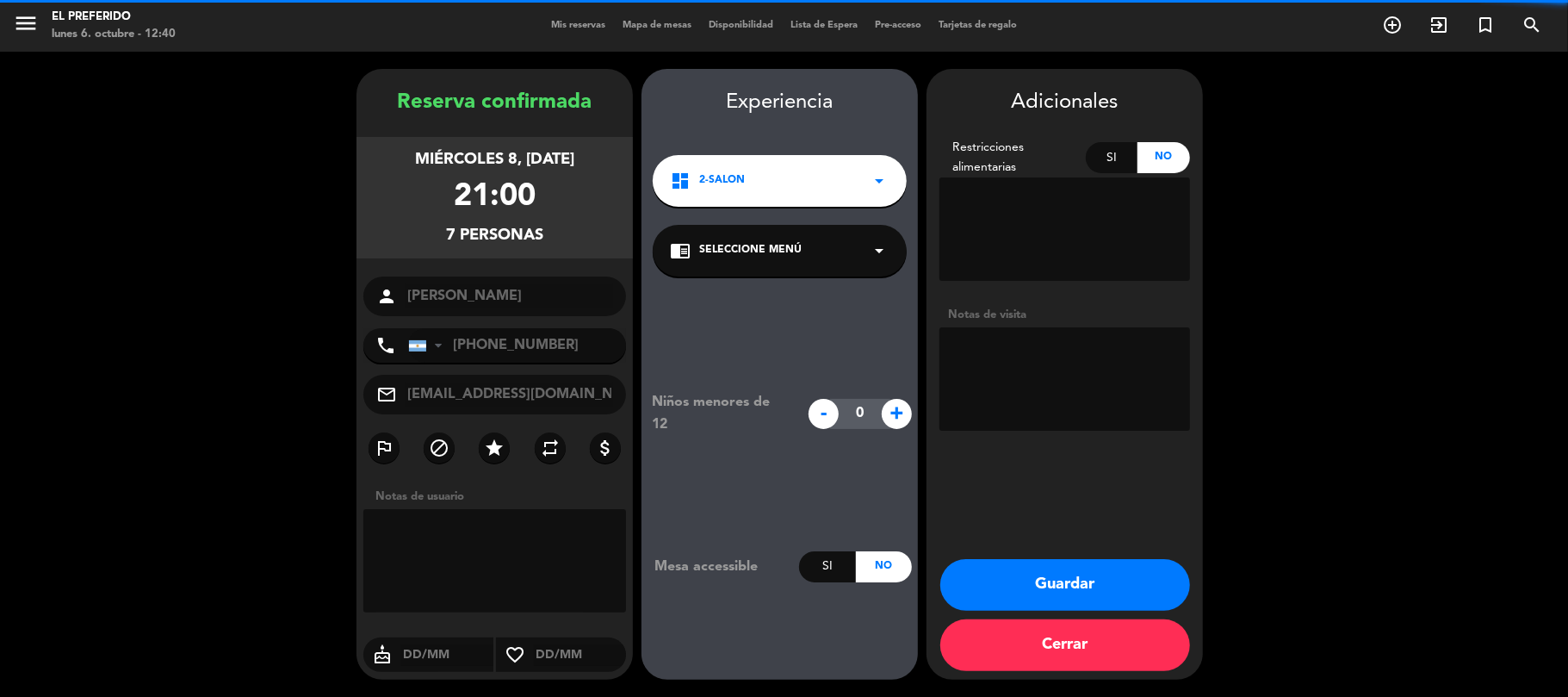
click at [997, 360] on textarea at bounding box center [1064, 380] width 250 height 104
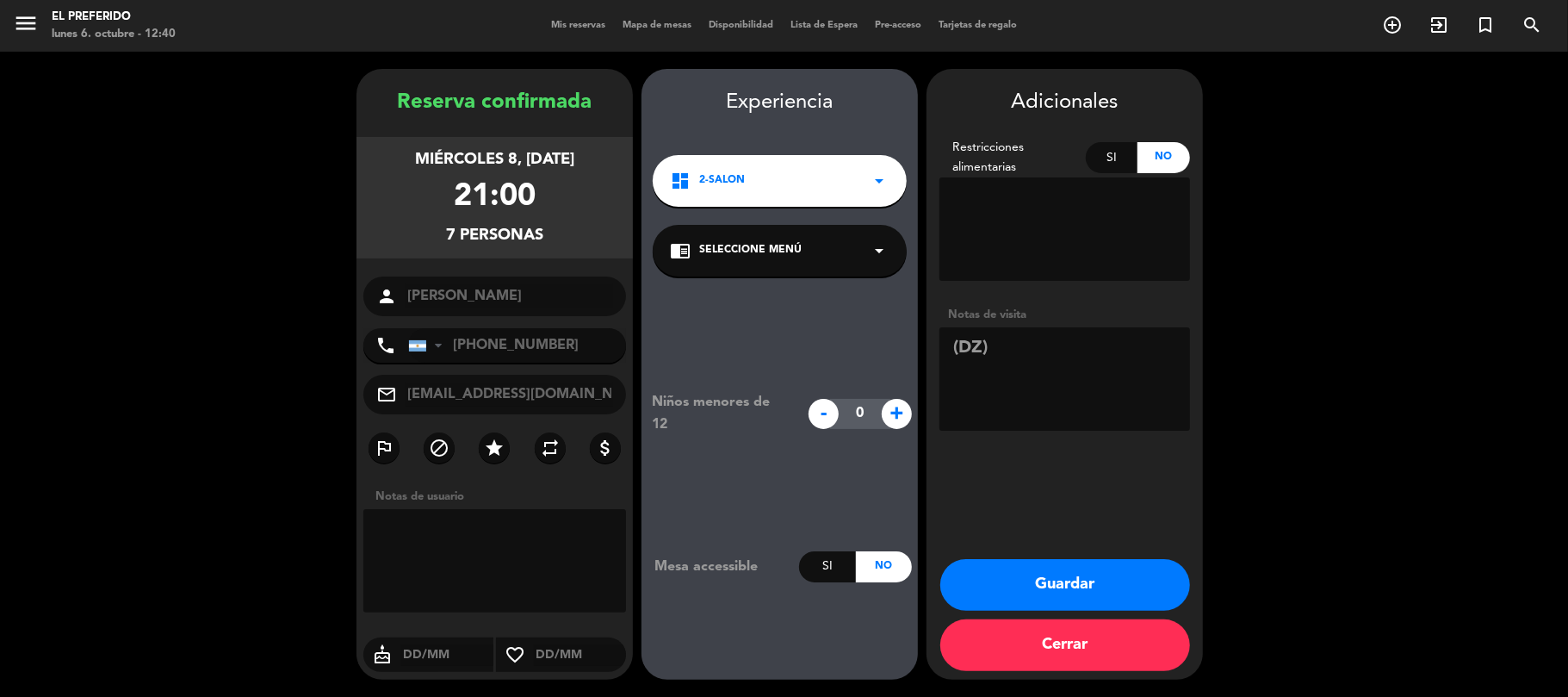
type textarea "(DZ)"
drag, startPoint x: 536, startPoint y: 210, endPoint x: 263, endPoint y: 11, distance: 337.8
click at [394, 114] on div "Reserva confirmada miércoles 8, [DATE] 21:00 7 personas person [PERSON_NAME] ph…" at bounding box center [495, 391] width 277 height 611
copy div "Reserva confirmada miércoles 8, [DATE] 21:00 7 personas"
click at [1042, 601] on button "Guardar" at bounding box center [1065, 584] width 249 height 52
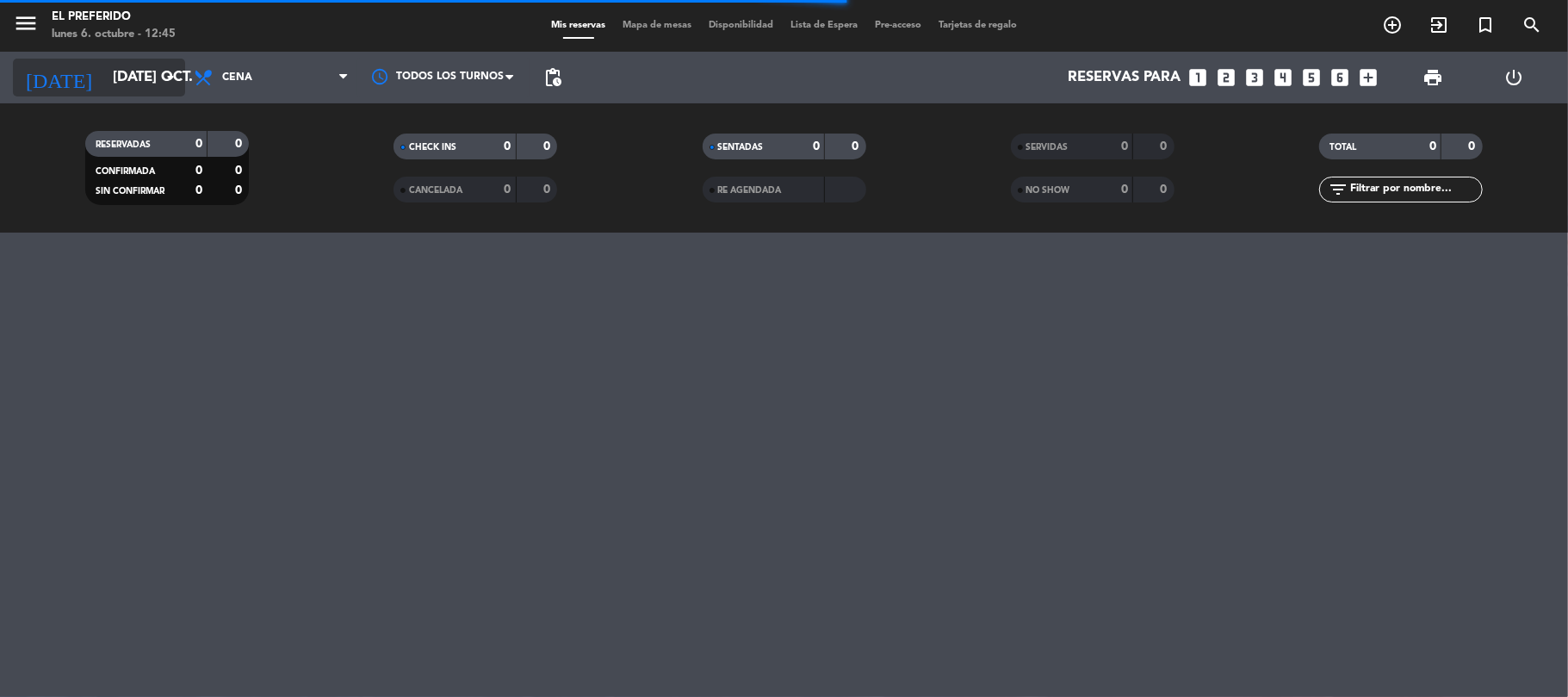
click at [125, 73] on input "[DATE] oct." at bounding box center [198, 78] width 186 height 33
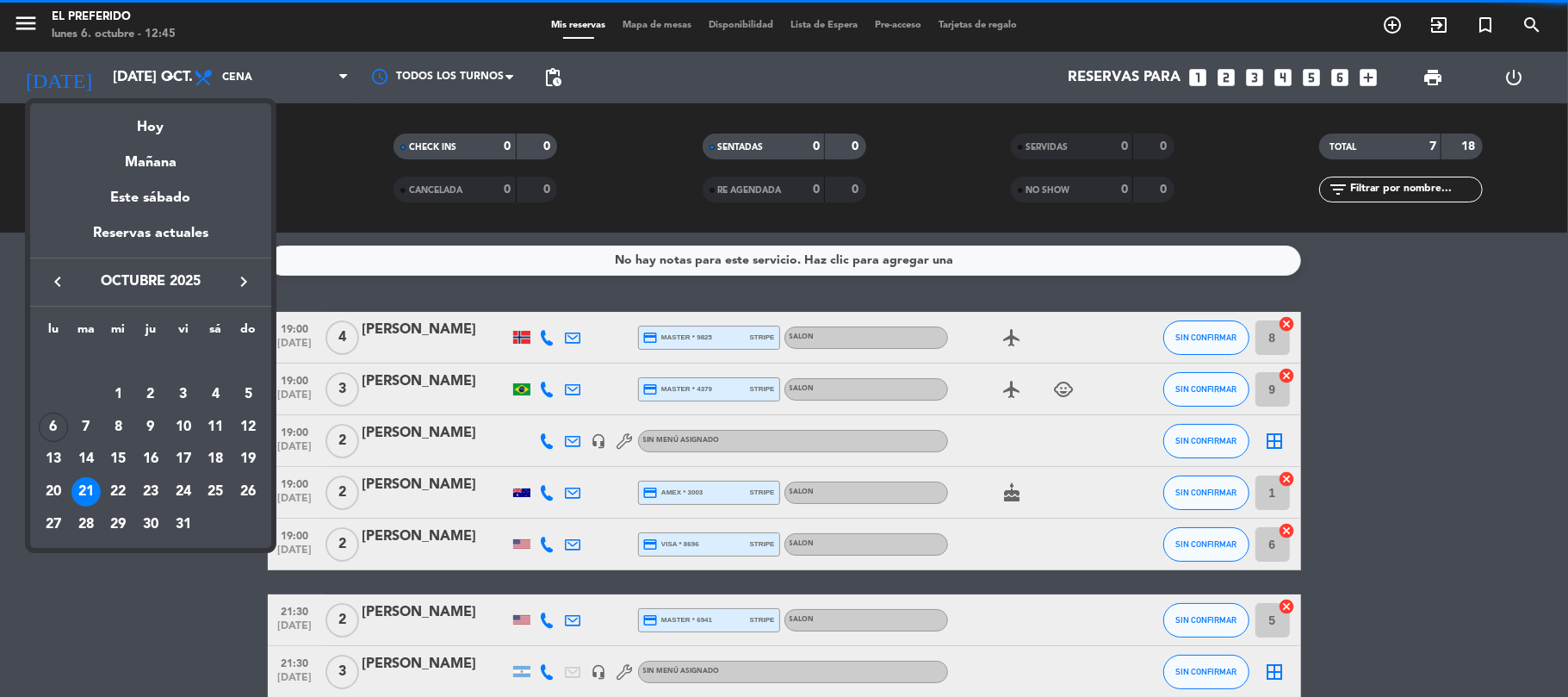
click at [242, 283] on icon "keyboard_arrow_right" at bounding box center [244, 282] width 21 height 21
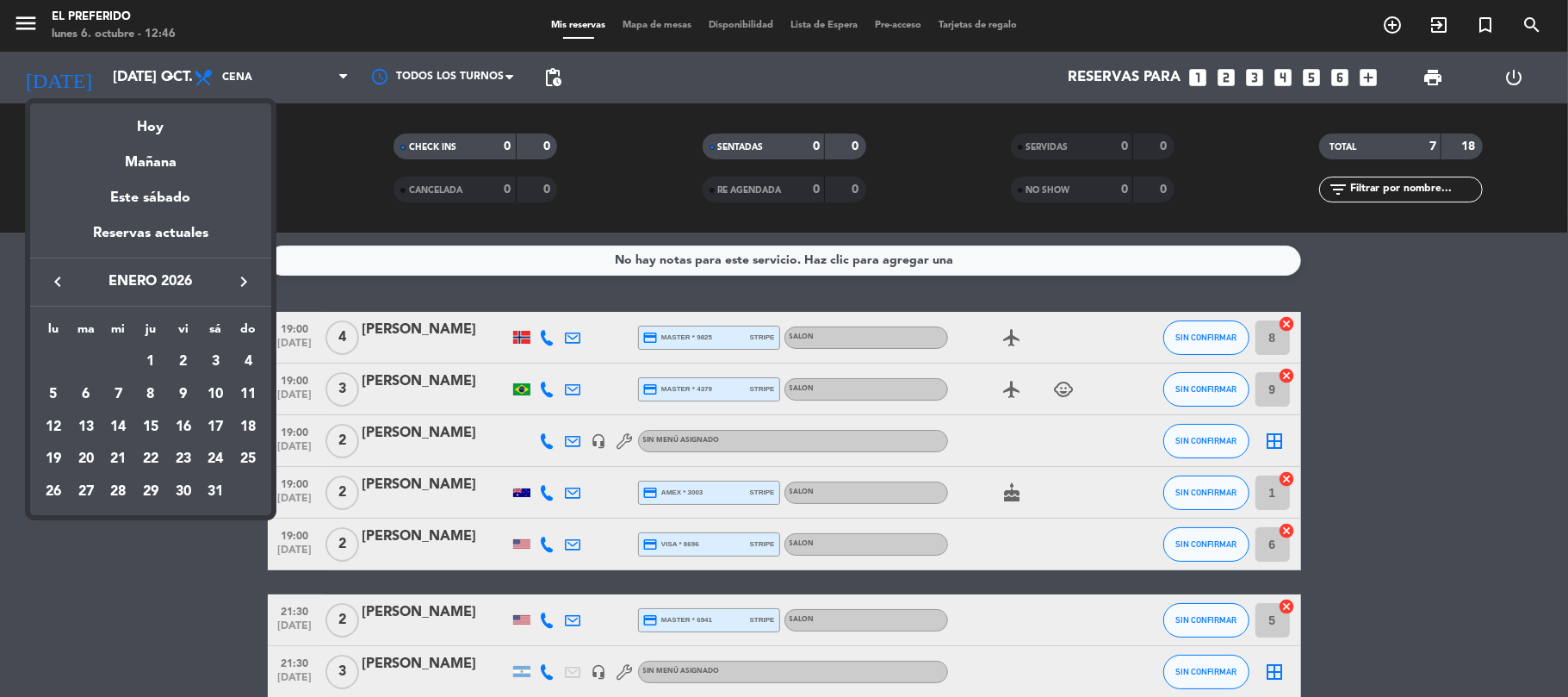
click at [62, 287] on icon "keyboard_arrow_left" at bounding box center [58, 282] width 21 height 21
click at [184, 483] on div "26" at bounding box center [183, 491] width 29 height 29
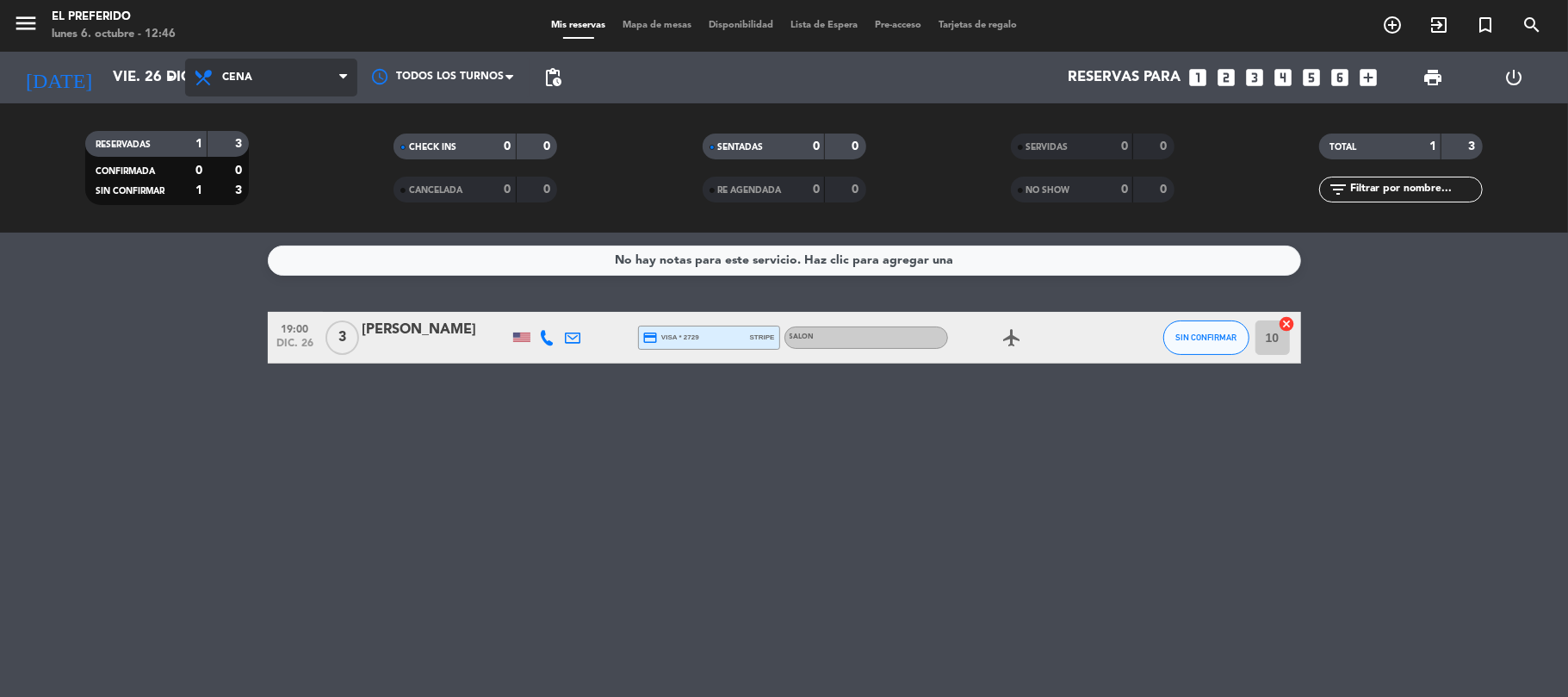
click at [293, 90] on span "Cena" at bounding box center [271, 77] width 172 height 38
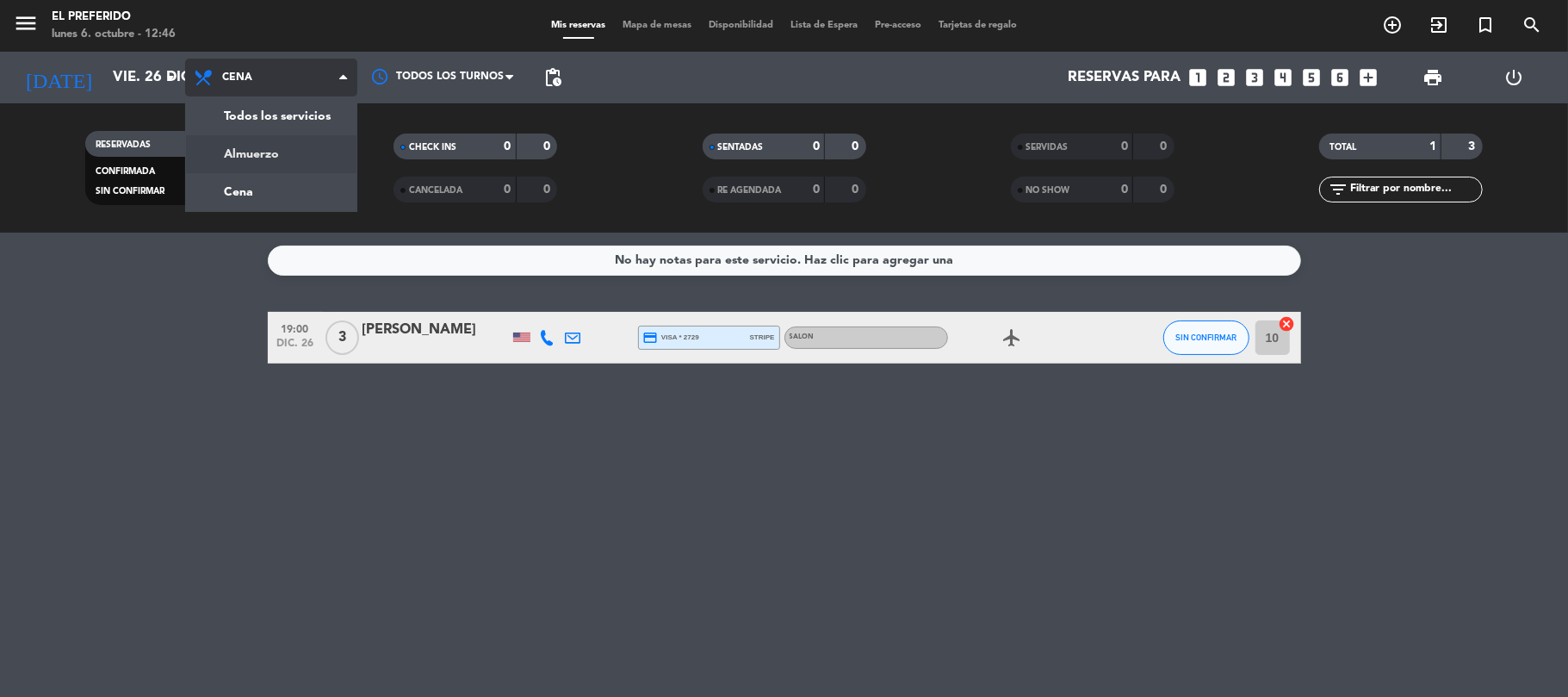
click at [272, 143] on div "menu El Preferido lunes 6. octubre - 12:46 Mis reservas Mapa de mesas Disponibi…" at bounding box center [784, 116] width 1568 height 233
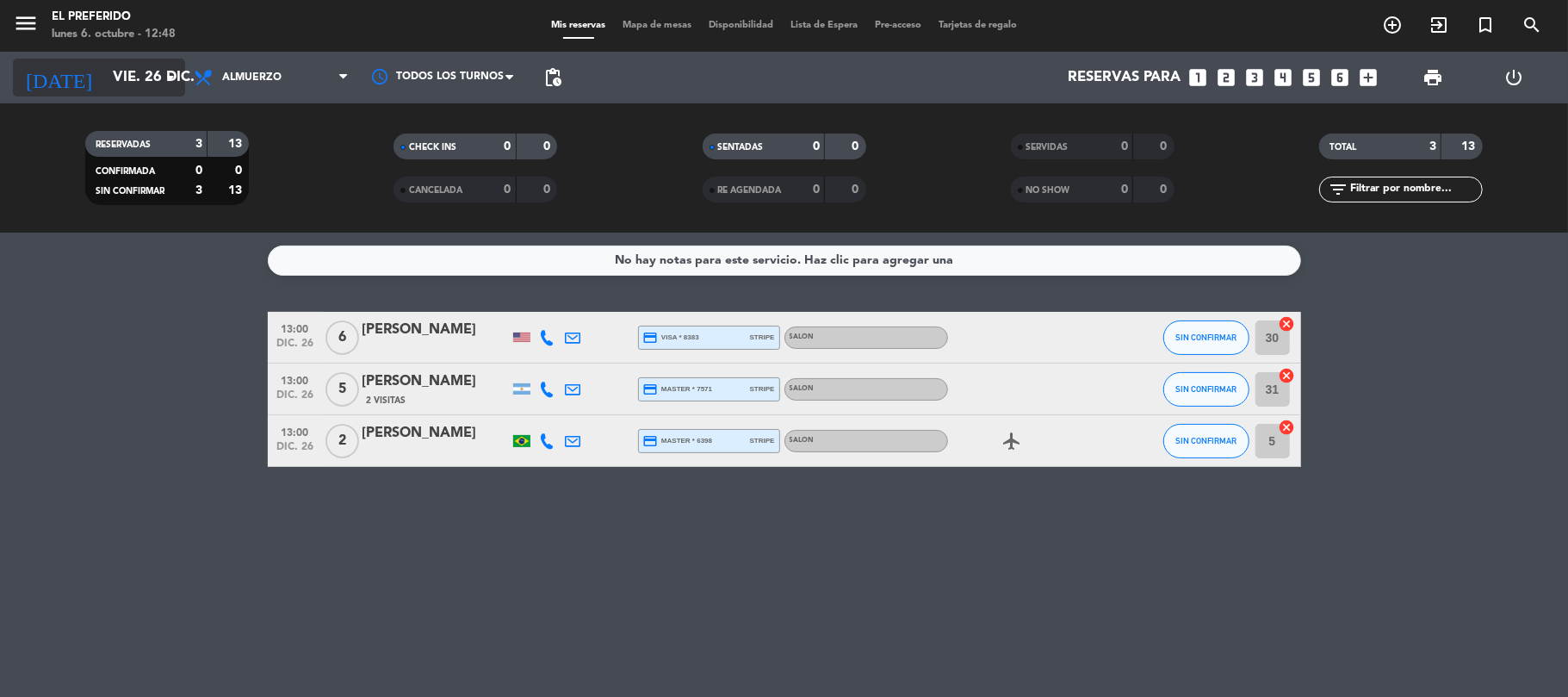
click at [127, 79] on input "vie. 26 dic." at bounding box center [198, 78] width 186 height 33
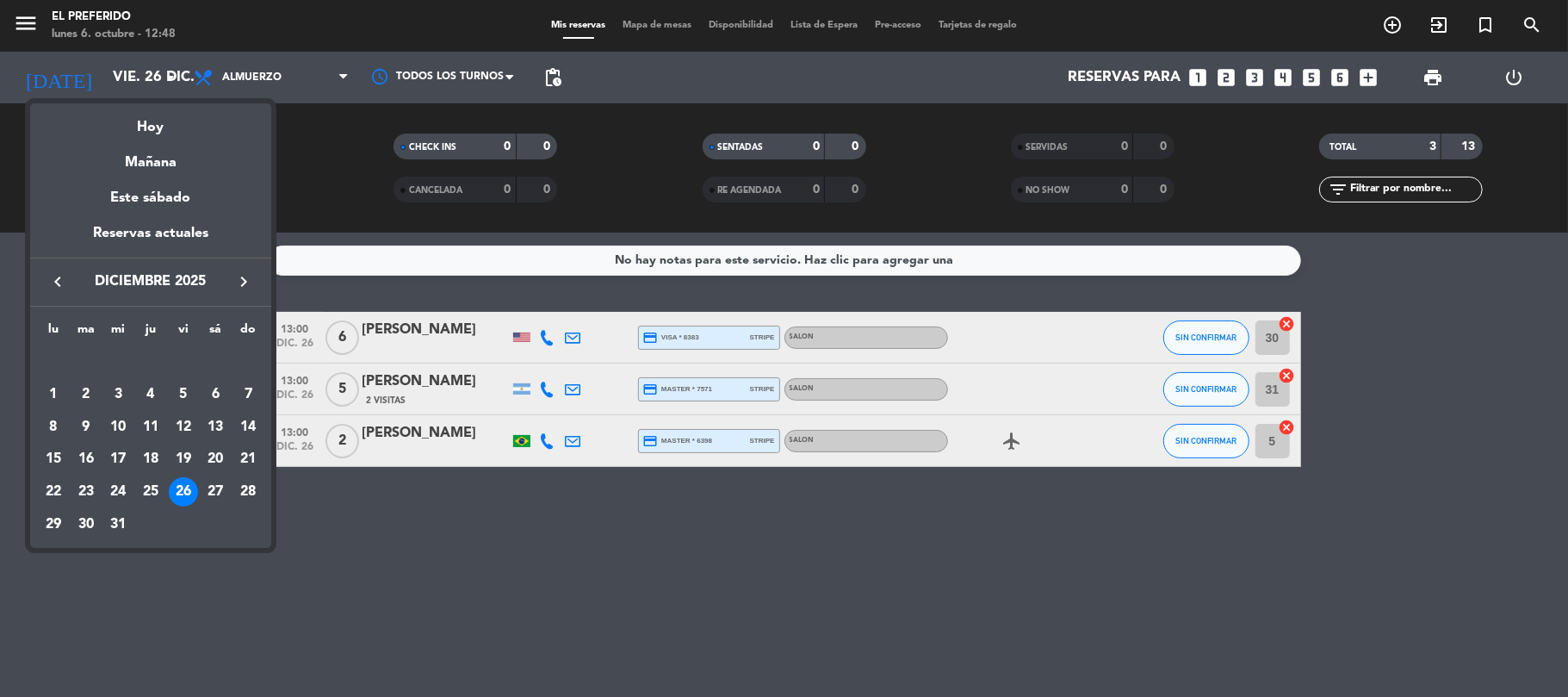
click at [53, 287] on icon "keyboard_arrow_left" at bounding box center [58, 282] width 21 height 21
click at [212, 459] on div "18" at bounding box center [214, 459] width 29 height 29
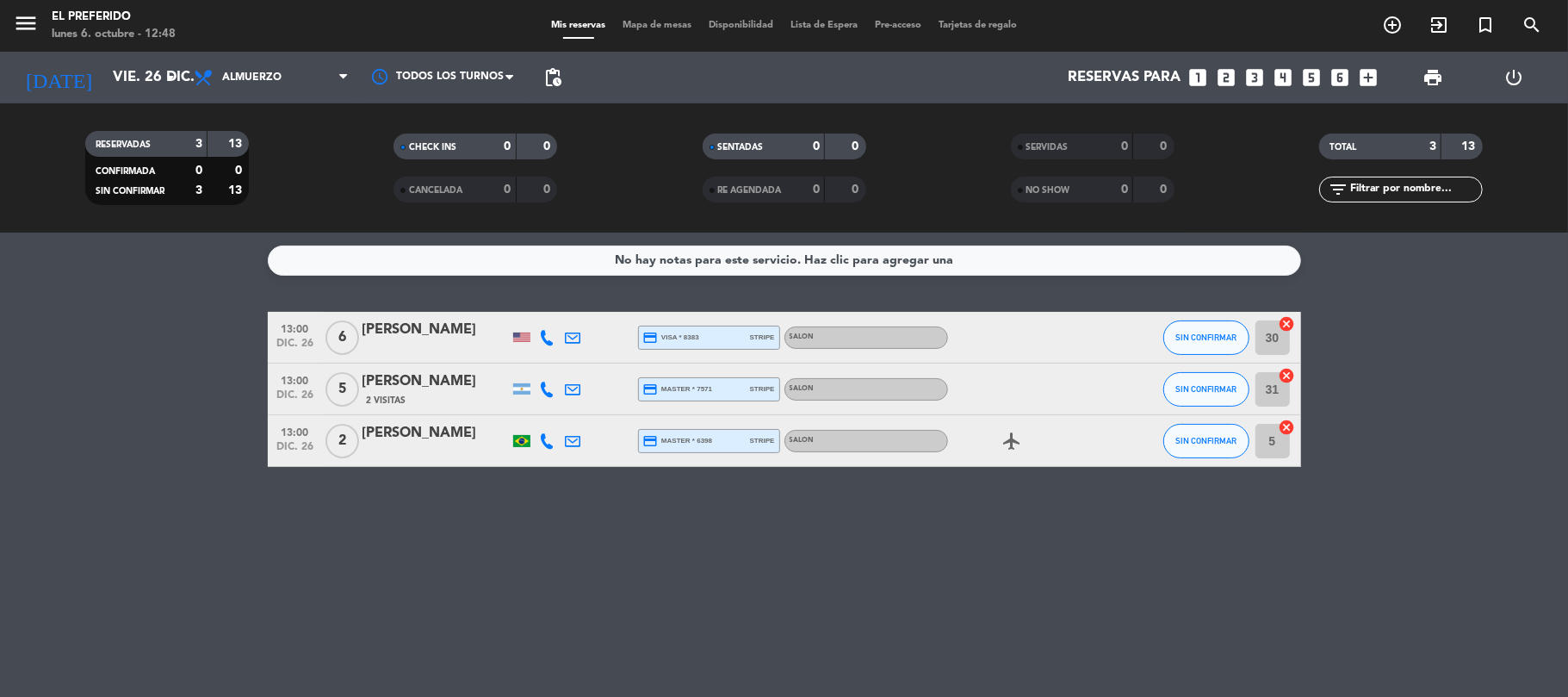
type input "sáb. [DATE]"
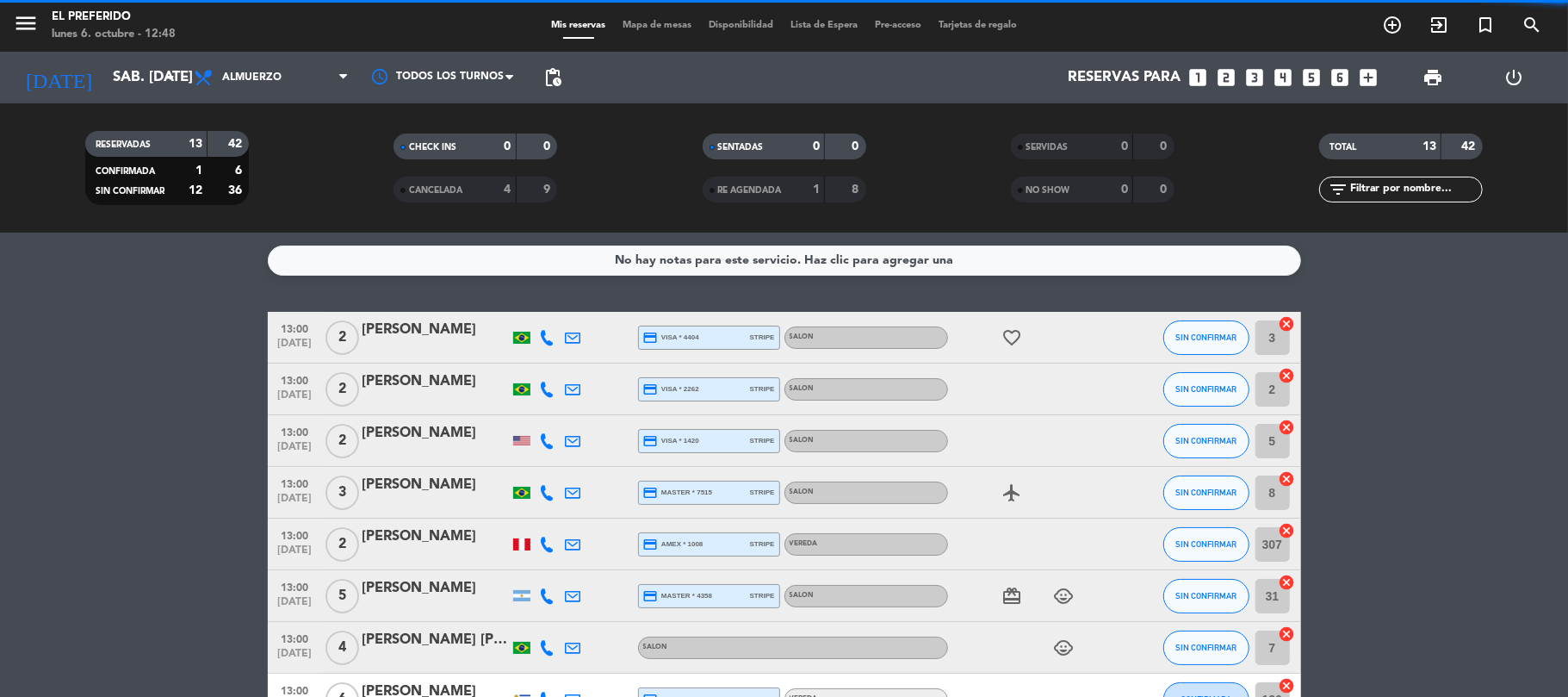
scroll to position [114, 0]
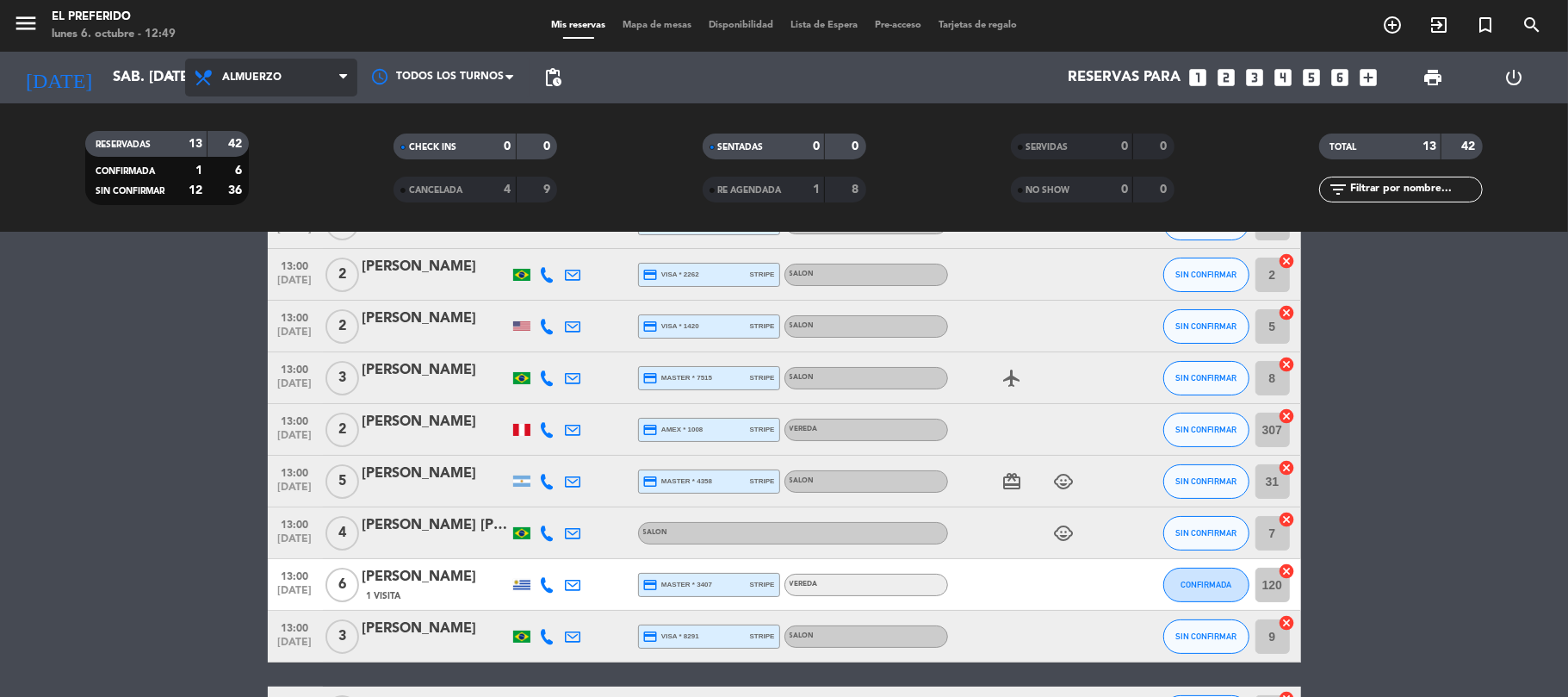
click at [304, 90] on span "Almuerzo" at bounding box center [271, 77] width 172 height 38
click at [257, 187] on div "menu El Preferido lunes 6. octubre - 12:49 Mis reservas Mapa de mesas Disponibi…" at bounding box center [784, 116] width 1568 height 233
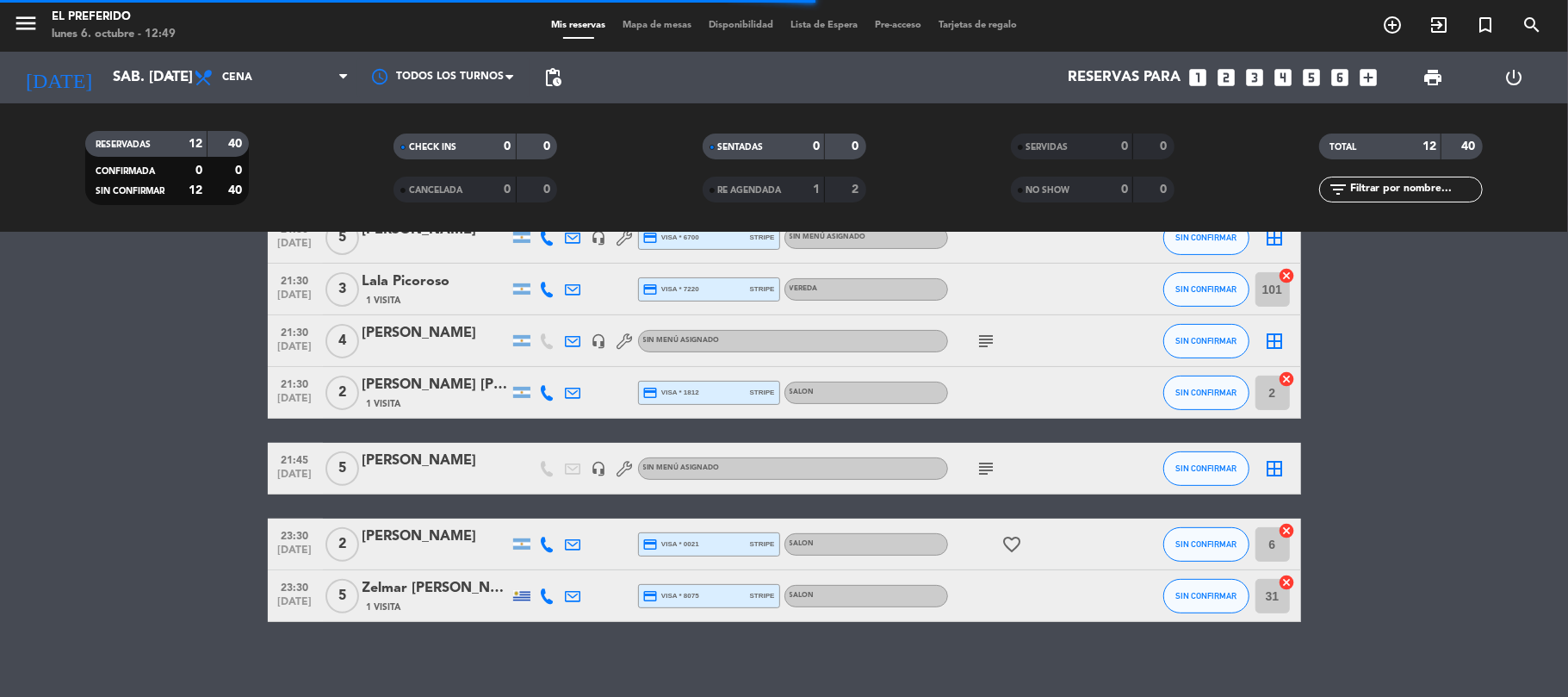
scroll to position [393, 0]
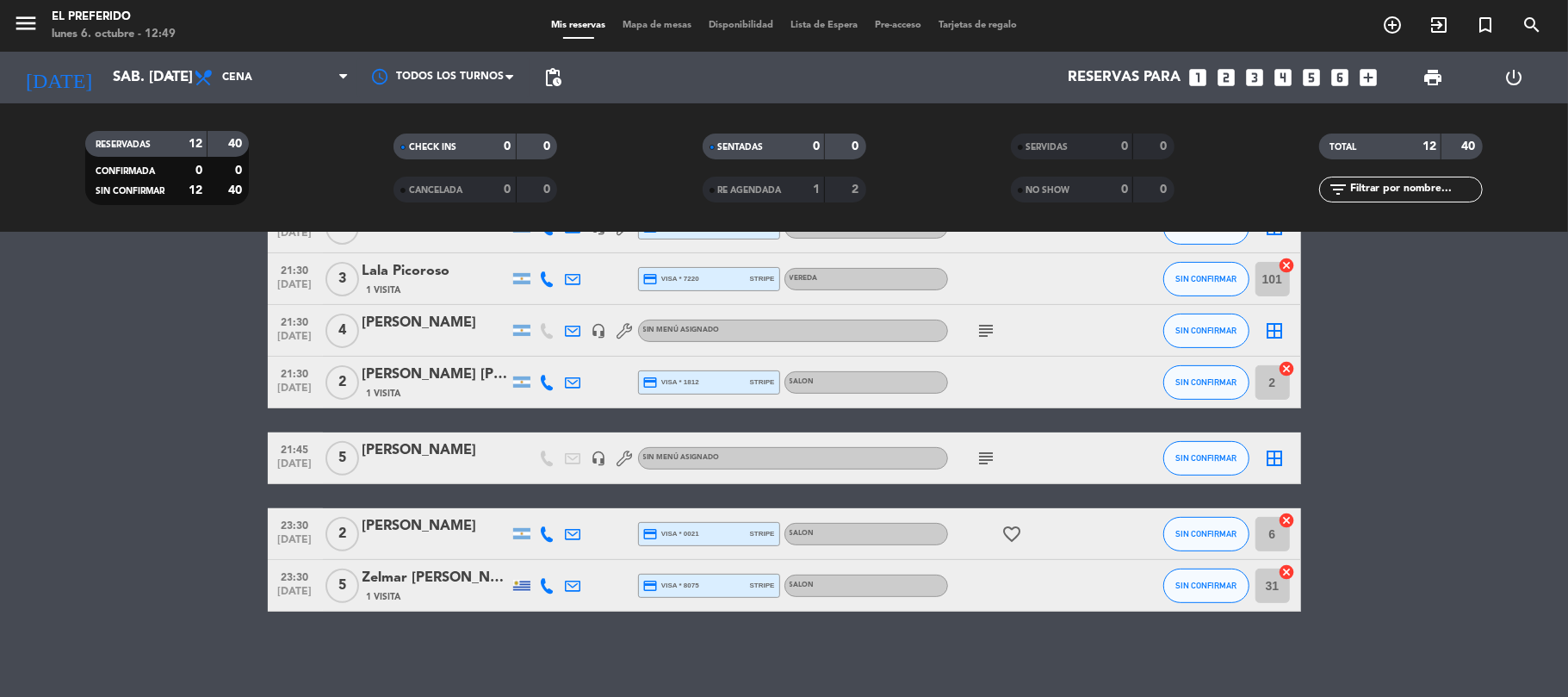
click at [438, 470] on div at bounding box center [436, 469] width 147 height 14
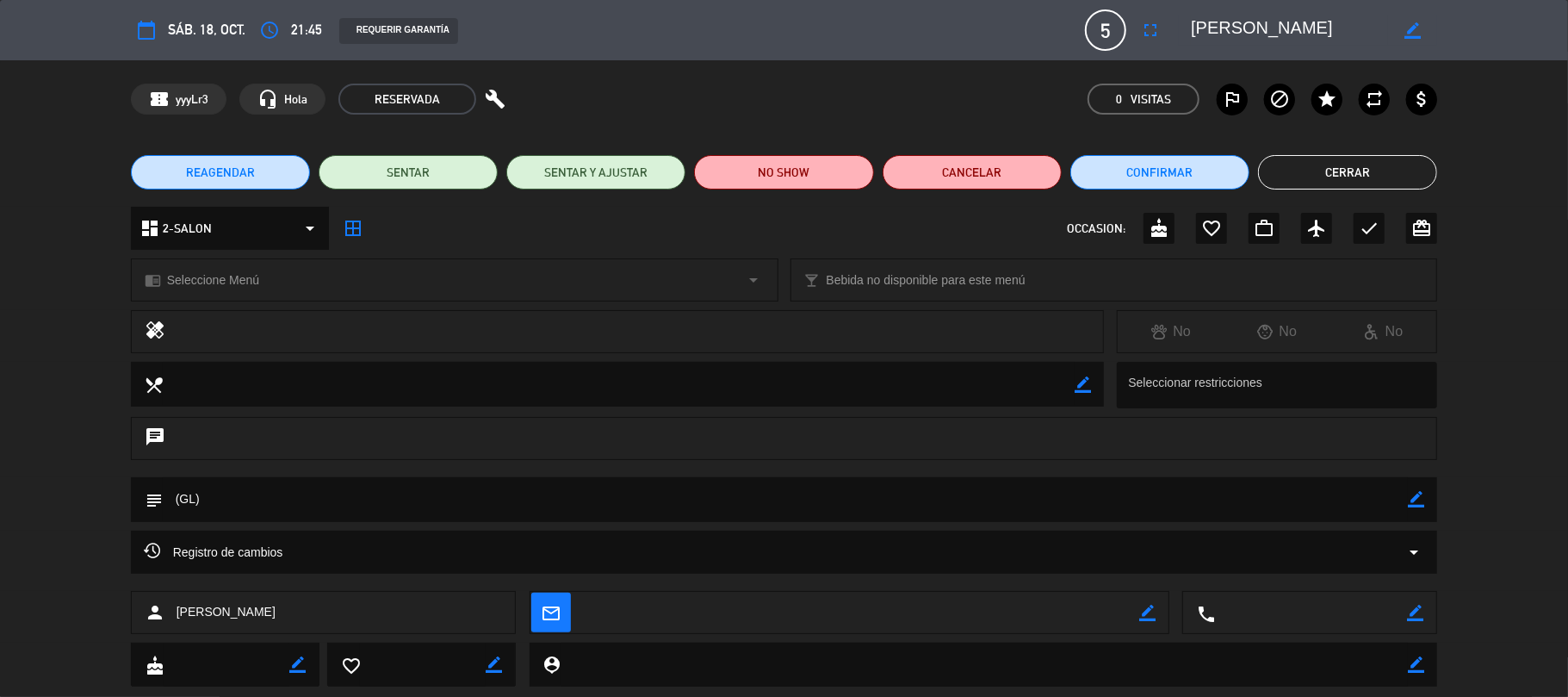
click at [1406, 497] on textarea at bounding box center [785, 499] width 1246 height 44
click at [1411, 498] on icon "border_color" at bounding box center [1416, 499] width 17 height 17
click at [1244, 497] on textarea at bounding box center [785, 499] width 1246 height 44
type textarea "(GL) MESA DENTRO, 1 PAX MAYOR"
click at [1422, 498] on icon at bounding box center [1416, 499] width 17 height 17
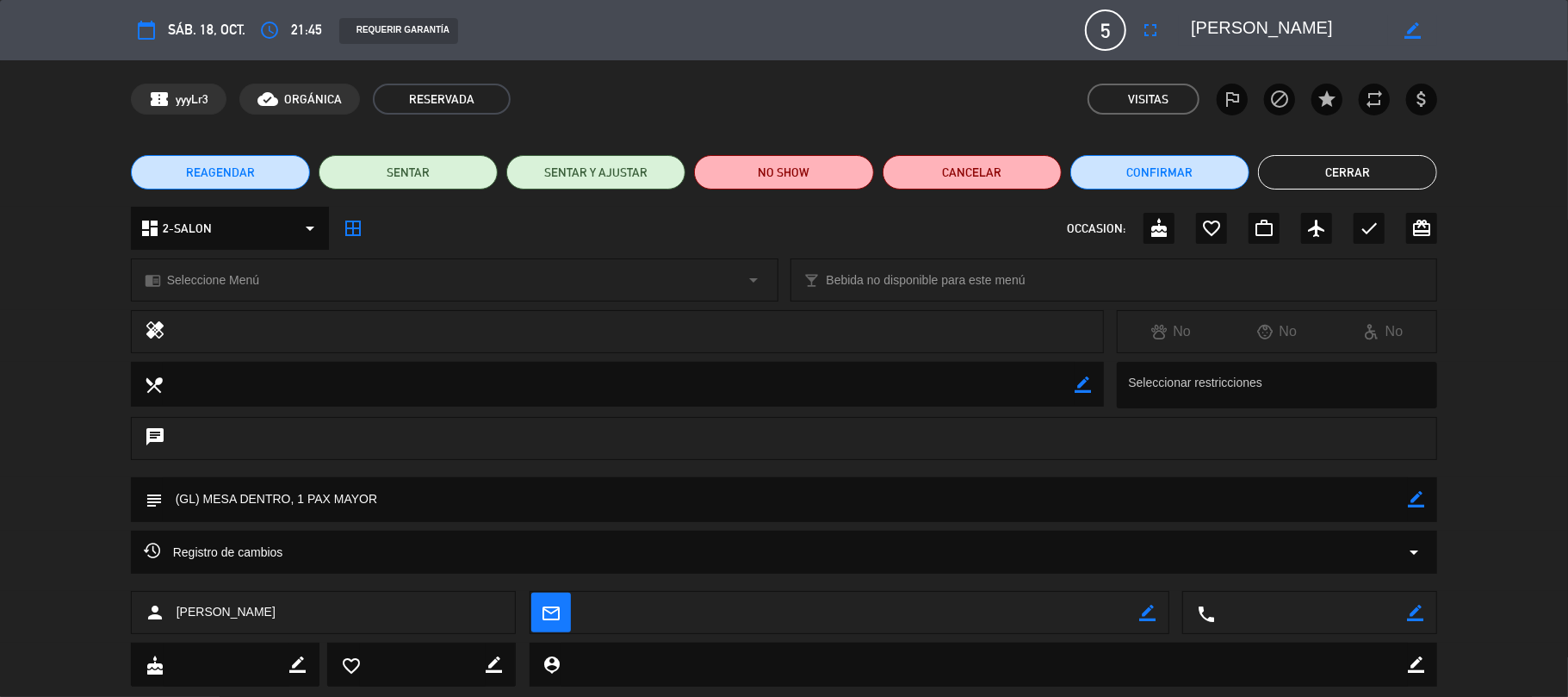
drag, startPoint x: 1350, startPoint y: 162, endPoint x: 837, endPoint y: 7, distance: 535.9
click at [1347, 156] on button "Cerrar" at bounding box center [1348, 171] width 179 height 34
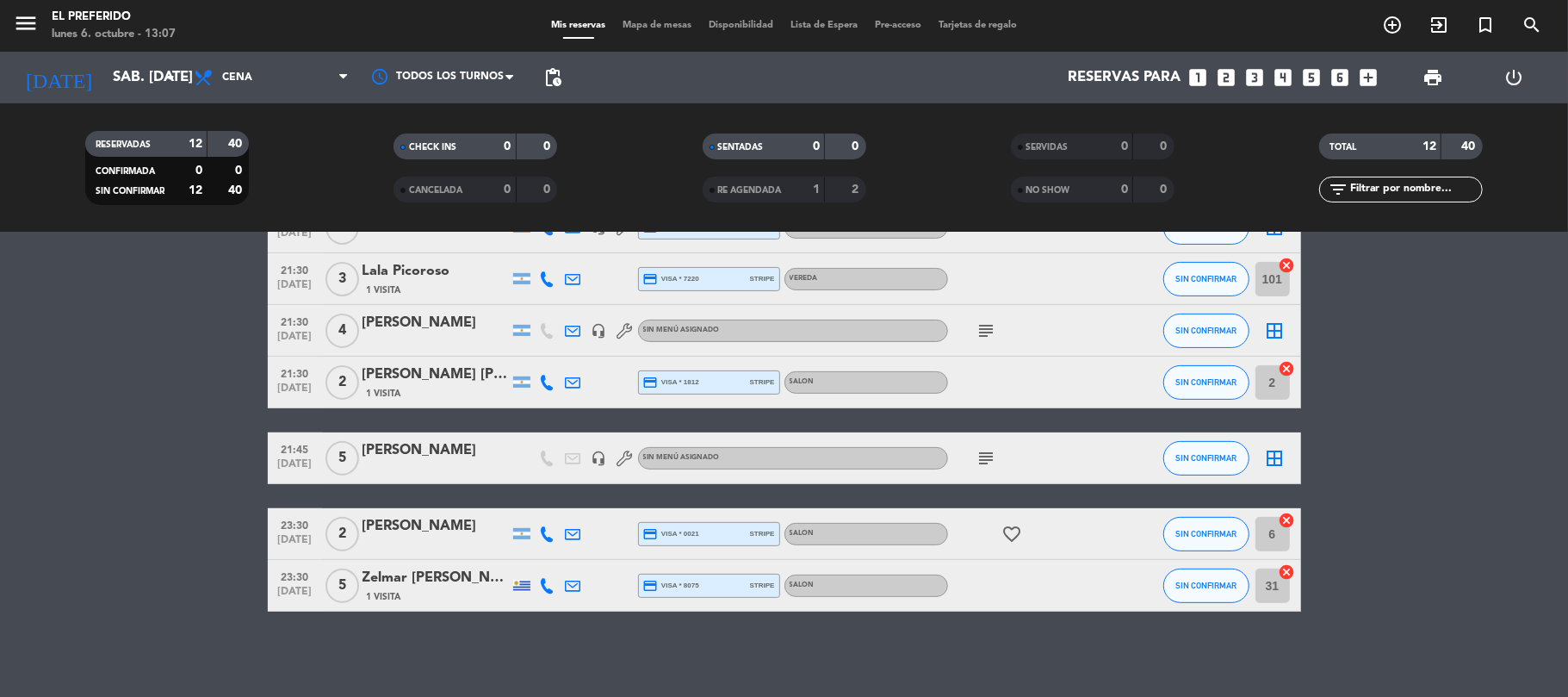
click at [1316, 76] on icon "looks_5" at bounding box center [1311, 76] width 22 height 22
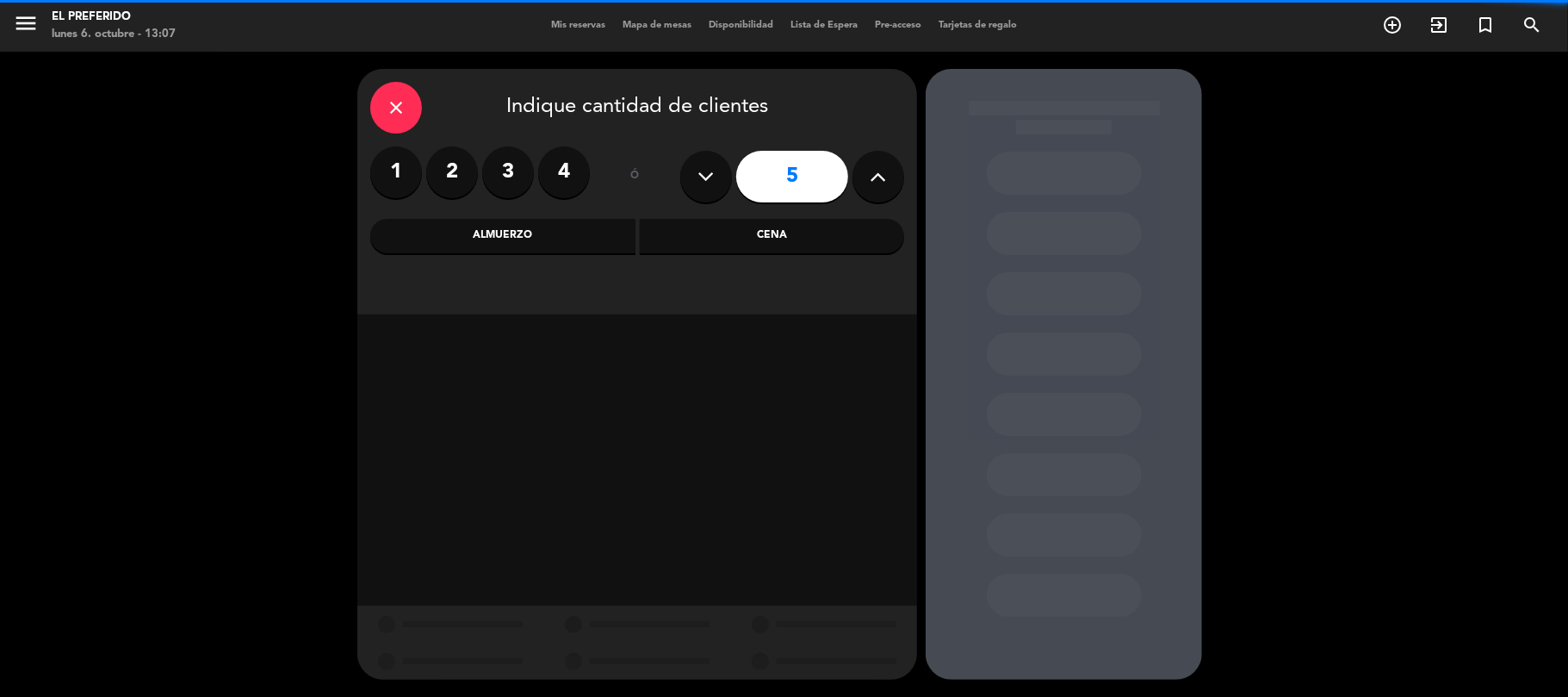
click at [738, 242] on div "Cena" at bounding box center [772, 236] width 265 height 34
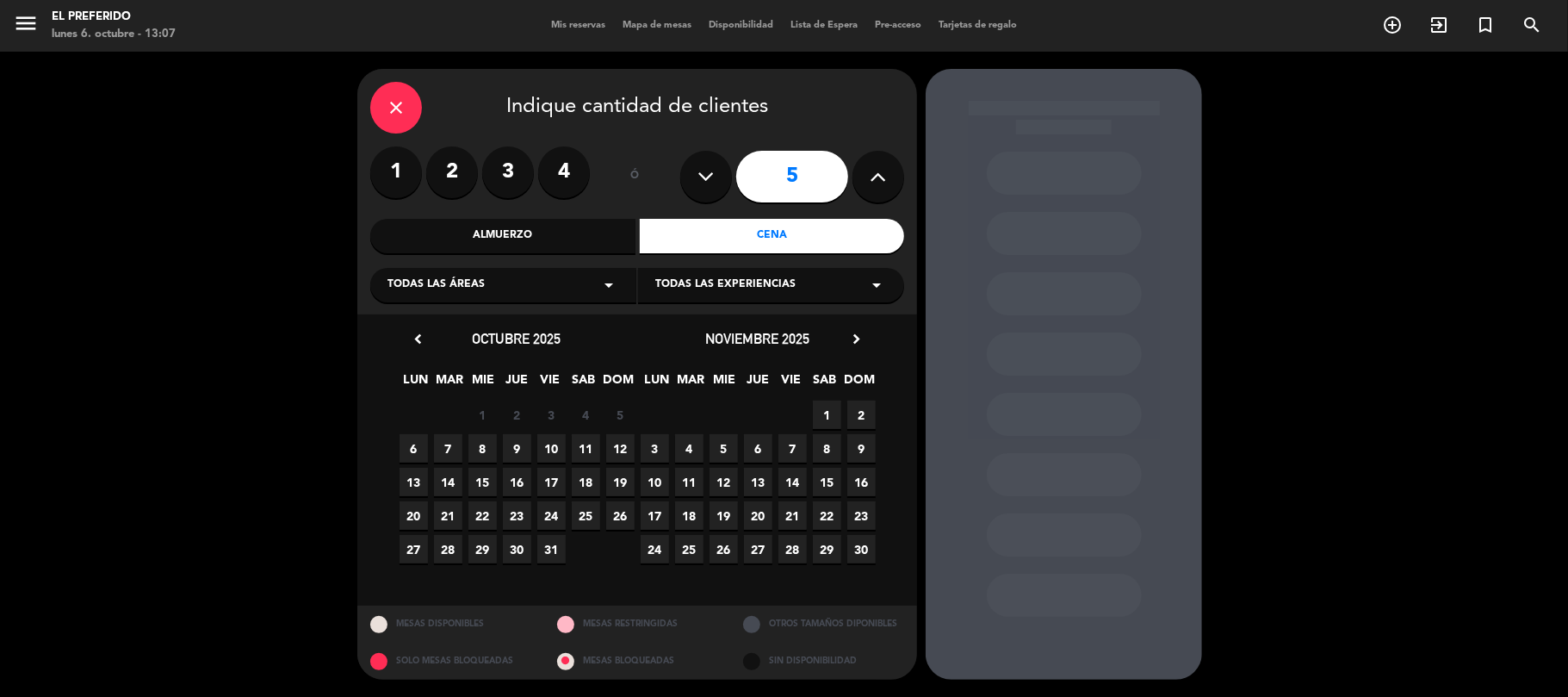
click at [416, 450] on span "6" at bounding box center [414, 448] width 28 height 28
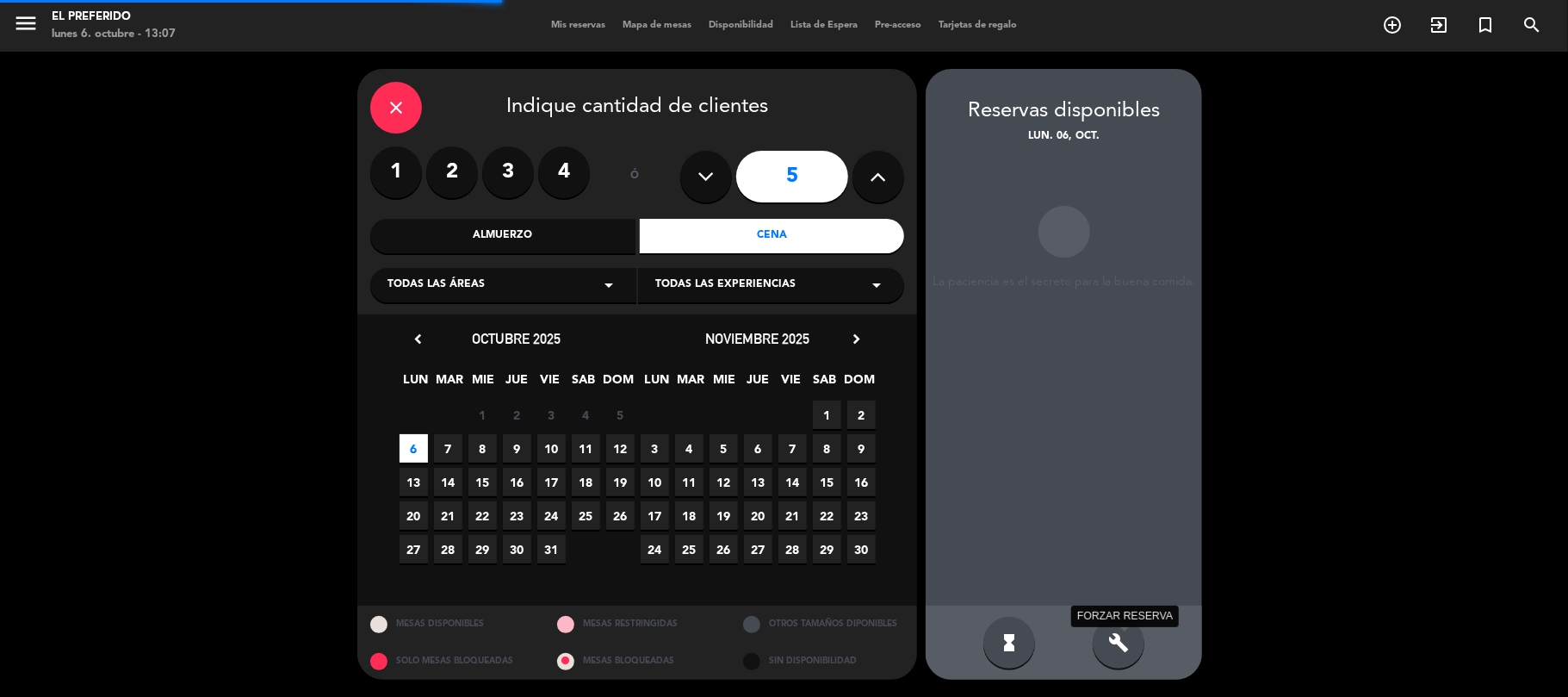
click at [1119, 643] on icon "build" at bounding box center [1119, 643] width 21 height 21
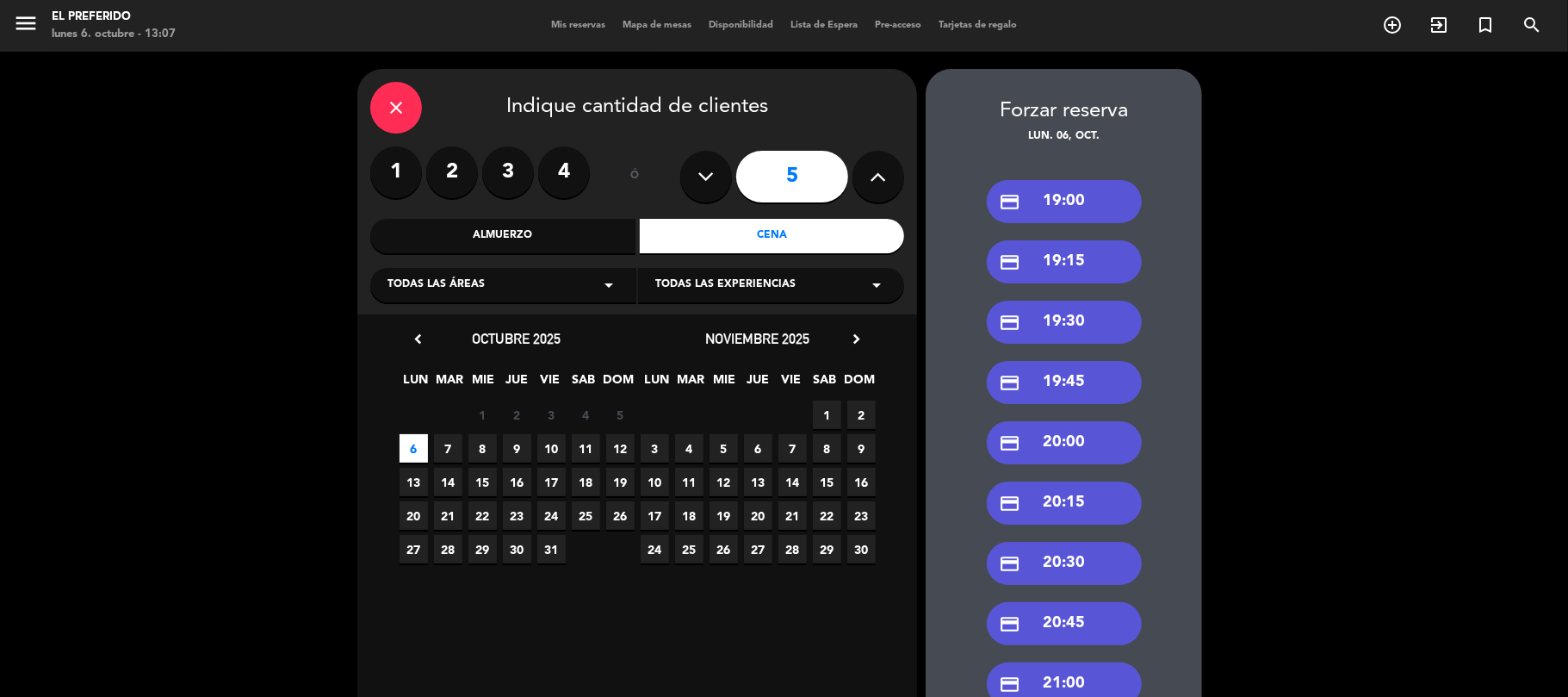
click at [1065, 429] on div "credit_card 20:00" at bounding box center [1064, 442] width 155 height 43
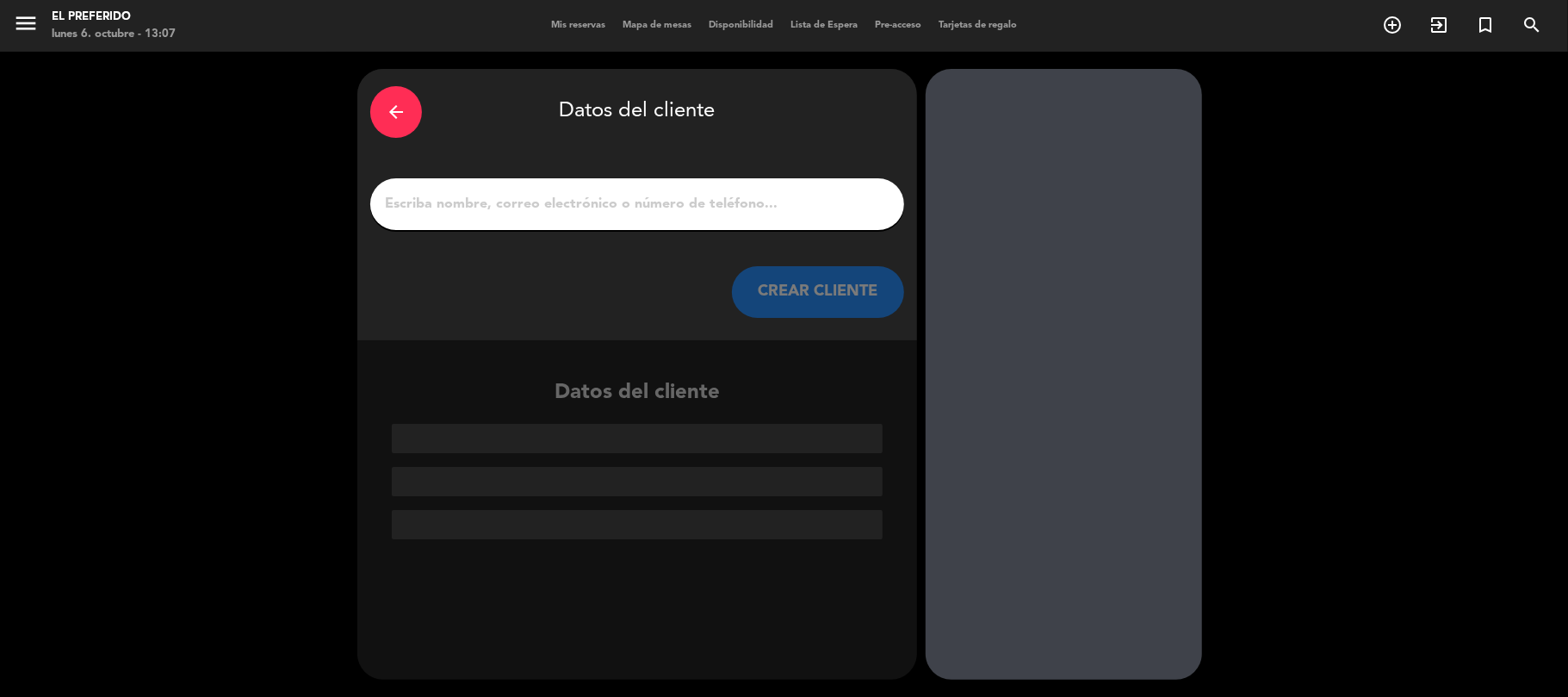
click at [717, 203] on input "1" at bounding box center [637, 204] width 508 height 24
paste input "[PERSON_NAME]"
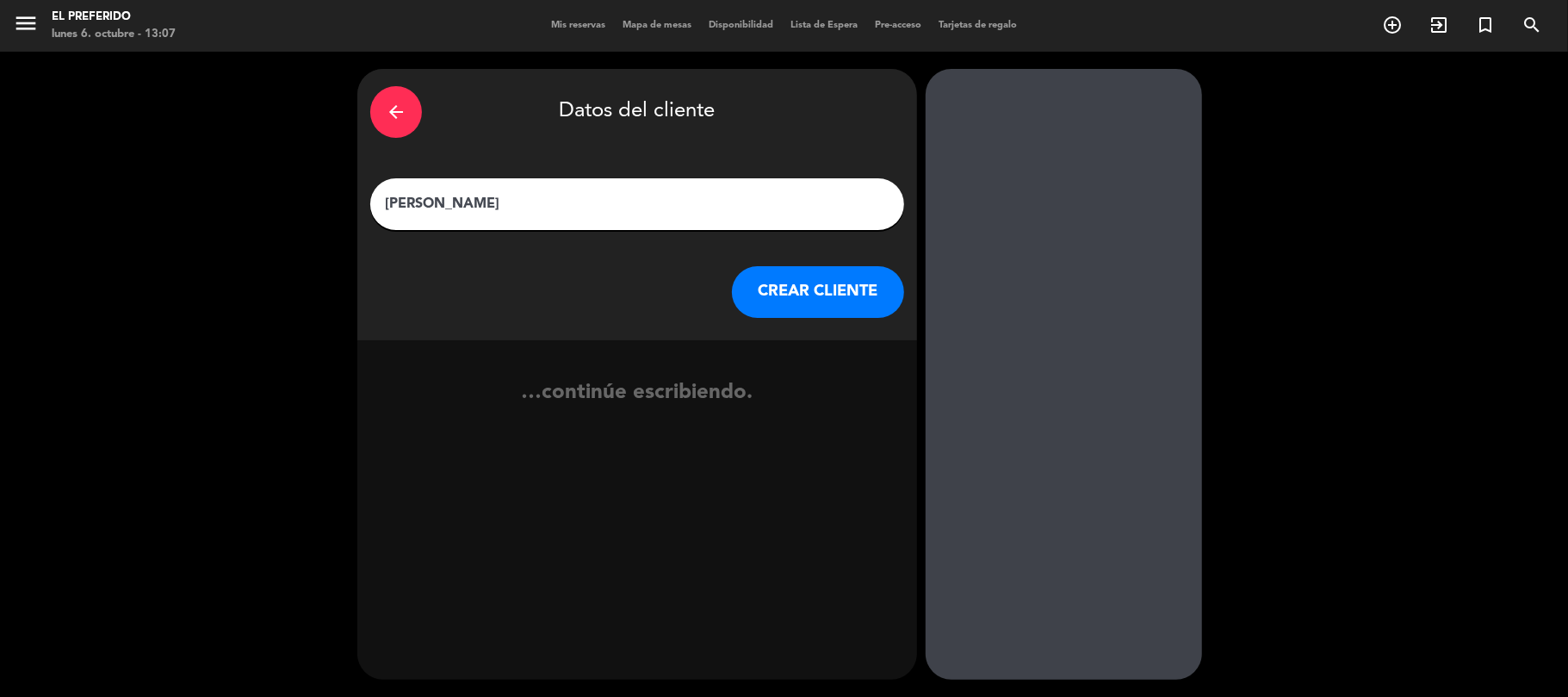
type input "[PERSON_NAME]"
click at [800, 294] on button "CREAR CLIENTE" at bounding box center [818, 292] width 172 height 52
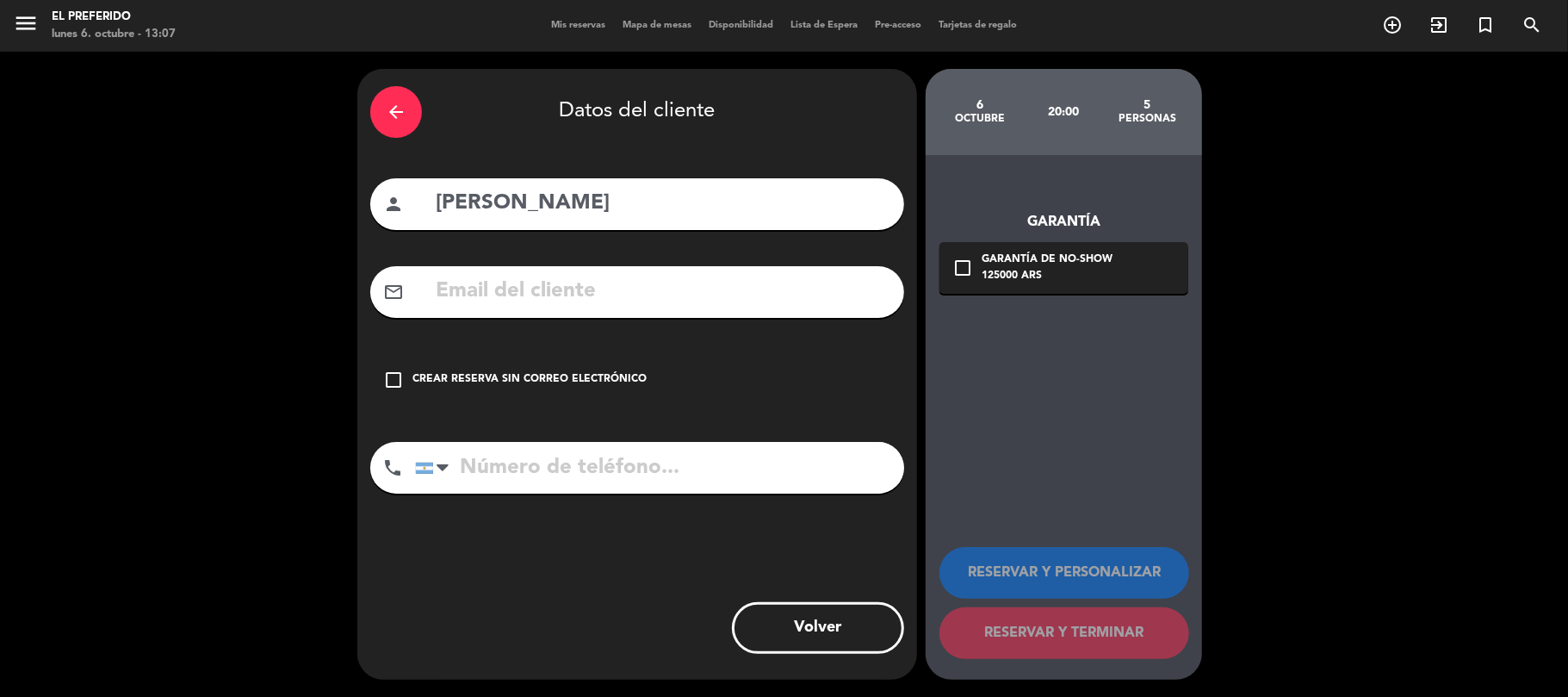
click at [613, 375] on div "Crear reserva sin correo electrónico" at bounding box center [530, 381] width 235 height 18
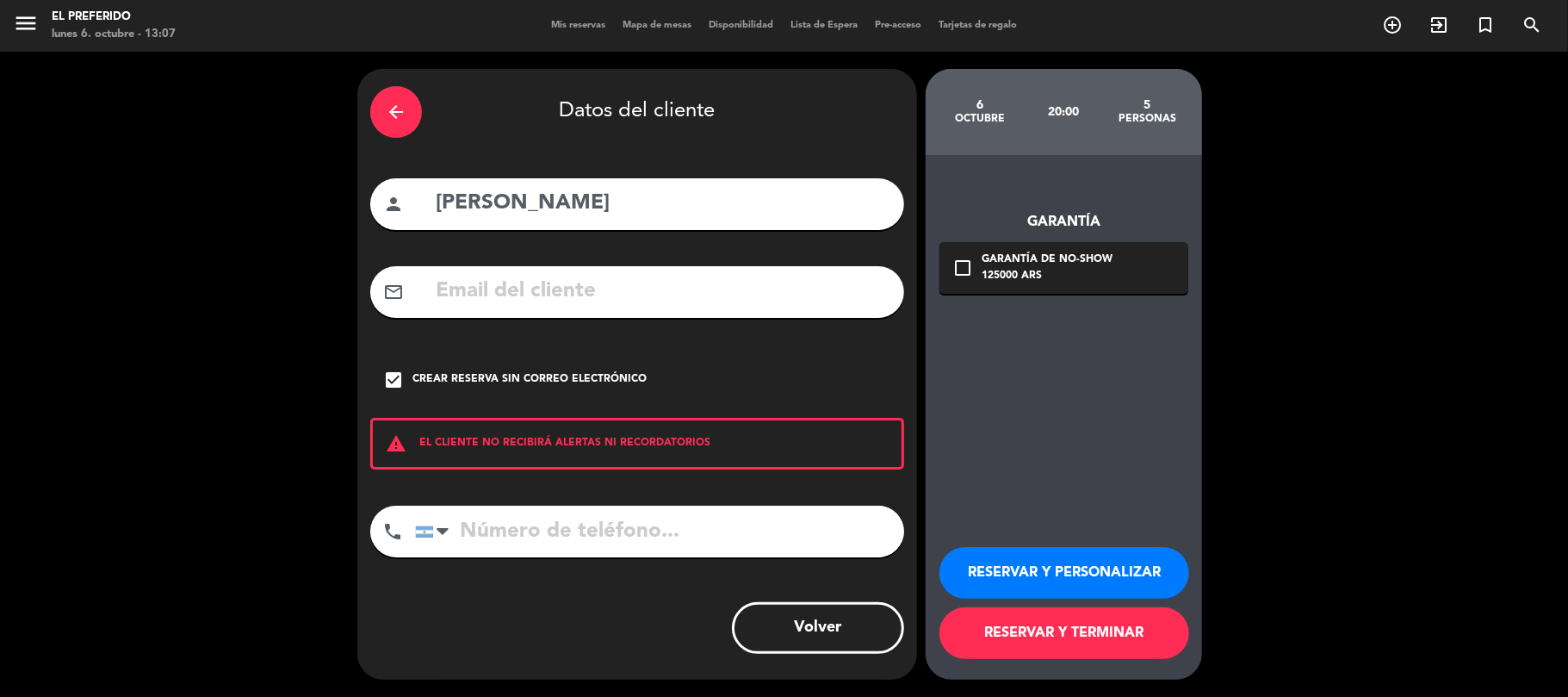
click at [1051, 579] on button "RESERVAR Y PERSONALIZAR" at bounding box center [1064, 572] width 249 height 52
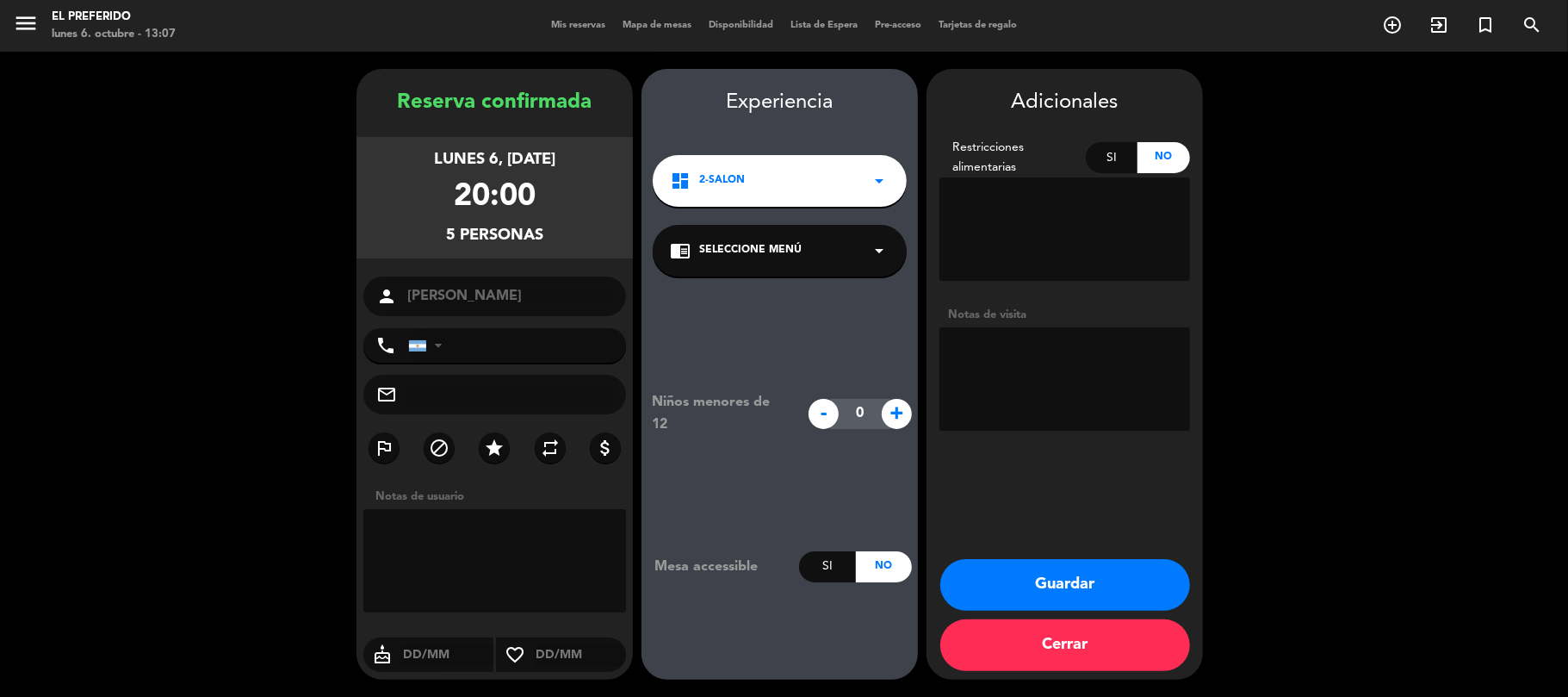
click at [1007, 376] on textarea at bounding box center [1064, 380] width 250 height 104
type textarea "(PR)"
drag, startPoint x: 538, startPoint y: 235, endPoint x: 391, endPoint y: 90, distance: 206.5
click at [391, 90] on div "Reserva confirmada lunes 6, [DATE] 20:00 5 personas person [PERSON_NAME] phone …" at bounding box center [495, 391] width 277 height 611
copy div "Reserva confirmada lunes 6, [DATE] 20:00 5 personas"
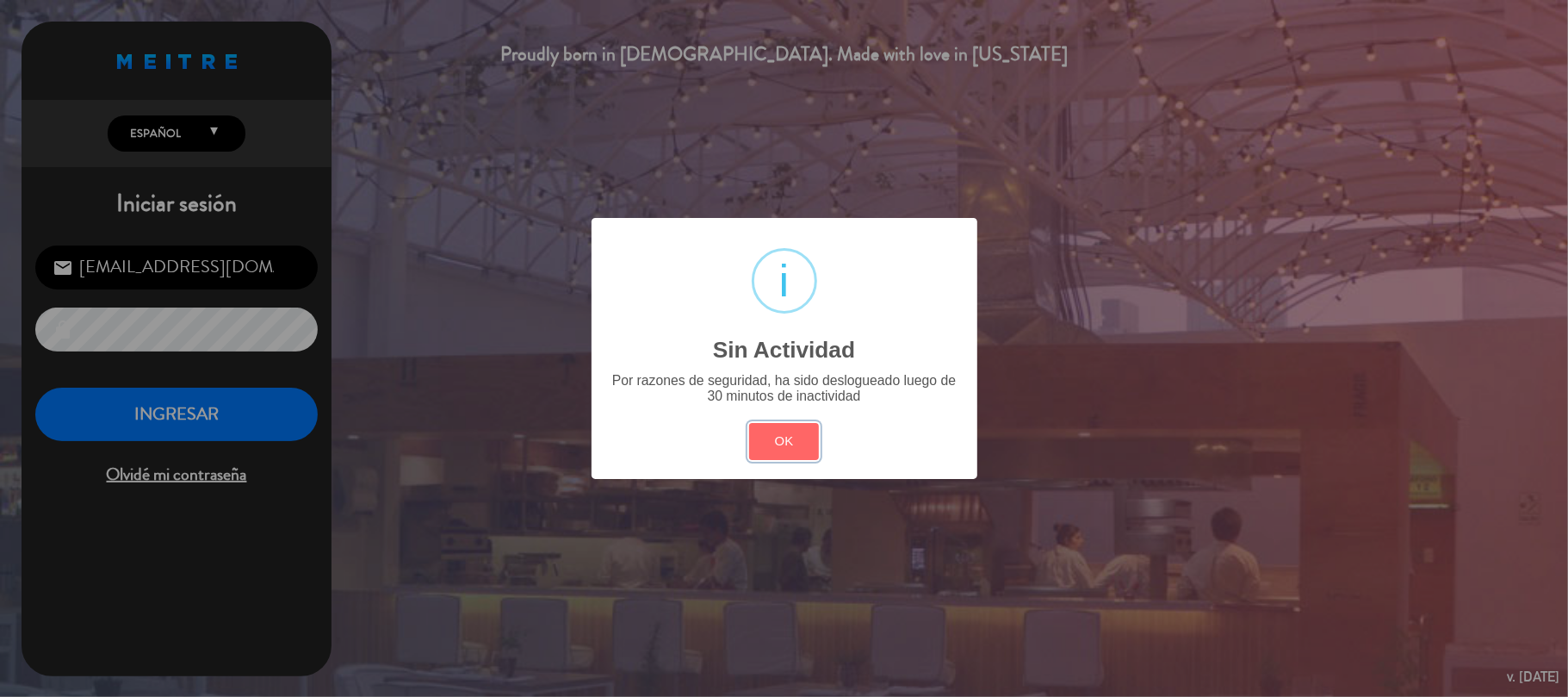
drag, startPoint x: 813, startPoint y: 439, endPoint x: 387, endPoint y: 425, distance: 426.2
click at [808, 439] on button "OK" at bounding box center [784, 441] width 69 height 37
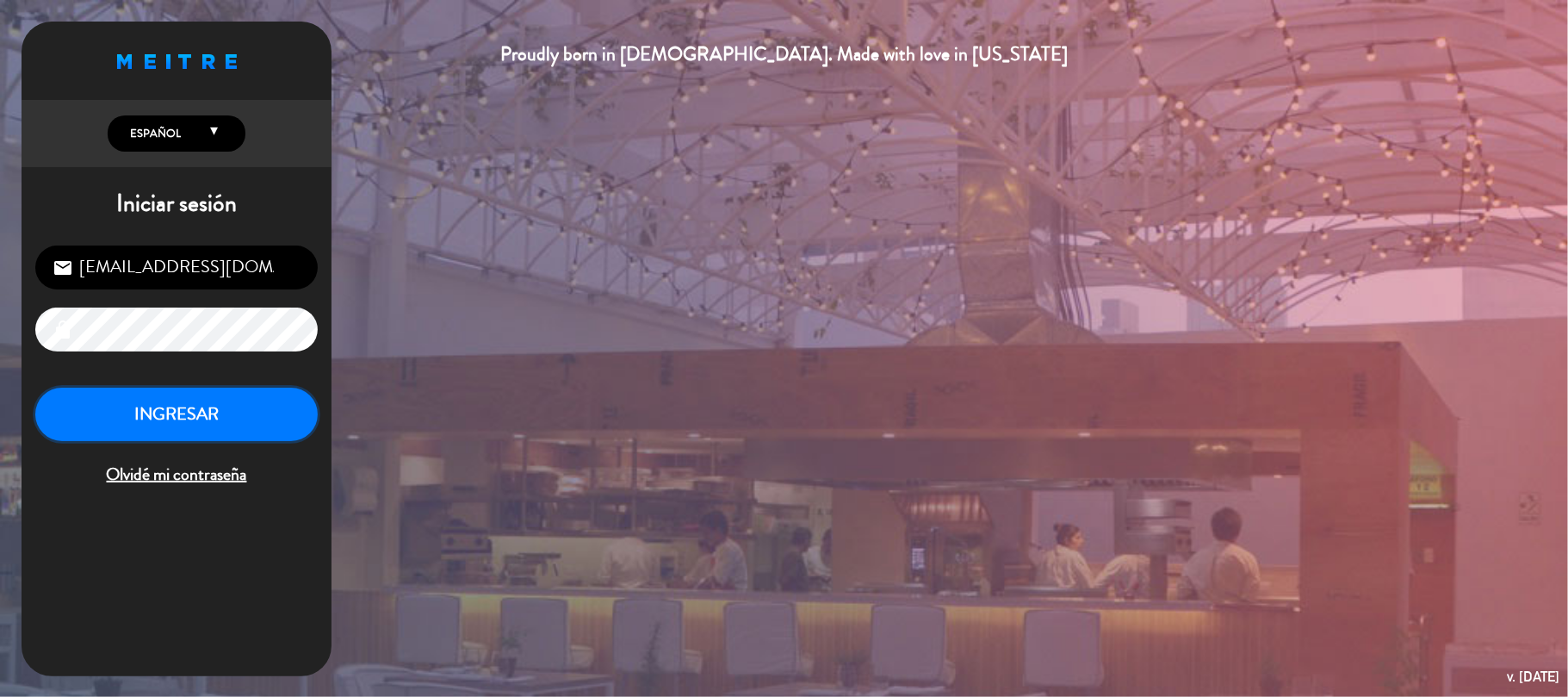
click at [195, 421] on button "INGRESAR" at bounding box center [177, 415] width 283 height 54
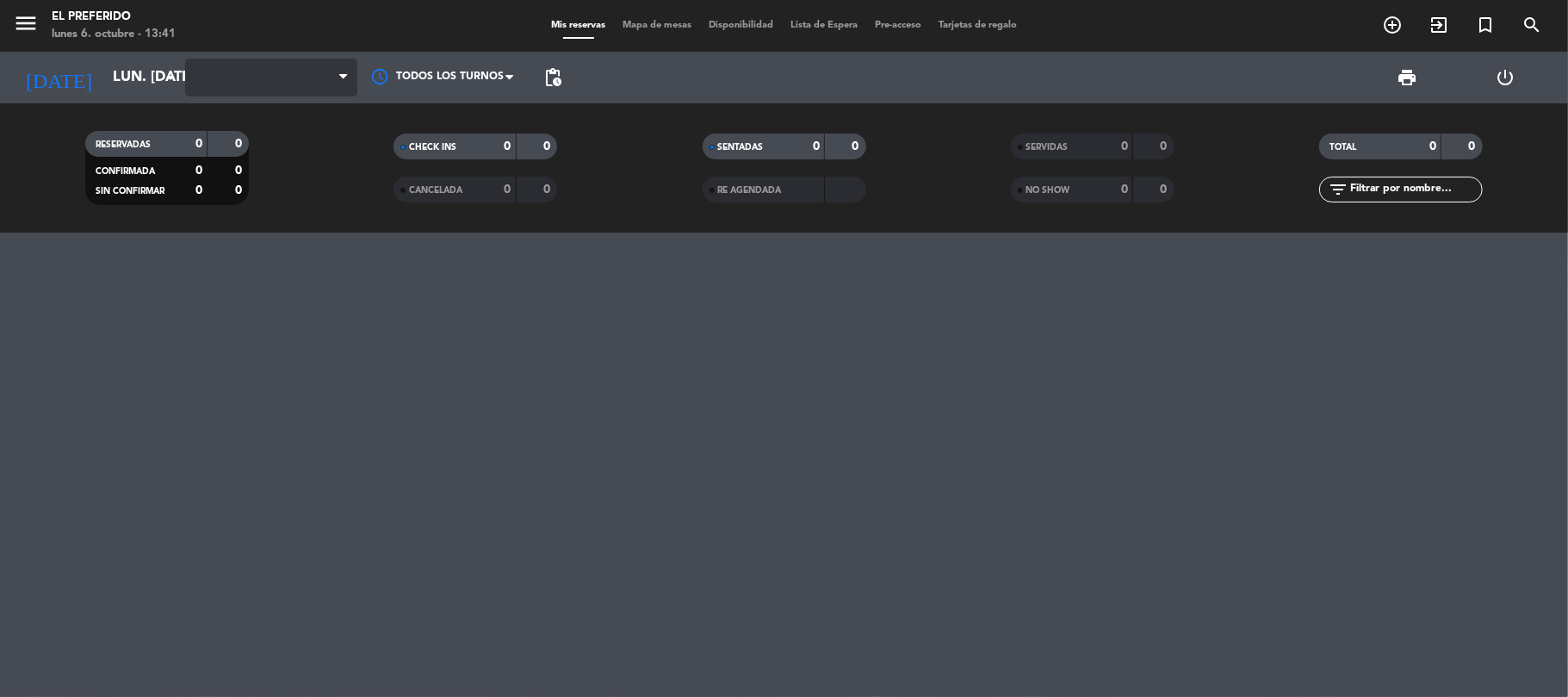
click at [322, 72] on span at bounding box center [271, 77] width 172 height 38
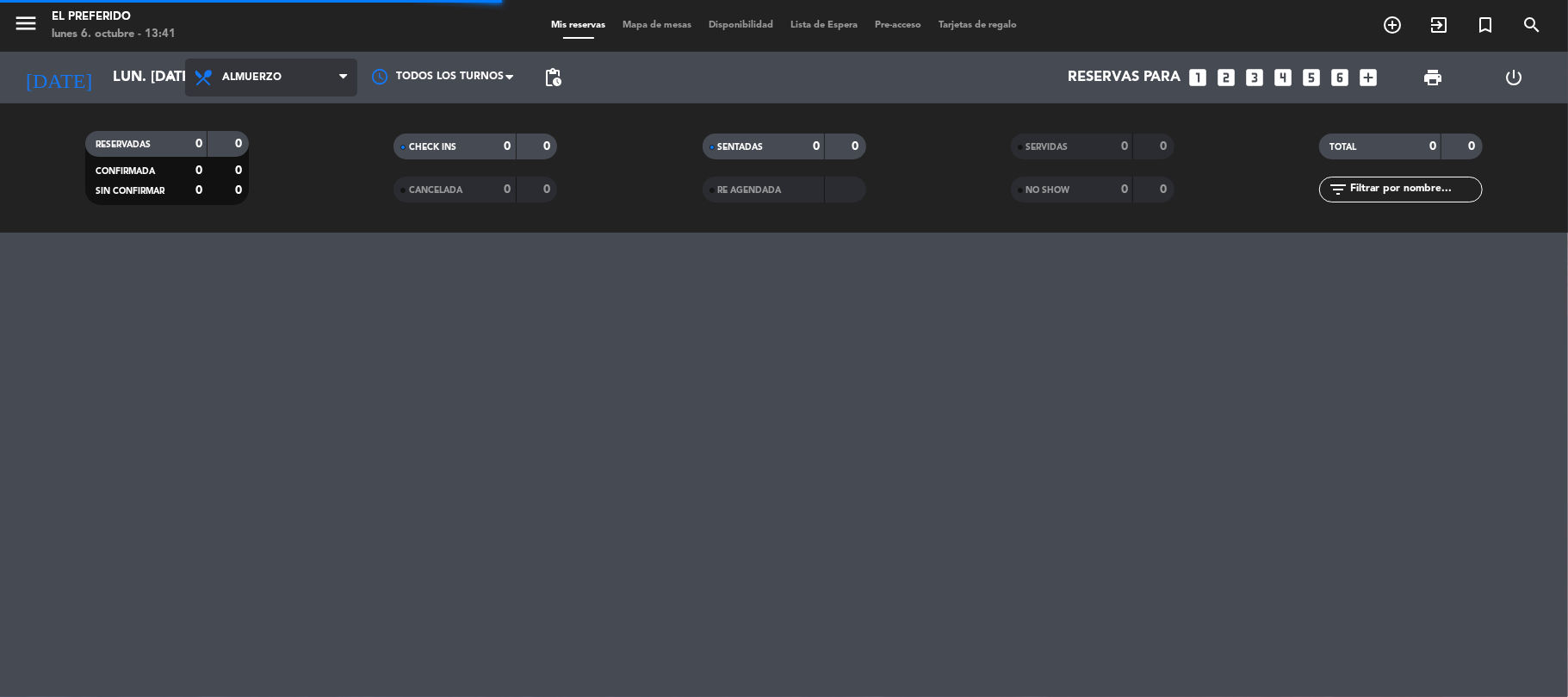
click at [307, 91] on span "Almuerzo" at bounding box center [271, 77] width 172 height 38
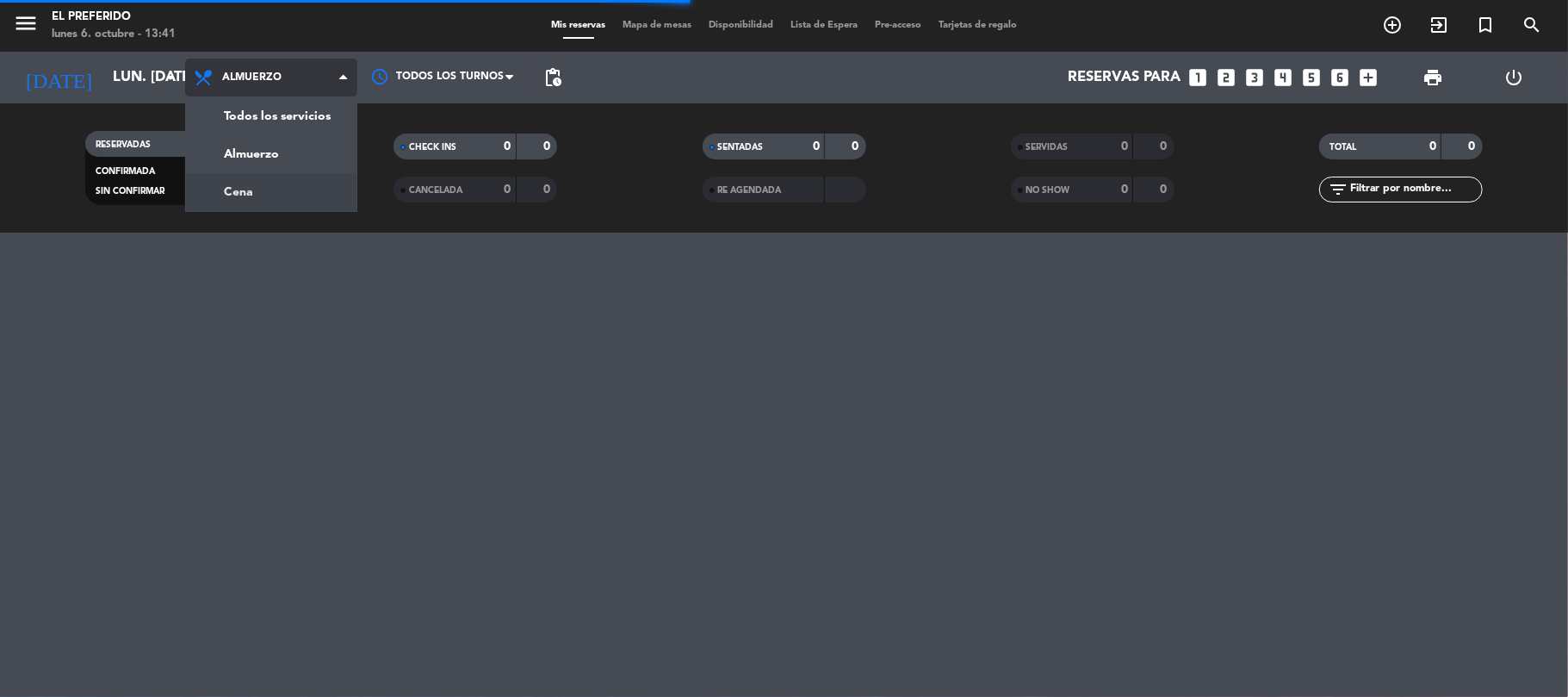
click at [289, 177] on div "menu El Preferido lunes 6. octubre - 13:41 Mis reservas Mapa de mesas Disponibi…" at bounding box center [784, 116] width 1568 height 233
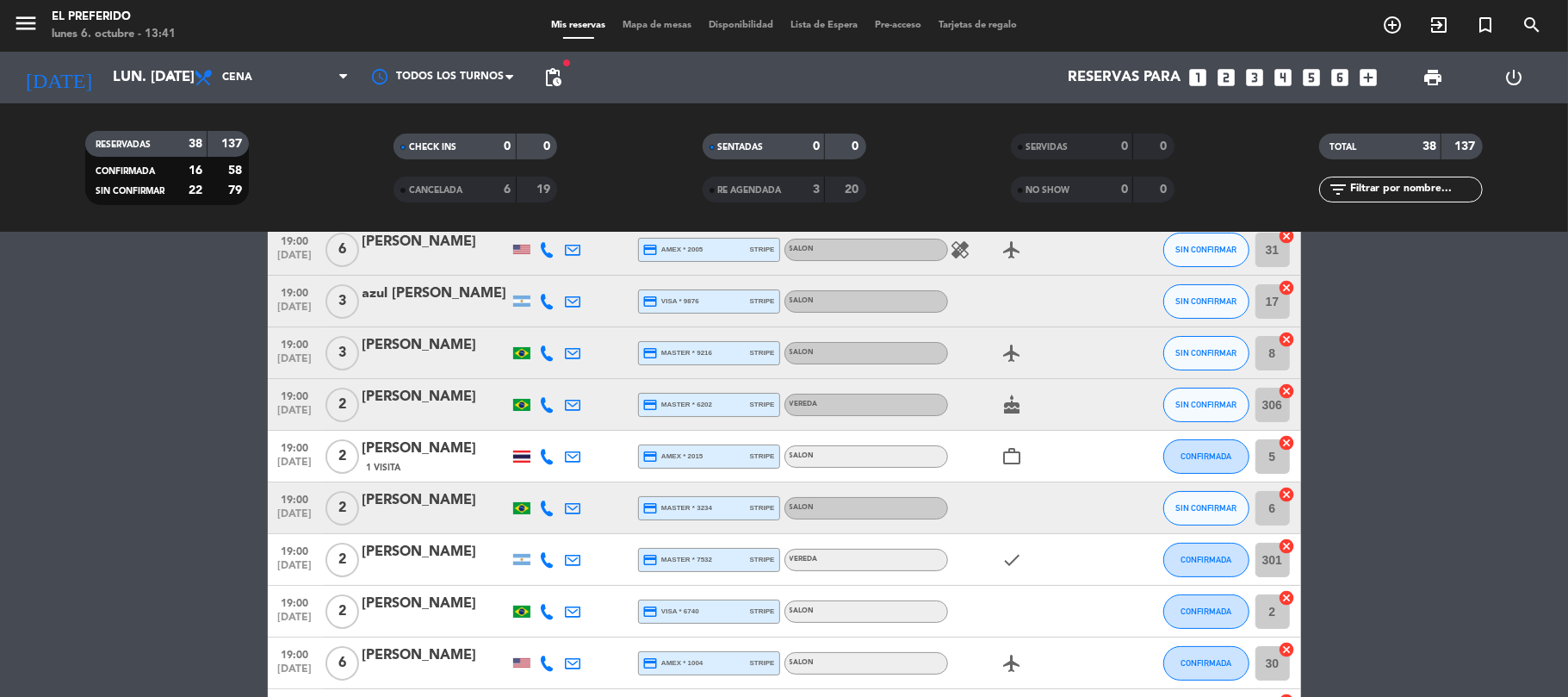
scroll to position [114, 0]
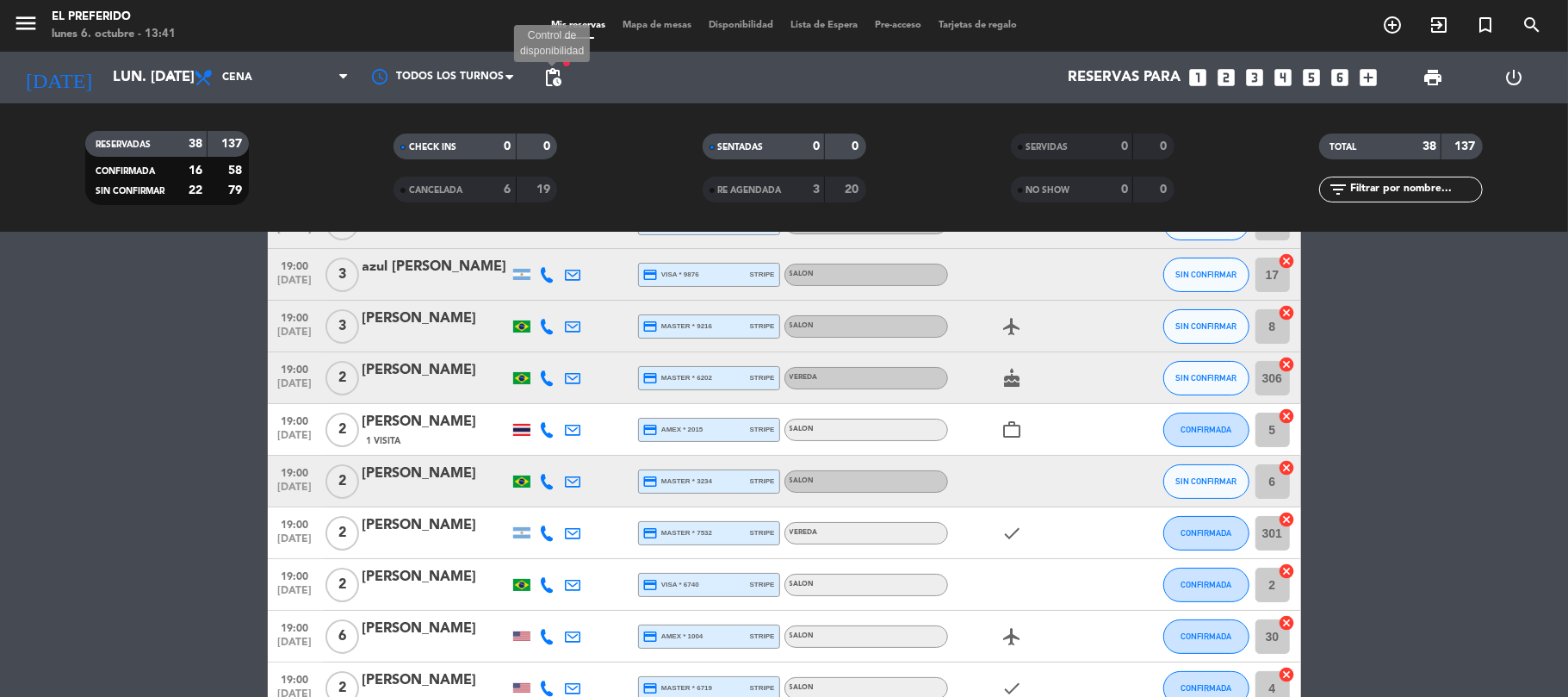
click at [554, 79] on span "pending_actions" at bounding box center [553, 77] width 21 height 21
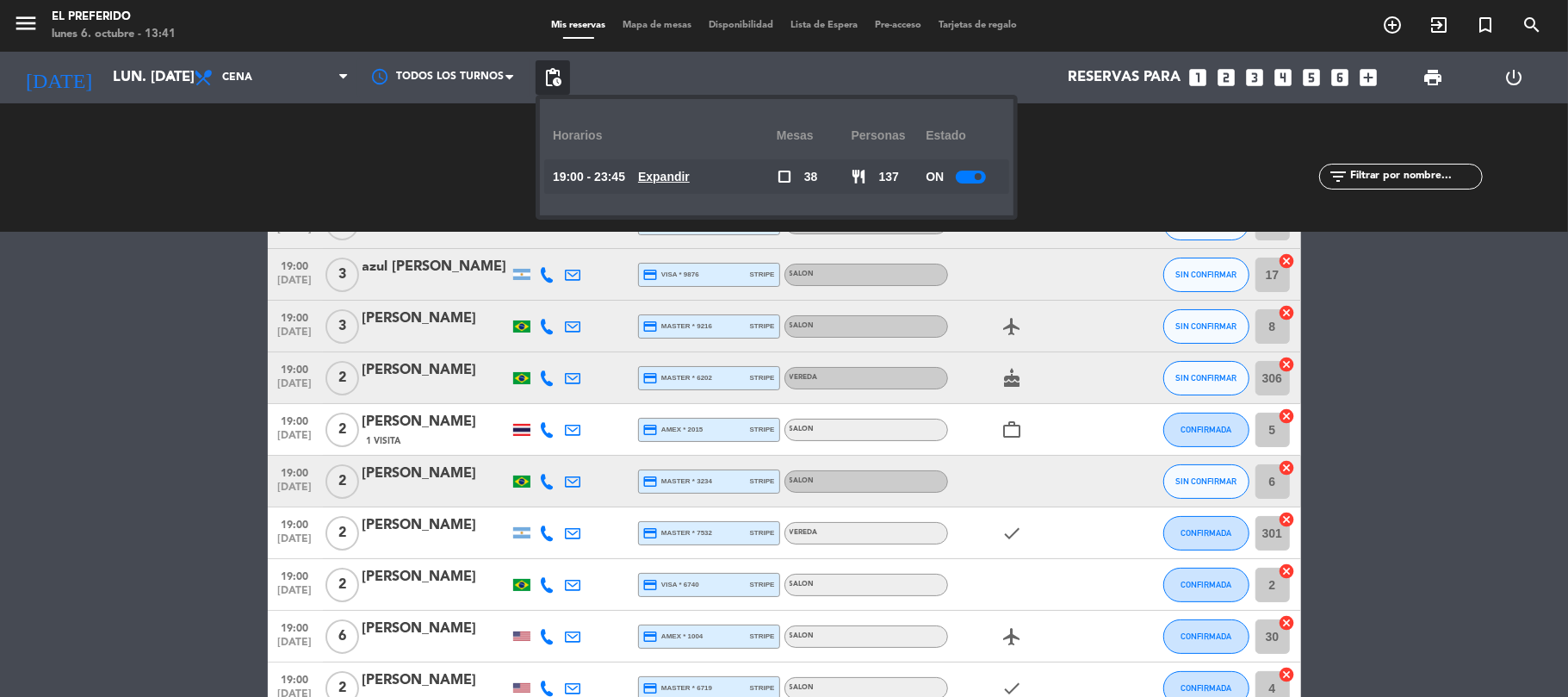
click at [668, 178] on u "Expandir" at bounding box center [663, 177] width 52 height 14
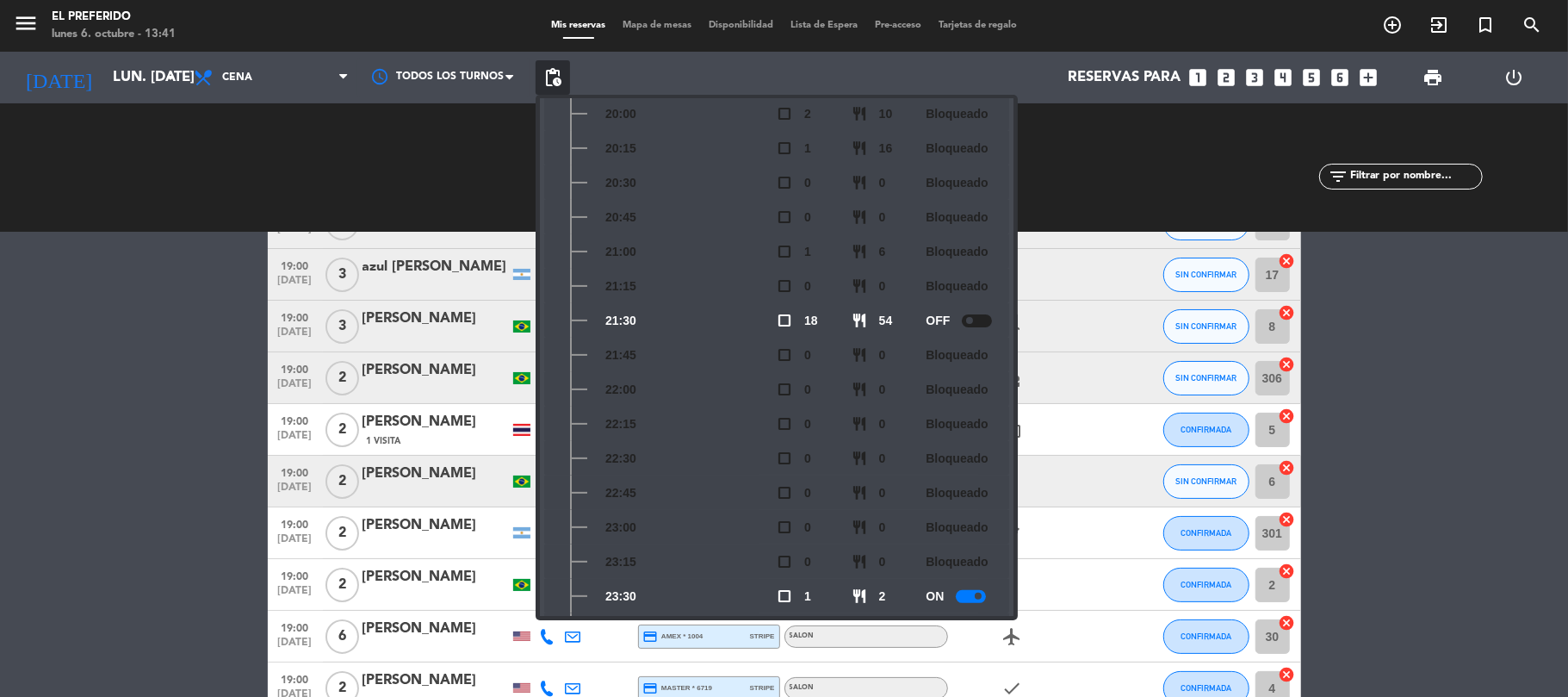
scroll to position [287, 0]
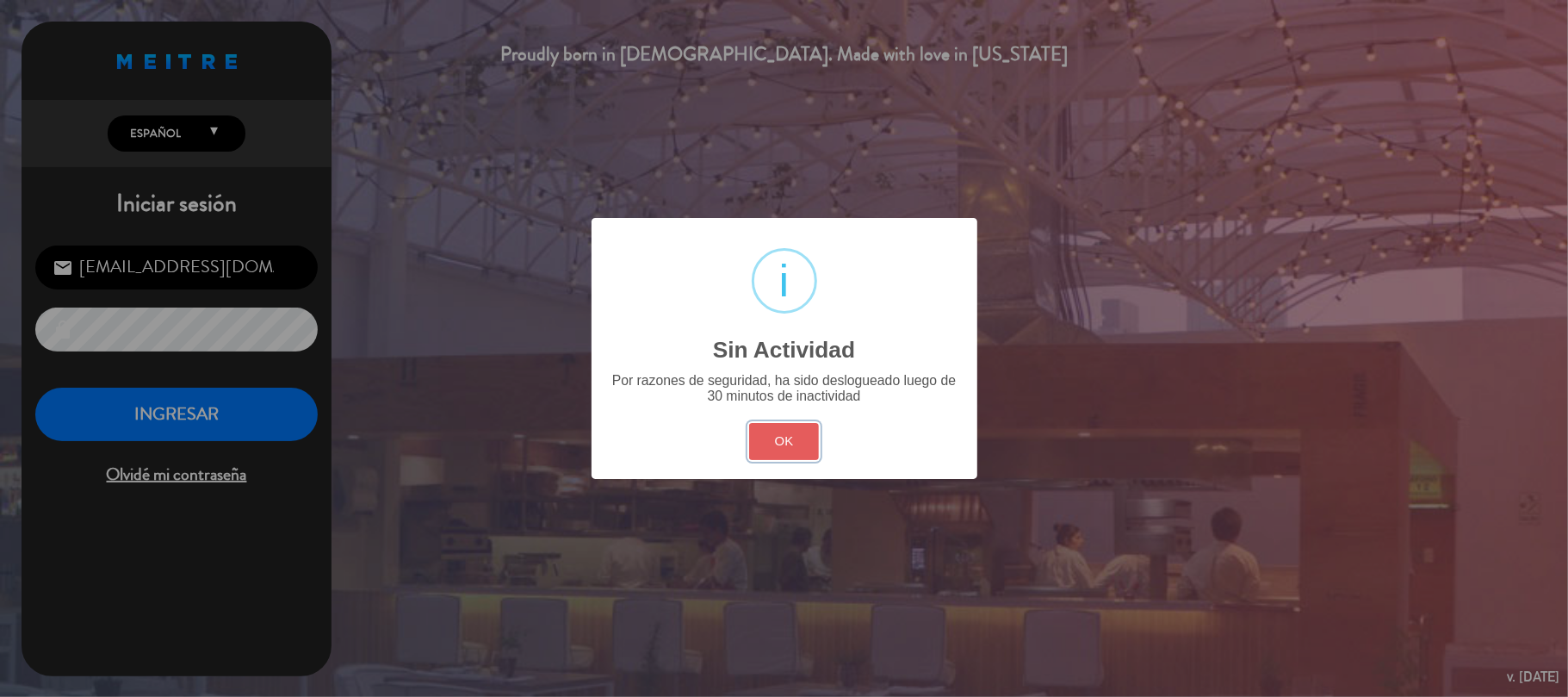
click at [768, 432] on button "OK" at bounding box center [784, 441] width 69 height 37
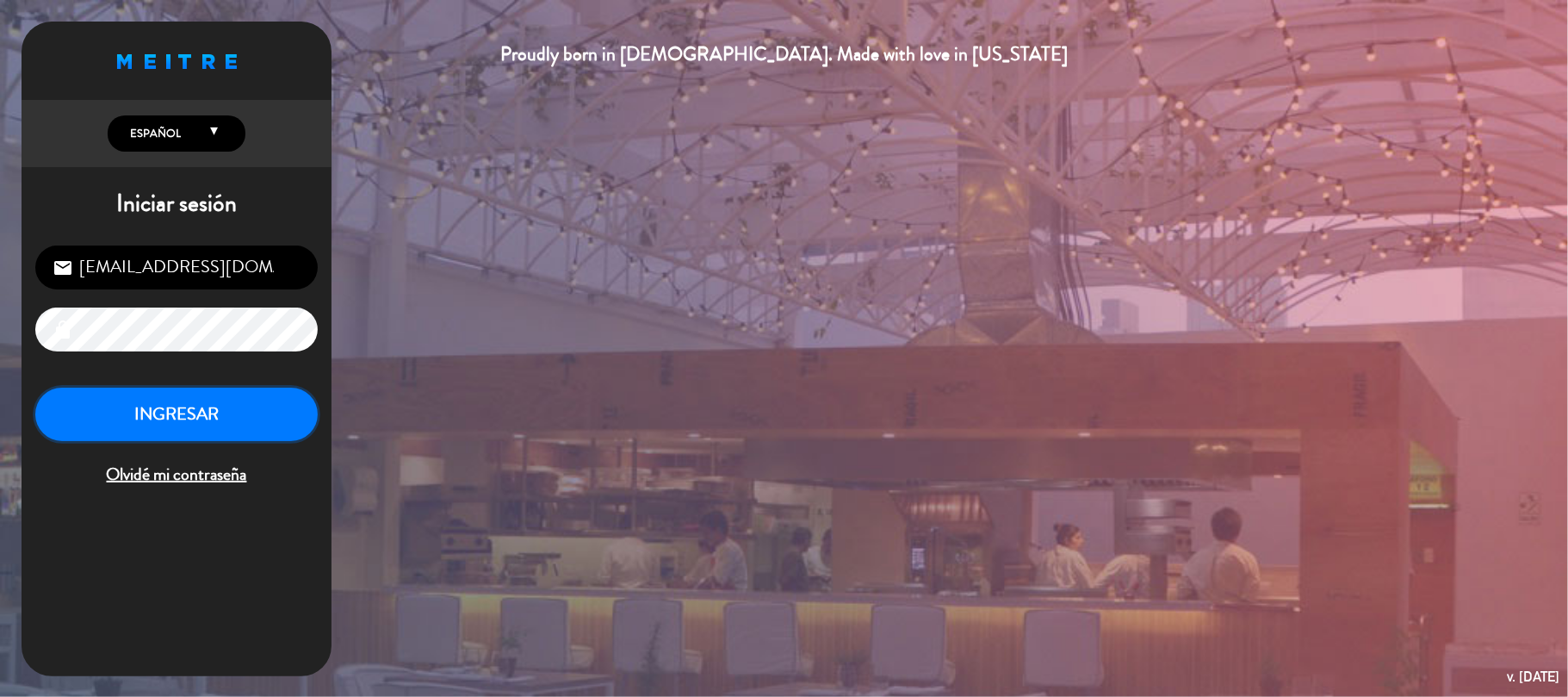
click at [195, 441] on button "INGRESAR" at bounding box center [177, 415] width 283 height 54
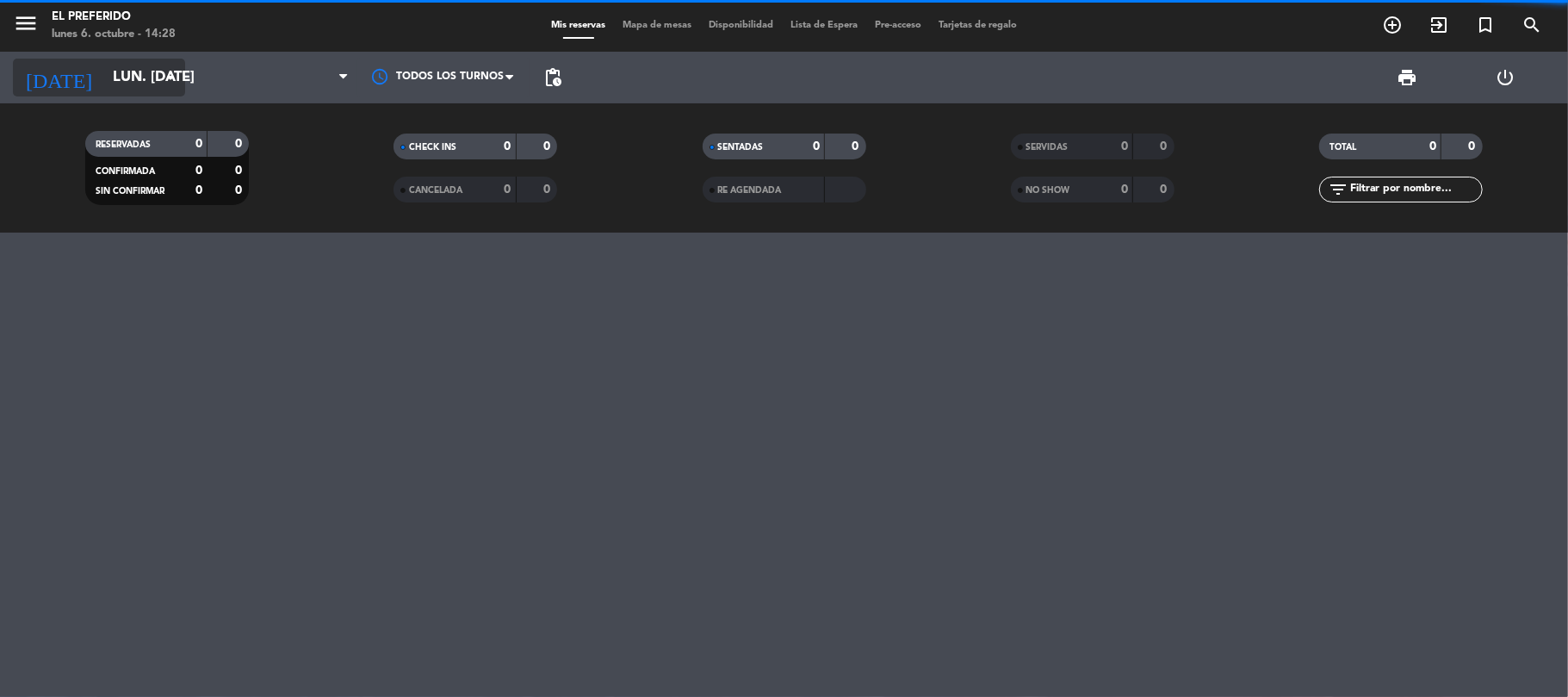
click at [128, 74] on input "lun. [DATE]" at bounding box center [198, 78] width 186 height 33
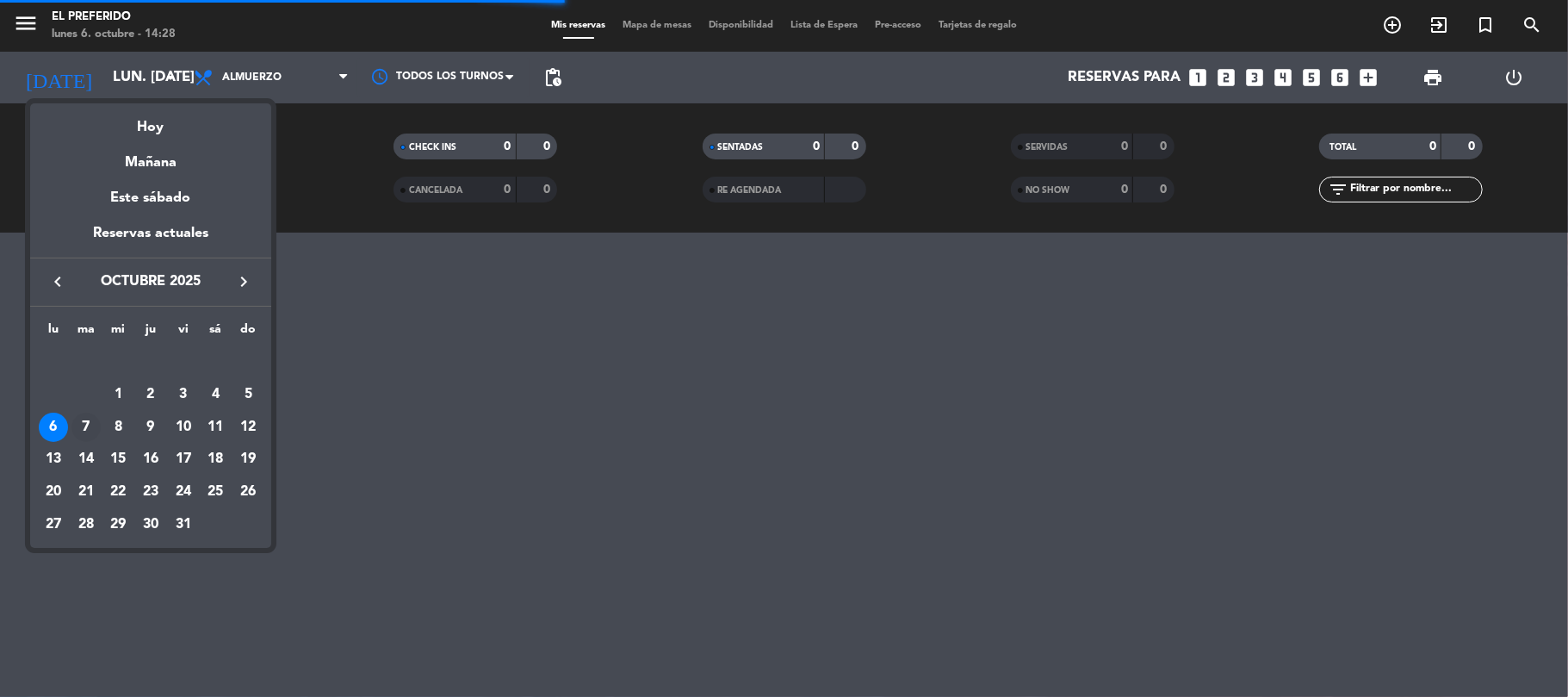
click at [90, 418] on div "7" at bounding box center [85, 427] width 29 height 29
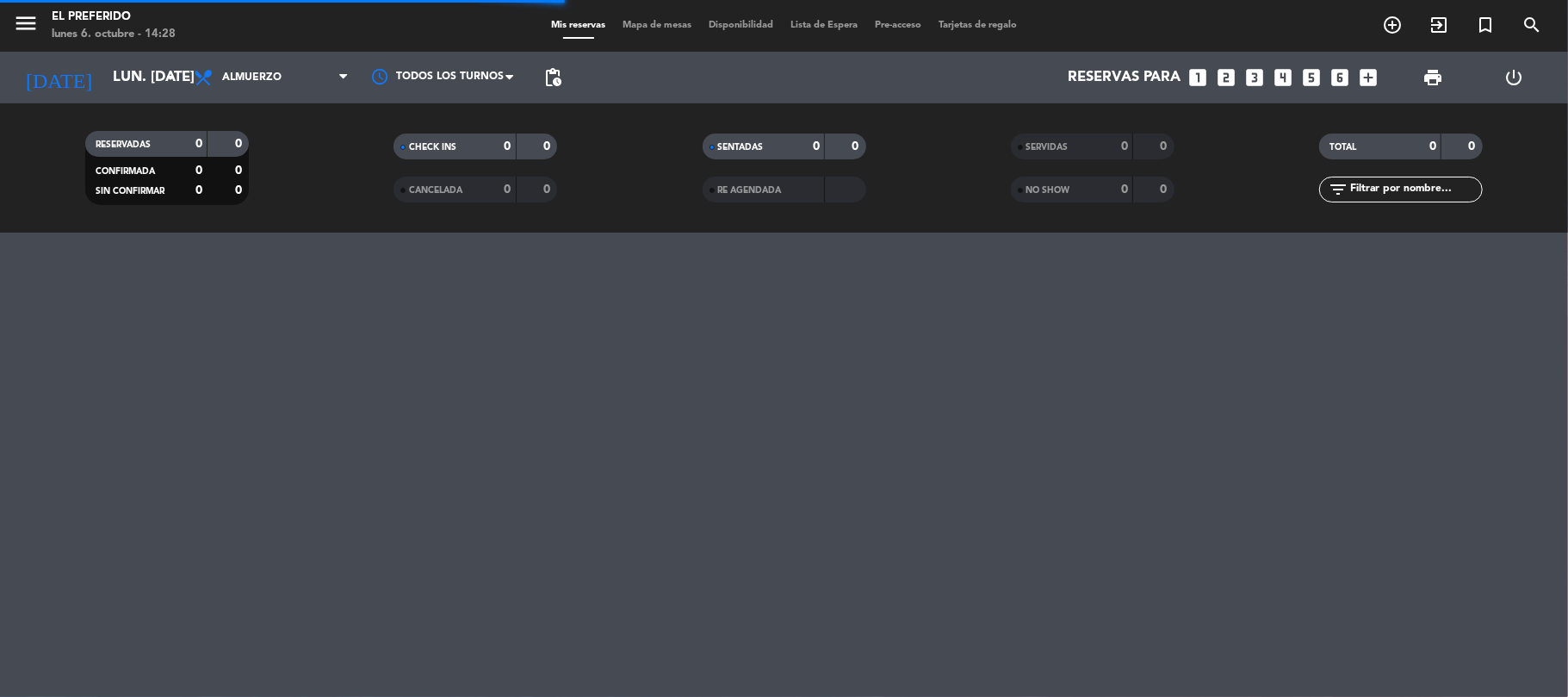
type input "[DATE] oct."
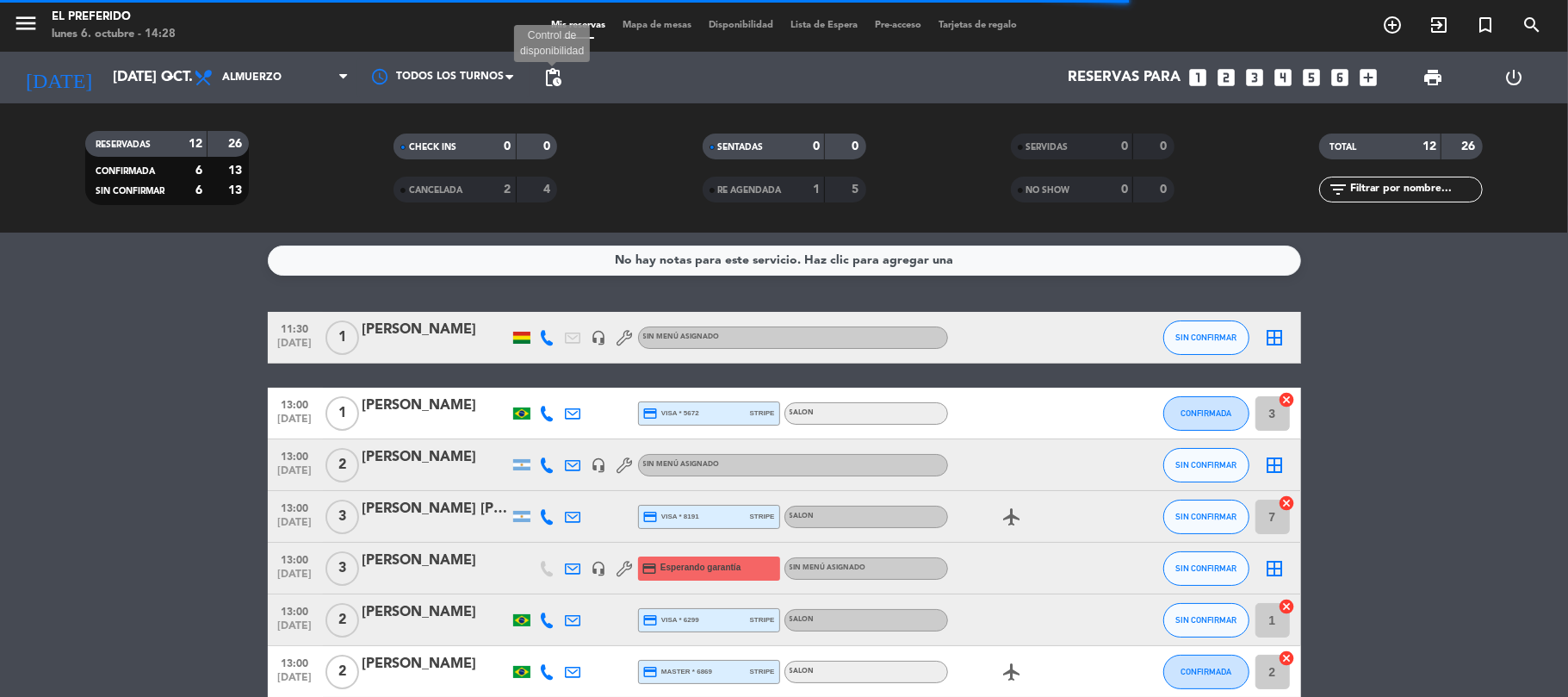
click at [549, 79] on span "pending_actions" at bounding box center [553, 77] width 21 height 21
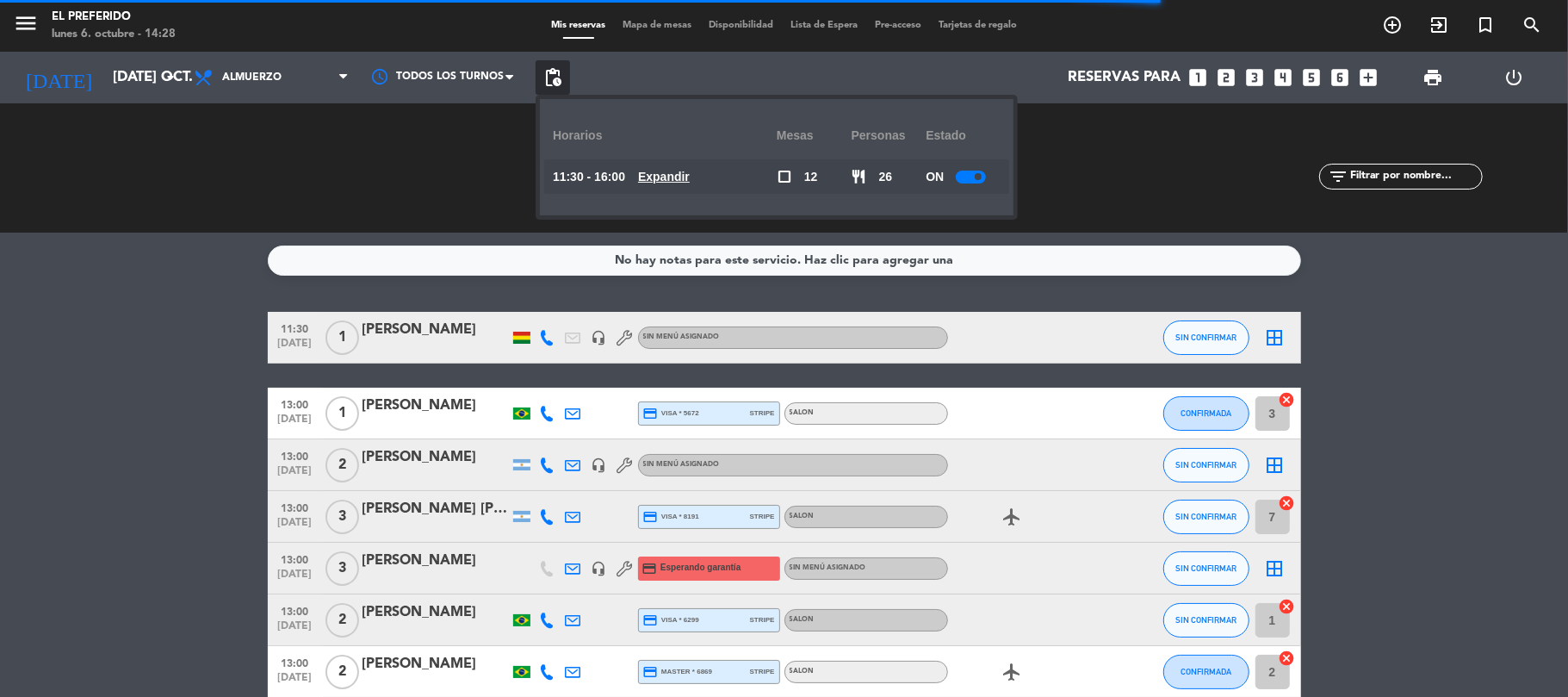
click at [670, 178] on u "Expandir" at bounding box center [663, 177] width 52 height 14
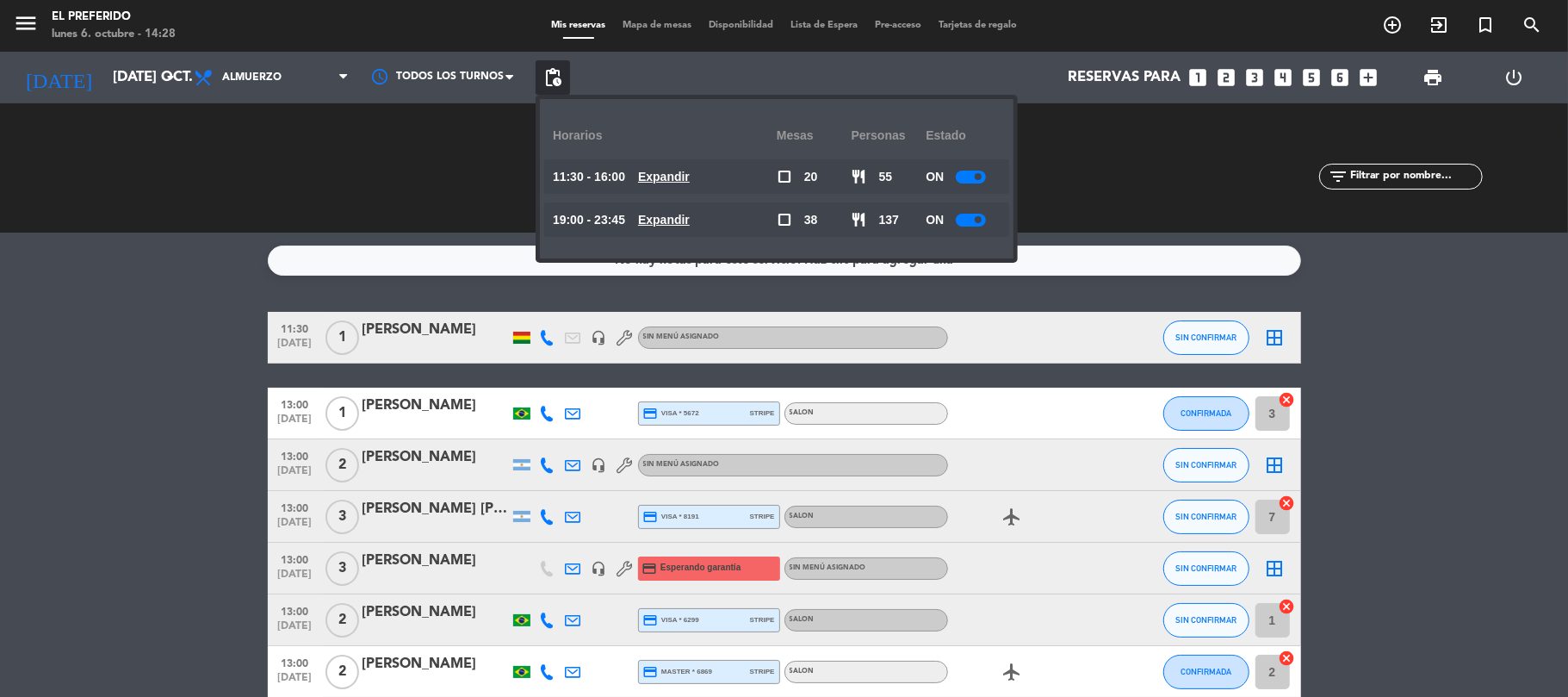
click at [679, 171] on u "Expandir" at bounding box center [663, 177] width 52 height 14
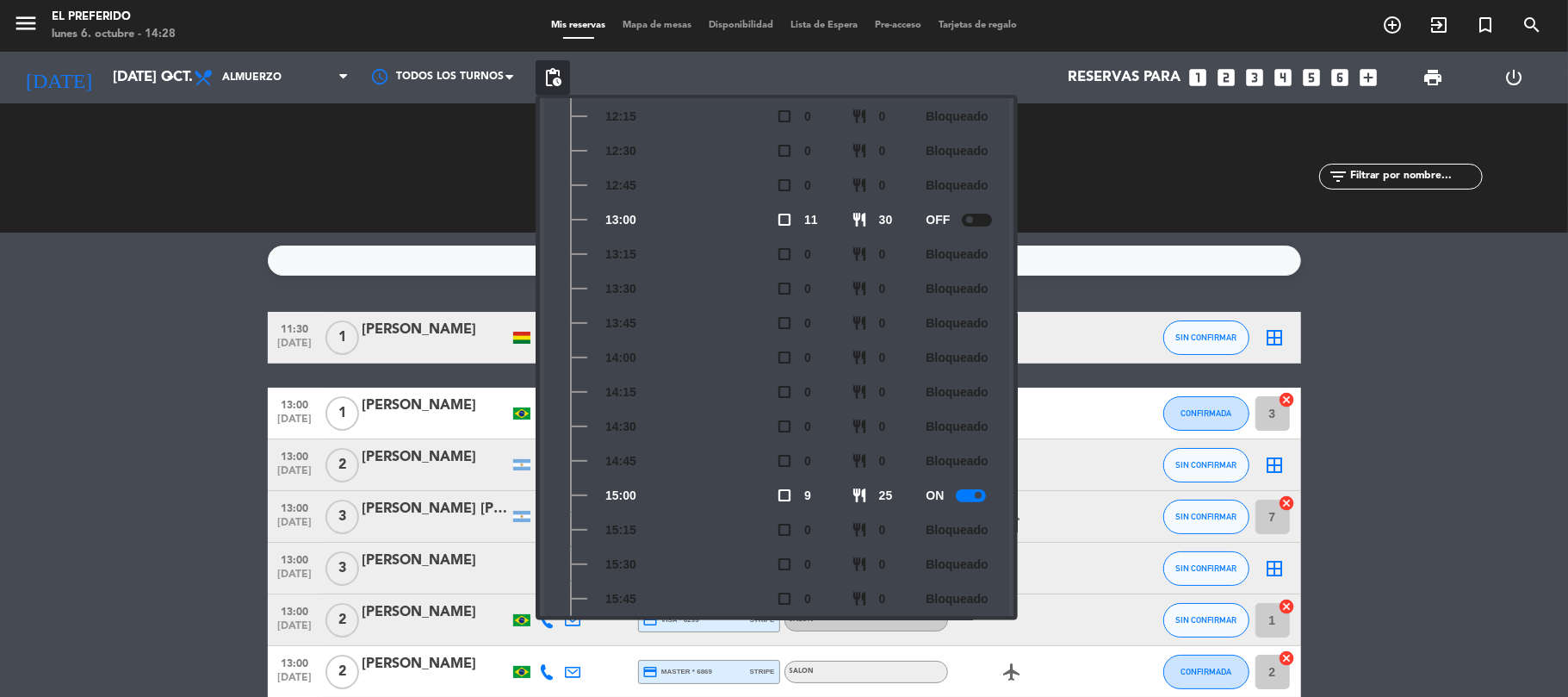
scroll to position [229, 0]
click at [184, 316] on bookings-row "11:30 [DATE] 1 [PERSON_NAME] headset_mic Sin menú asignado SIN CONFIRMAR border…" at bounding box center [784, 646] width 1568 height 669
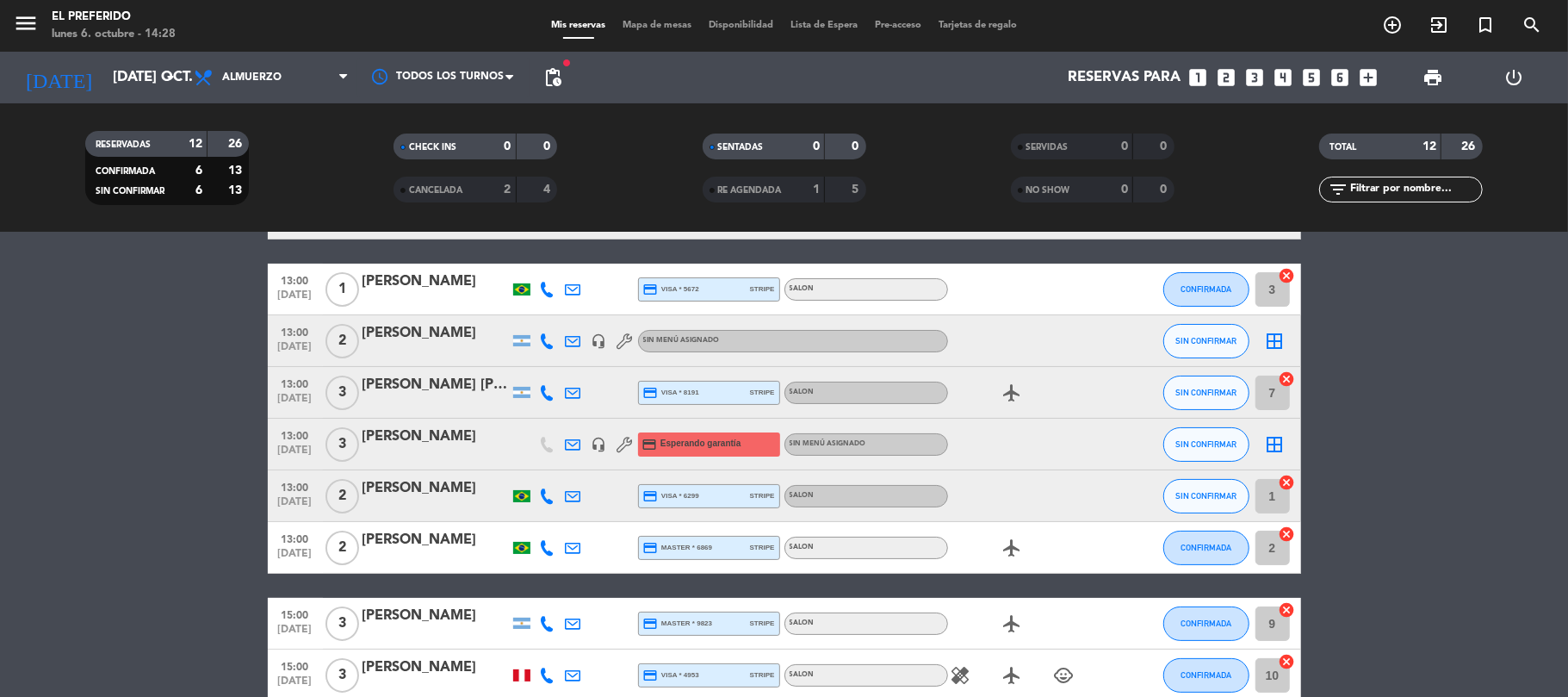
scroll to position [0, 0]
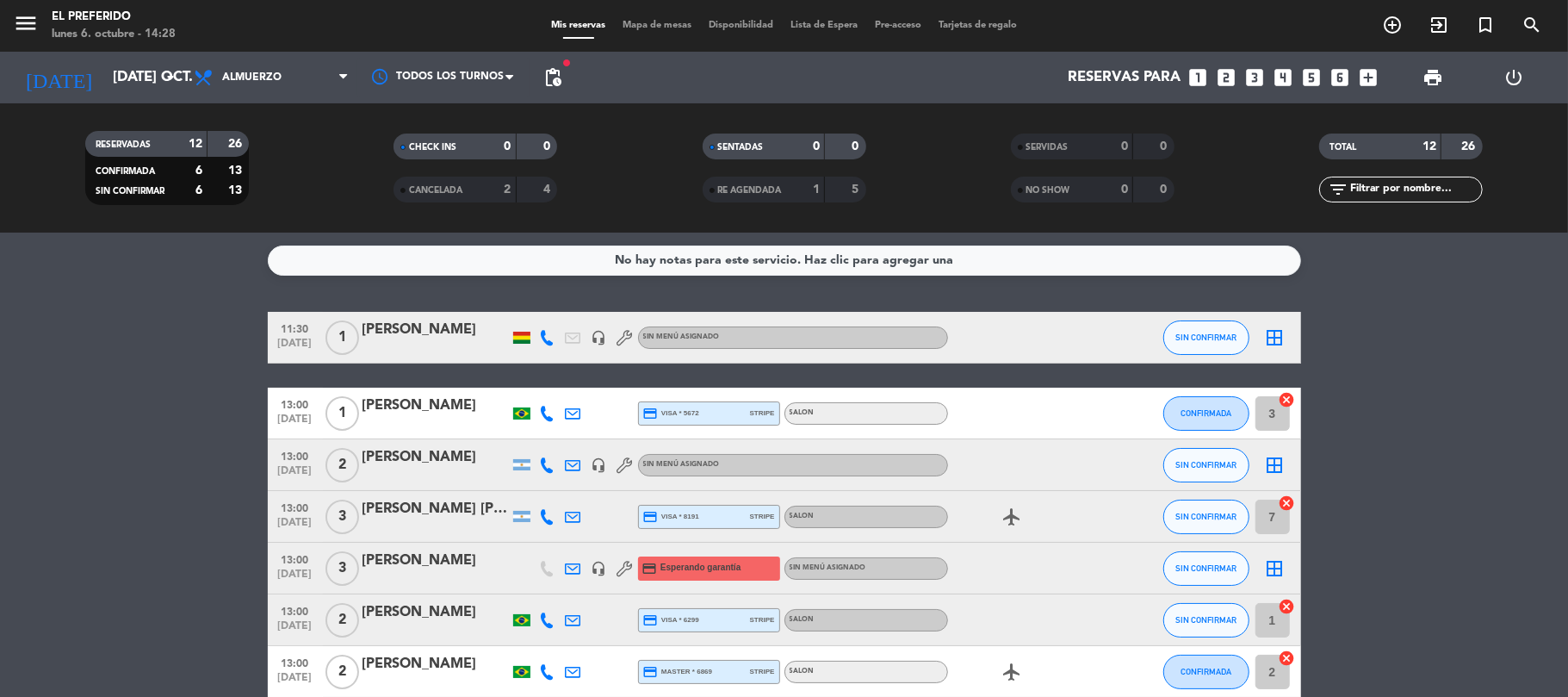
click at [1279, 76] on icon "looks_4" at bounding box center [1283, 76] width 22 height 22
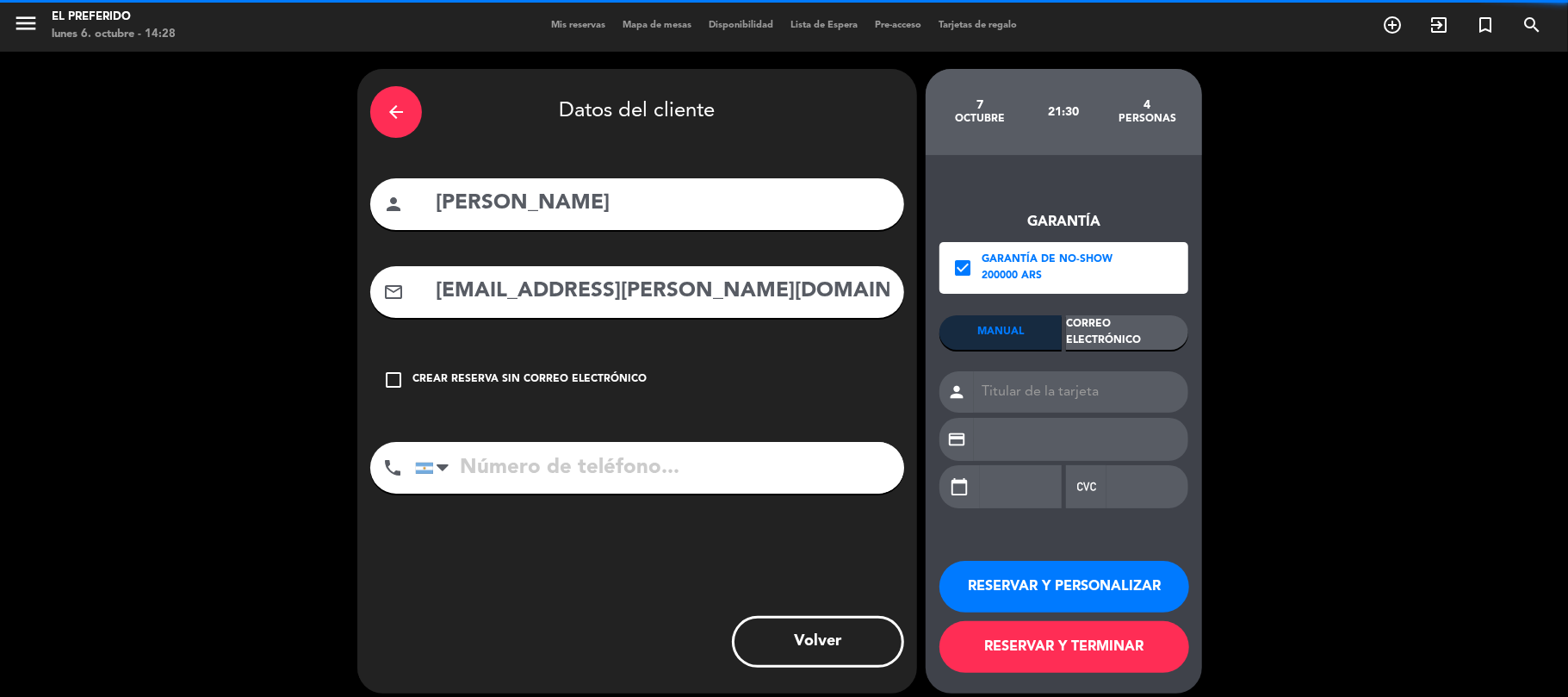
click at [411, 108] on div "arrow_back" at bounding box center [396, 112] width 52 height 52
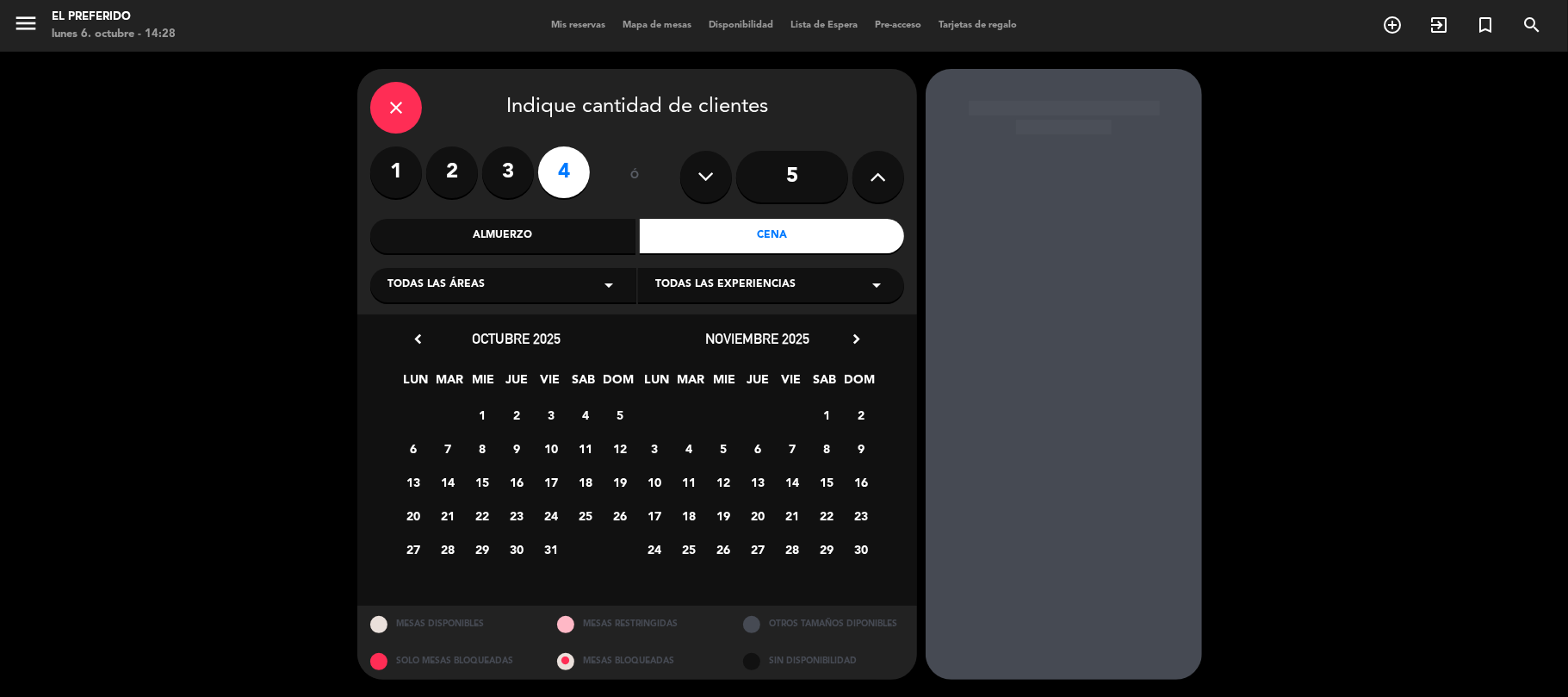
click at [694, 229] on div "Cena" at bounding box center [772, 236] width 265 height 34
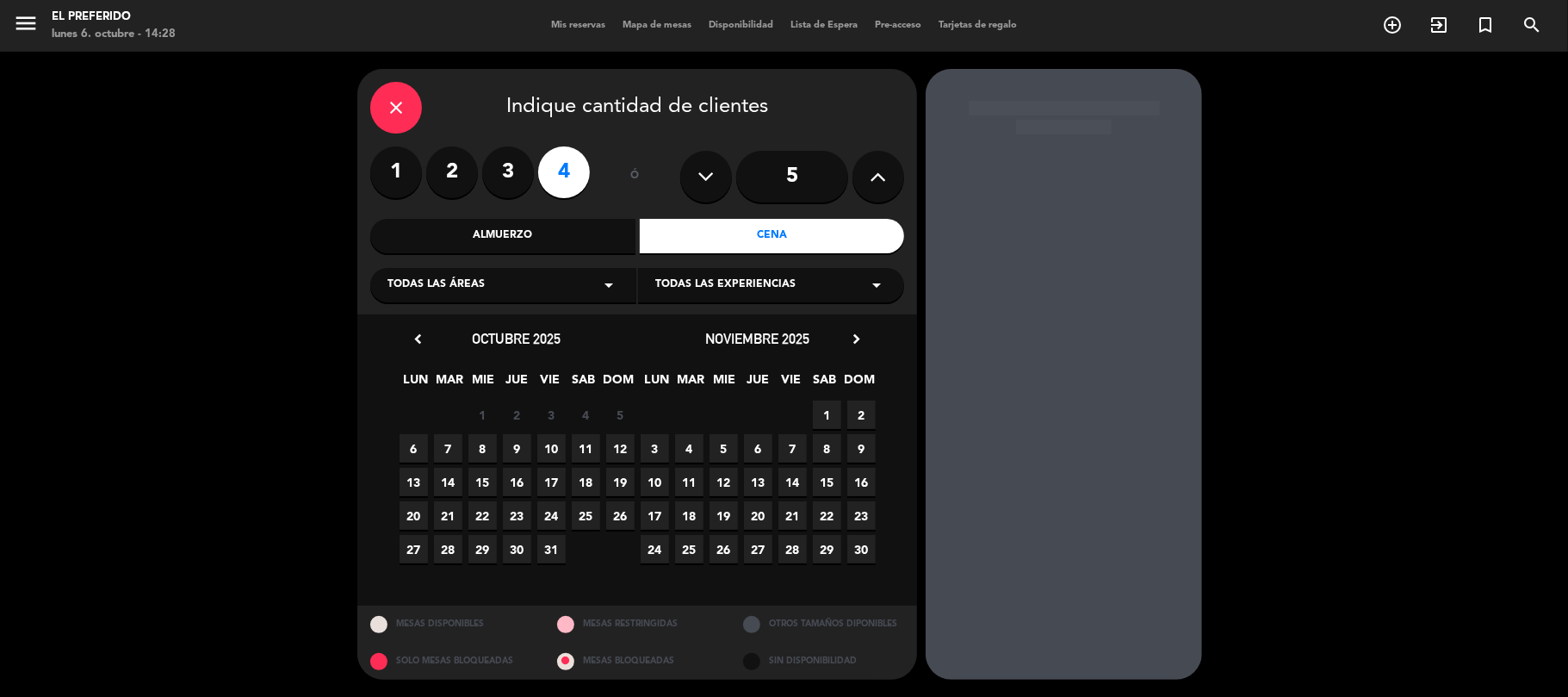
click at [453, 456] on span "7" at bounding box center [448, 448] width 28 height 28
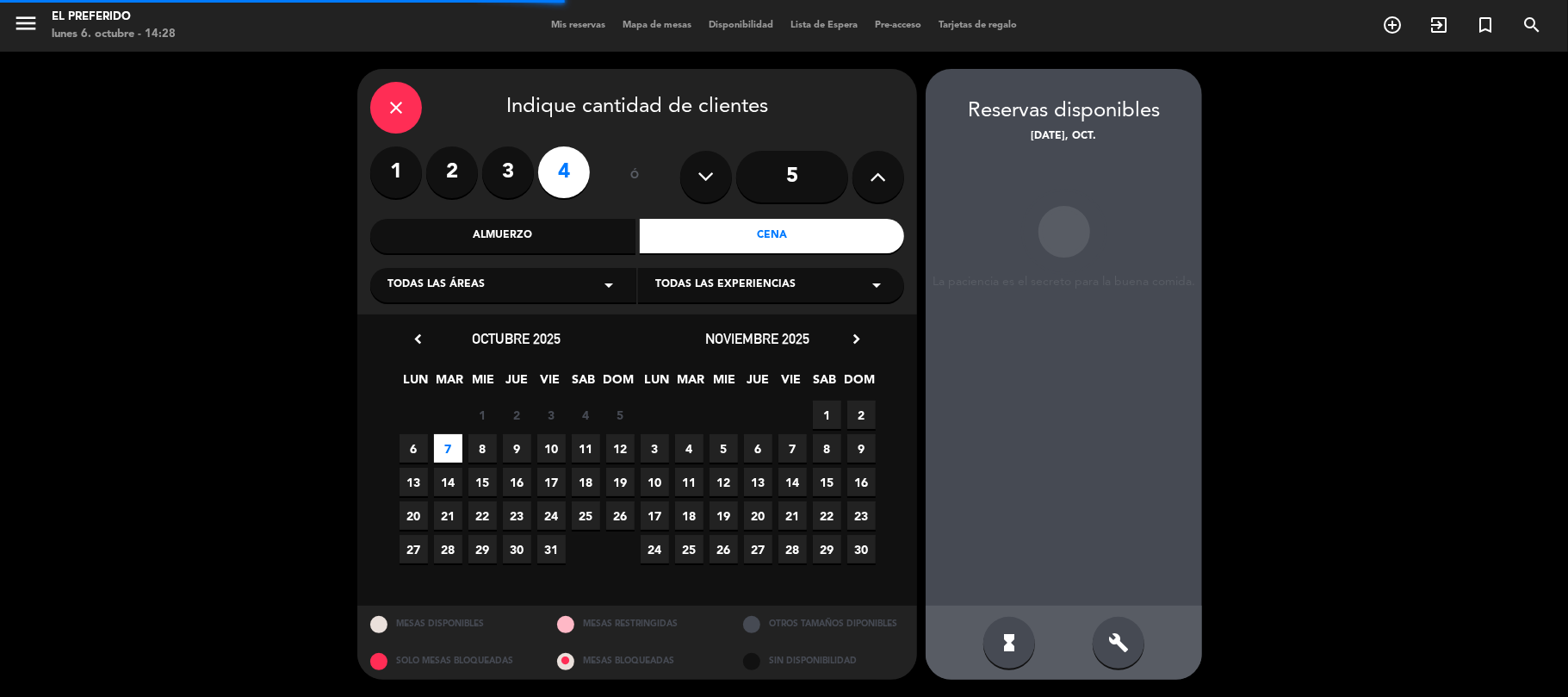
click at [1107, 648] on div "build" at bounding box center [1118, 643] width 52 height 52
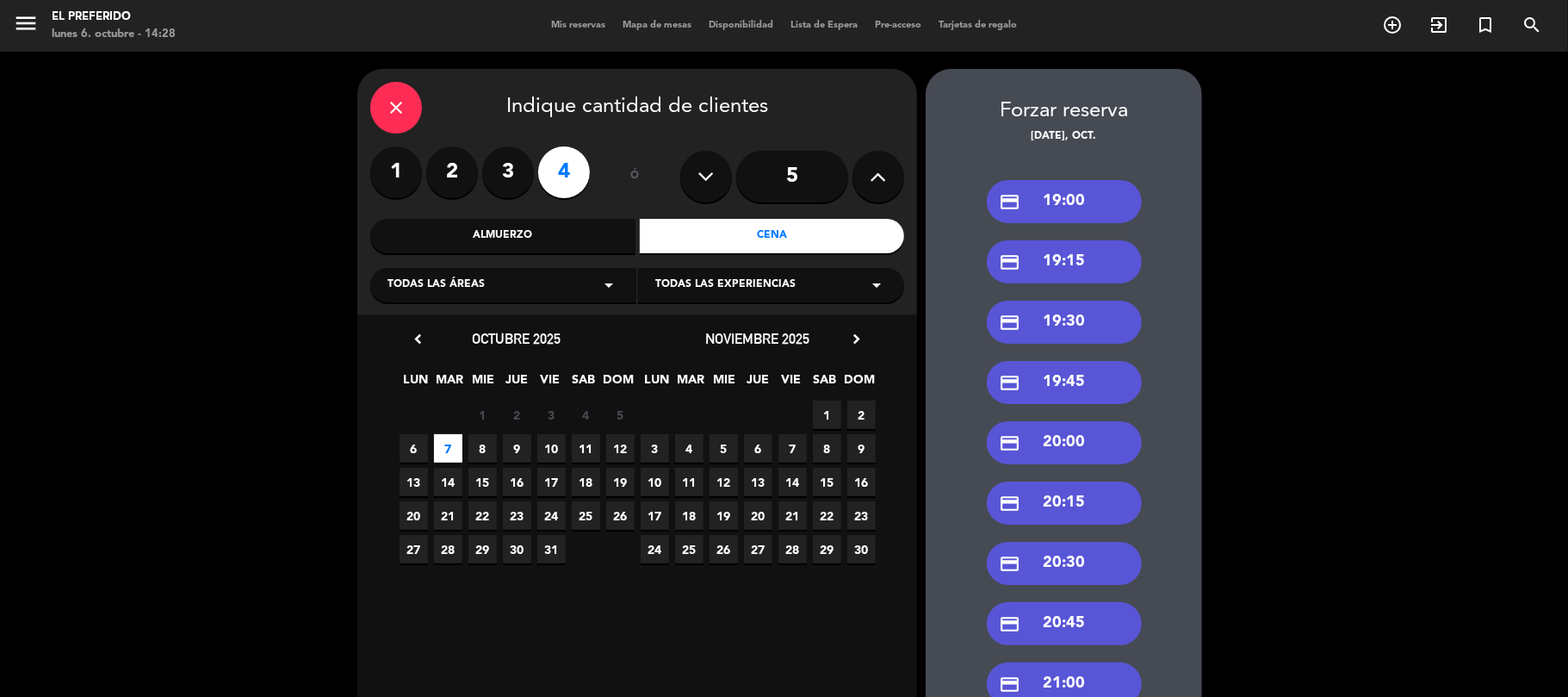
click at [531, 221] on div "Almuerzo" at bounding box center [503, 236] width 265 height 34
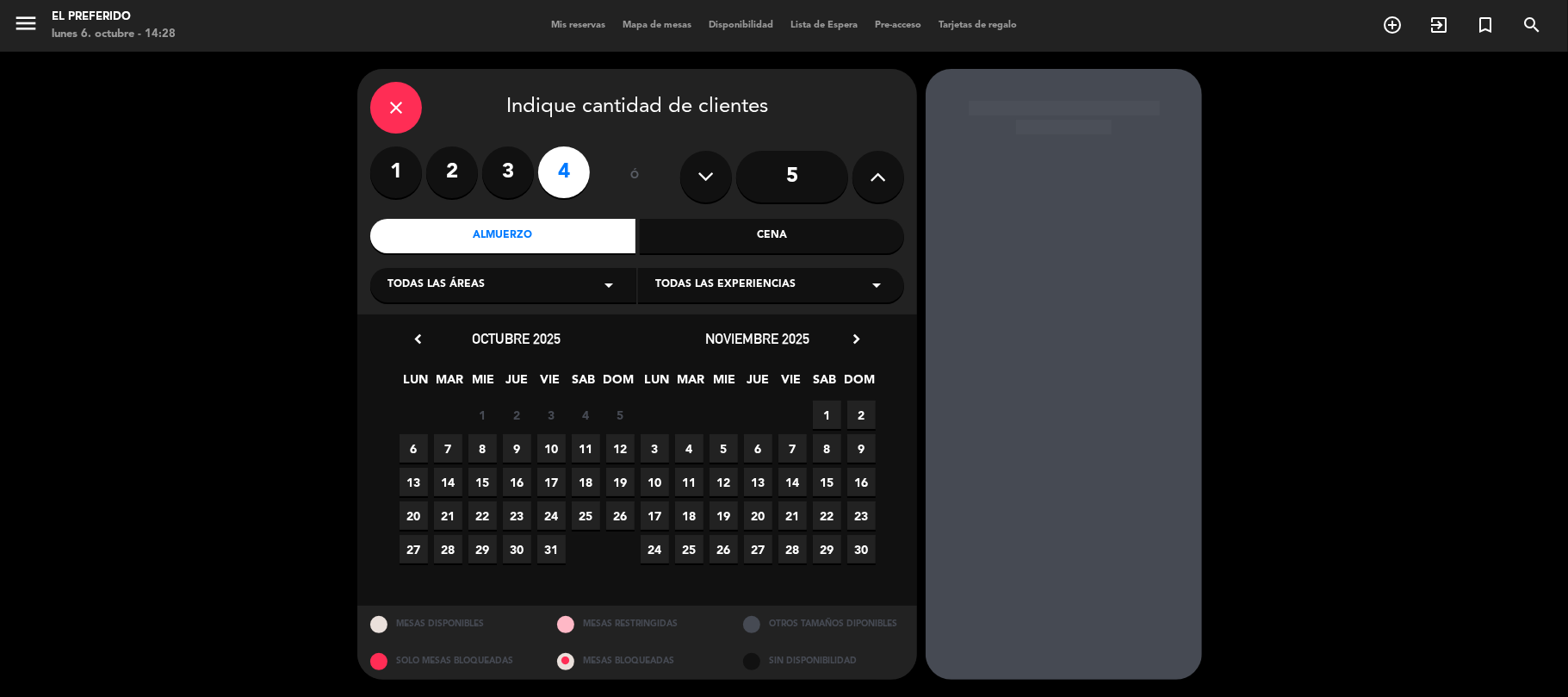
click at [444, 450] on span "7" at bounding box center [448, 448] width 28 height 28
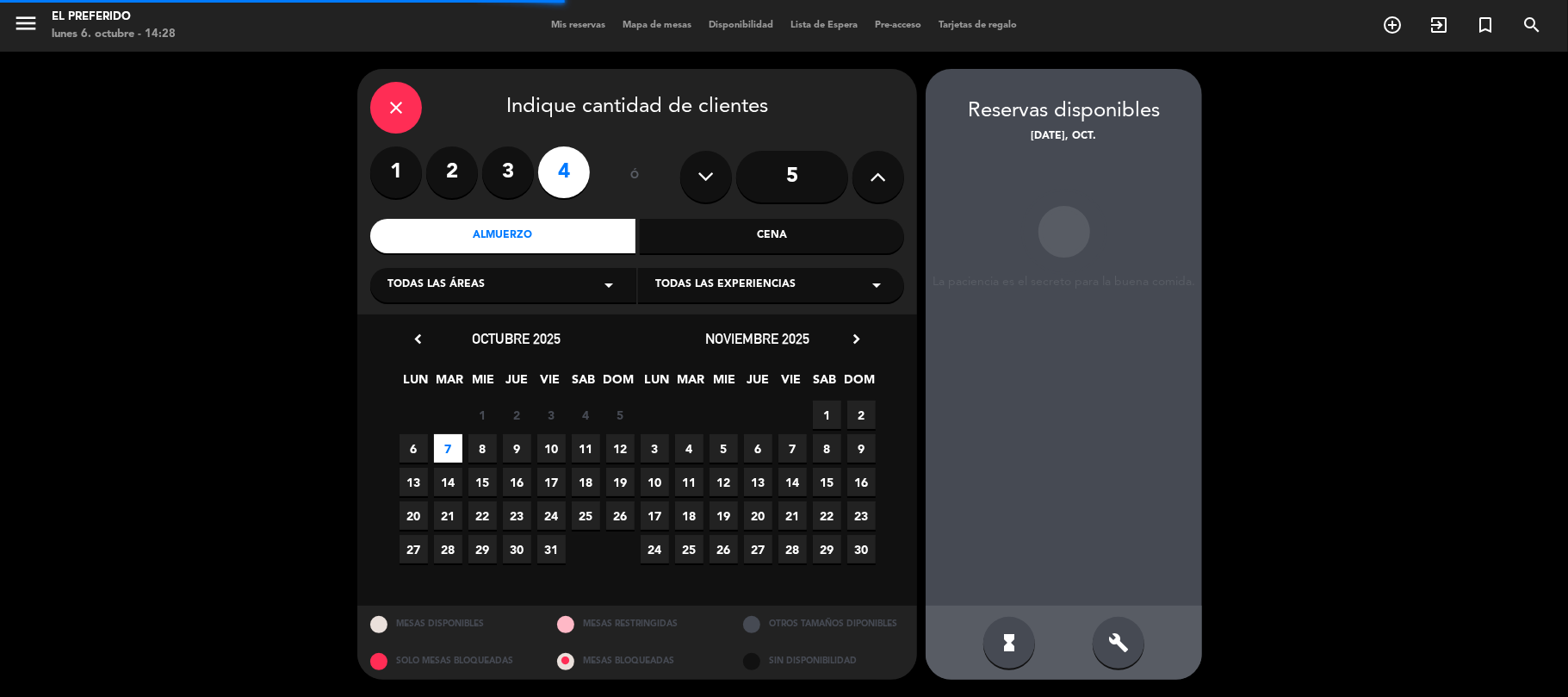
click at [1100, 642] on div "build" at bounding box center [1118, 643] width 52 height 52
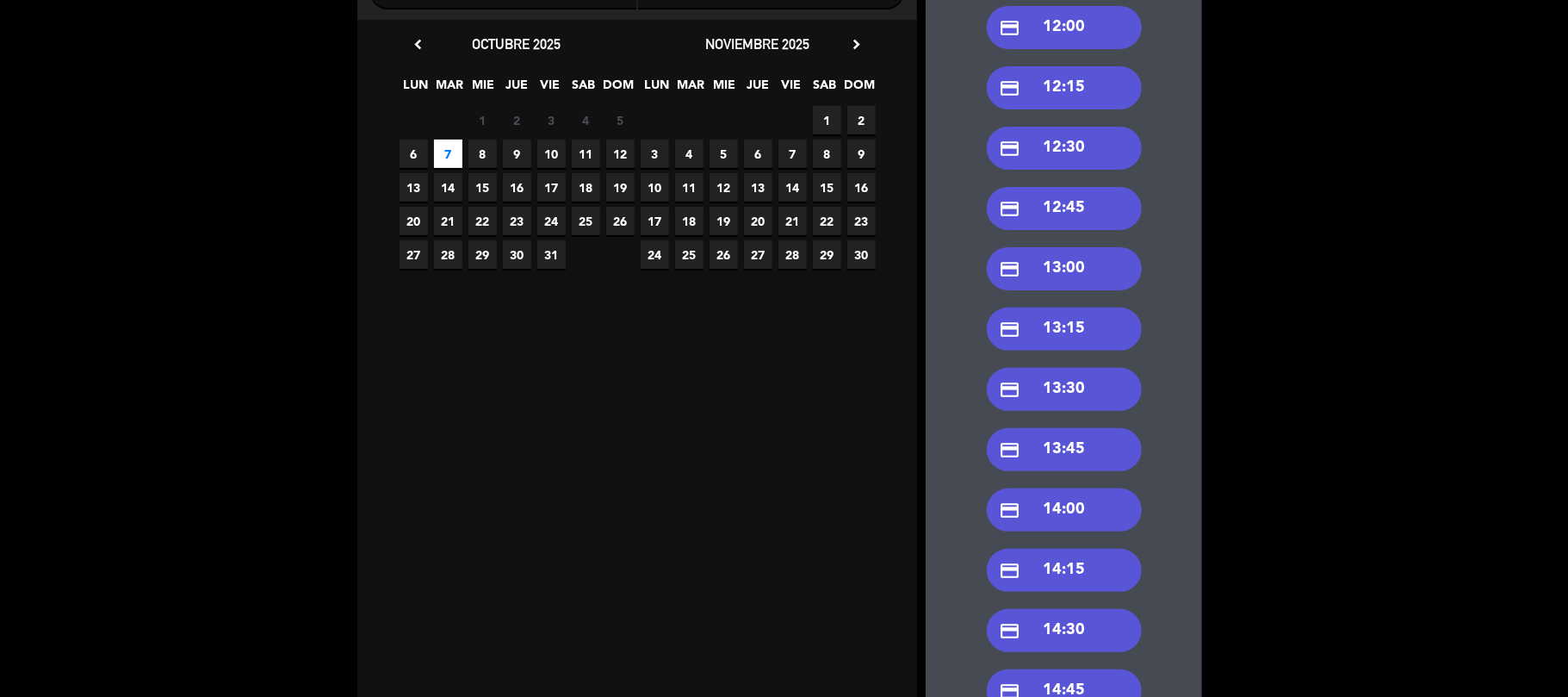
scroll to position [345, 0]
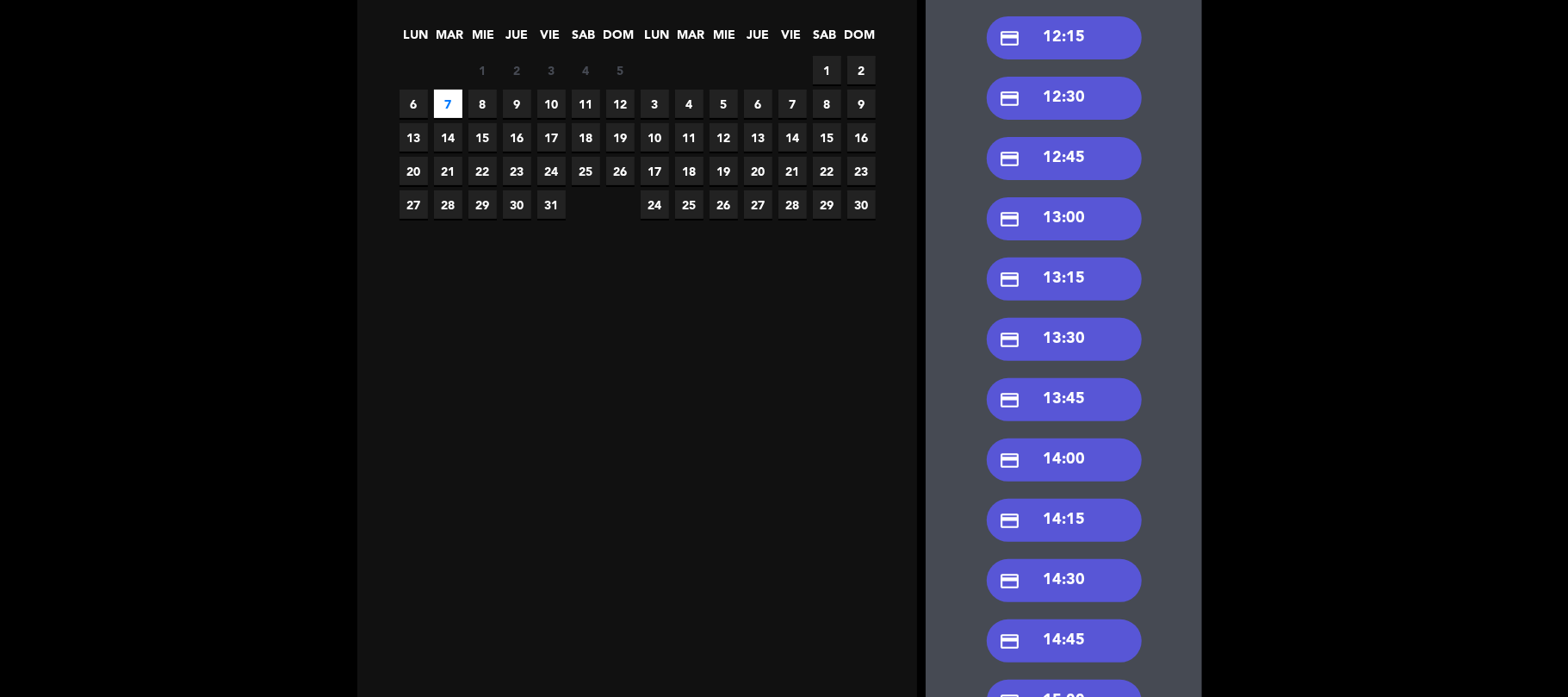
click at [1094, 212] on div "credit_card 13:00" at bounding box center [1064, 218] width 155 height 43
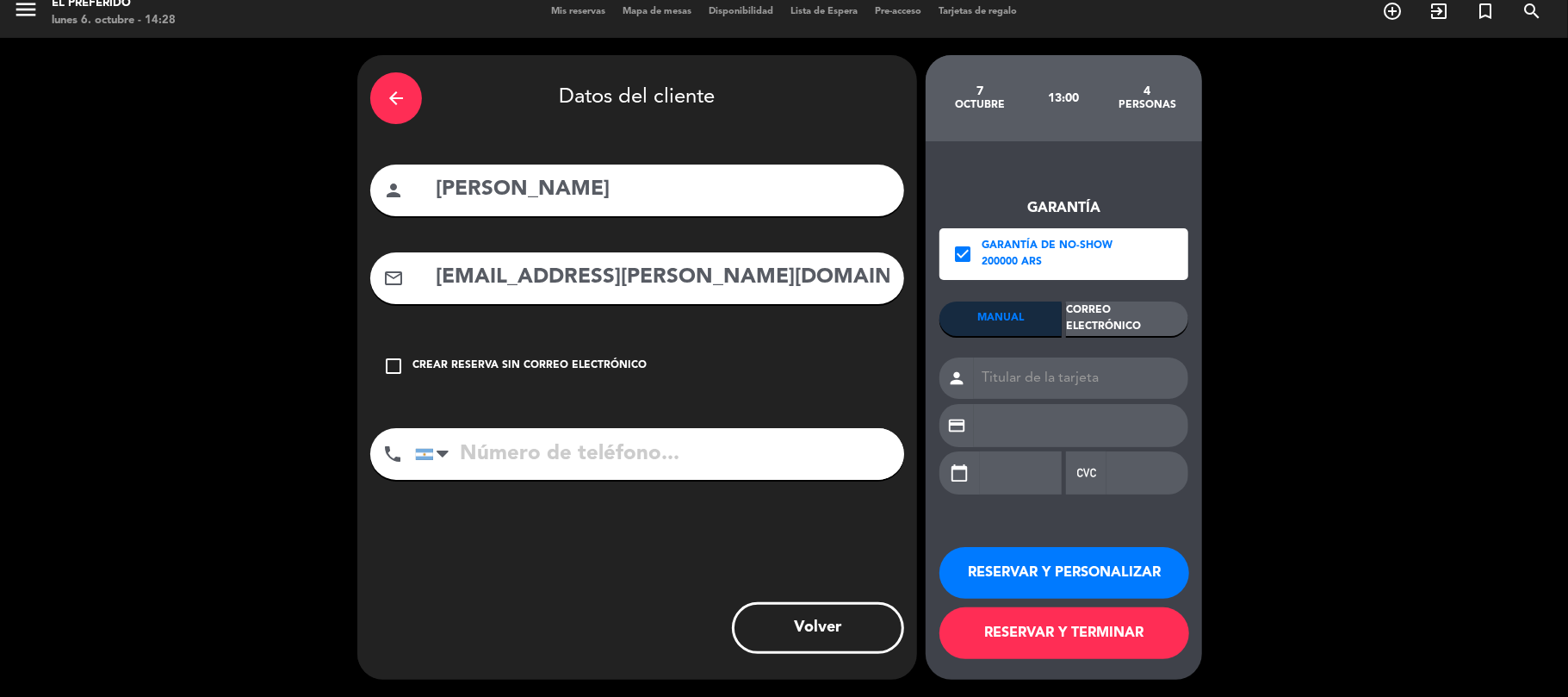
scroll to position [15, 0]
drag, startPoint x: 625, startPoint y: 198, endPoint x: 436, endPoint y: 195, distance: 189.0
click at [450, 197] on input "[PERSON_NAME]" at bounding box center [662, 190] width 458 height 35
type input "s"
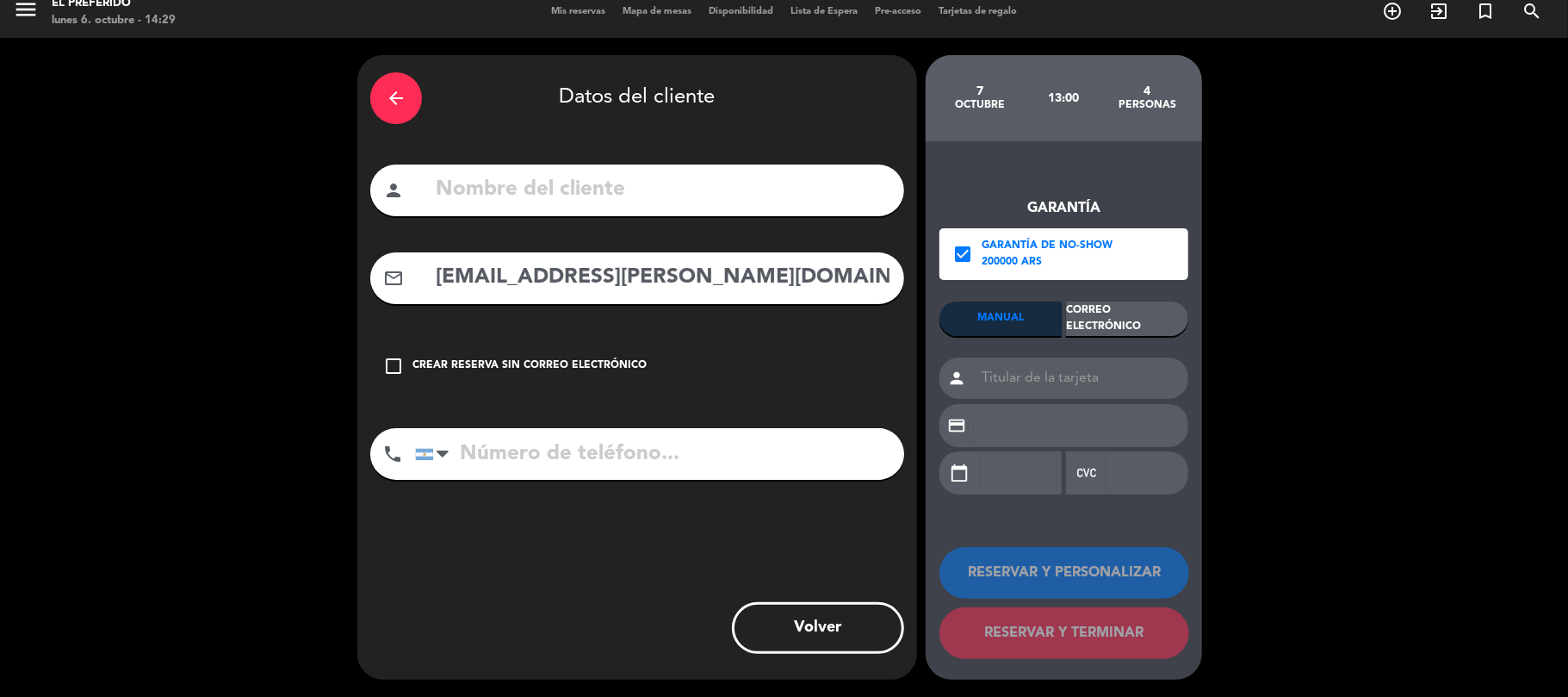
drag, startPoint x: 786, startPoint y: 281, endPoint x: 127, endPoint y: 276, distance: 659.0
click at [127, 278] on div "arrow_back Datos del cliente person mail_outline [EMAIL_ADDRESS][PERSON_NAME][D…" at bounding box center [784, 367] width 1568 height 659
click at [476, 185] on input "text" at bounding box center [662, 190] width 458 height 35
click at [1090, 305] on div "Correo Electrónico" at bounding box center [1127, 318] width 122 height 34
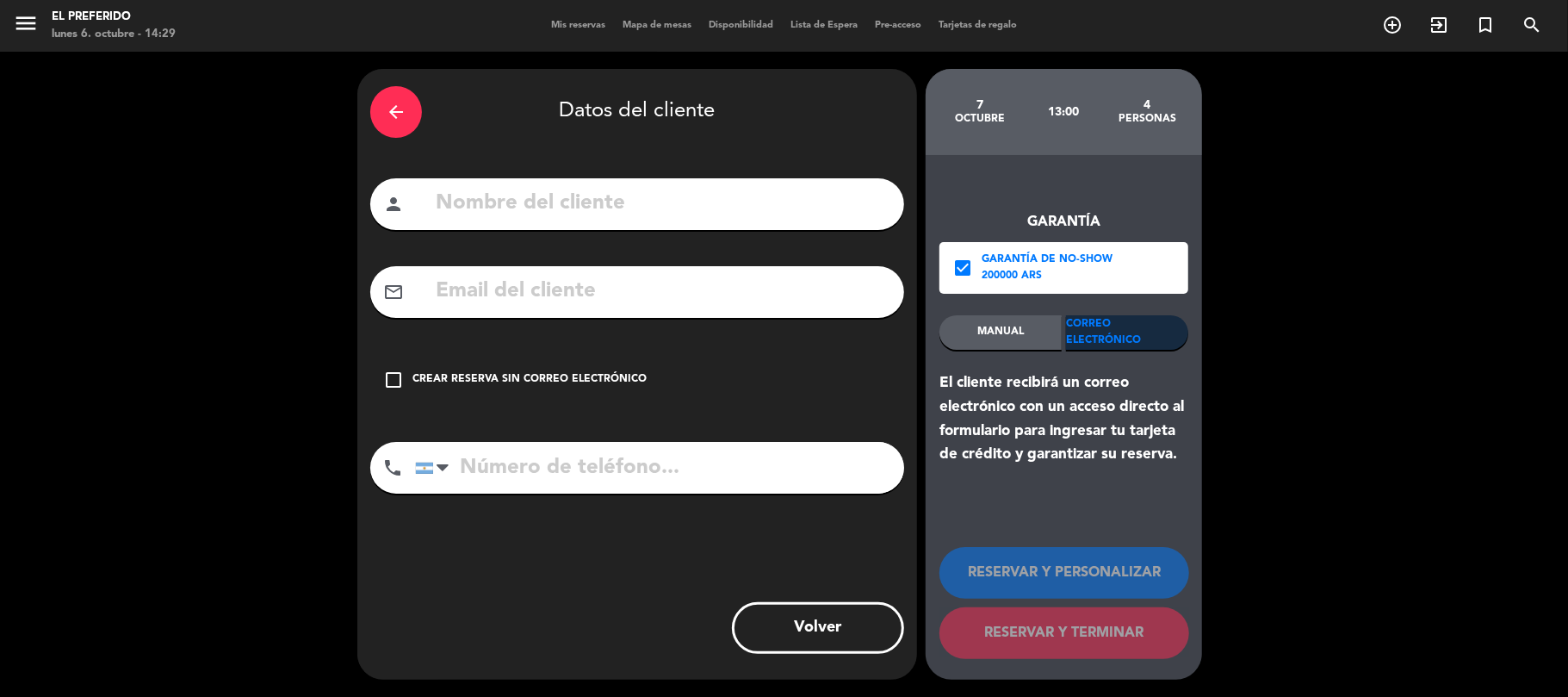
scroll to position [0, 0]
click at [511, 211] on input "text" at bounding box center [662, 204] width 458 height 35
type input "[PERSON_NAME]"
click at [589, 469] on input "tel" at bounding box center [659, 468] width 489 height 52
type input "1144885950"
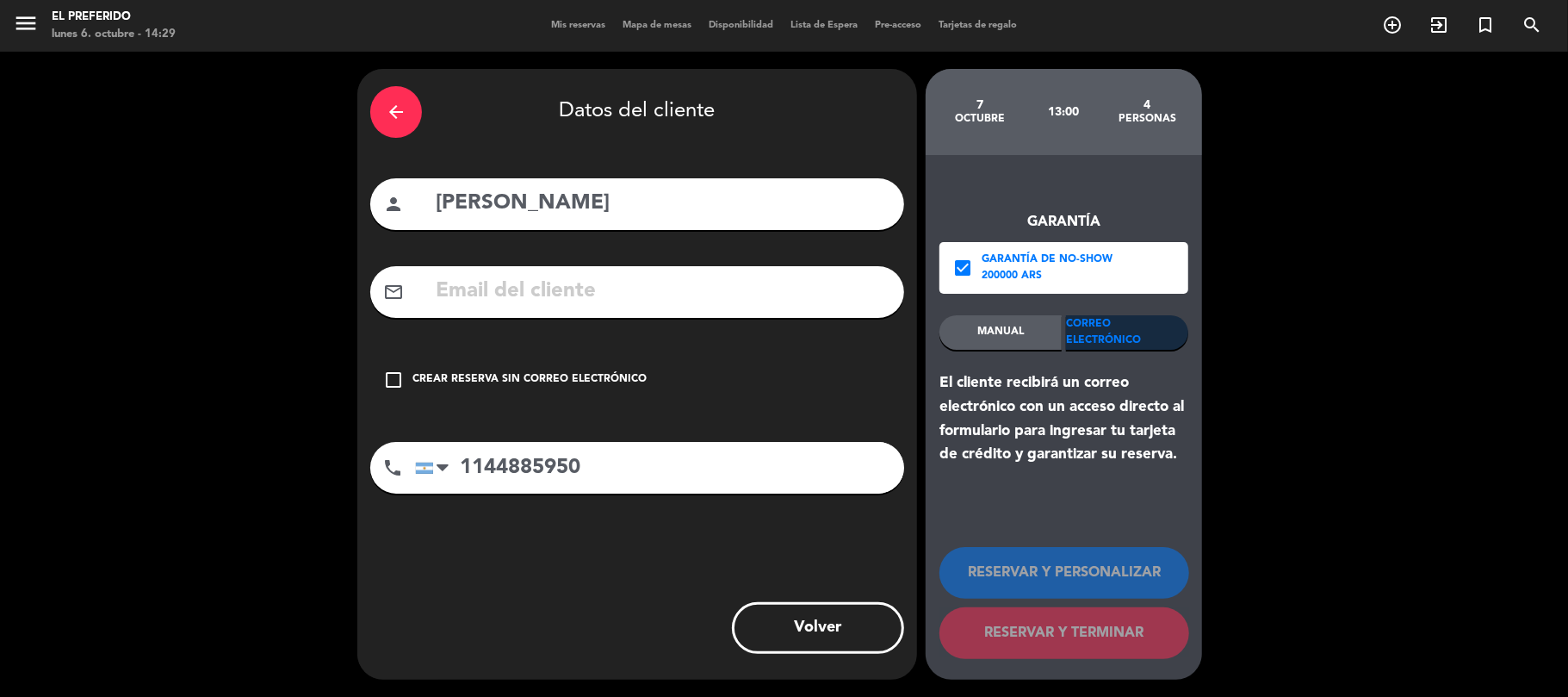
click at [483, 296] on input "text" at bounding box center [662, 292] width 458 height 35
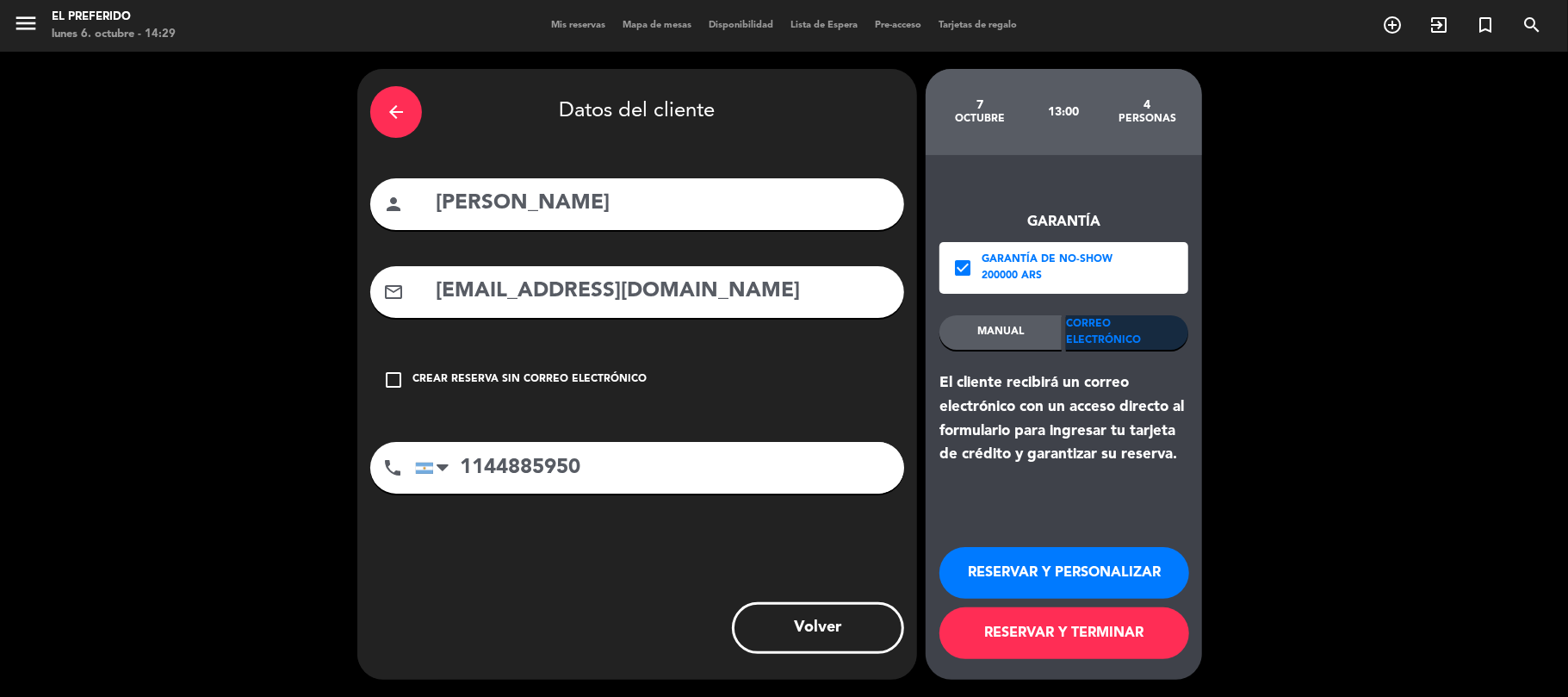
type input "[EMAIL_ADDRESS][DOMAIN_NAME]"
click at [1087, 563] on button "RESERVAR Y PERSONALIZAR" at bounding box center [1064, 572] width 249 height 52
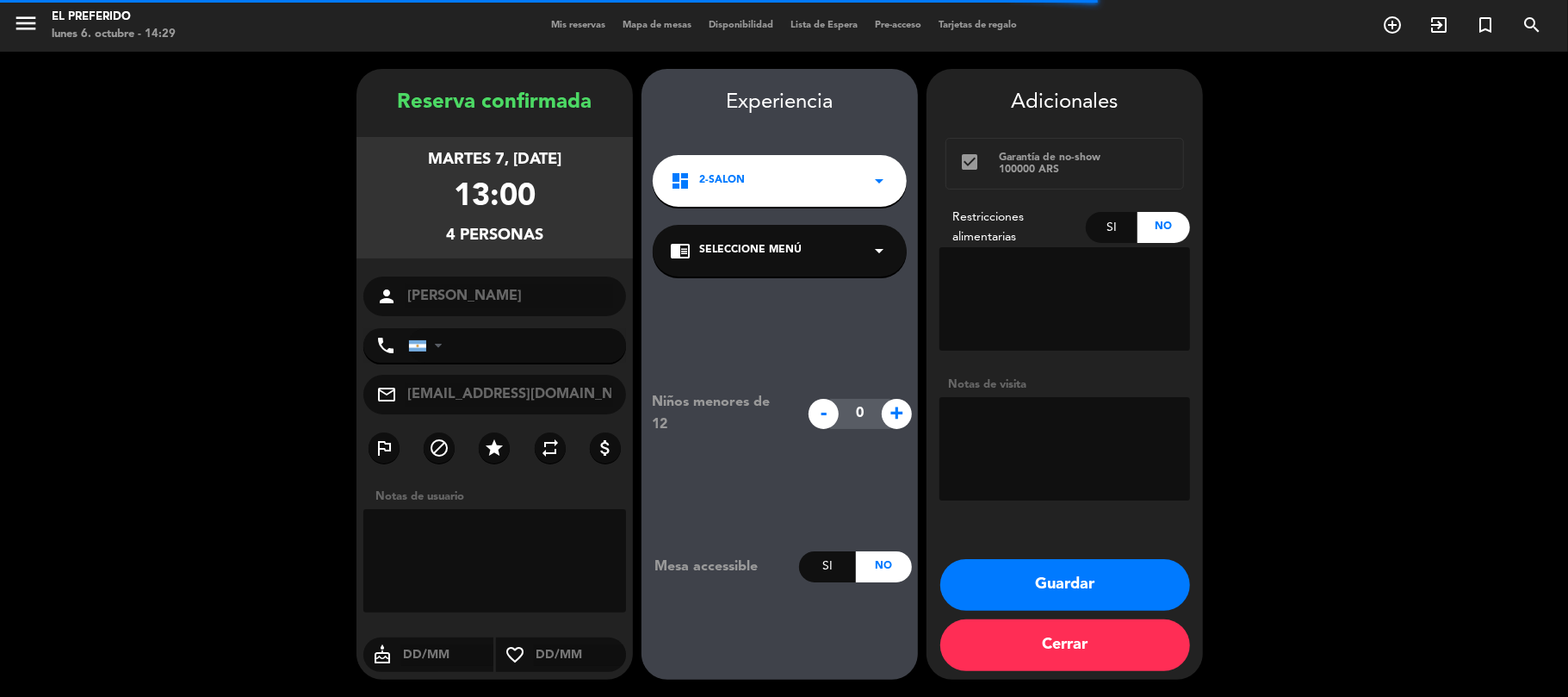
type input "[PHONE_NUMBER]"
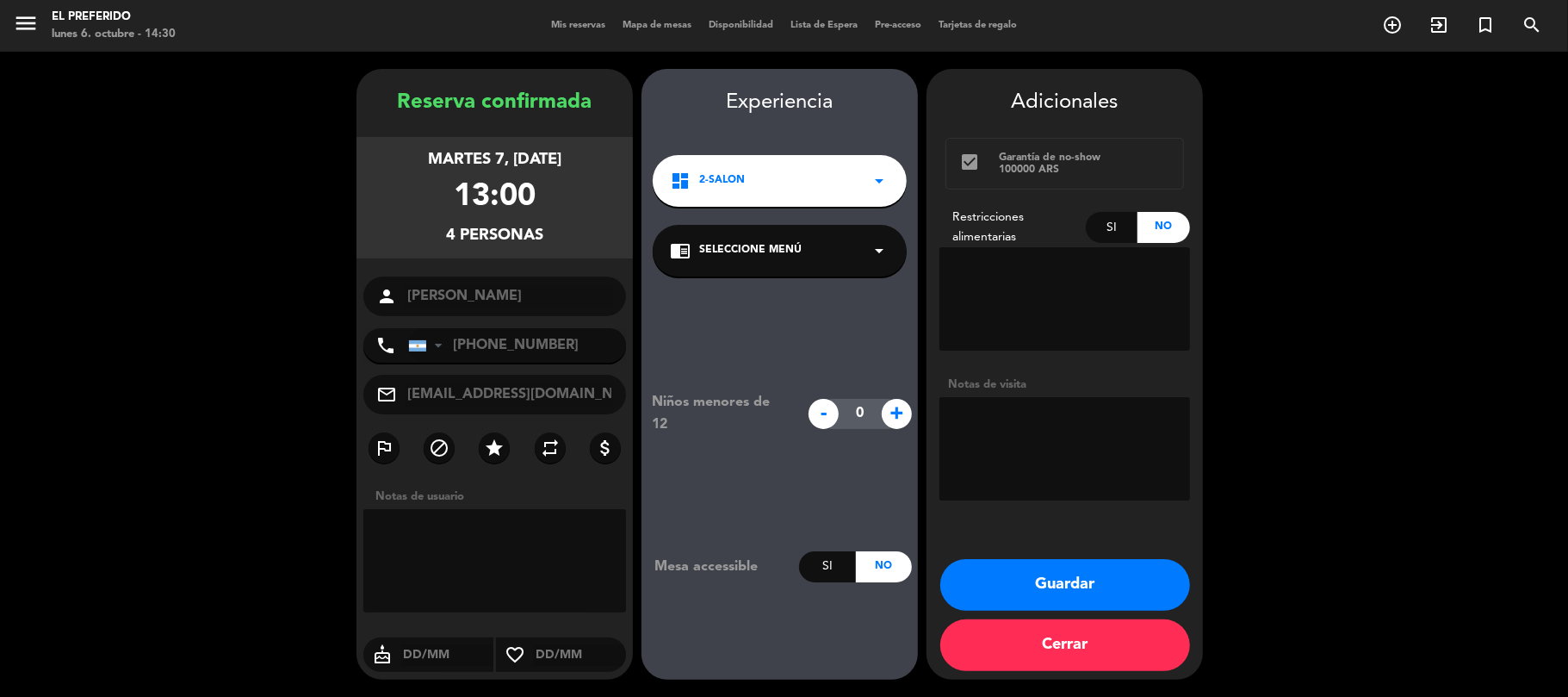
click at [1037, 442] on textarea at bounding box center [1064, 449] width 250 height 104
type textarea "Mesa dentro"
click at [1130, 600] on button "Guardar" at bounding box center [1065, 584] width 249 height 52
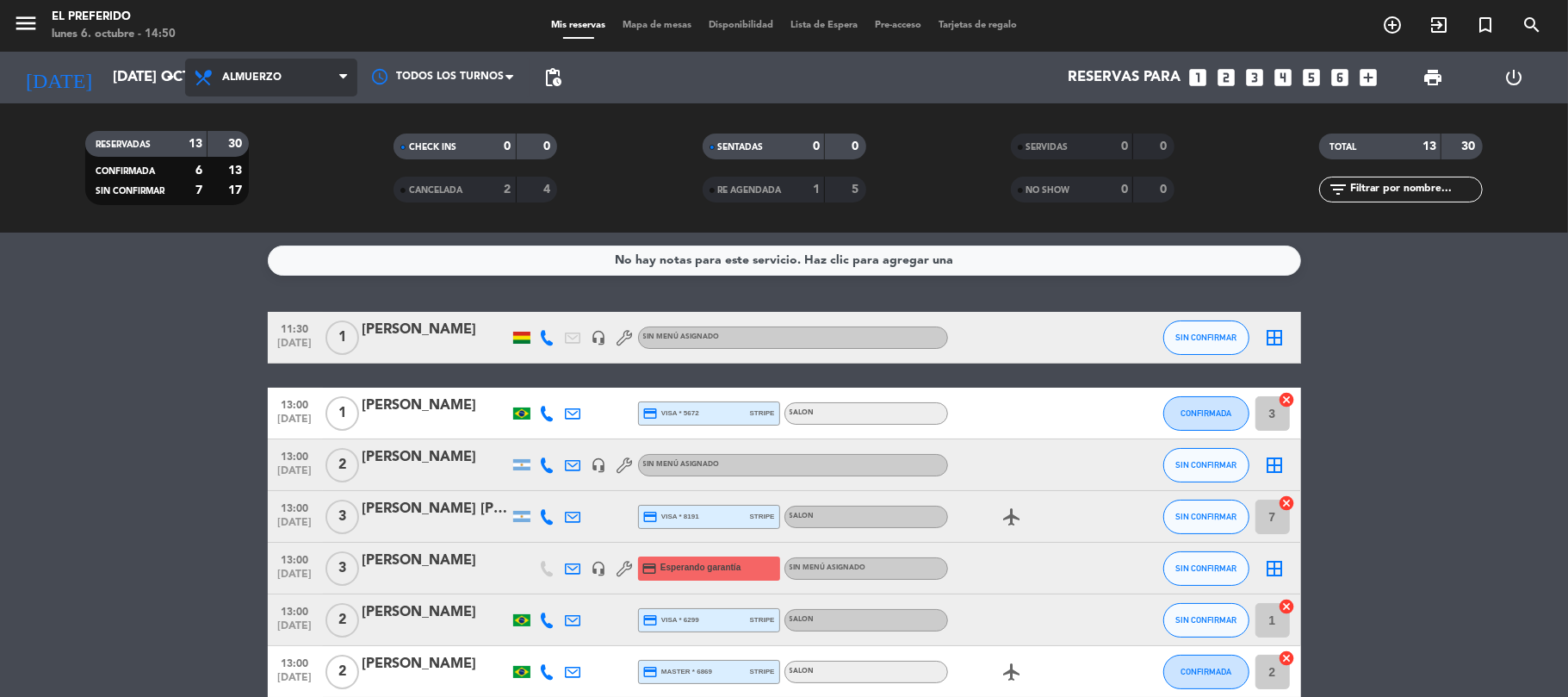
click at [240, 83] on span "Almuerzo" at bounding box center [252, 77] width 60 height 12
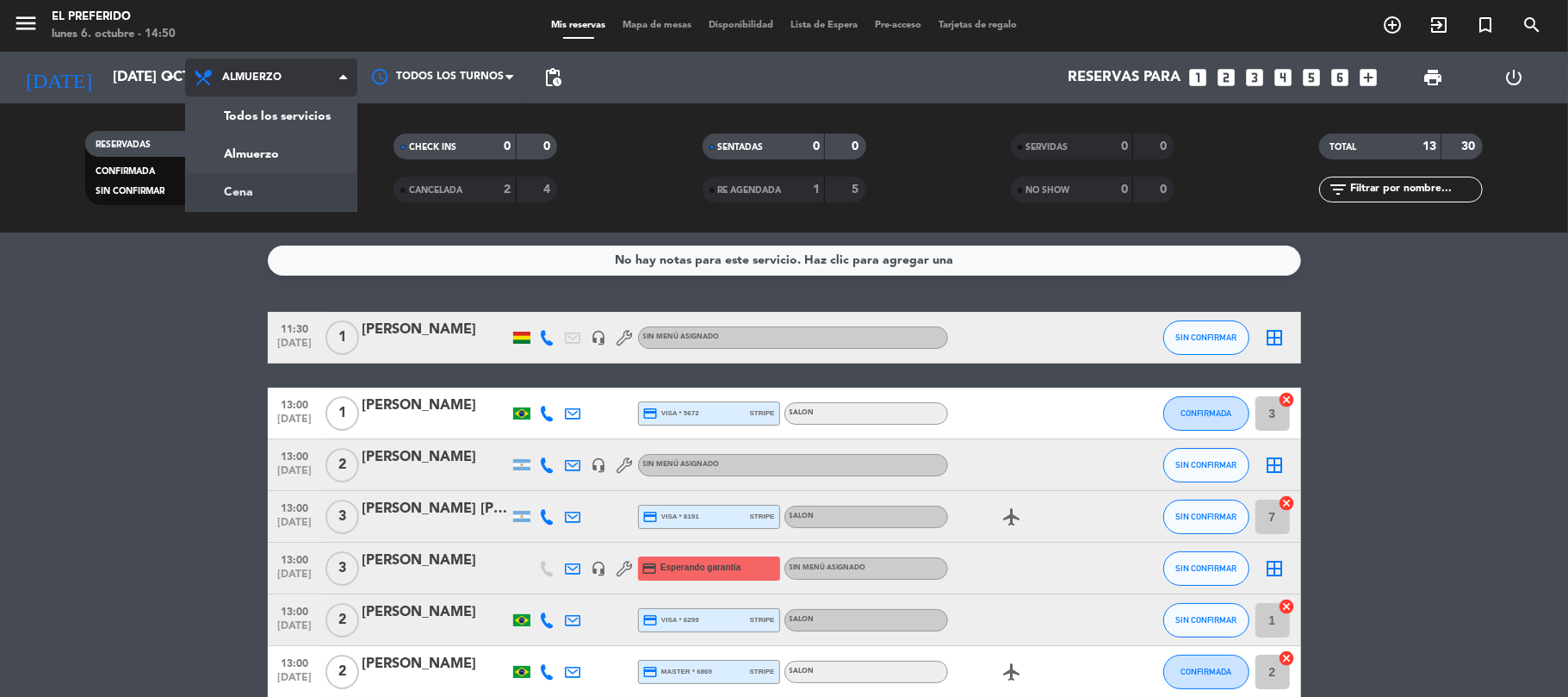
click at [266, 188] on div "menu El Preferido lunes 6. octubre - 14:50 Mis reservas Mapa de mesas Disponibi…" at bounding box center [784, 116] width 1568 height 233
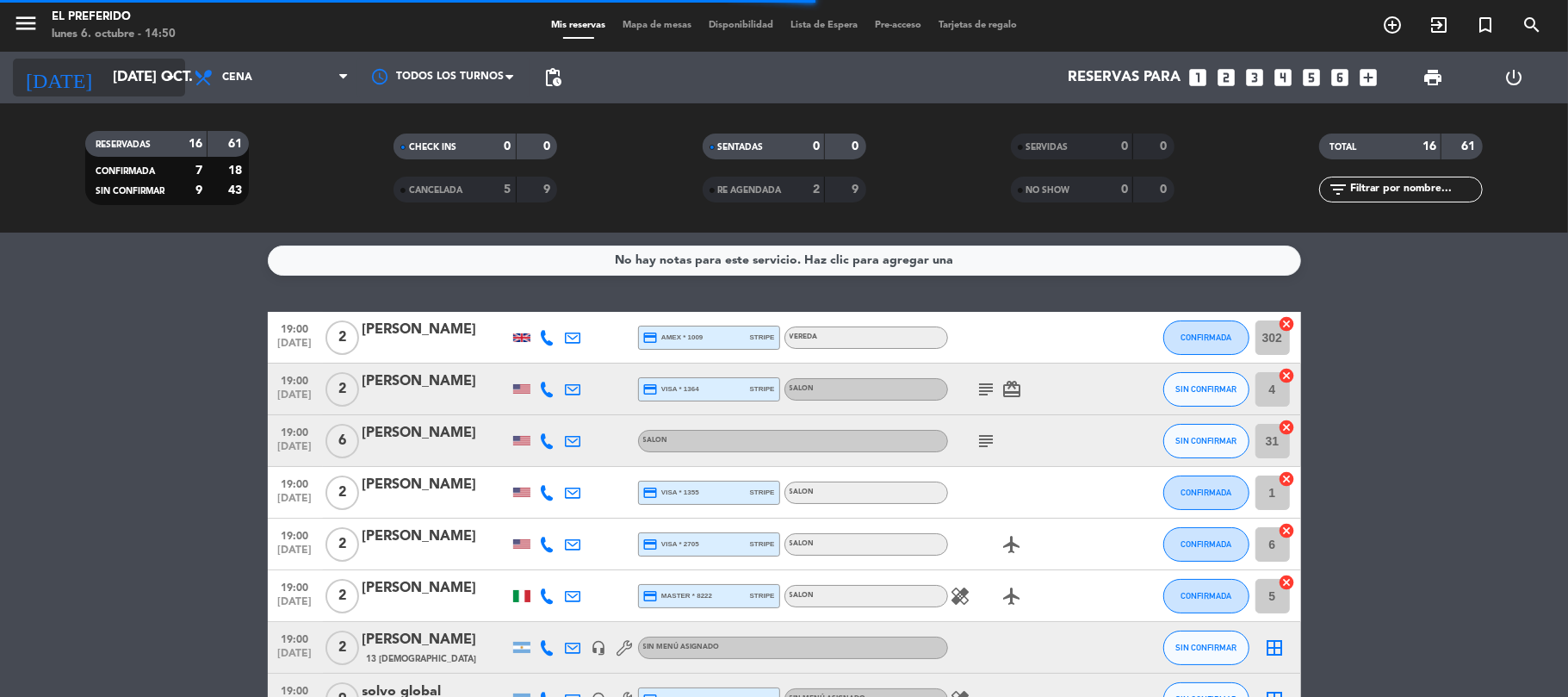
click at [133, 77] on input "[DATE] oct." at bounding box center [198, 78] width 186 height 33
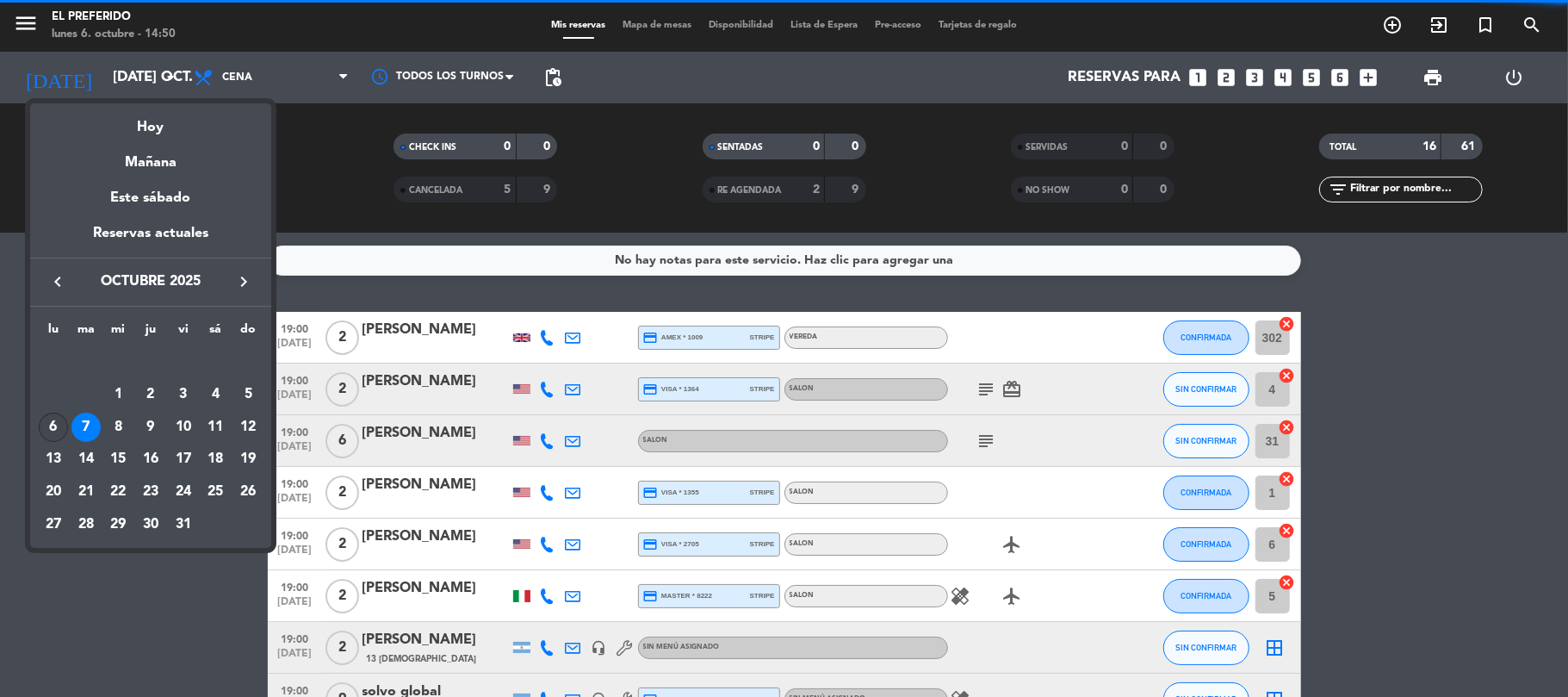
click at [55, 417] on div "6" at bounding box center [53, 427] width 29 height 29
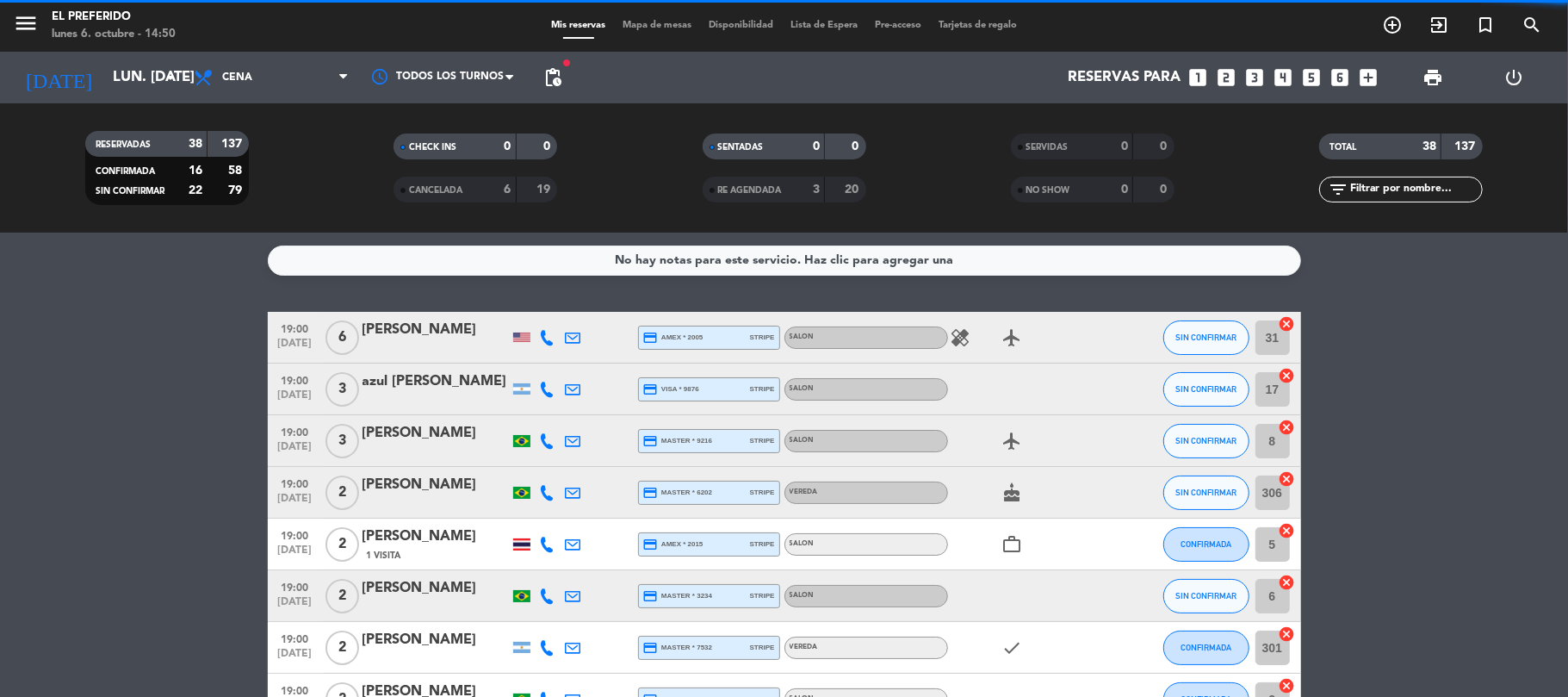
scroll to position [229, 0]
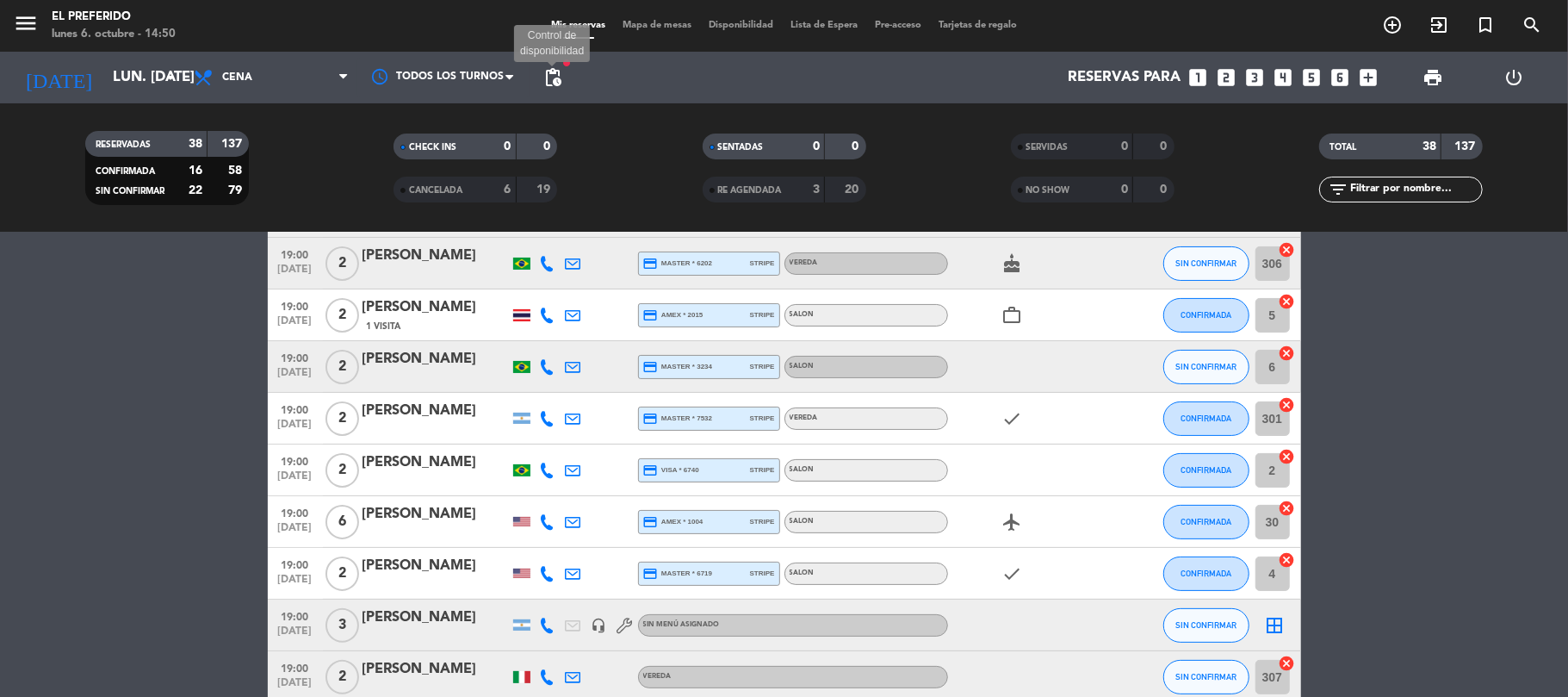
click at [555, 72] on span "pending_actions" at bounding box center [553, 77] width 21 height 21
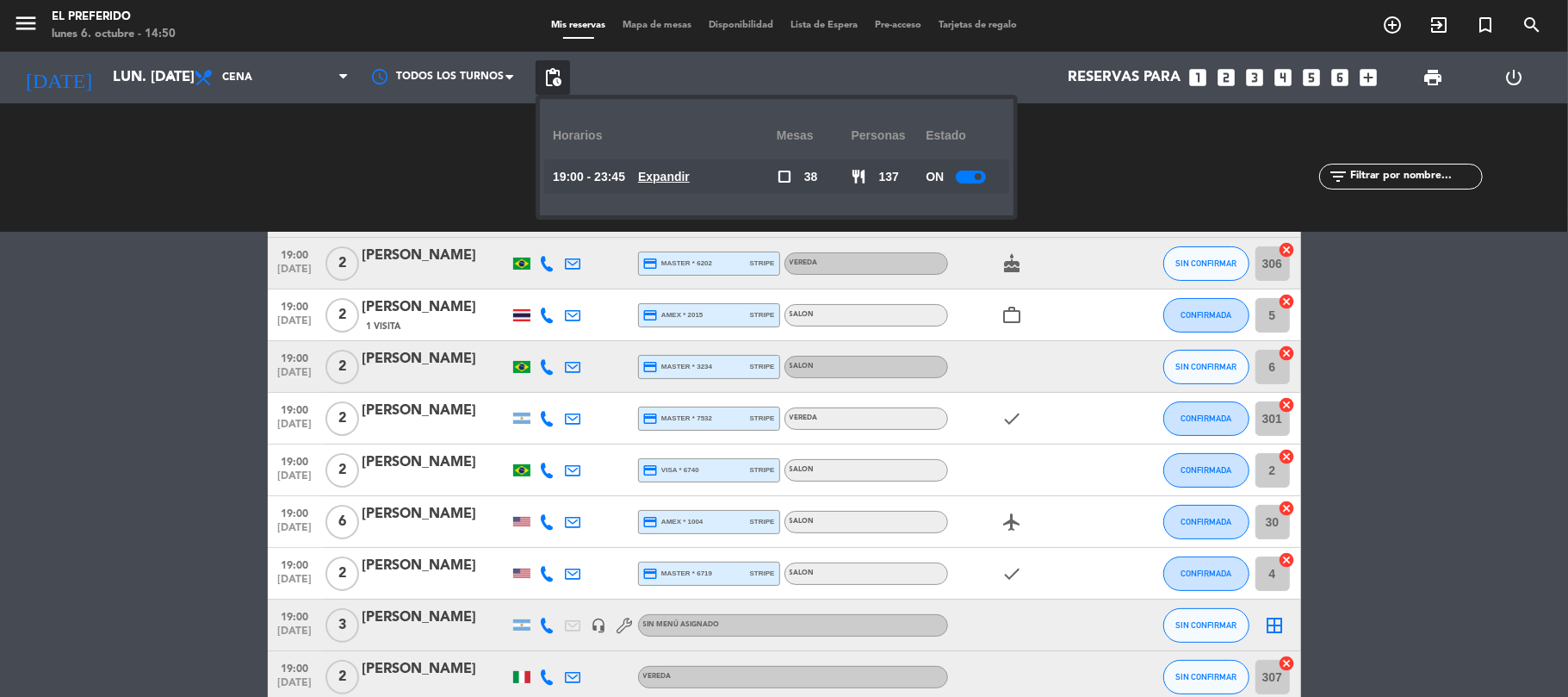
click at [669, 176] on u "Expandir" at bounding box center [663, 177] width 52 height 14
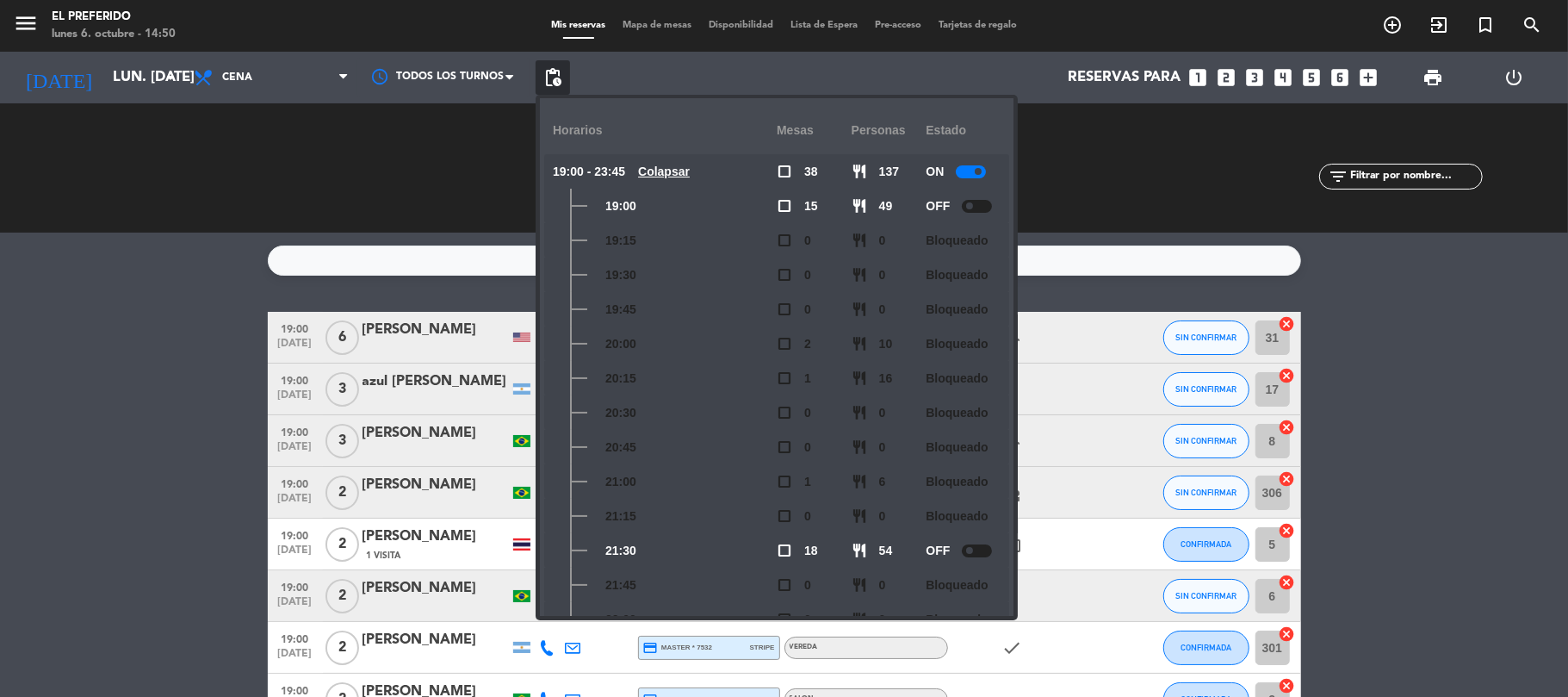
scroll to position [0, 0]
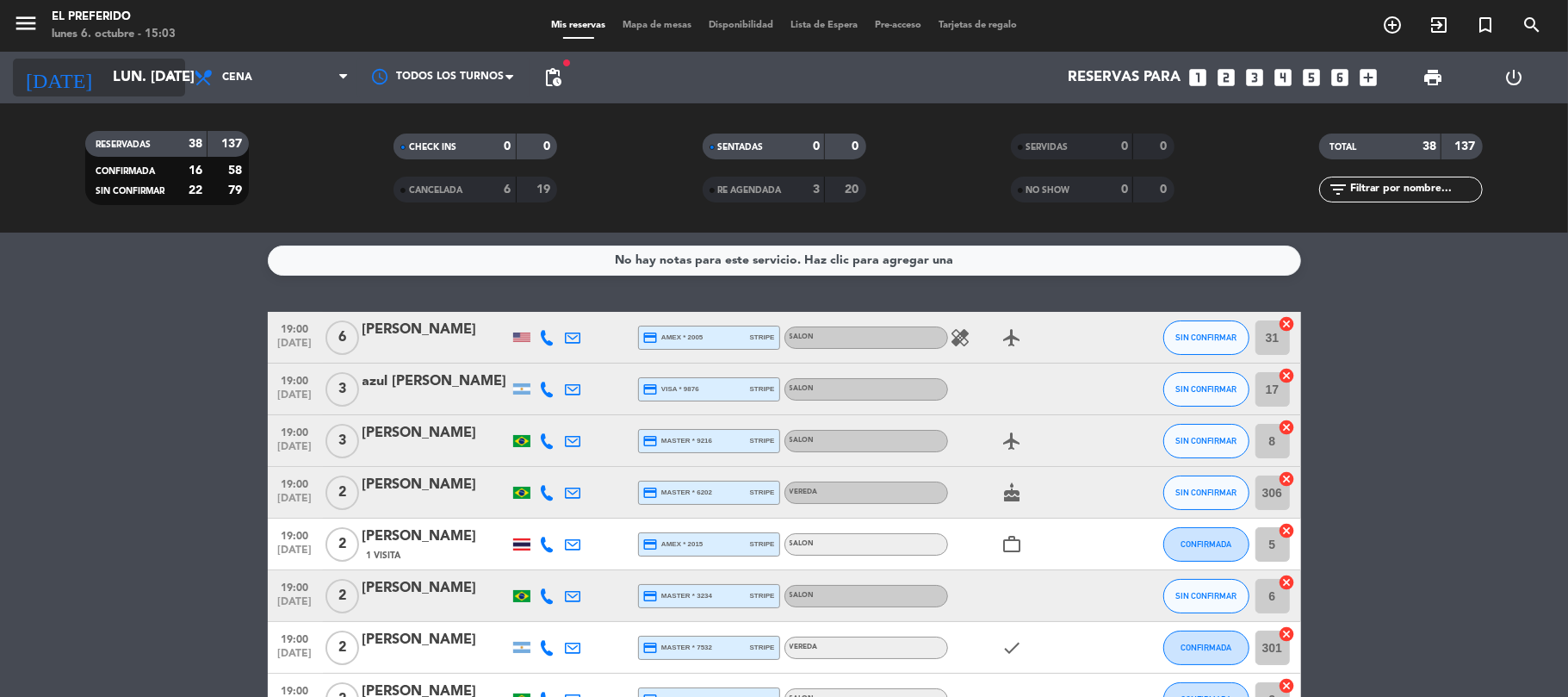
click at [149, 83] on input "lun. [DATE]" at bounding box center [198, 78] width 186 height 33
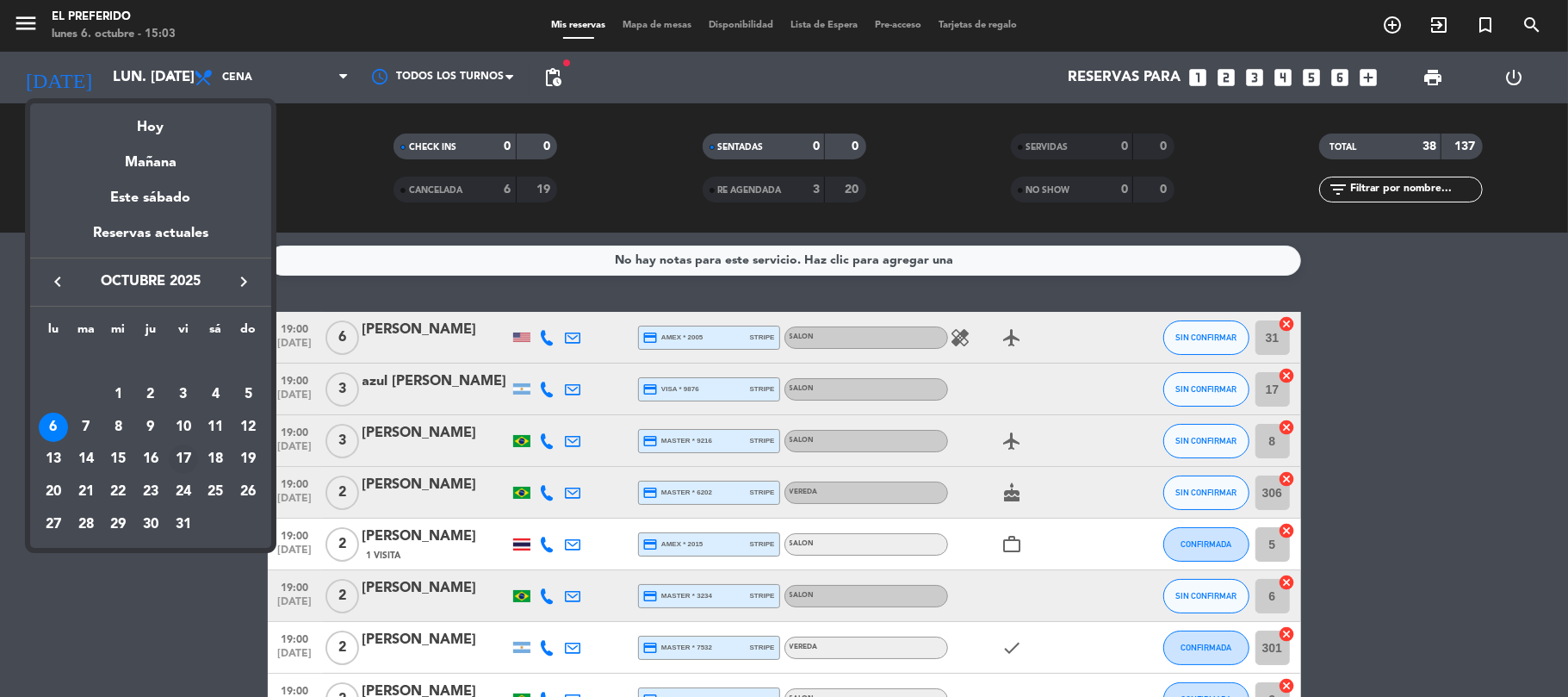
click at [181, 456] on div "17" at bounding box center [183, 459] width 29 height 29
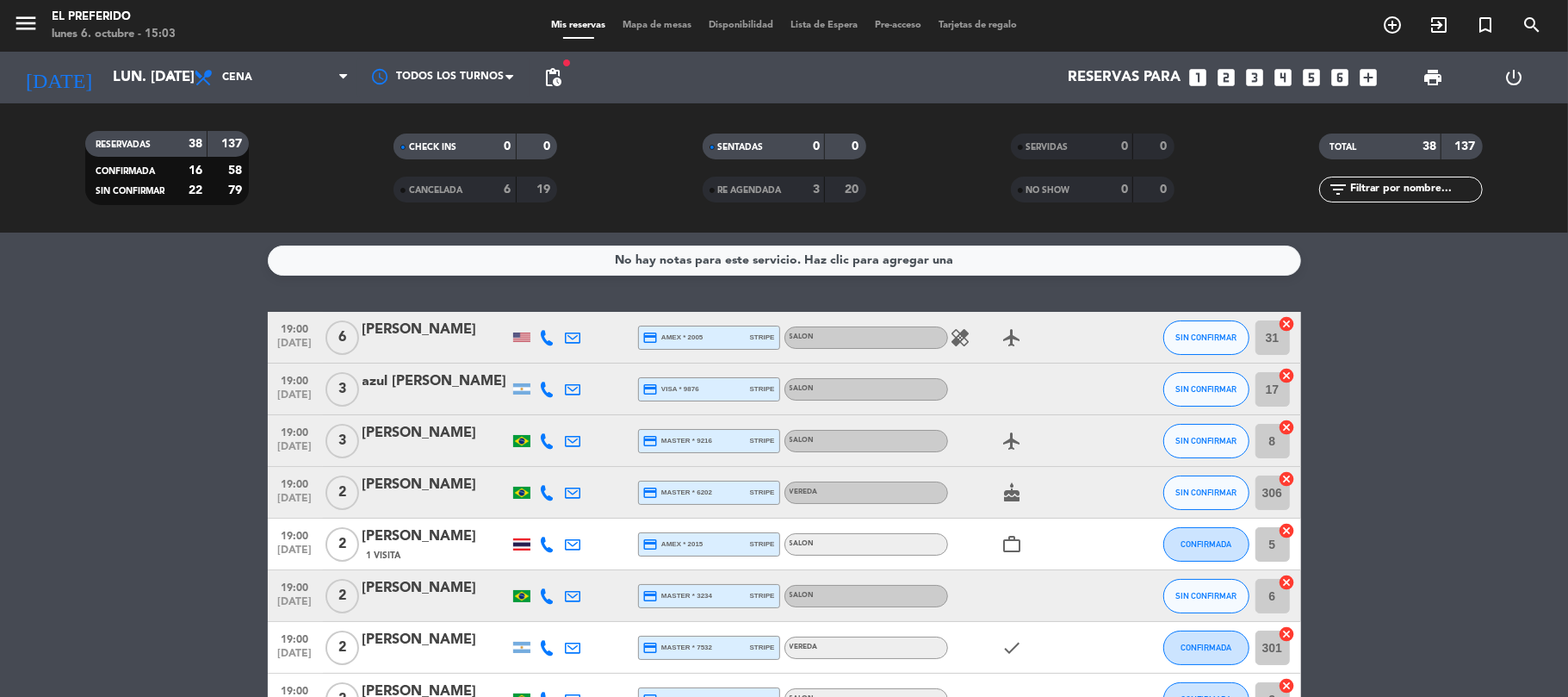
type input "vie. [DATE]"
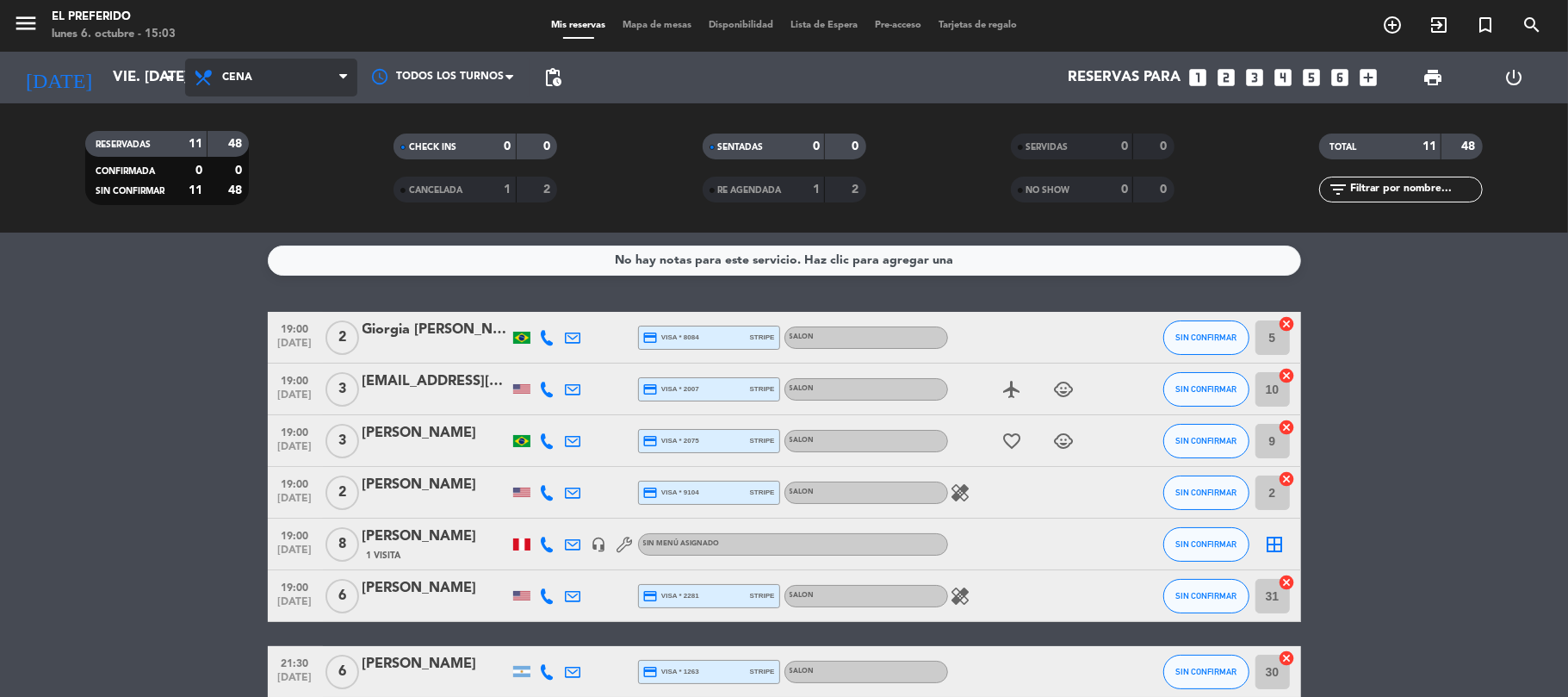
click at [272, 79] on span "Cena" at bounding box center [271, 77] width 172 height 38
click at [283, 143] on div "menu El Preferido lunes 6. octubre - 15:03 Mis reservas Mapa de mesas Disponibi…" at bounding box center [784, 116] width 1568 height 233
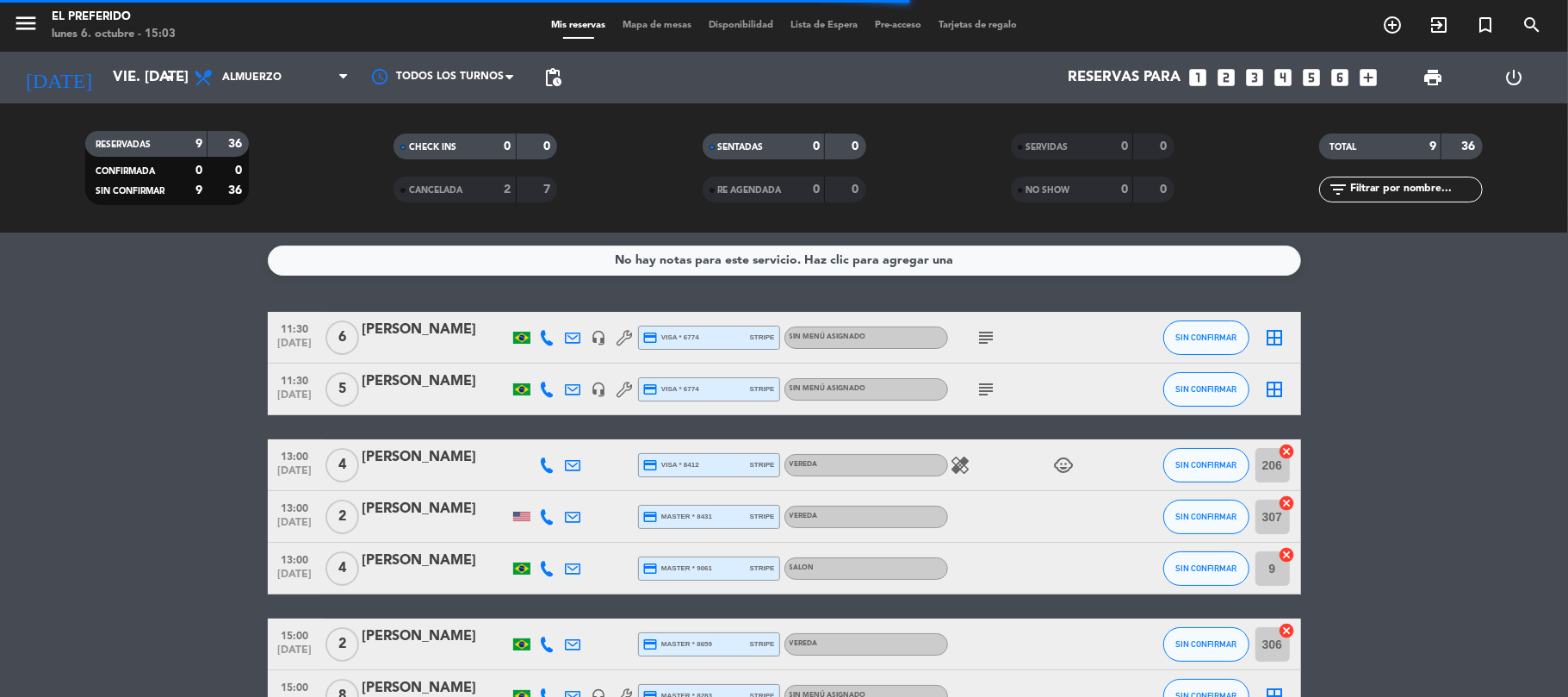
click at [432, 401] on div at bounding box center [436, 401] width 147 height 14
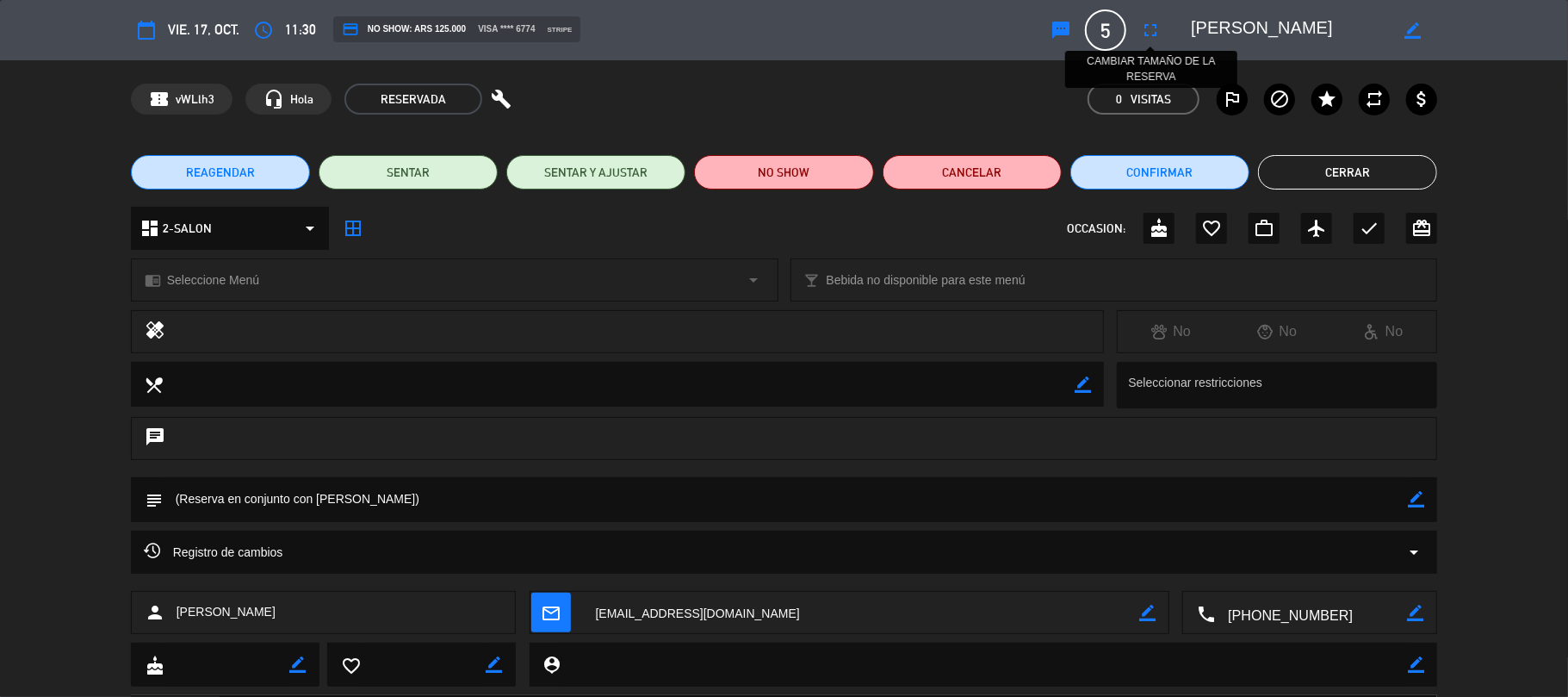
click at [1151, 40] on icon "fullscreen" at bounding box center [1151, 31] width 21 height 21
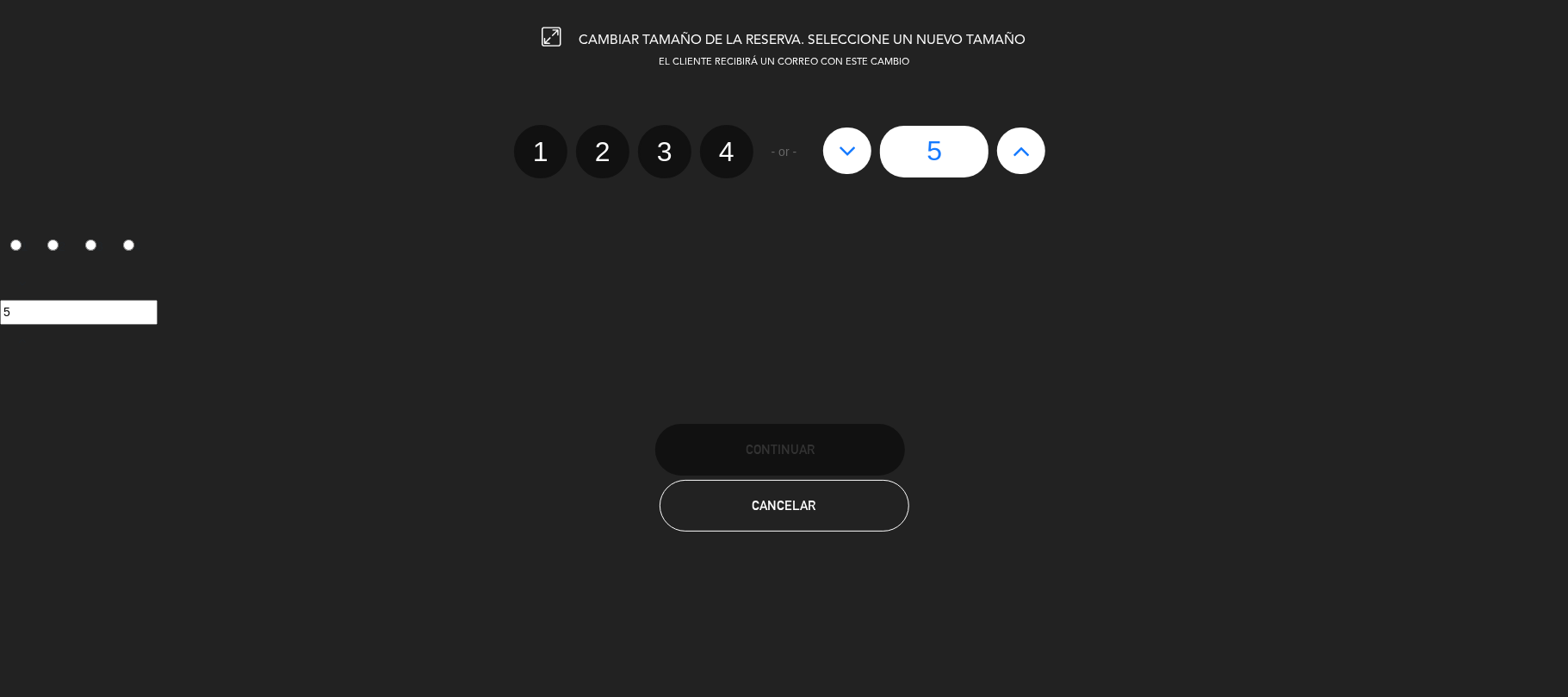
click at [1033, 158] on button at bounding box center [1021, 150] width 48 height 47
type input "6"
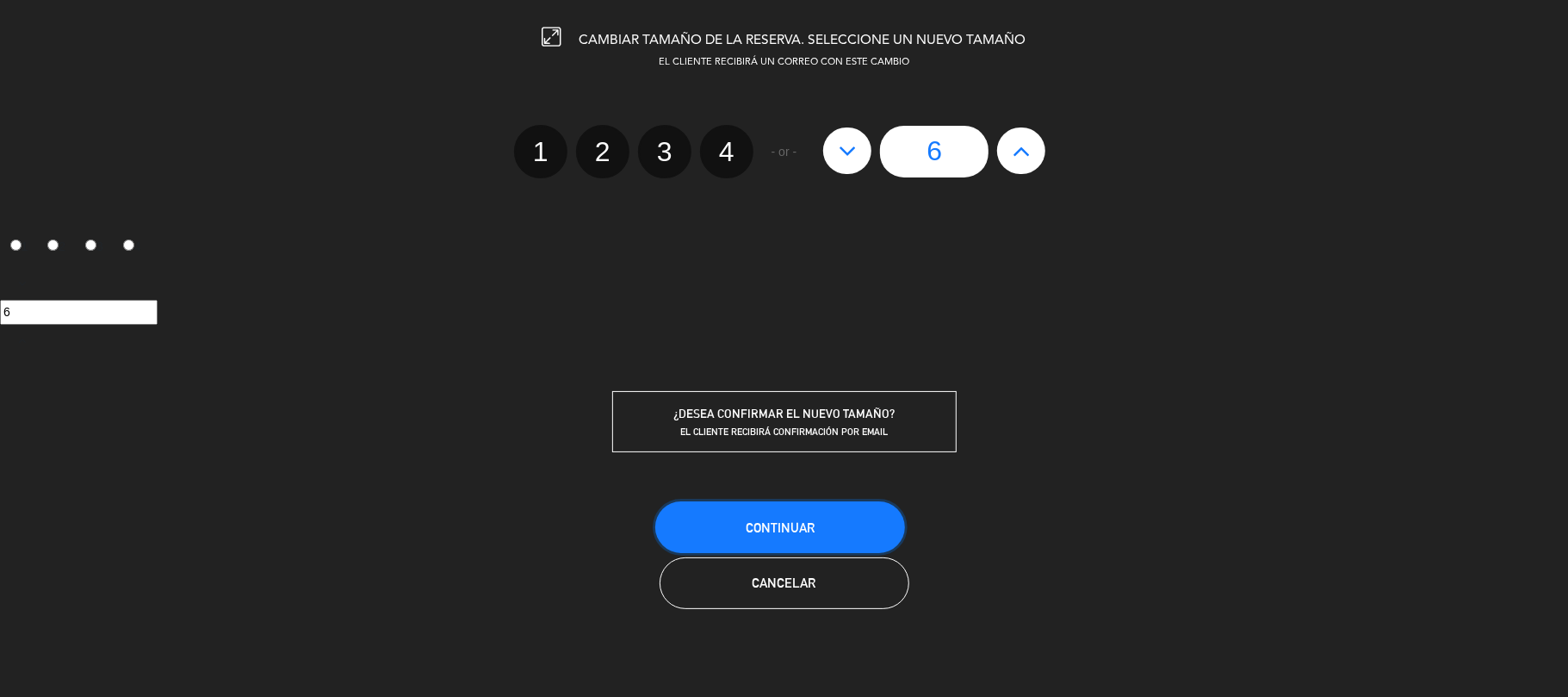
click at [814, 543] on button "Continuar" at bounding box center [780, 527] width 249 height 52
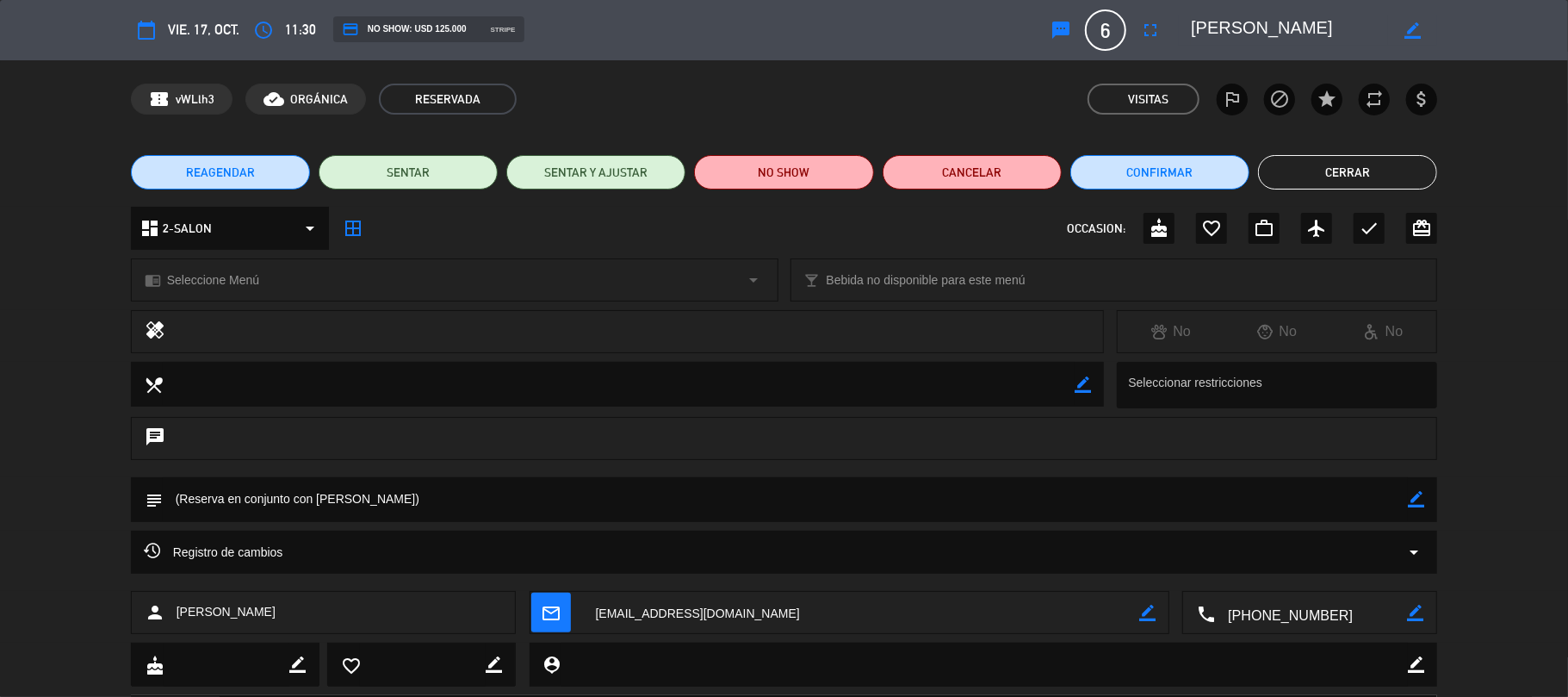
click at [1368, 167] on button "Cerrar" at bounding box center [1348, 171] width 179 height 34
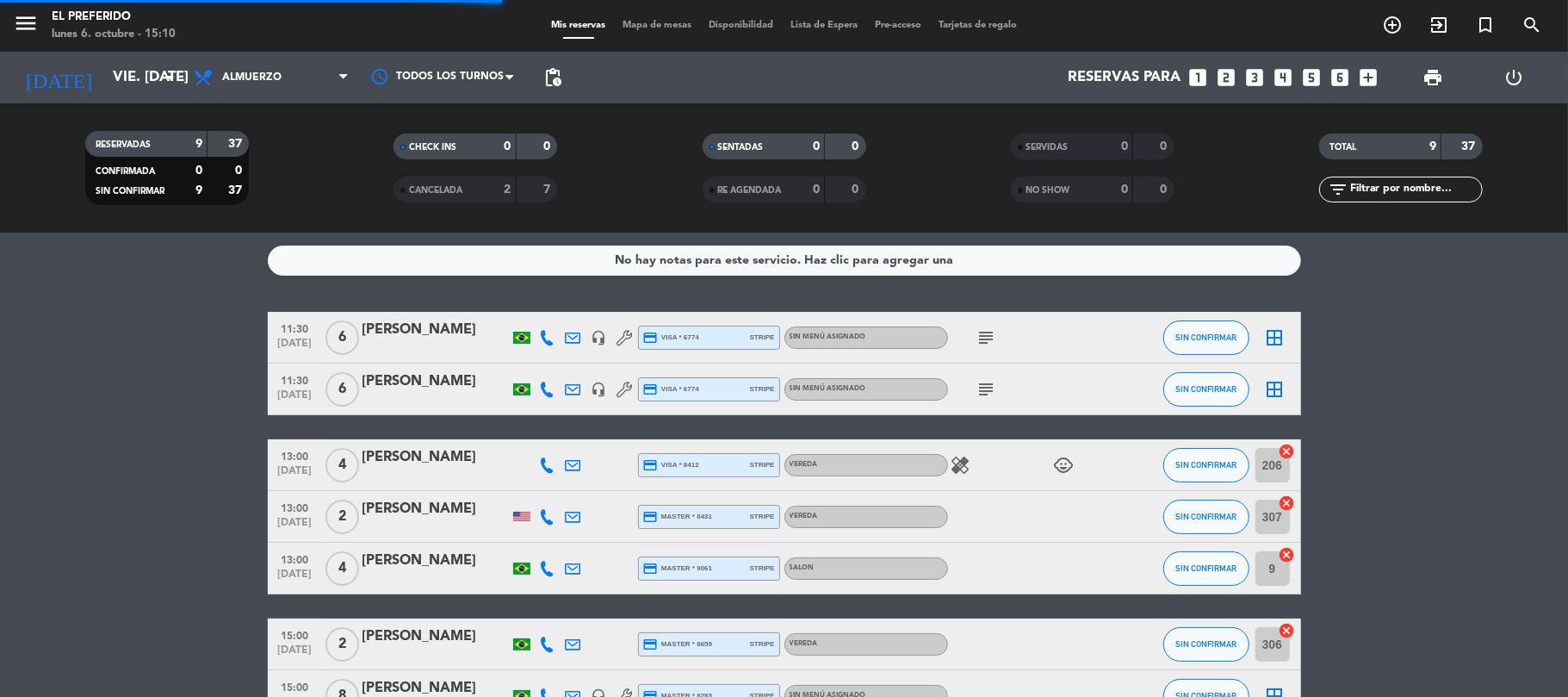
click at [1232, 72] on icon "looks_two" at bounding box center [1226, 76] width 22 height 22
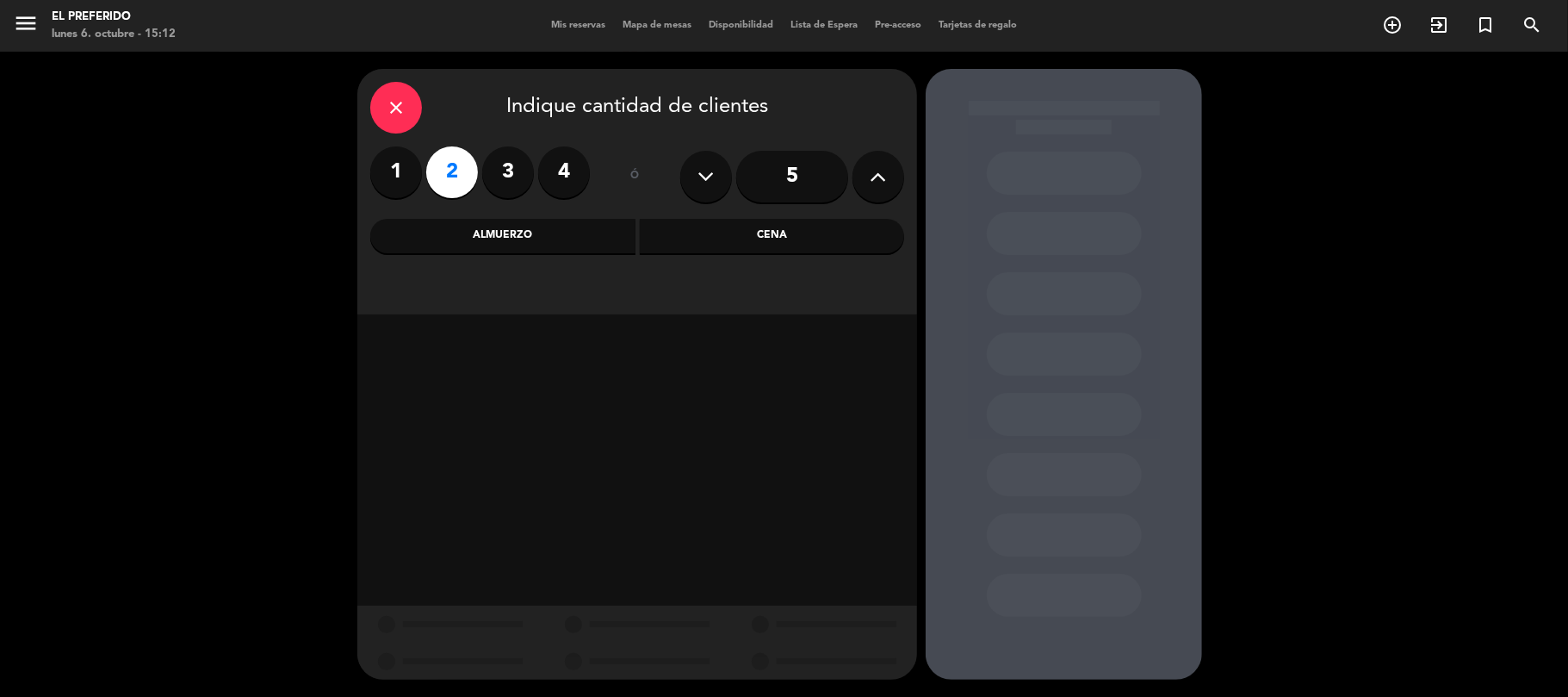
click at [531, 228] on div "Almuerzo" at bounding box center [503, 236] width 265 height 34
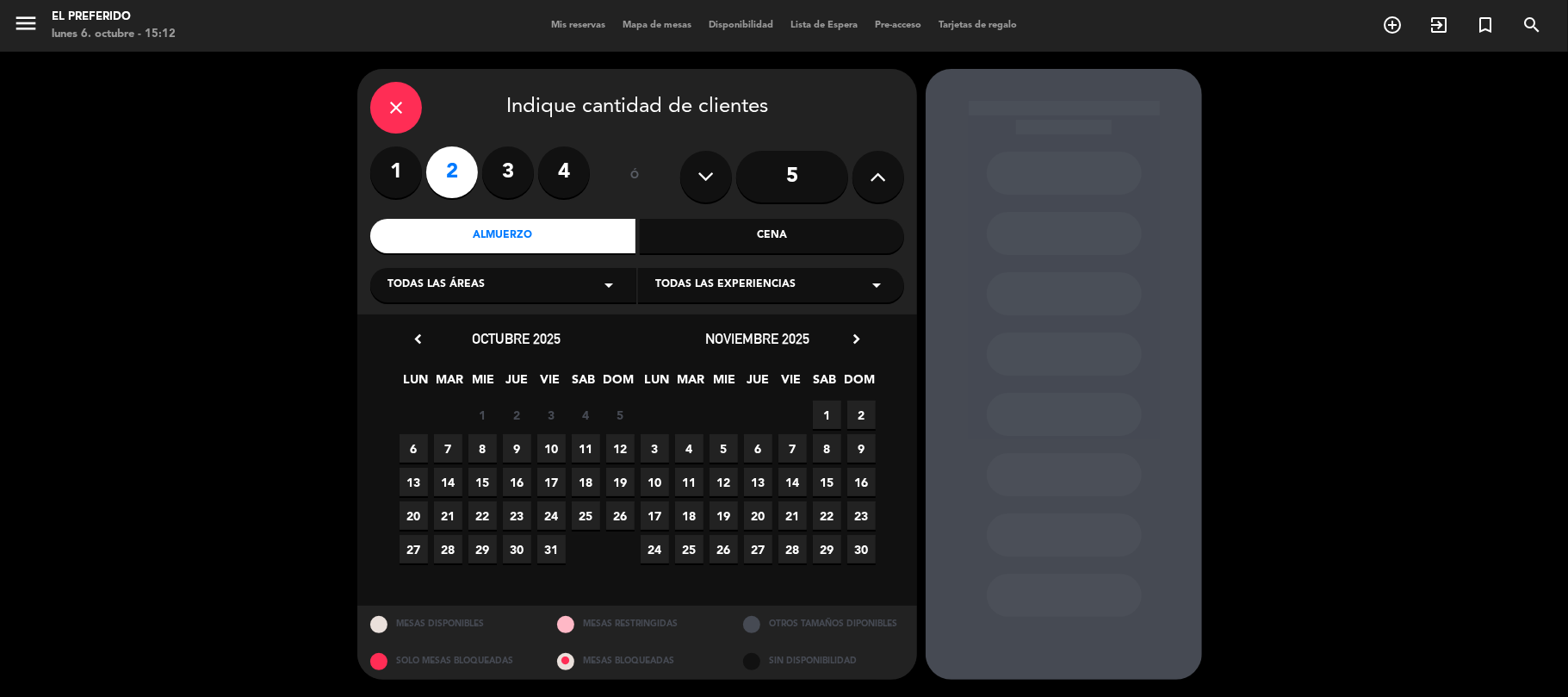
click at [618, 452] on span "12" at bounding box center [620, 448] width 28 height 28
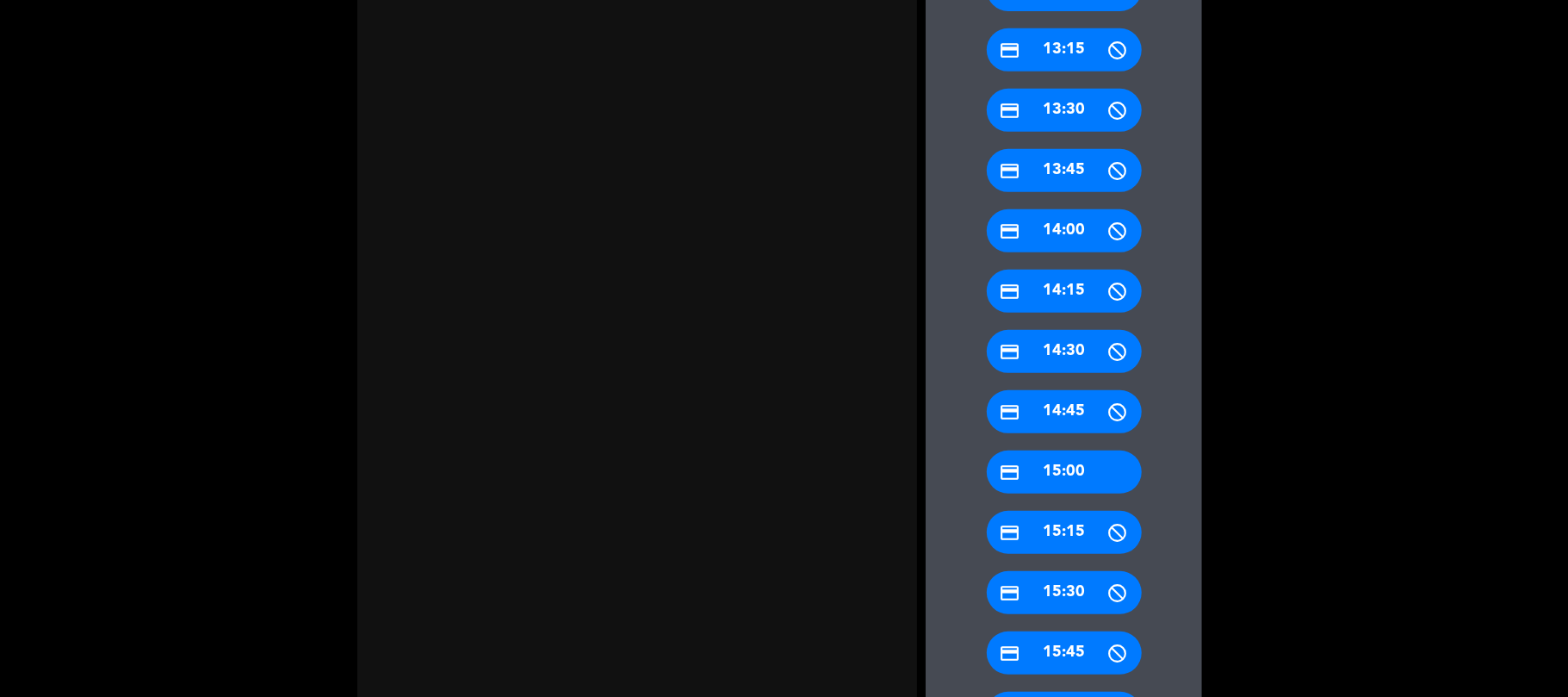
scroll to position [721, 0]
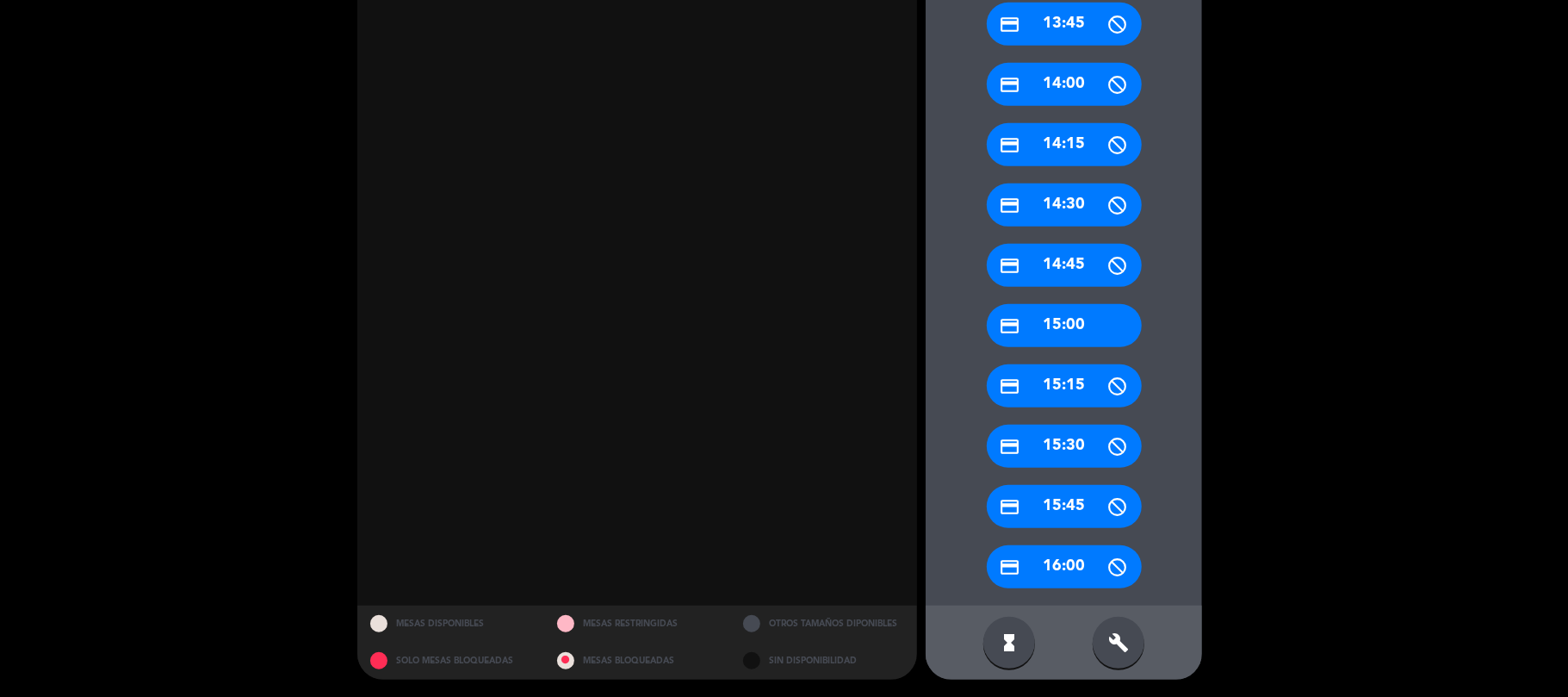
click at [1134, 643] on div "build" at bounding box center [1118, 643] width 52 height 52
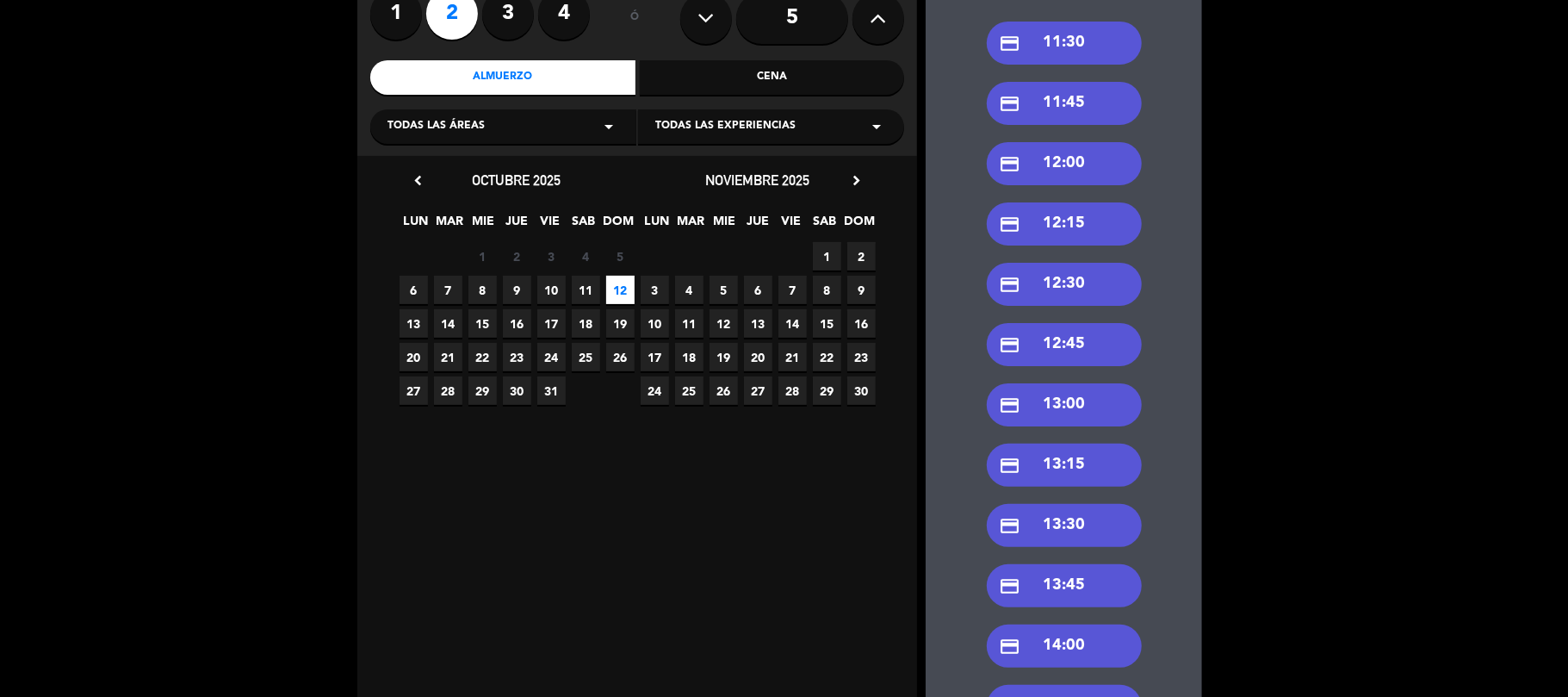
scroll to position [146, 0]
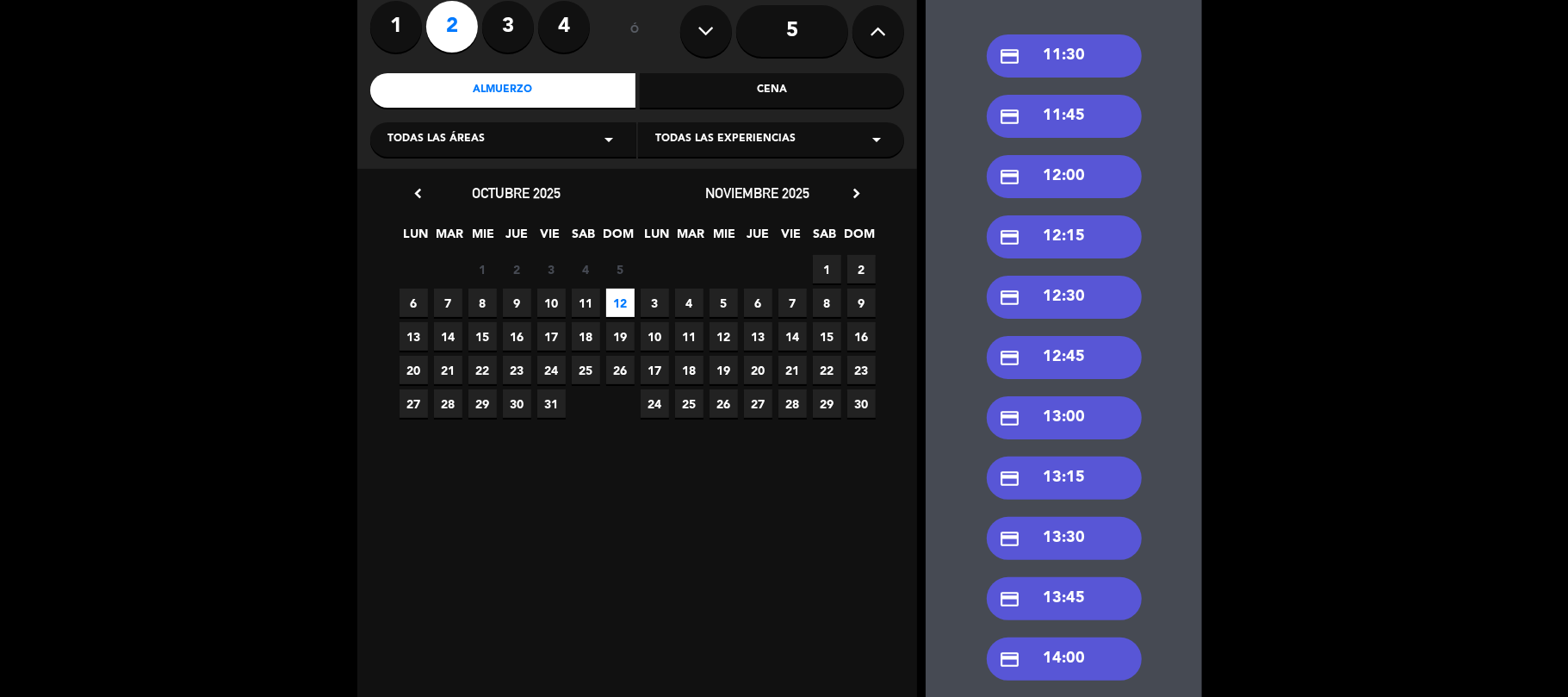
click at [1083, 427] on div "credit_card 13:00" at bounding box center [1064, 417] width 155 height 43
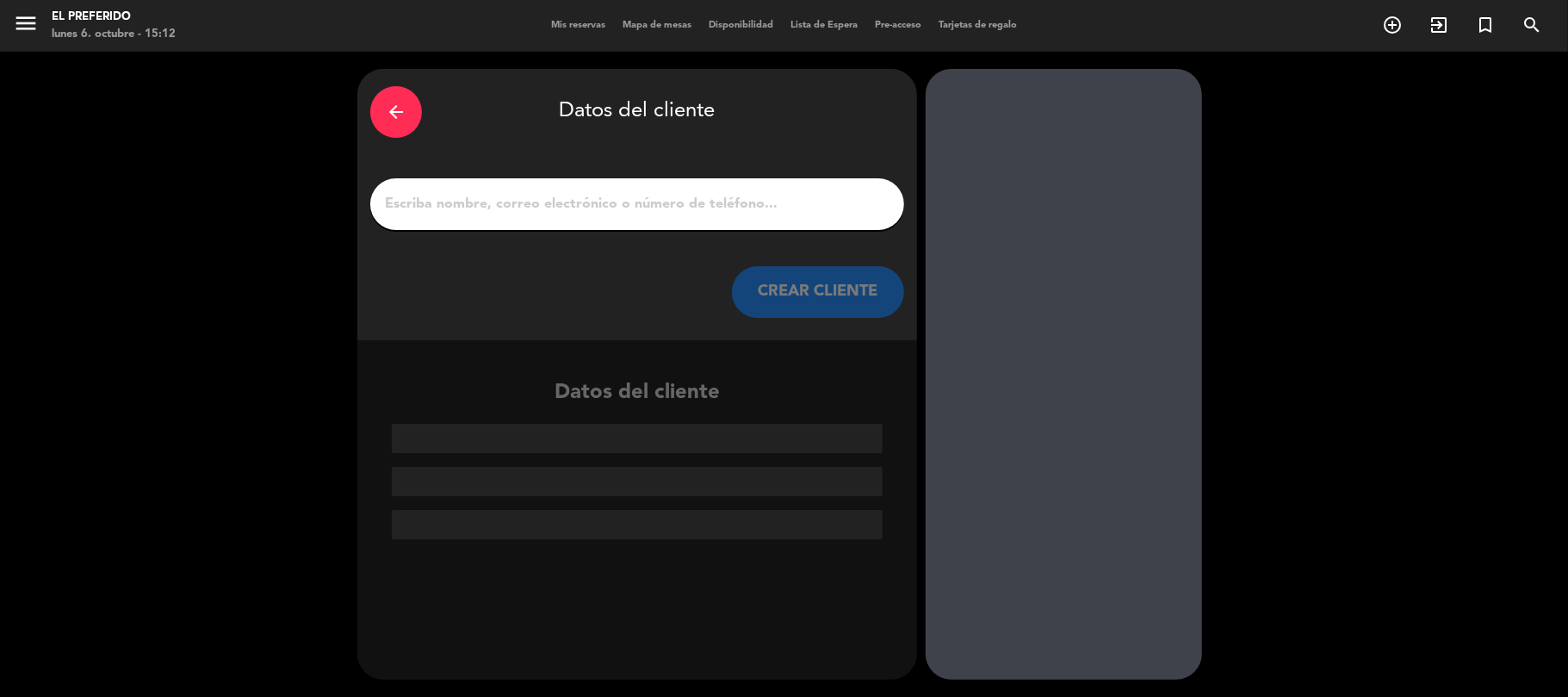
scroll to position [0, 0]
click at [562, 204] on input "1" at bounding box center [637, 204] width 508 height 24
paste input "Sr. [PERSON_NAME]"
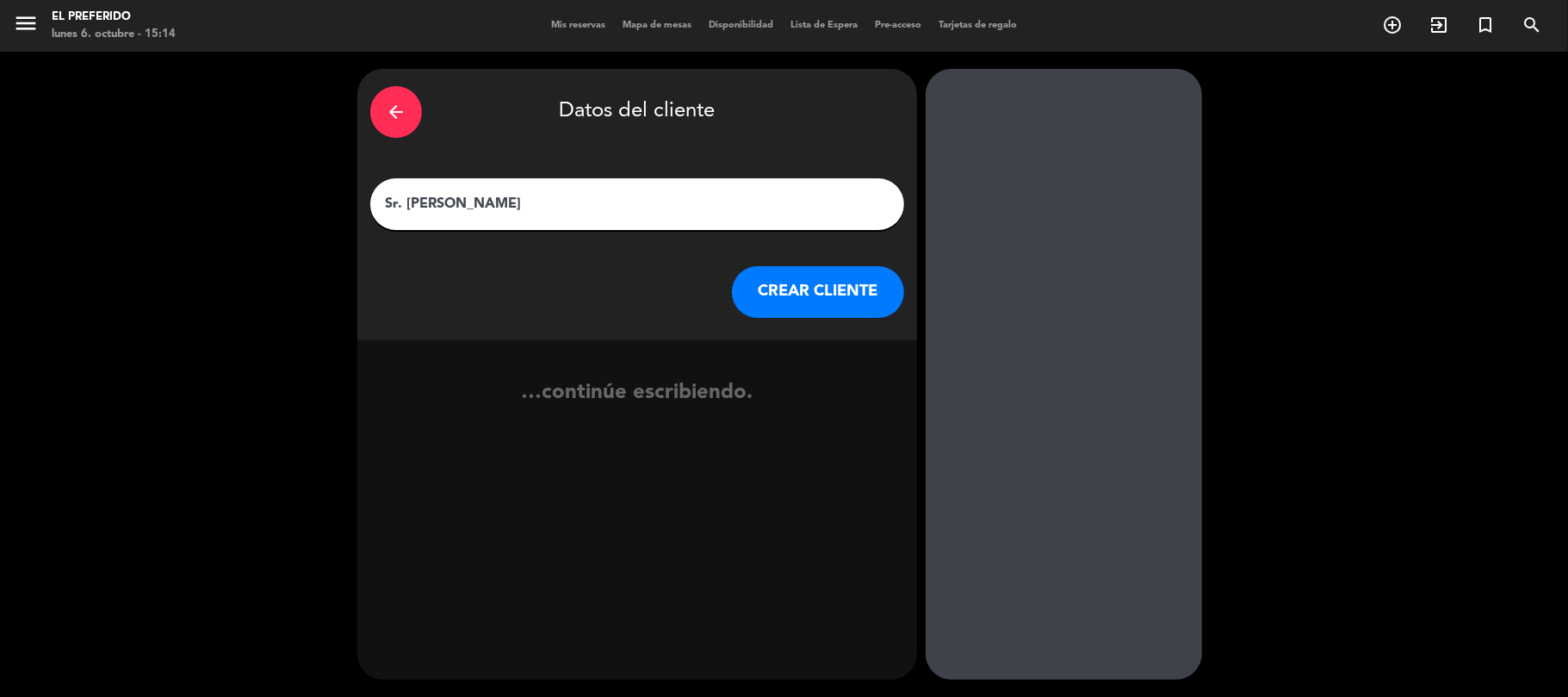
type input "Sr. [PERSON_NAME]"
click at [848, 301] on button "CREAR CLIENTE" at bounding box center [818, 292] width 172 height 52
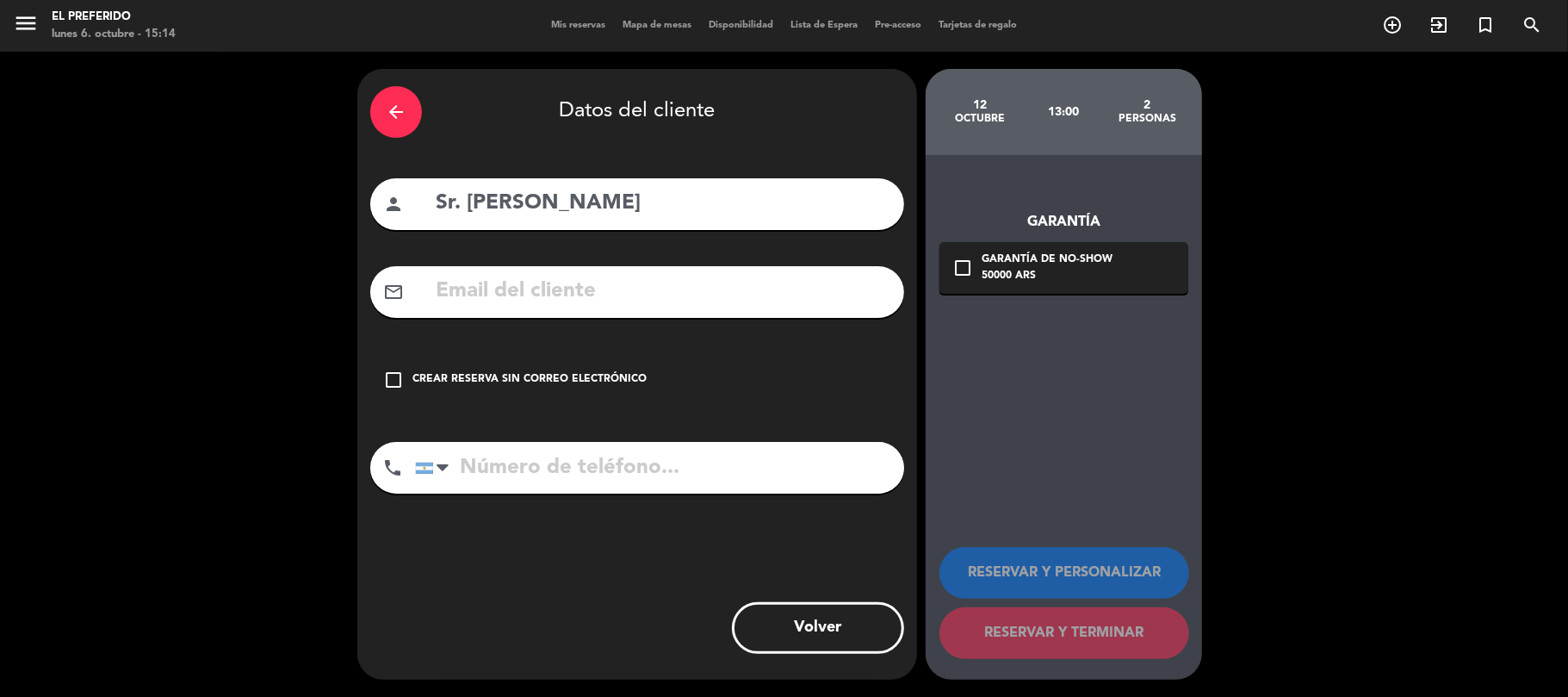
drag, startPoint x: 608, startPoint y: 315, endPoint x: 611, endPoint y: 301, distance: 14.3
click at [610, 310] on div "mail_outline" at bounding box center [638, 292] width 534 height 52
click at [614, 294] on input "text" at bounding box center [662, 292] width 458 height 35
paste input "[EMAIL_ADDRESS][PERSON_NAME][DOMAIN_NAME]"
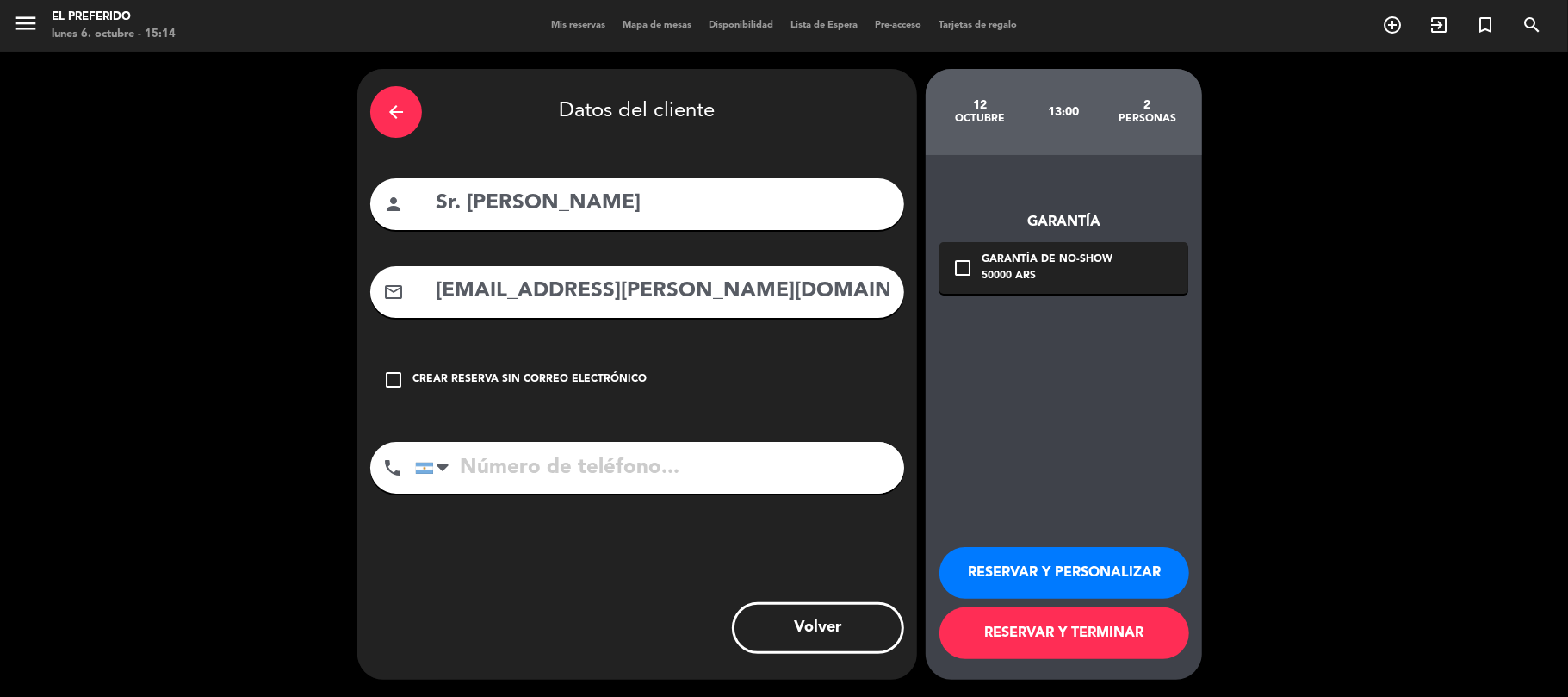
type input "[EMAIL_ADDRESS][PERSON_NAME][DOMAIN_NAME]"
click at [620, 467] on input "tel" at bounding box center [659, 468] width 489 height 52
paste input "48082927"
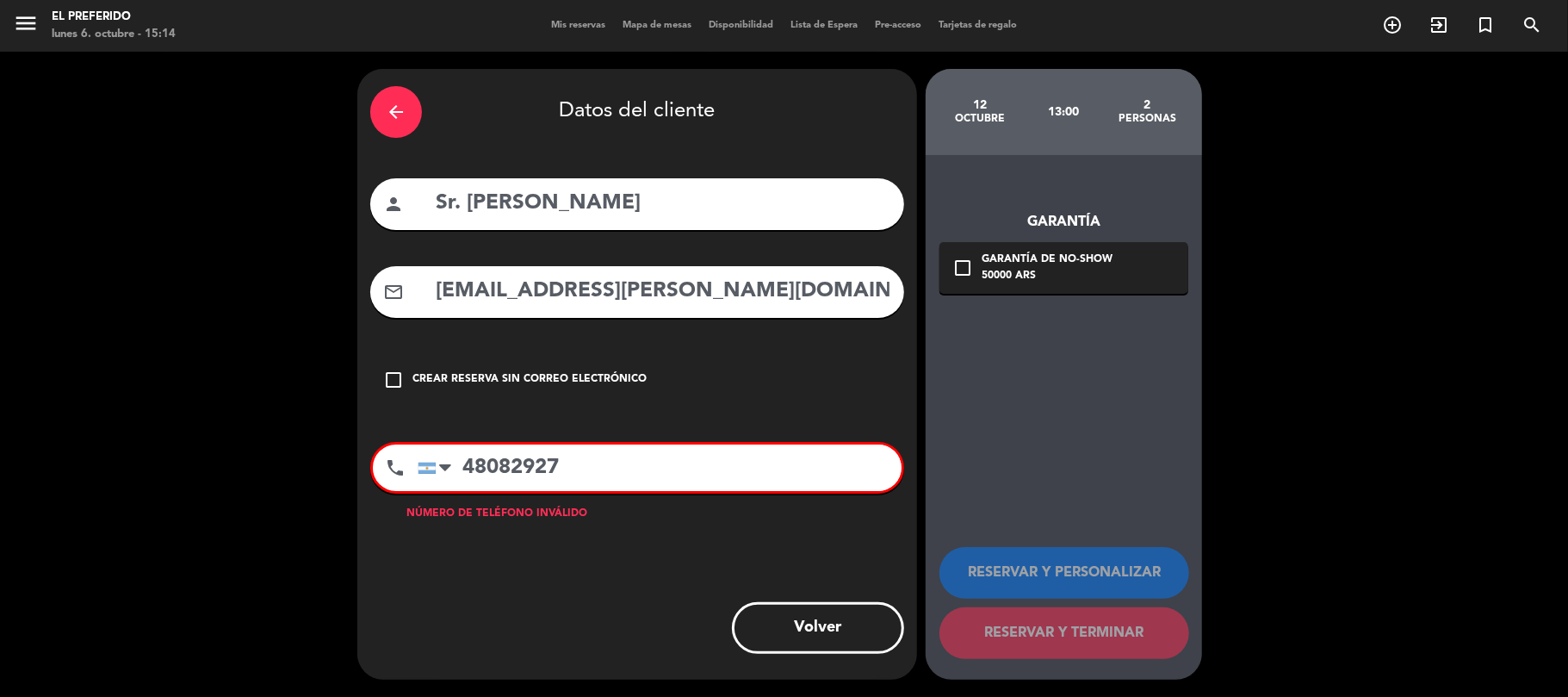
click at [465, 481] on input "48082927" at bounding box center [659, 468] width 484 height 47
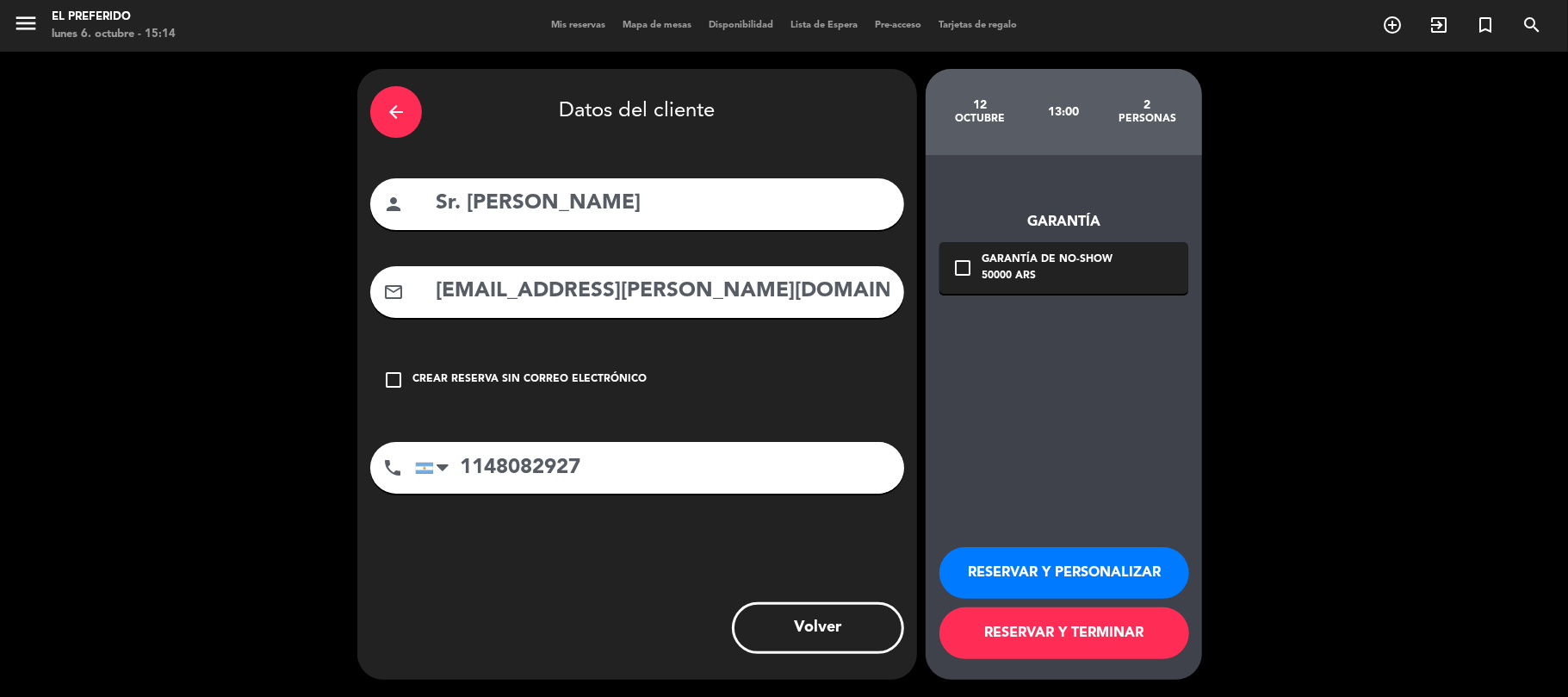
type input "1148082927"
click at [1051, 580] on button "RESERVAR Y PERSONALIZAR" at bounding box center [1064, 572] width 249 height 52
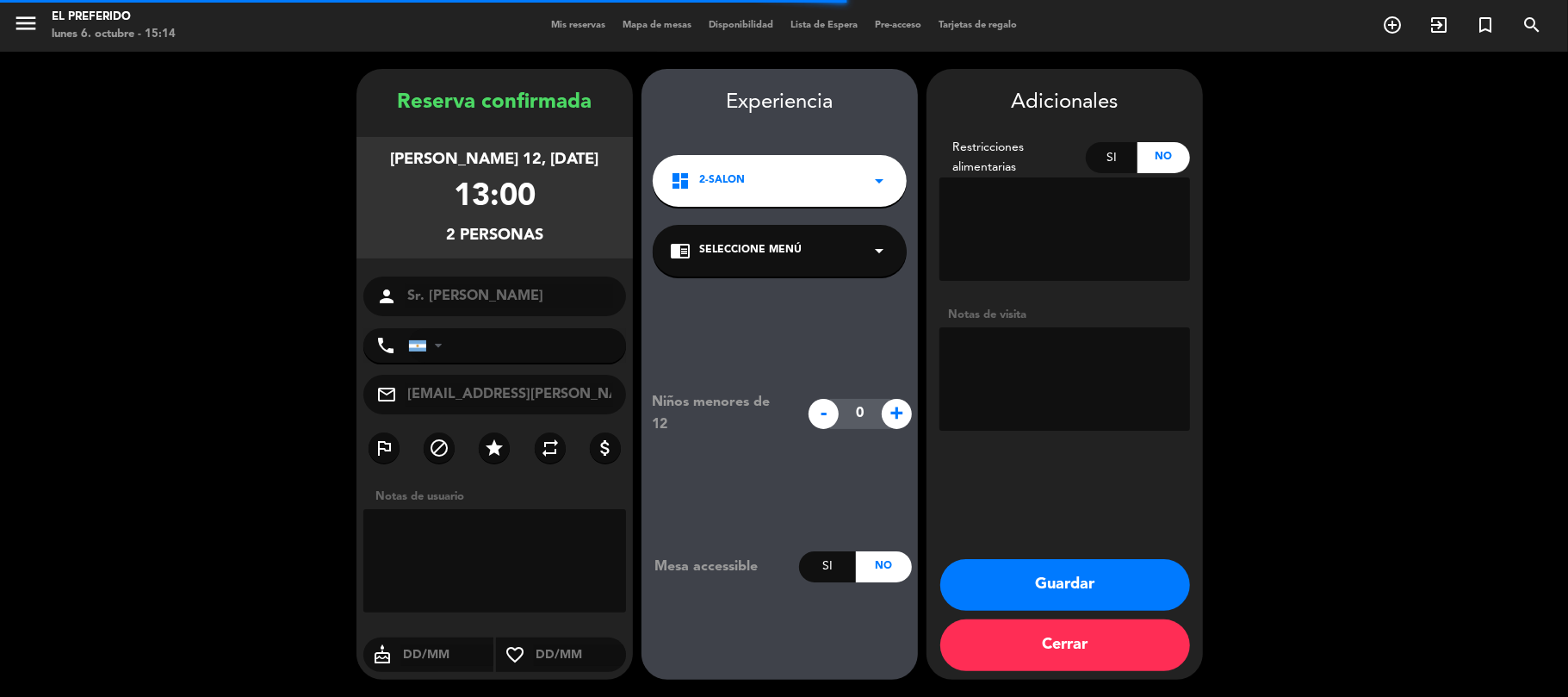
type input "[PHONE_NUMBER]"
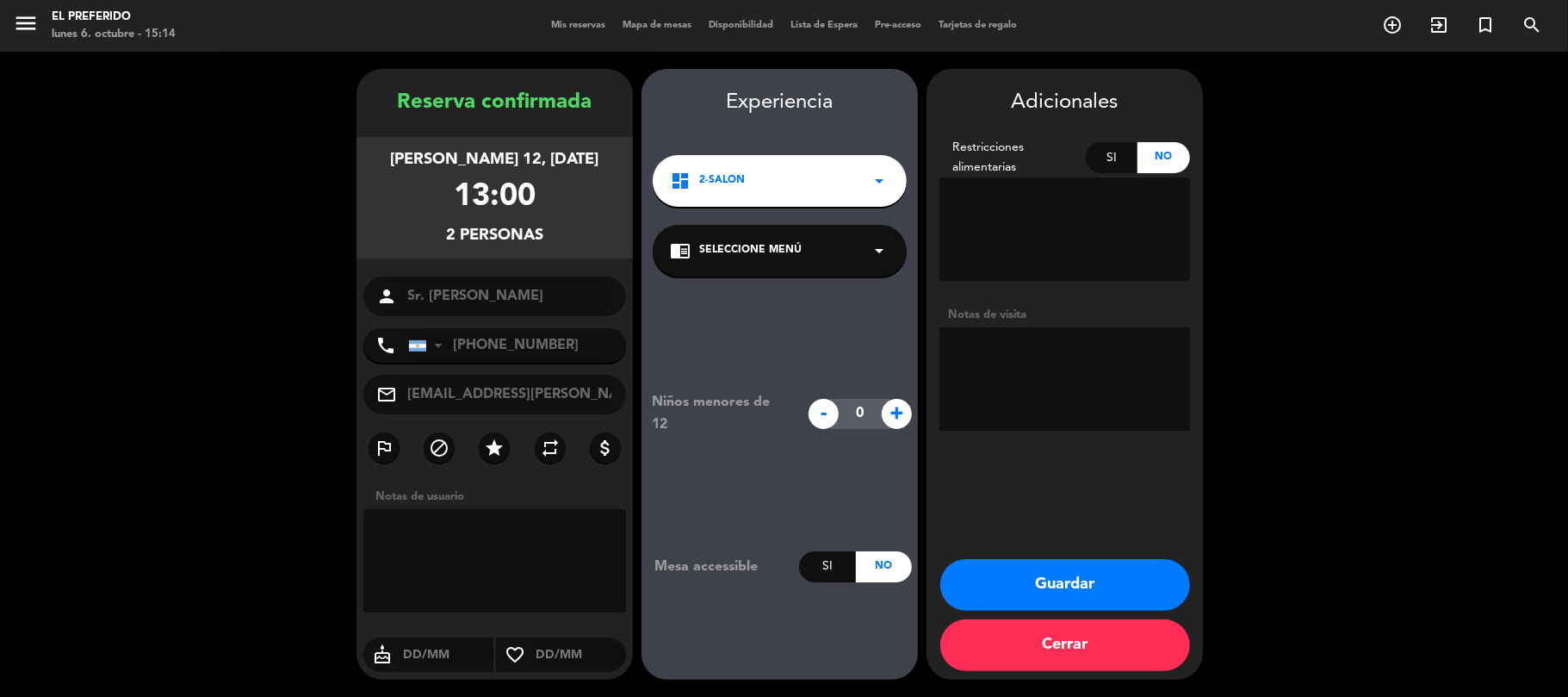
drag, startPoint x: 569, startPoint y: 235, endPoint x: 371, endPoint y: 117, distance: 230.5
click at [371, 117] on div "Reserva confirmada [PERSON_NAME] 12, [DATE] 13:00 2 personas person Sr. [PERSON…" at bounding box center [495, 391] width 277 height 611
copy div "Reserva confirmada [PERSON_NAME] 12, [DATE] 13:00 2 personas"
